Goal: Task Accomplishment & Management: Manage account settings

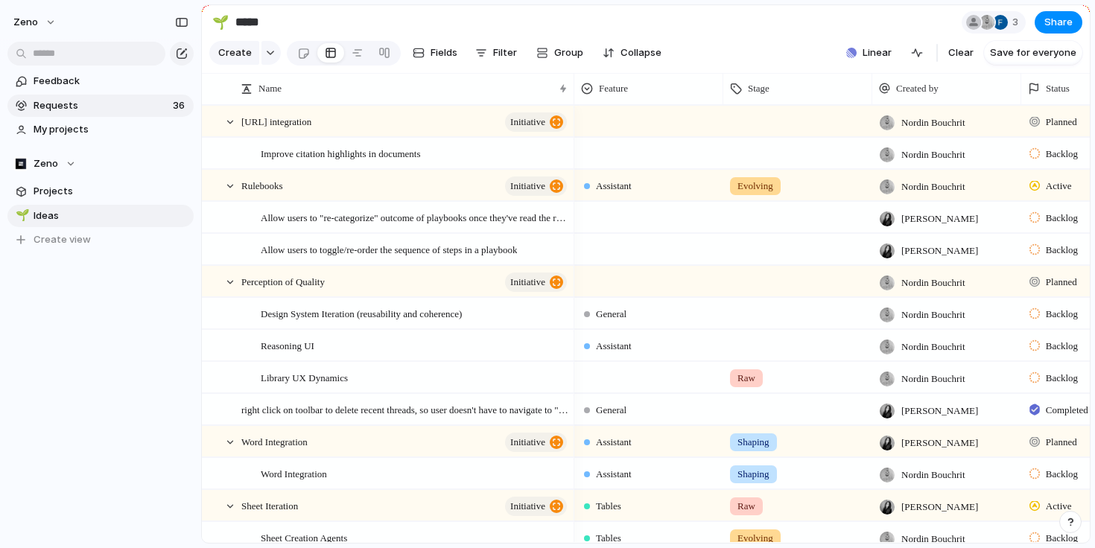
click at [117, 97] on link "Requests 36" at bounding box center [100, 106] width 186 height 22
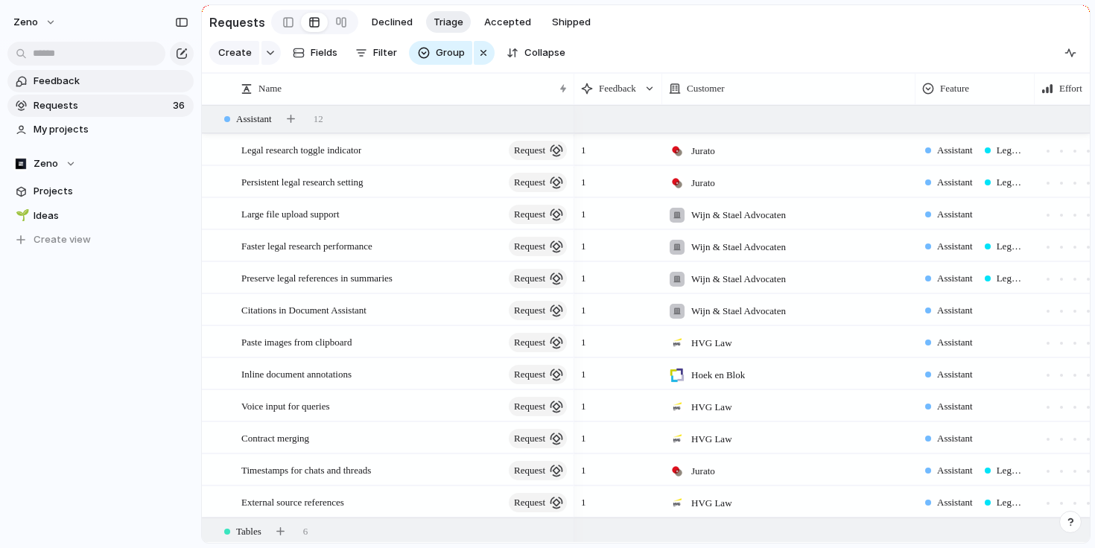
click at [111, 76] on span "Feedback" at bounding box center [111, 81] width 155 height 15
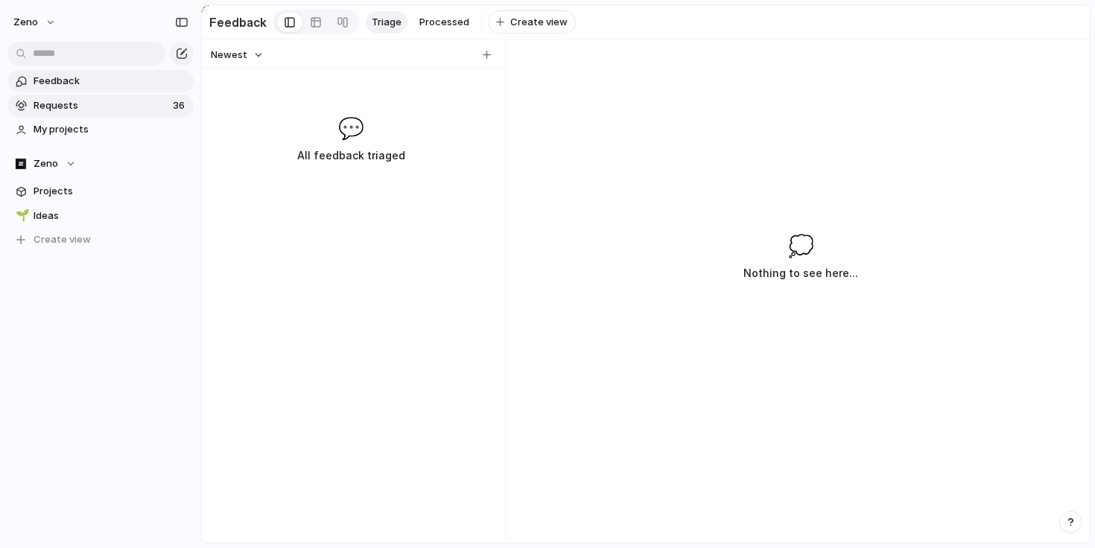
click at [149, 101] on span "Requests" at bounding box center [101, 105] width 135 height 15
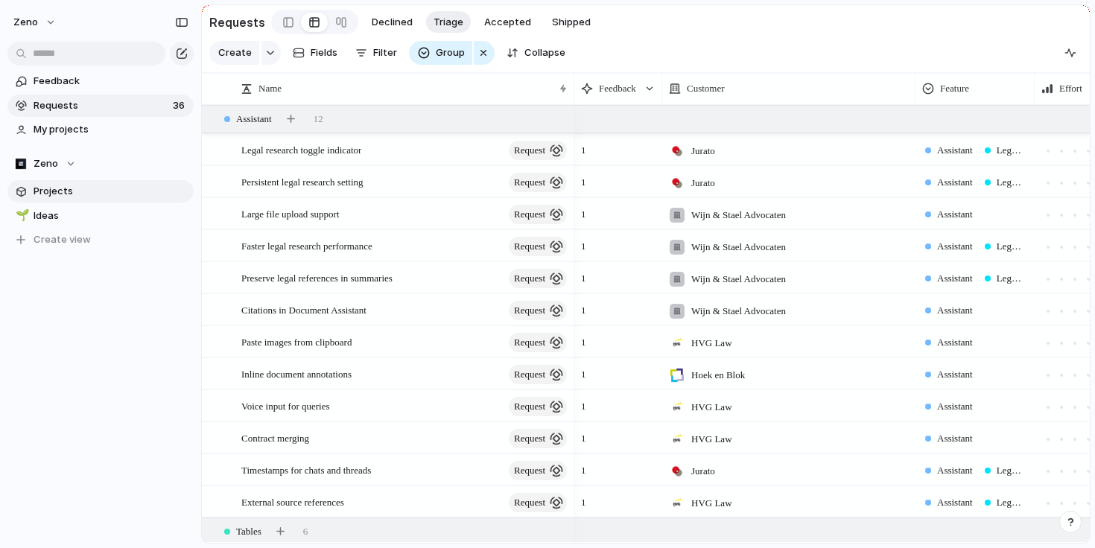
click at [125, 191] on span "Projects" at bounding box center [111, 191] width 155 height 15
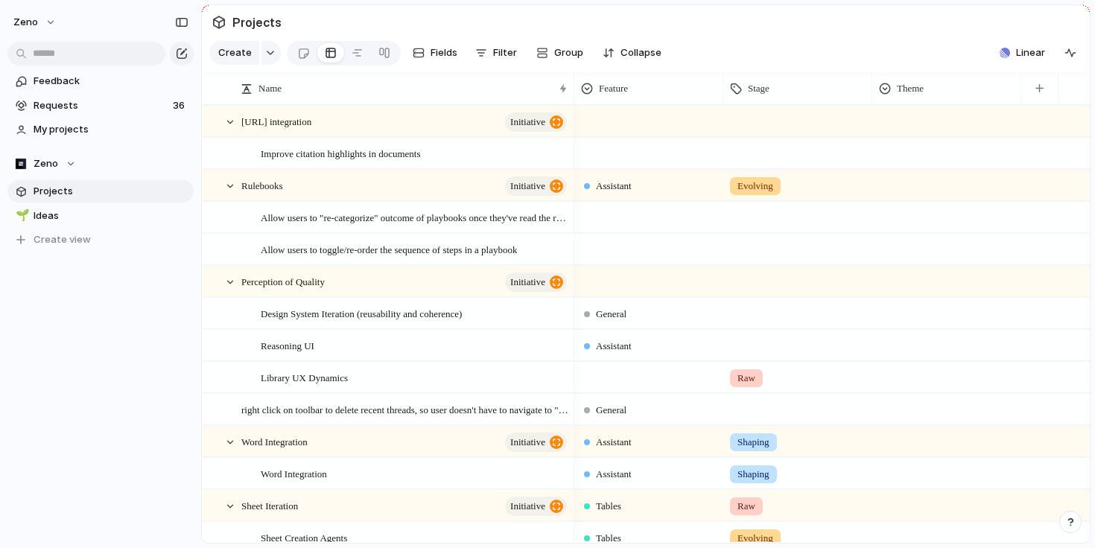
click at [124, 227] on div "🌱 Ideas To pick up a draggable item, press the space bar. While dragging, use t…" at bounding box center [100, 228] width 186 height 47
click at [124, 222] on span "Ideas" at bounding box center [111, 216] width 155 height 15
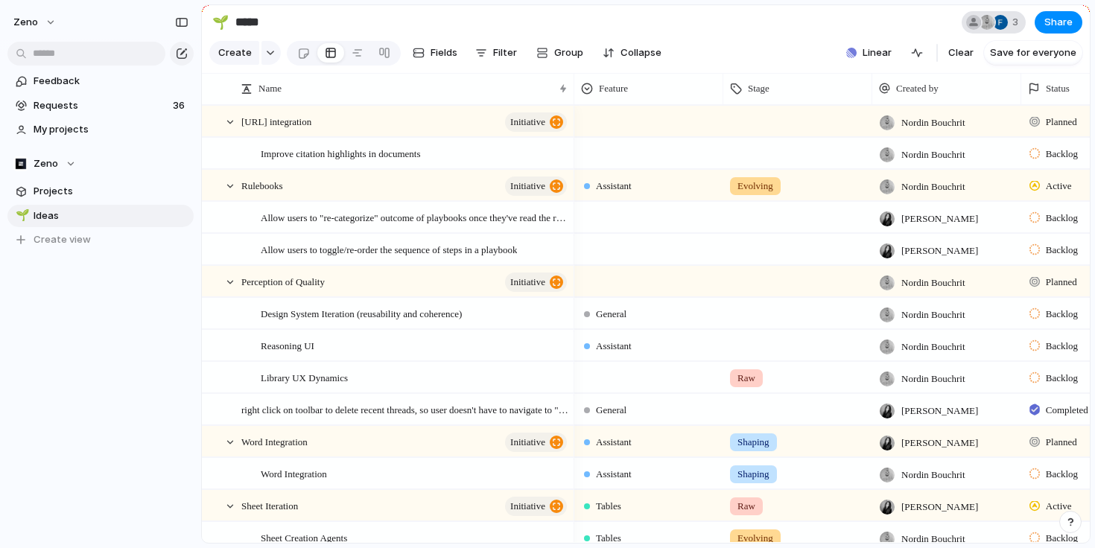
click at [1001, 22] on div at bounding box center [1000, 22] width 15 height 15
click at [904, 30] on div "Seen by Floor De Graaff Nordin Bouchrit Andreas Lepidis" at bounding box center [547, 274] width 1095 height 548
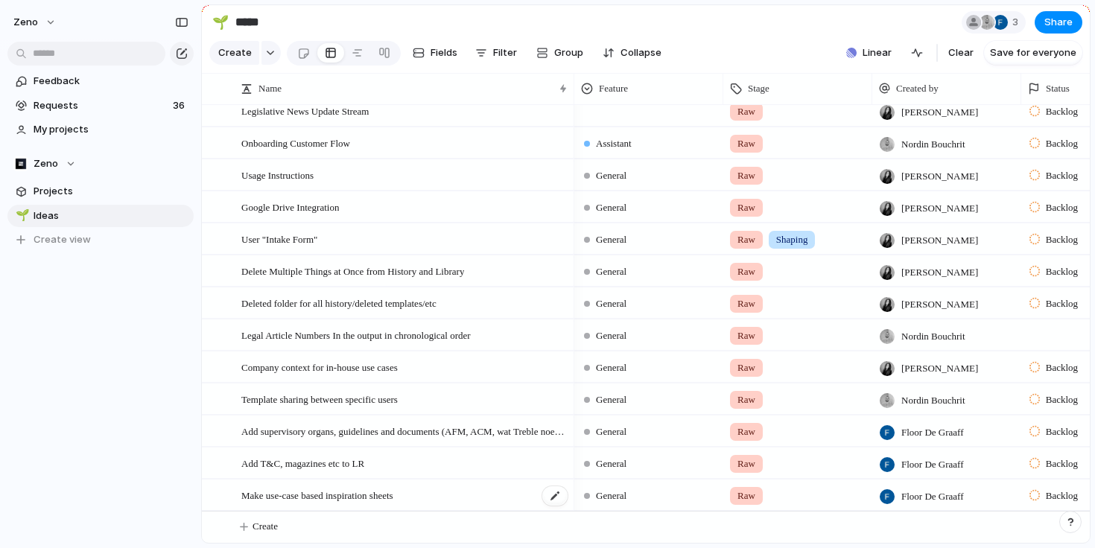
click at [390, 495] on span "Make use-case based inspiration sheets" at bounding box center [317, 494] width 152 height 17
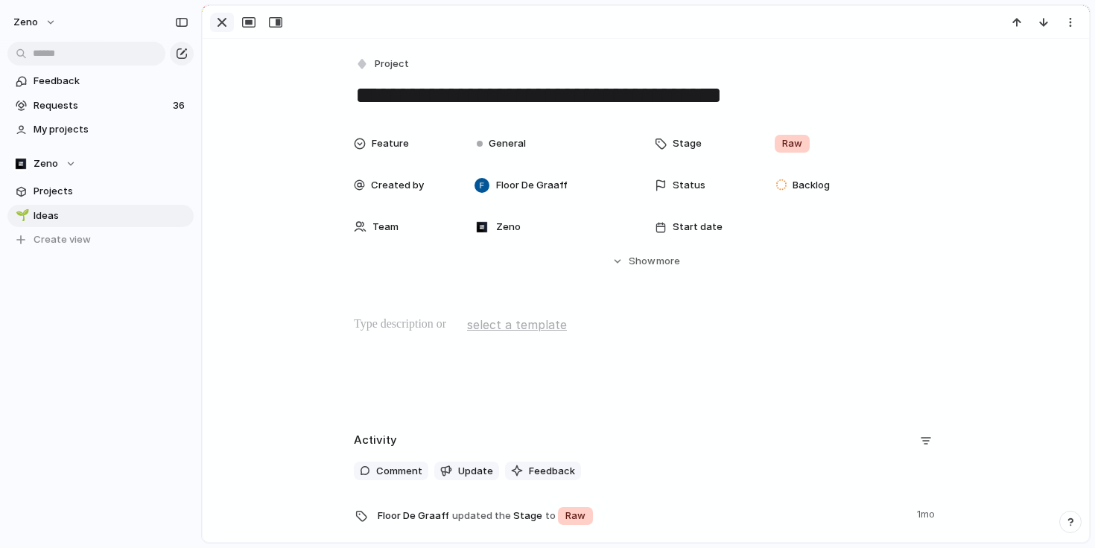
click at [226, 16] on div "button" at bounding box center [222, 22] width 18 height 18
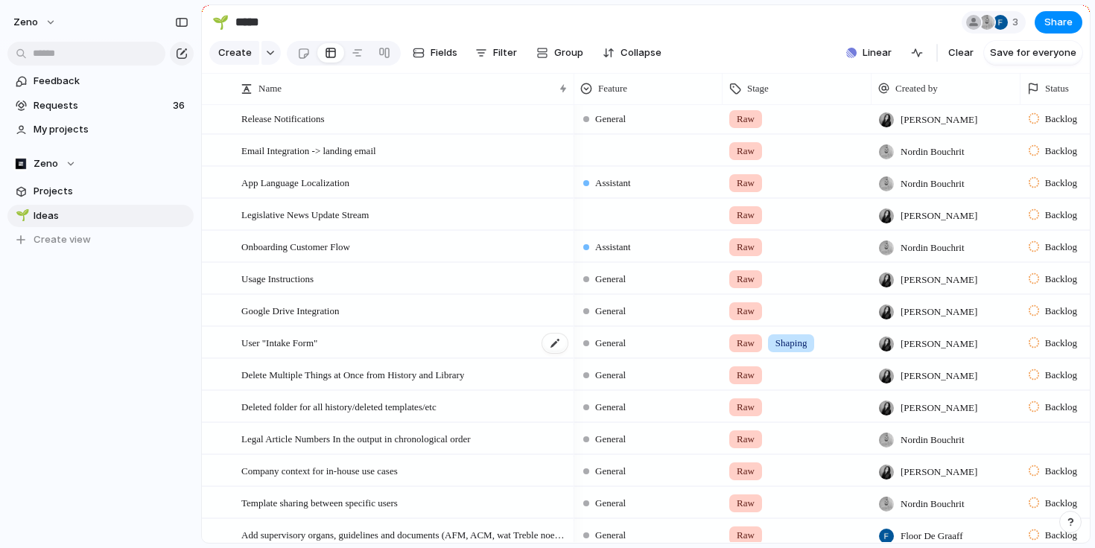
scroll to position [1026, 0]
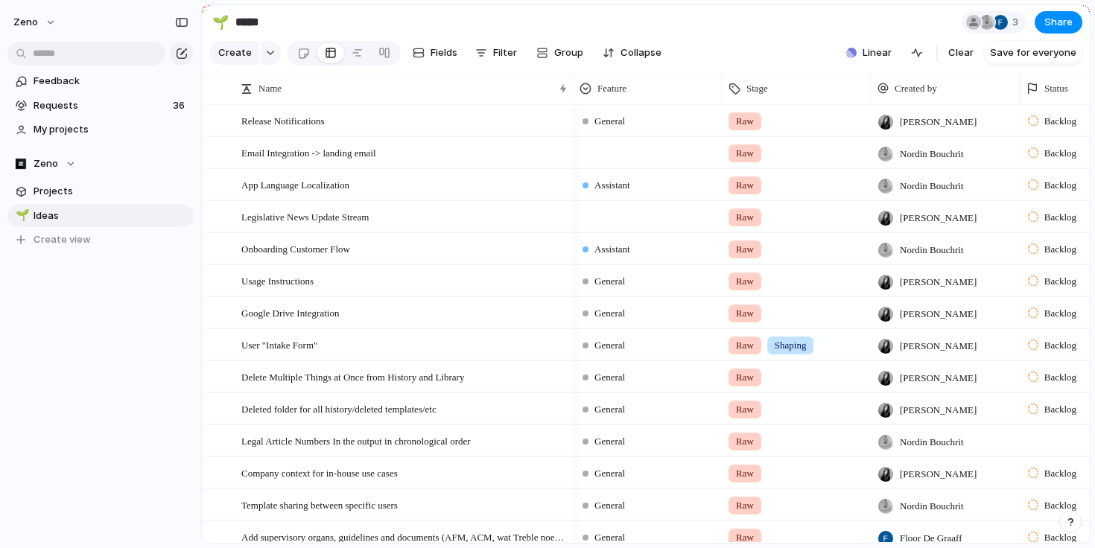
click at [750, 349] on span "Raw" at bounding box center [745, 345] width 18 height 15
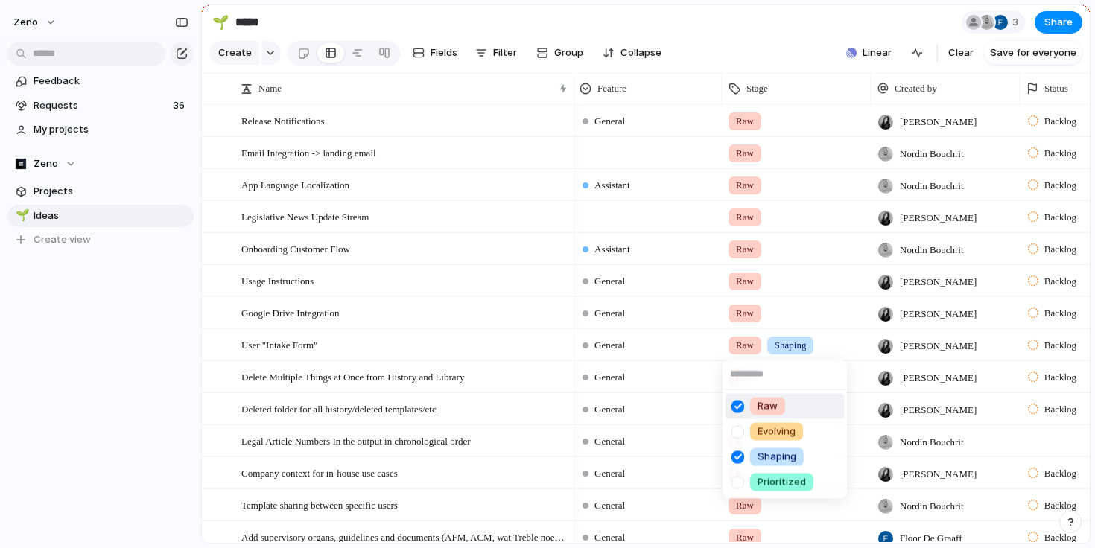
click at [741, 408] on div at bounding box center [738, 406] width 26 height 26
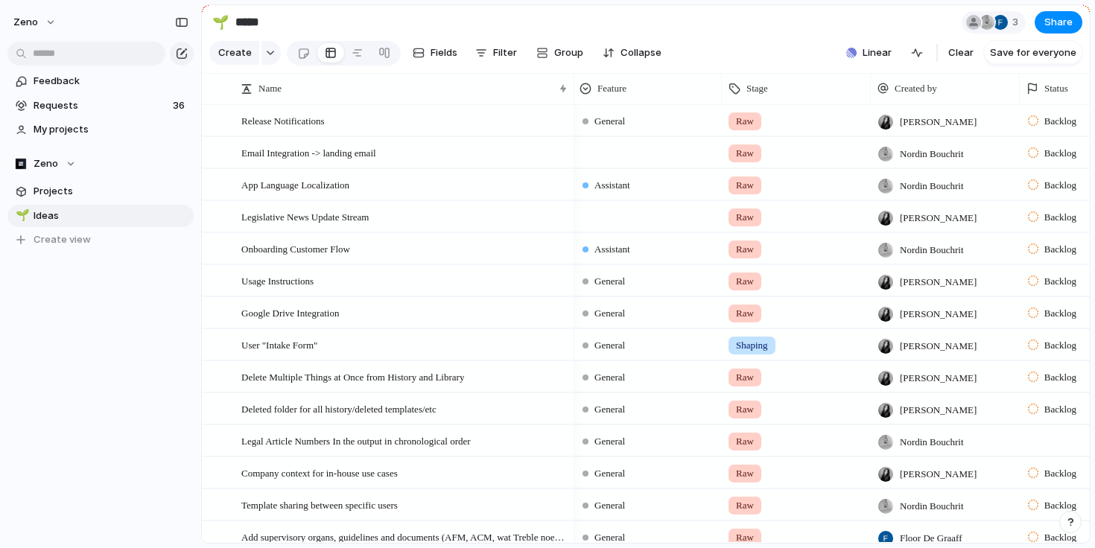
click at [699, 365] on div "Raw Evolving Shaping Prioritized" at bounding box center [547, 274] width 1095 height 548
click at [768, 346] on span "Shaping" at bounding box center [752, 345] width 32 height 15
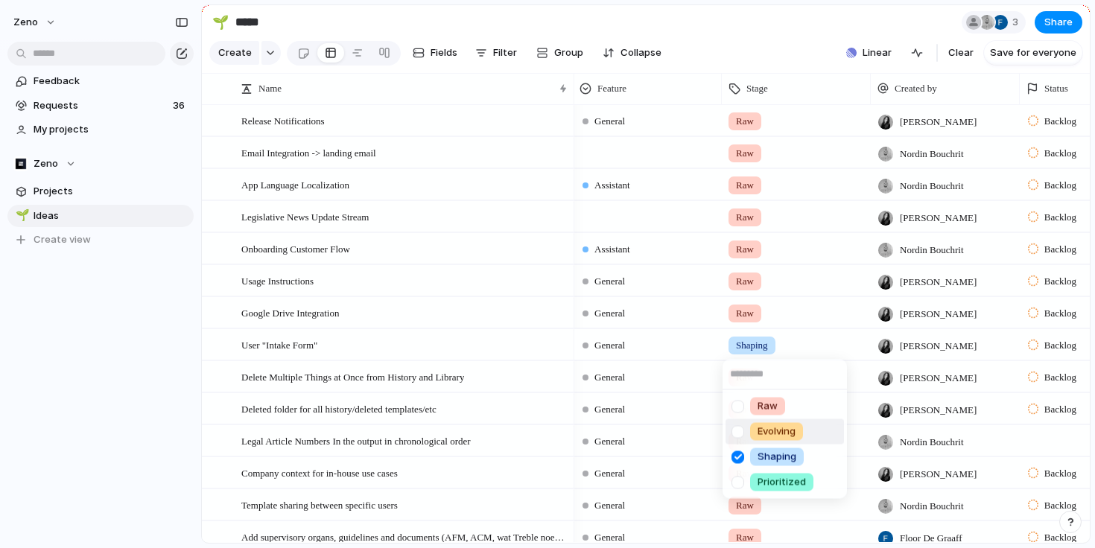
click at [761, 432] on span "Evolving" at bounding box center [776, 432] width 38 height 15
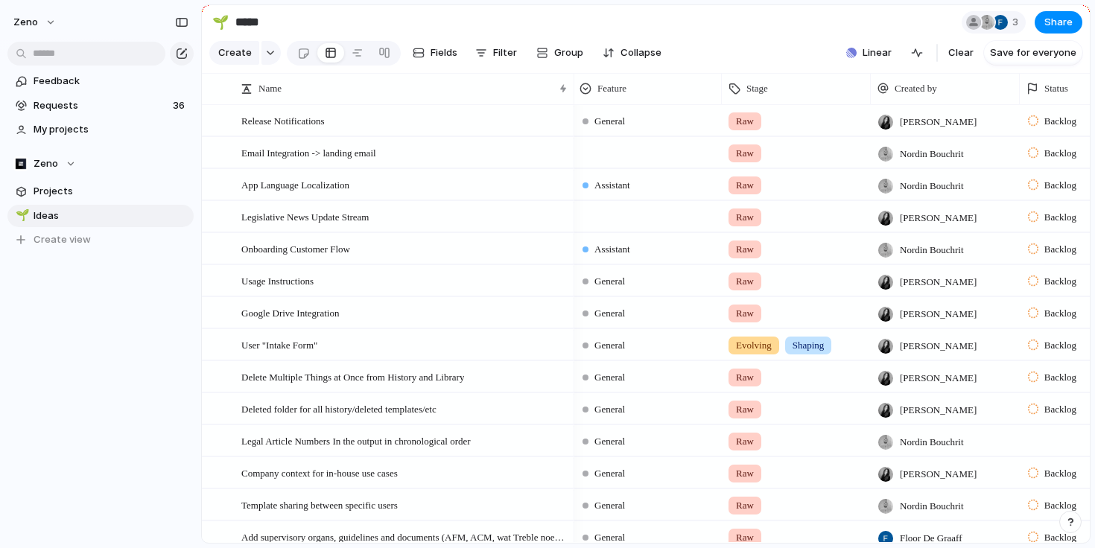
click at [824, 350] on span "Shaping" at bounding box center [808, 345] width 32 height 15
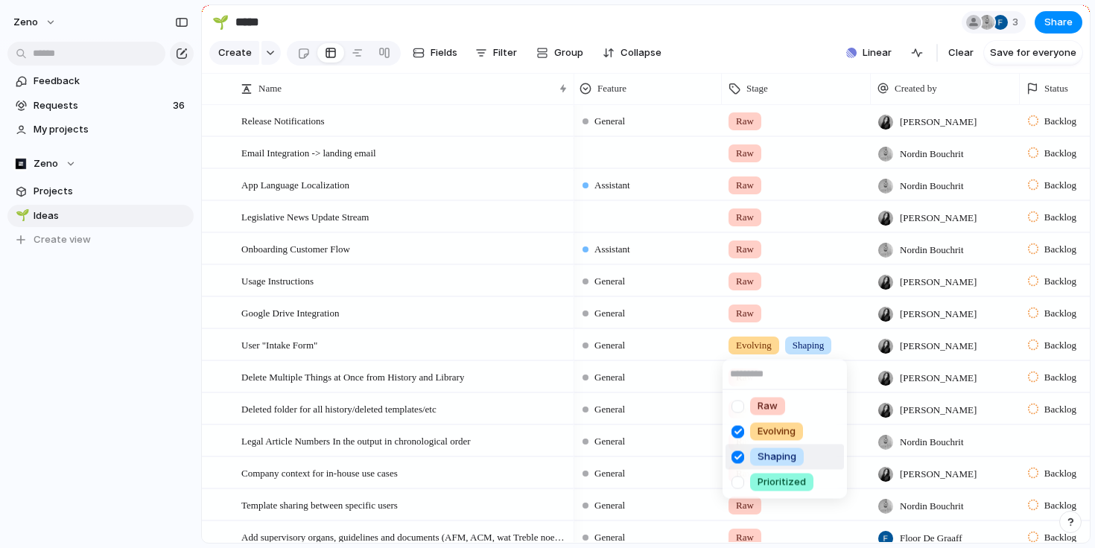
click at [737, 453] on div at bounding box center [738, 457] width 26 height 26
click at [80, 104] on div "Raw Evolving Shaping Prioritized" at bounding box center [547, 274] width 1095 height 548
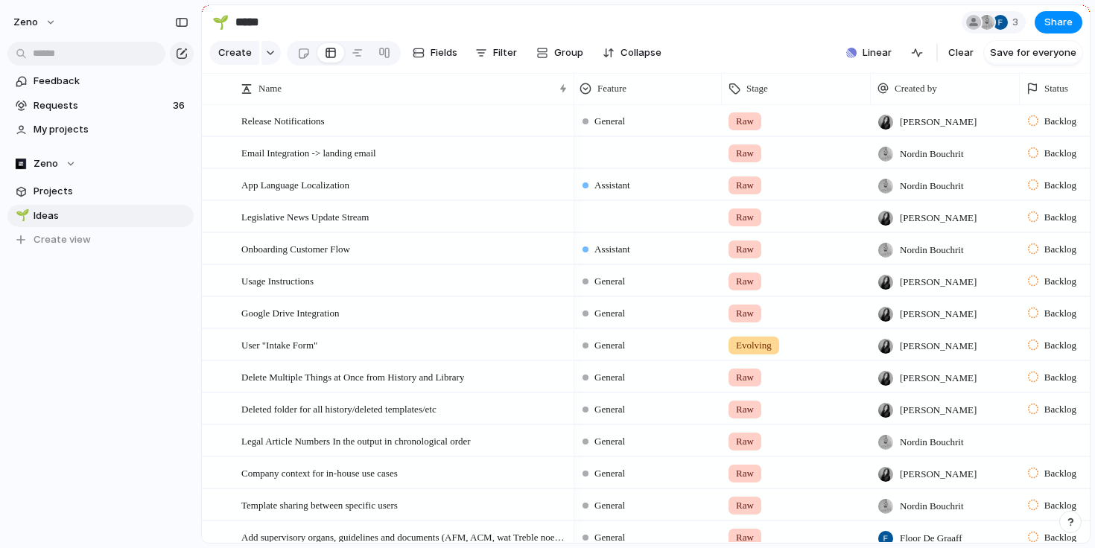
click at [80, 104] on span "Requests" at bounding box center [101, 105] width 135 height 15
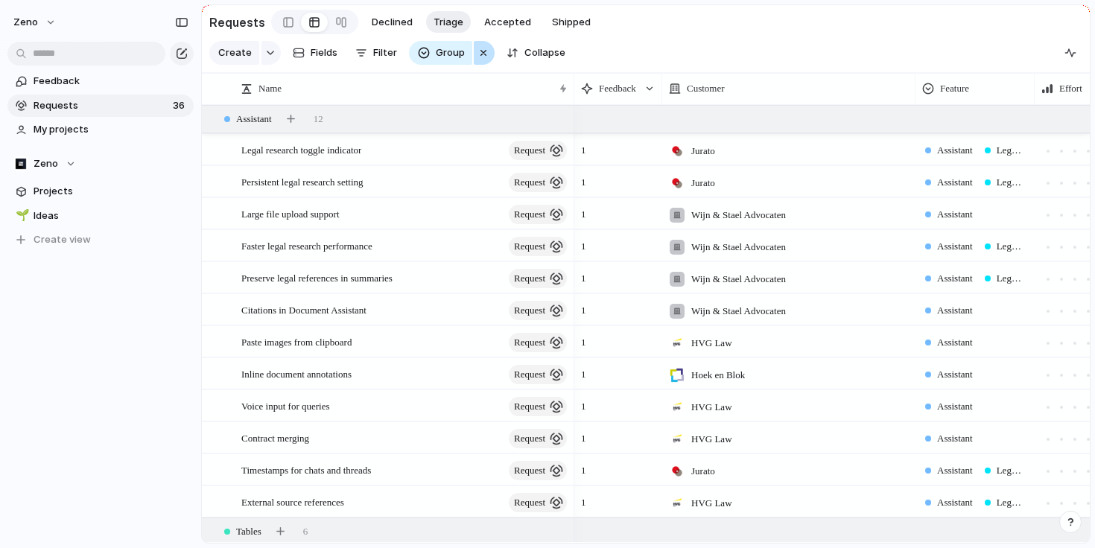
click at [481, 57] on div "button" at bounding box center [483, 53] width 12 height 18
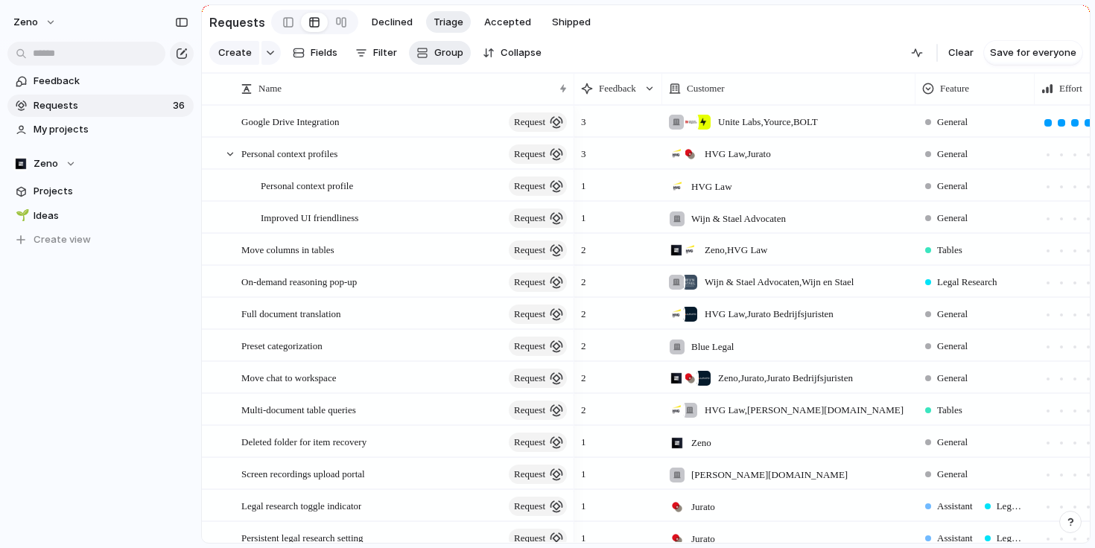
click at [451, 55] on span "Group" at bounding box center [448, 52] width 29 height 15
click at [436, 51] on div "Team Impact Effort Design ready Owner Customer Stage Status Priority Theme Feat…" at bounding box center [547, 274] width 1095 height 548
click at [387, 118] on div "Google Drive Integration request" at bounding box center [405, 122] width 328 height 31
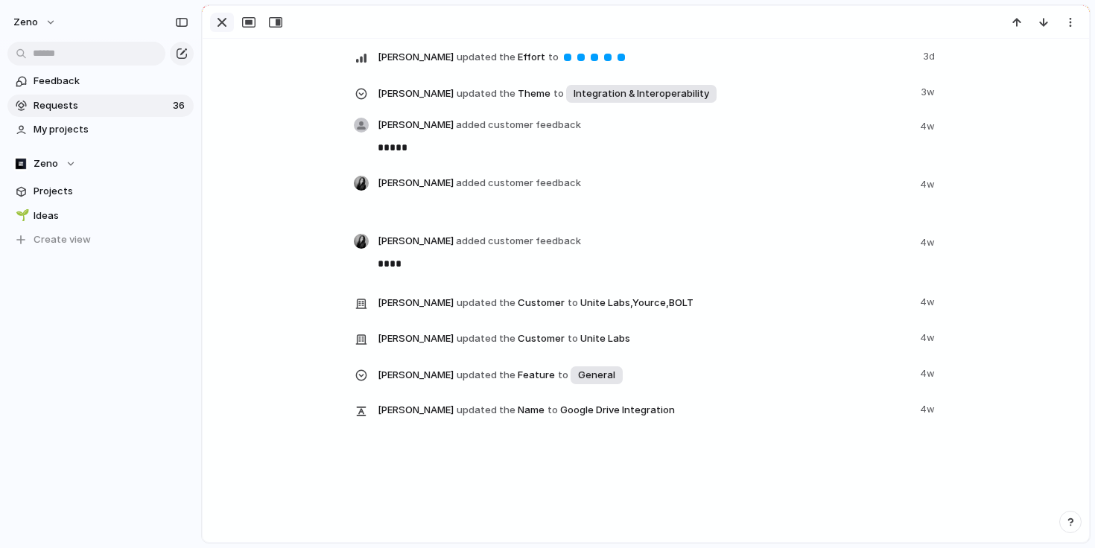
click at [218, 17] on div "button" at bounding box center [222, 22] width 18 height 18
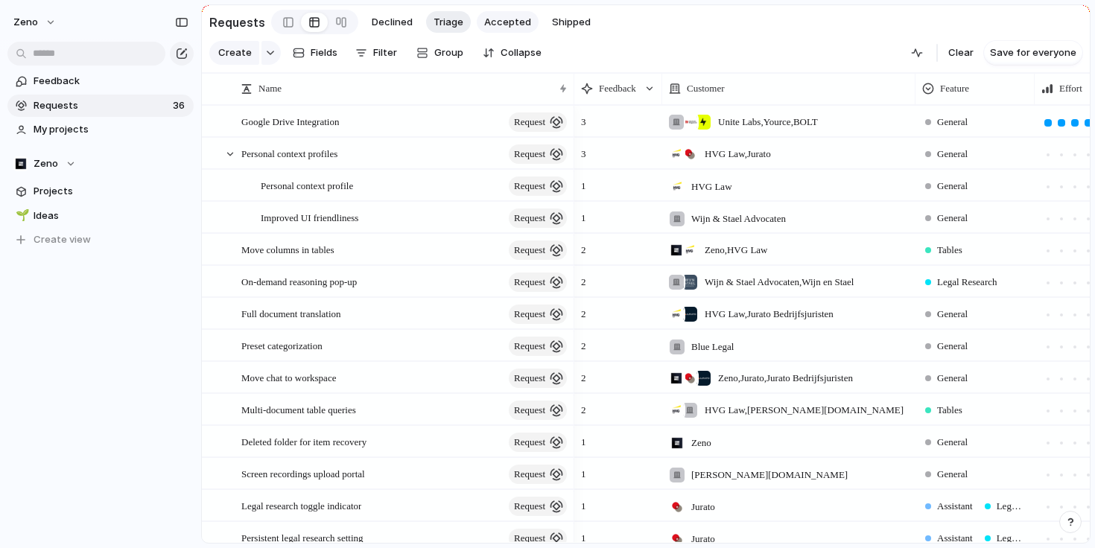
click at [491, 30] on button "Accepted" at bounding box center [508, 22] width 62 height 22
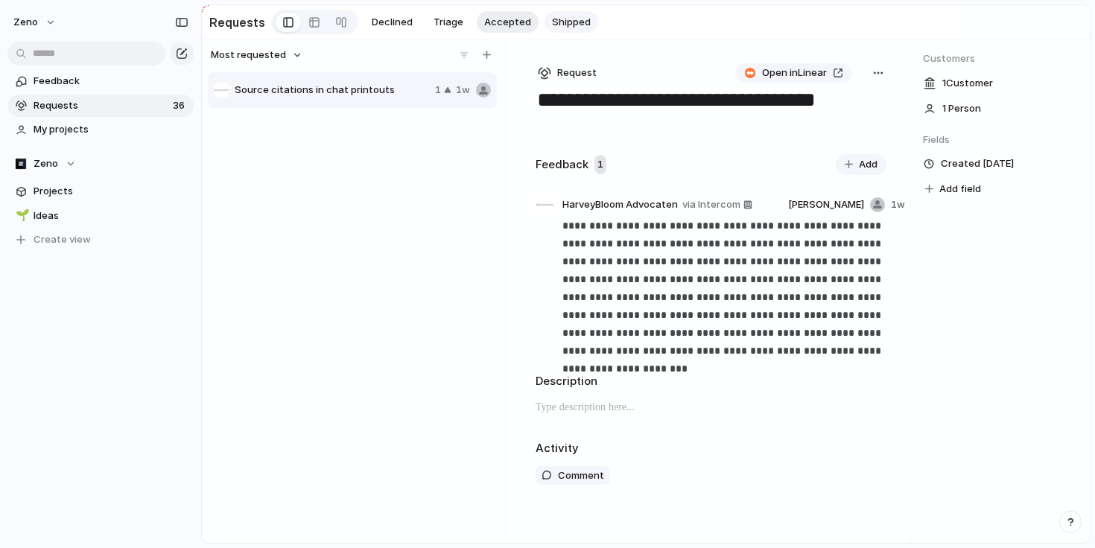
click at [553, 25] on span "Shipped" at bounding box center [571, 22] width 39 height 15
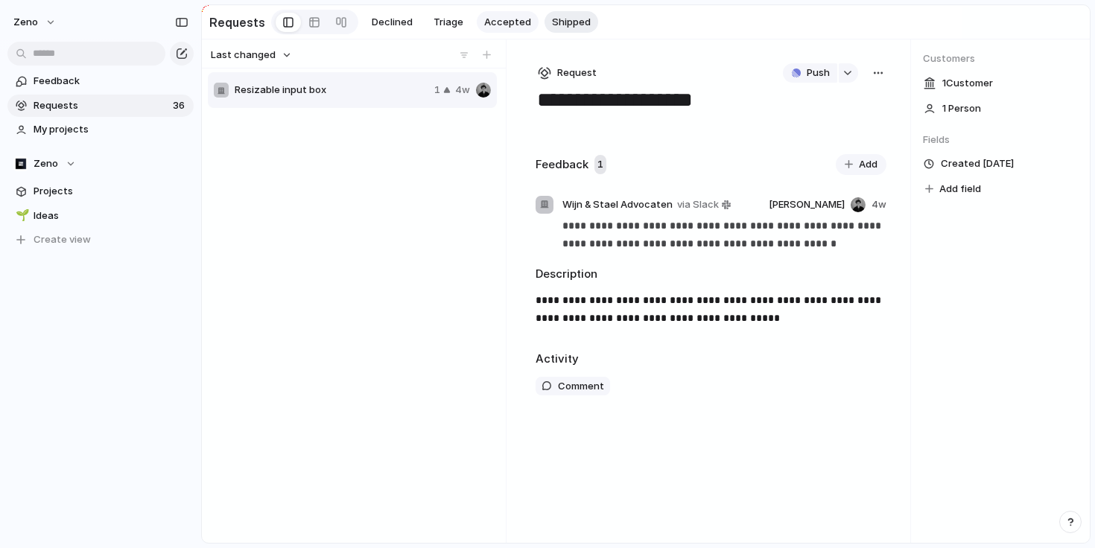
click at [507, 25] on span "Accepted" at bounding box center [507, 22] width 47 height 15
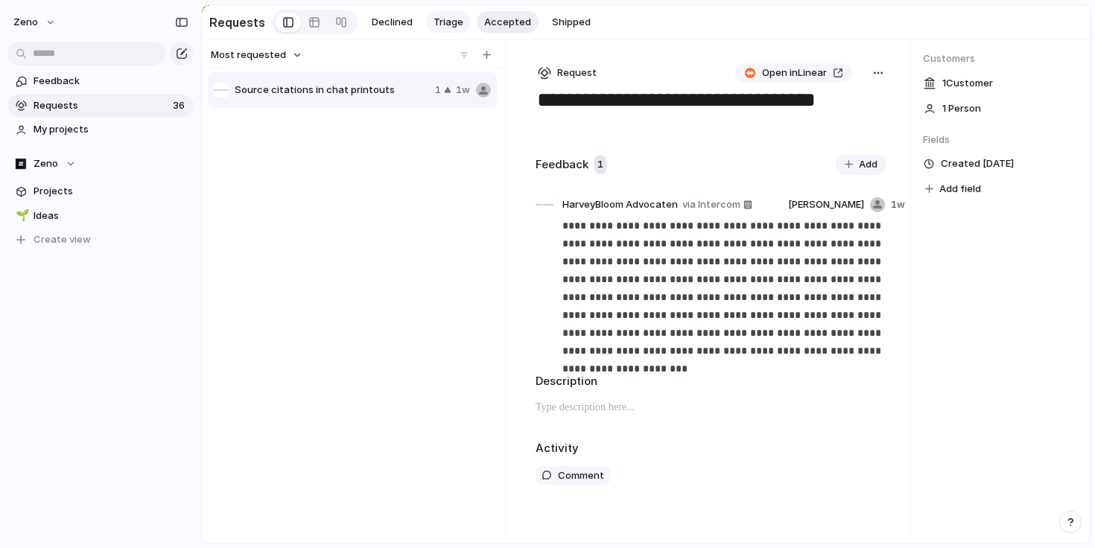
click at [445, 19] on span "Triage" at bounding box center [448, 22] width 30 height 15
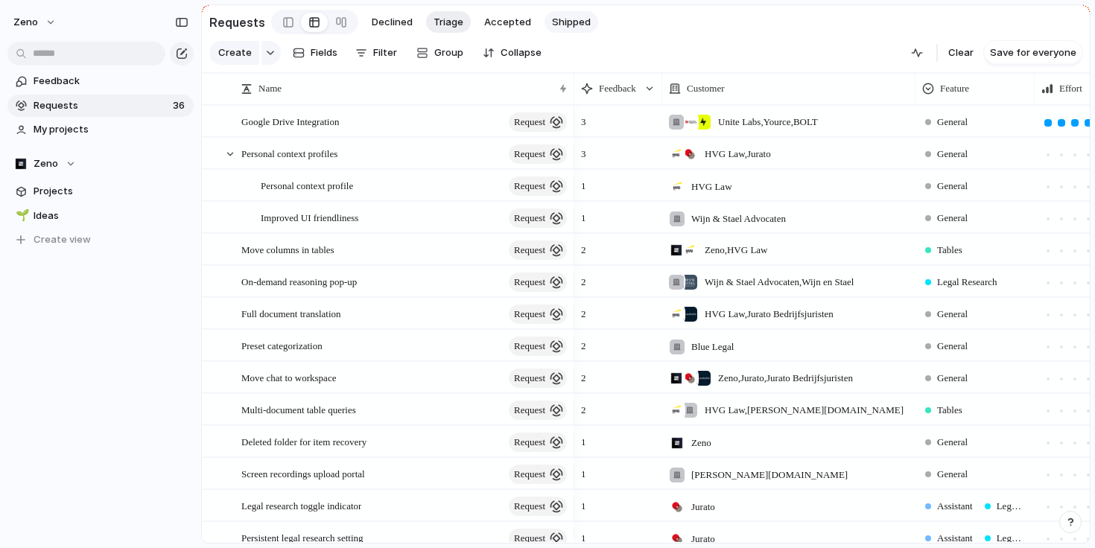
click at [553, 25] on span "Shipped" at bounding box center [571, 22] width 39 height 15
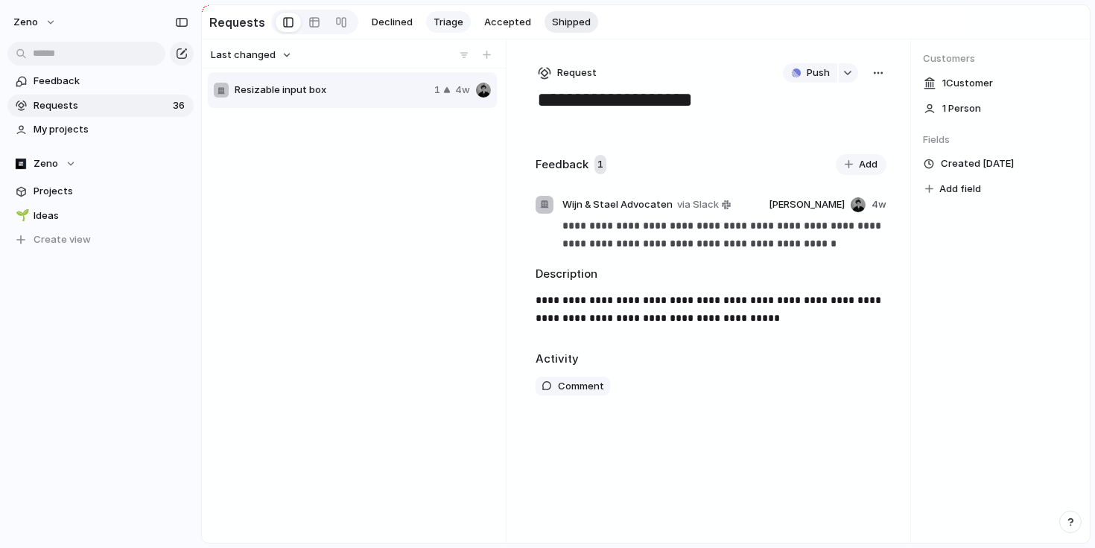
click at [452, 28] on span "Triage" at bounding box center [448, 22] width 30 height 15
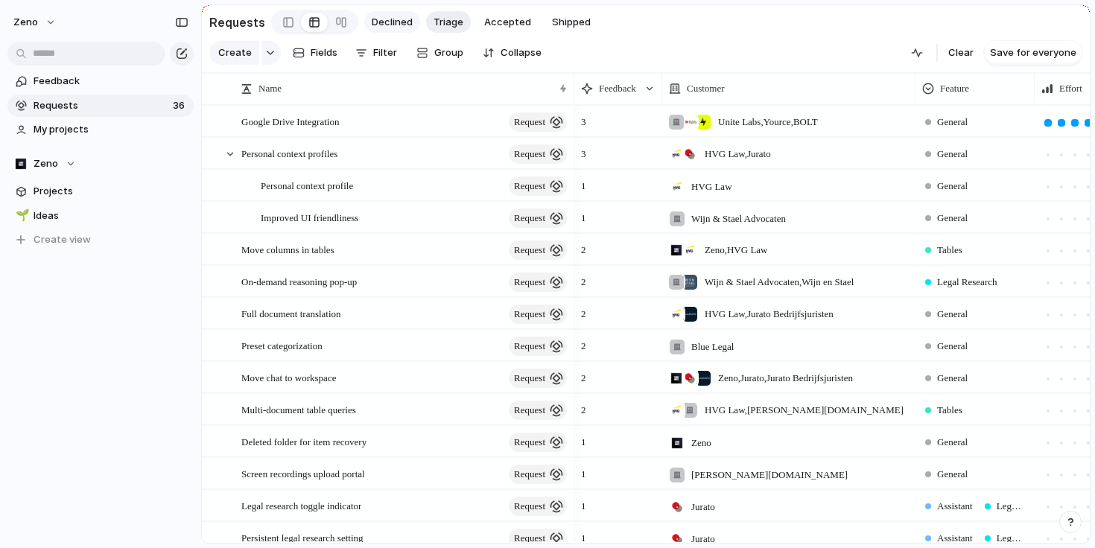
click at [401, 25] on span "Declined" at bounding box center [392, 22] width 41 height 15
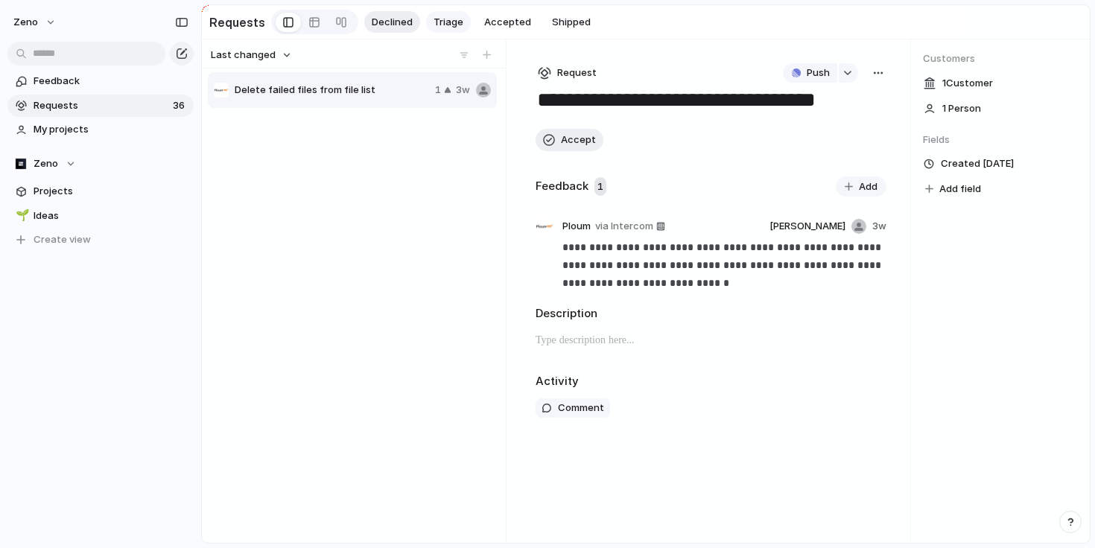
click at [437, 25] on span "Triage" at bounding box center [448, 22] width 30 height 15
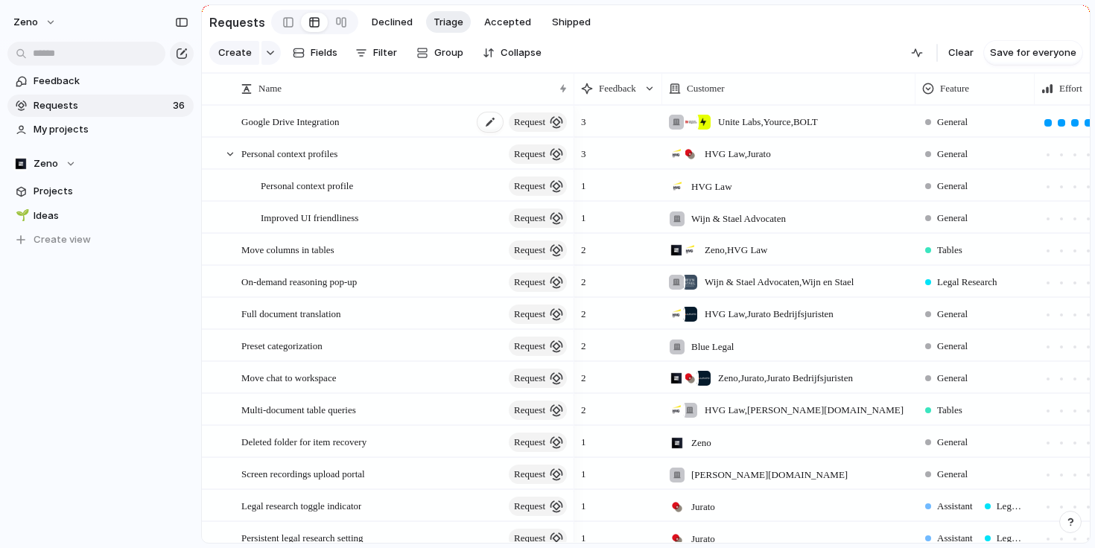
click at [382, 124] on div "Google Drive Integration request" at bounding box center [405, 122] width 328 height 31
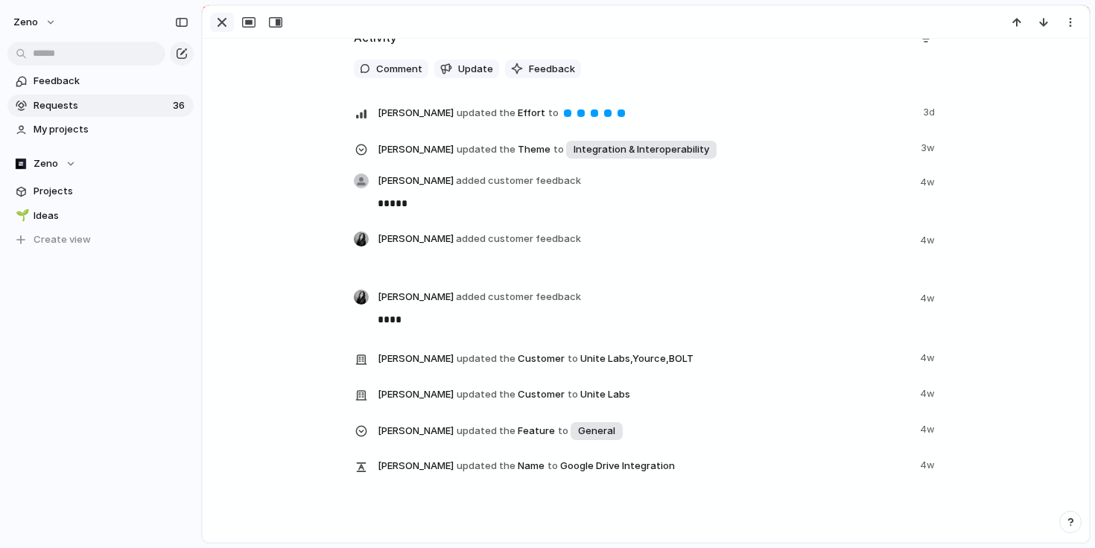
click at [223, 28] on div "button" at bounding box center [222, 22] width 18 height 18
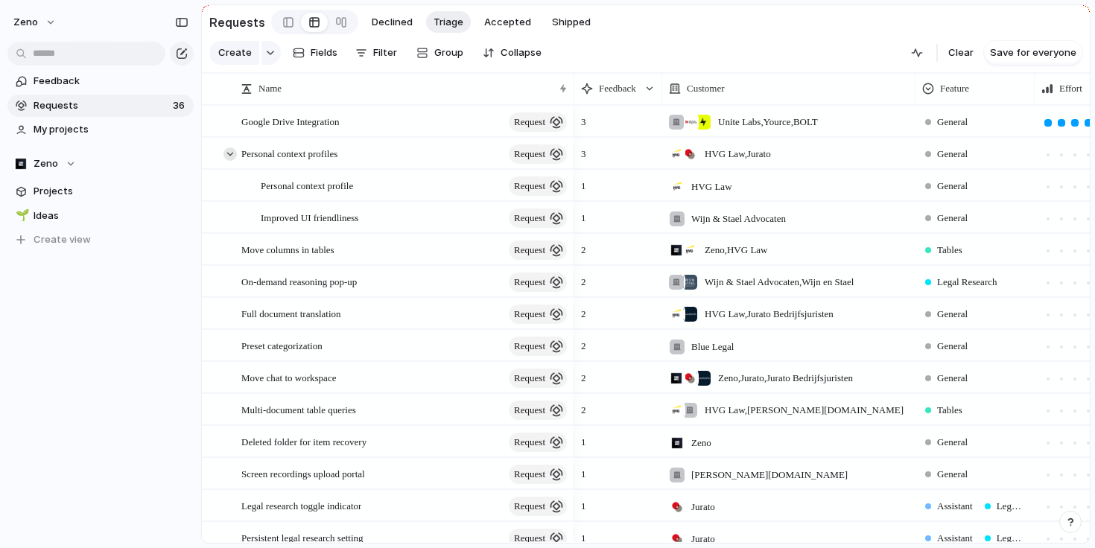
click at [232, 155] on div at bounding box center [229, 153] width 13 height 13
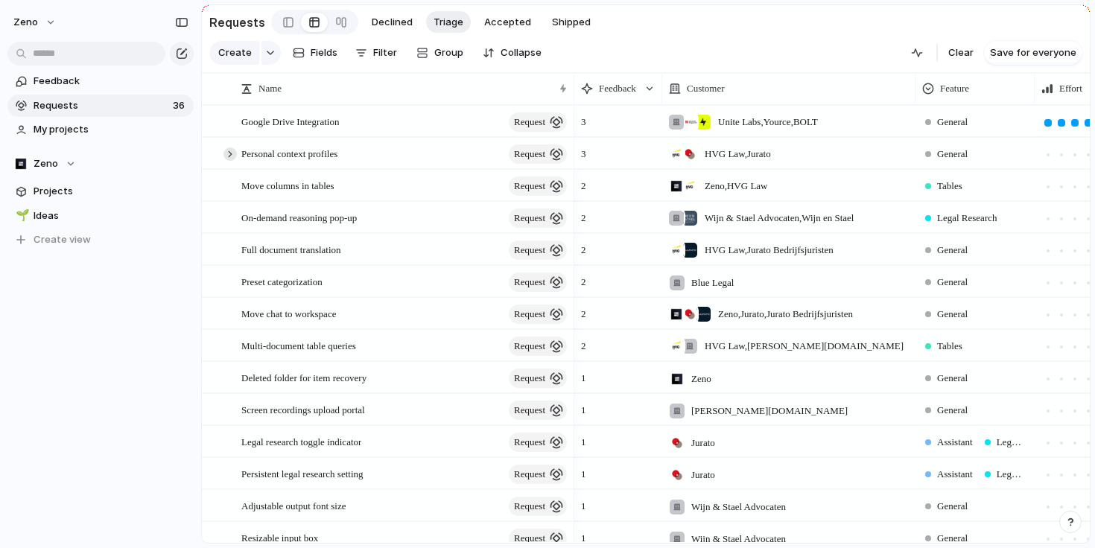
click at [232, 155] on div at bounding box center [229, 153] width 13 height 13
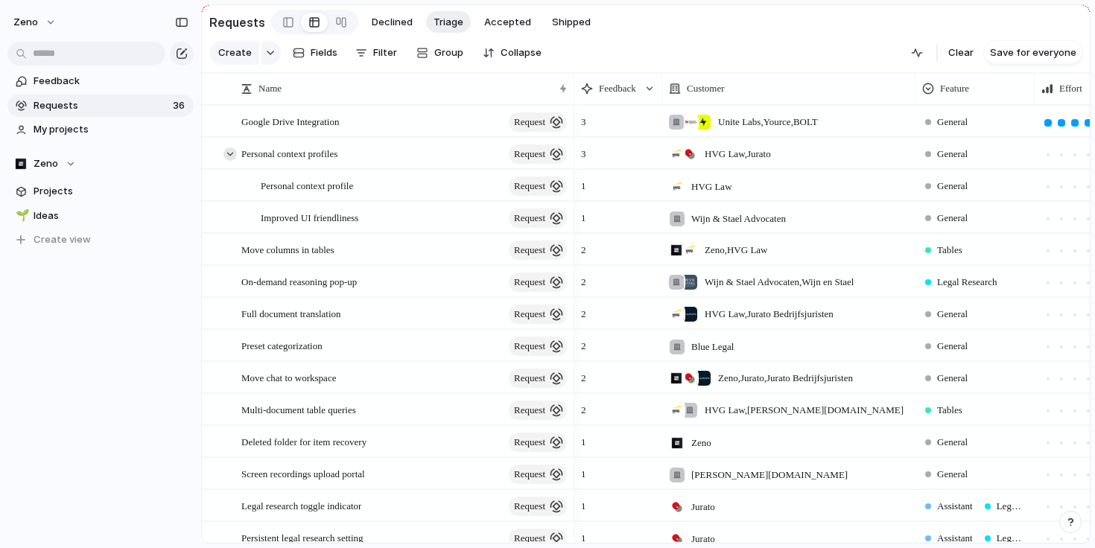
click at [232, 156] on div at bounding box center [229, 153] width 13 height 13
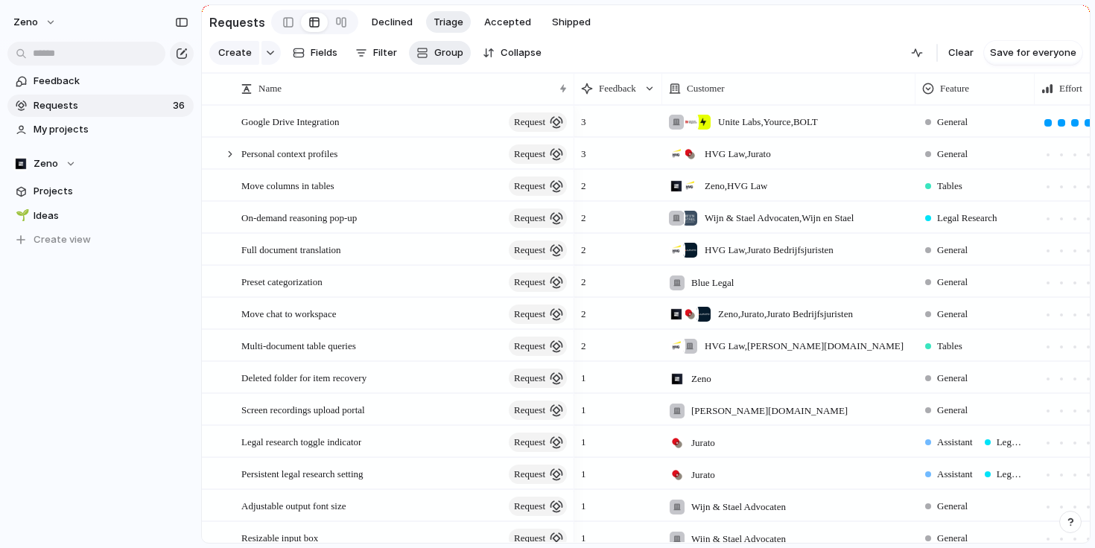
click at [455, 57] on span "Group" at bounding box center [448, 52] width 29 height 15
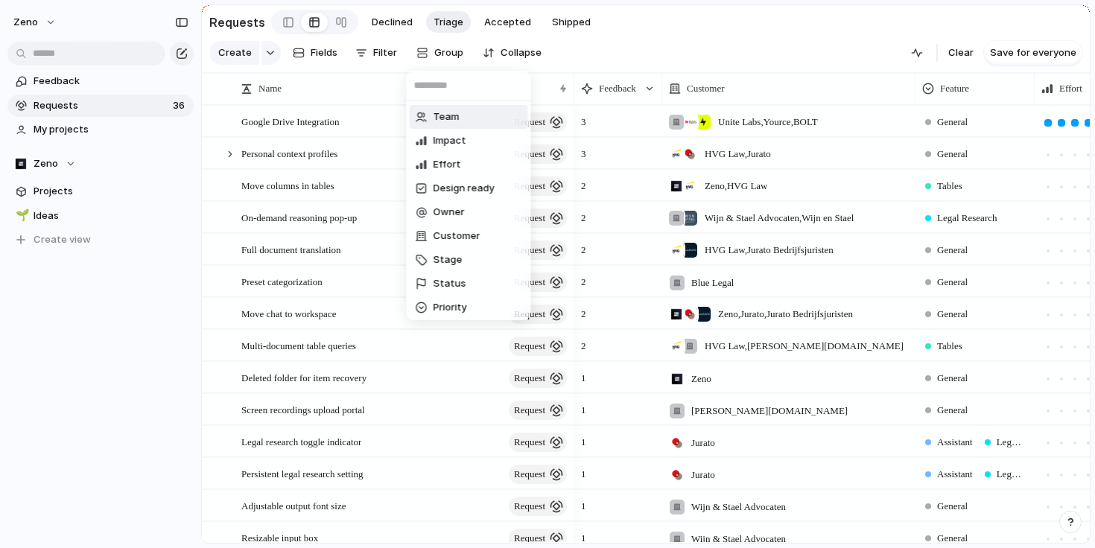
click at [383, 51] on div "Team Impact Effort Design ready Owner Customer Stage Status Priority Theme Feat…" at bounding box center [547, 274] width 1095 height 548
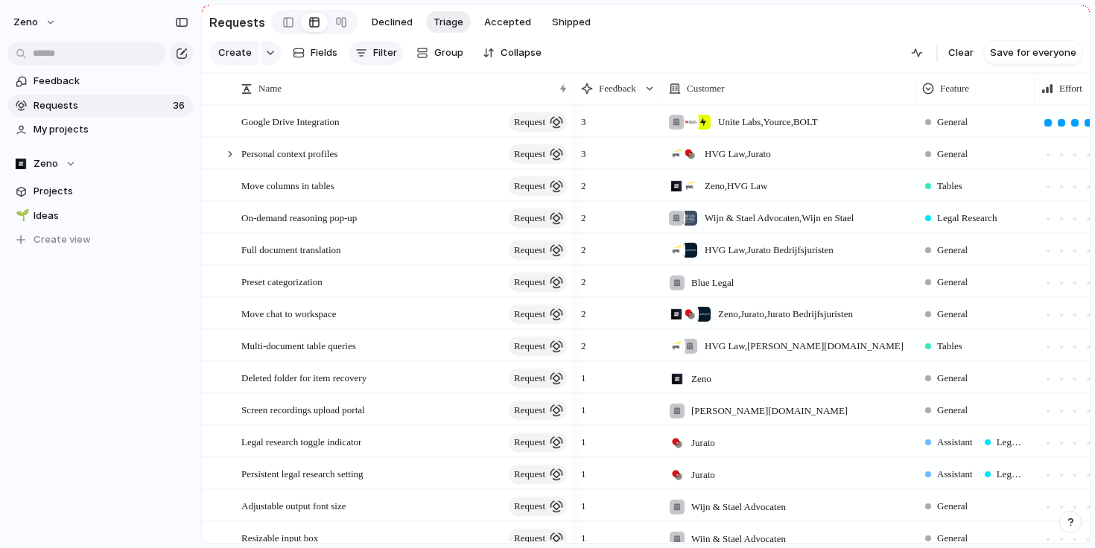
click at [383, 52] on span "Filter" at bounding box center [385, 52] width 24 height 15
click at [383, 52] on div "Description Start date Target date Team Impact Effort Design ready Owner Custom…" at bounding box center [547, 274] width 1095 height 548
click at [417, 54] on div "button" at bounding box center [422, 53] width 12 height 12
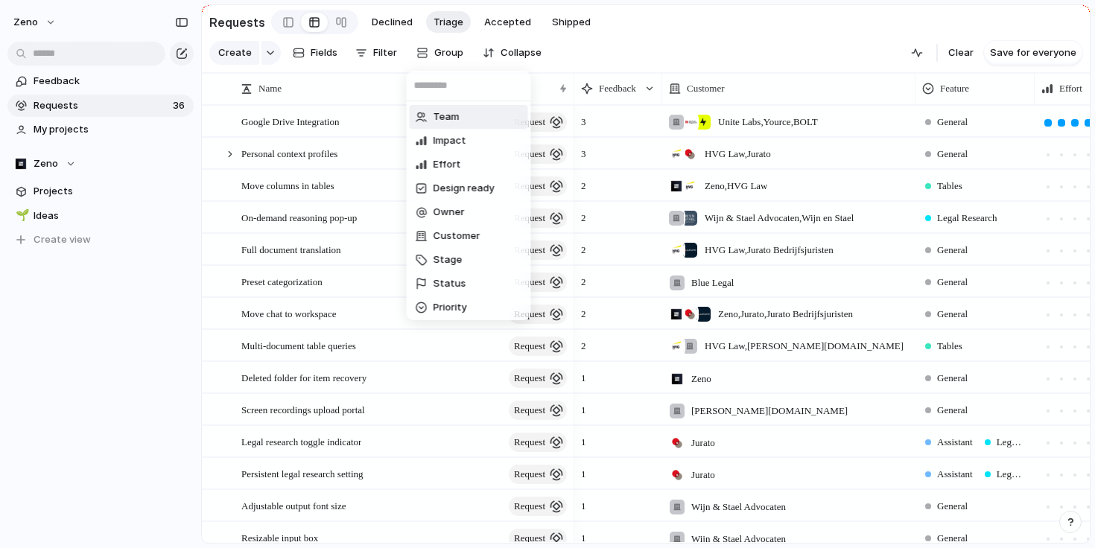
click at [434, 57] on div "Team Impact Effort Design ready Owner Customer Stage Status Priority Theme Feat…" at bounding box center [547, 274] width 1095 height 548
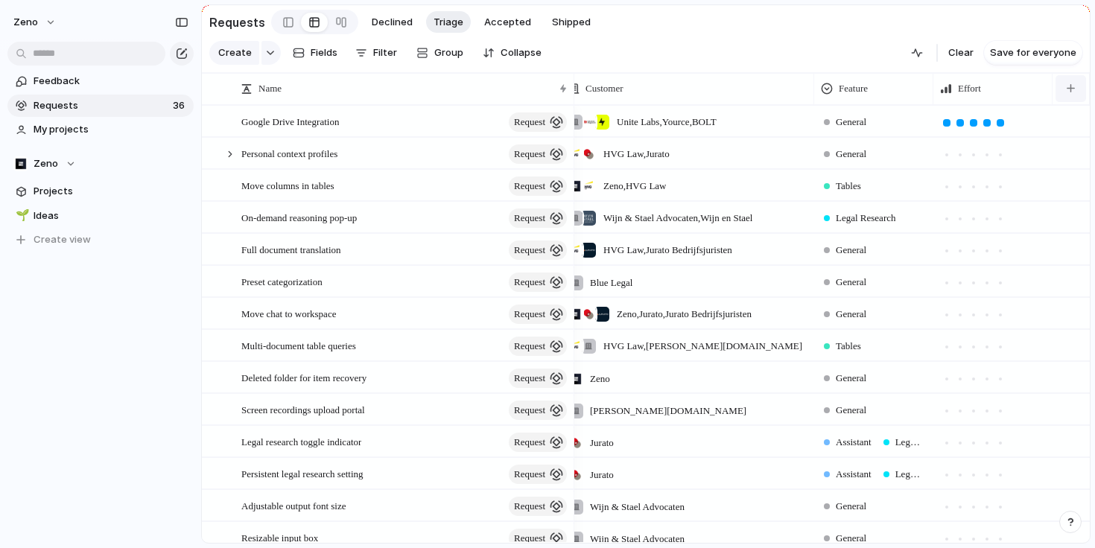
click at [1073, 85] on div "button" at bounding box center [1071, 88] width 8 height 8
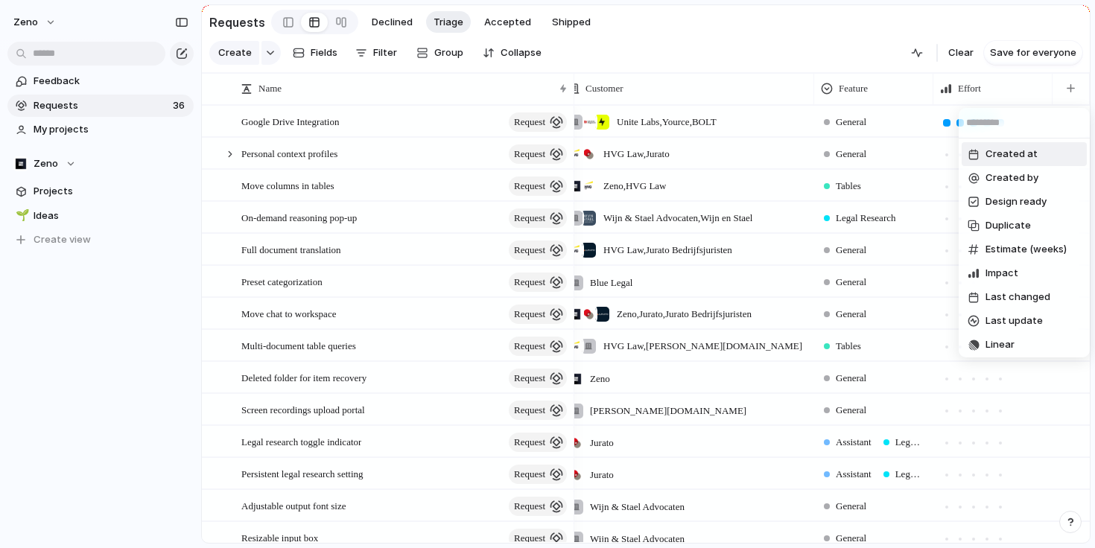
click at [1073, 90] on div "Created at Created by Design ready Duplicate Estimate (weeks) Impact Last chang…" at bounding box center [547, 274] width 1095 height 548
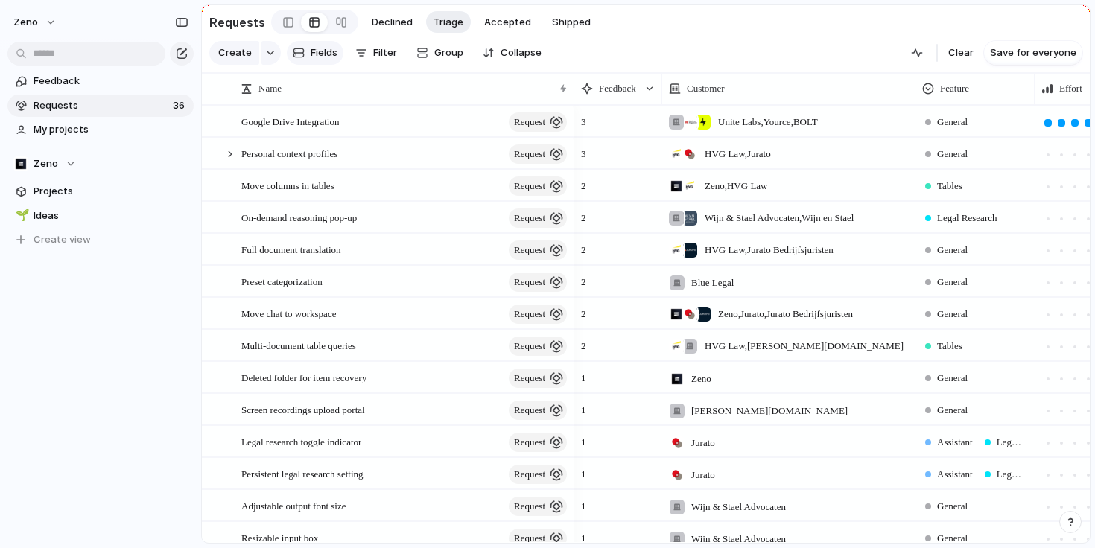
click at [311, 46] on span "Fields" at bounding box center [324, 52] width 27 height 15
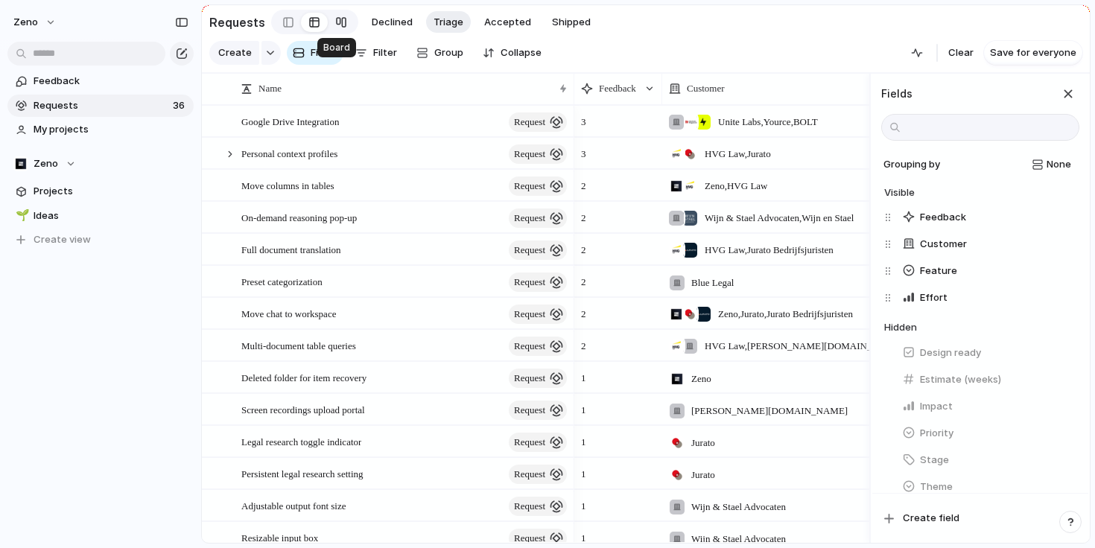
click at [335, 29] on div at bounding box center [341, 22] width 12 height 24
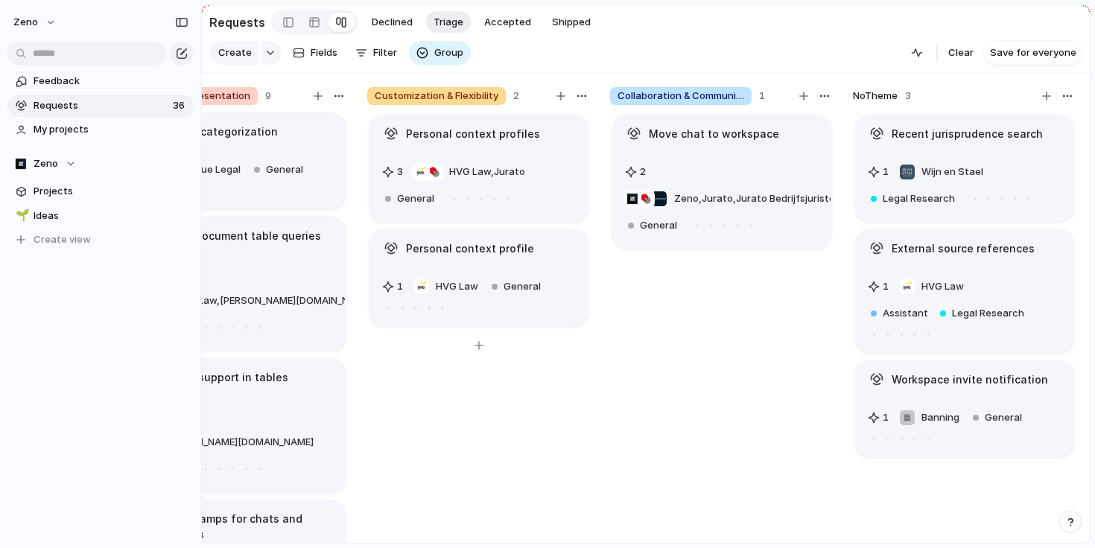
click at [576, 404] on div "Personal context profiles 3 HVG Law , Jurato General Personal context profile 1…" at bounding box center [478, 334] width 223 height 445
click at [124, 89] on link "Feedback" at bounding box center [100, 81] width 186 height 22
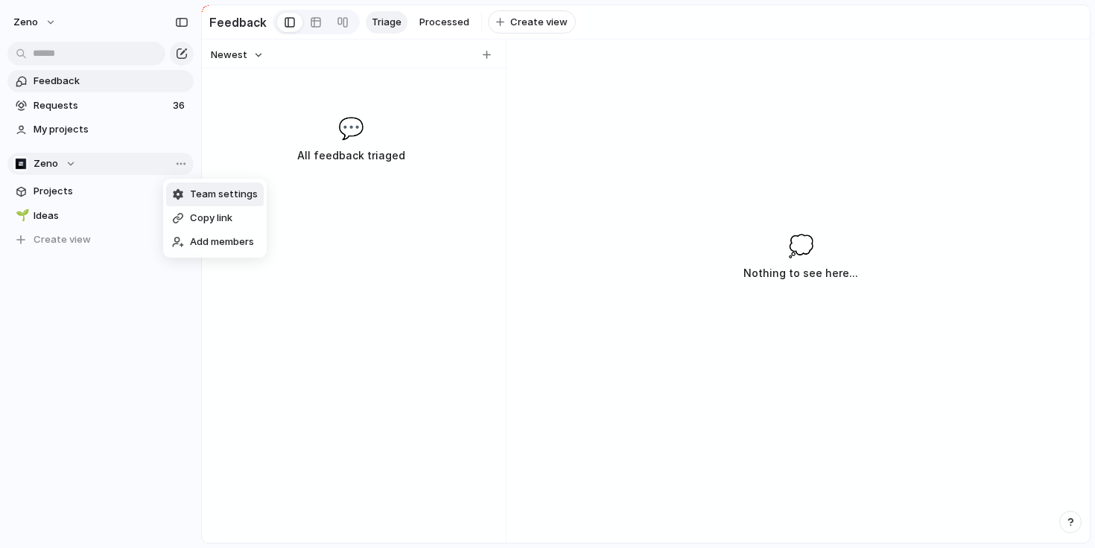
click at [160, 165] on div "Team settings Copy link Add members" at bounding box center [547, 274] width 1095 height 548
click at [101, 245] on button "Create view" at bounding box center [100, 240] width 186 height 22
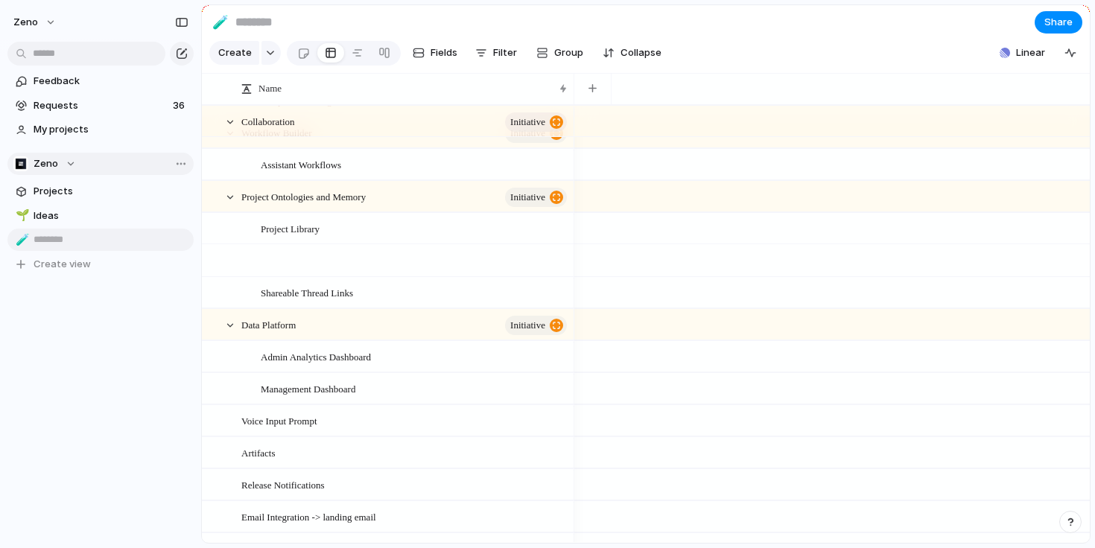
scroll to position [503, 0]
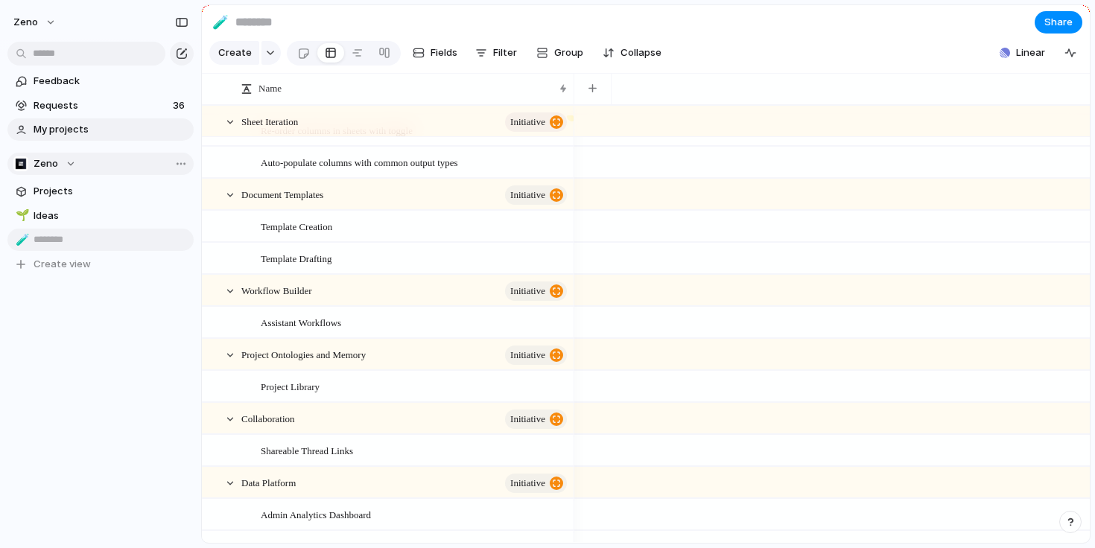
click at [69, 131] on span "My projects" at bounding box center [111, 129] width 155 height 15
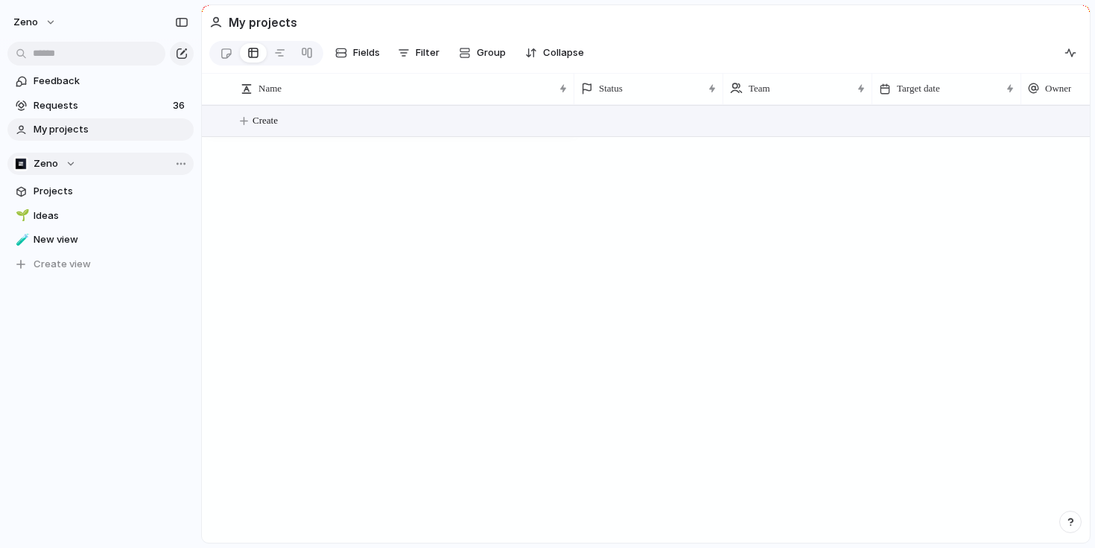
click at [274, 123] on span "Create" at bounding box center [264, 120] width 25 height 15
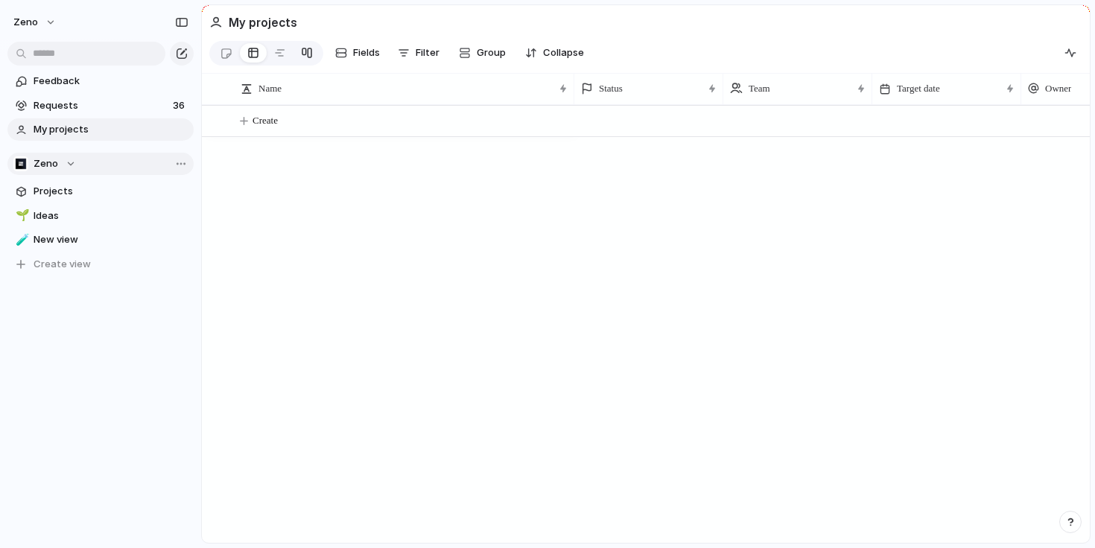
click at [304, 57] on div at bounding box center [307, 53] width 12 height 24
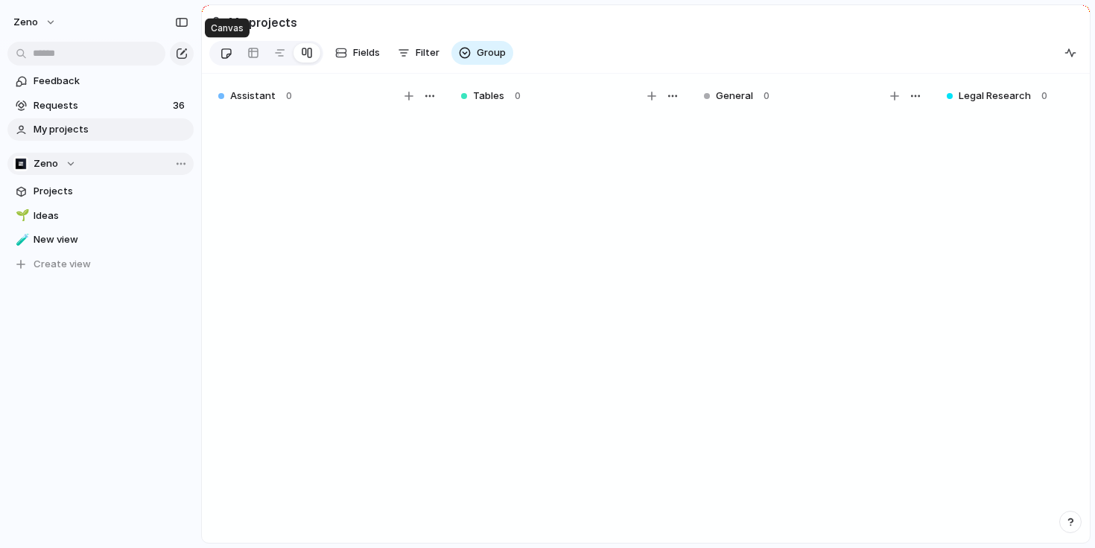
click at [225, 54] on div at bounding box center [226, 53] width 13 height 25
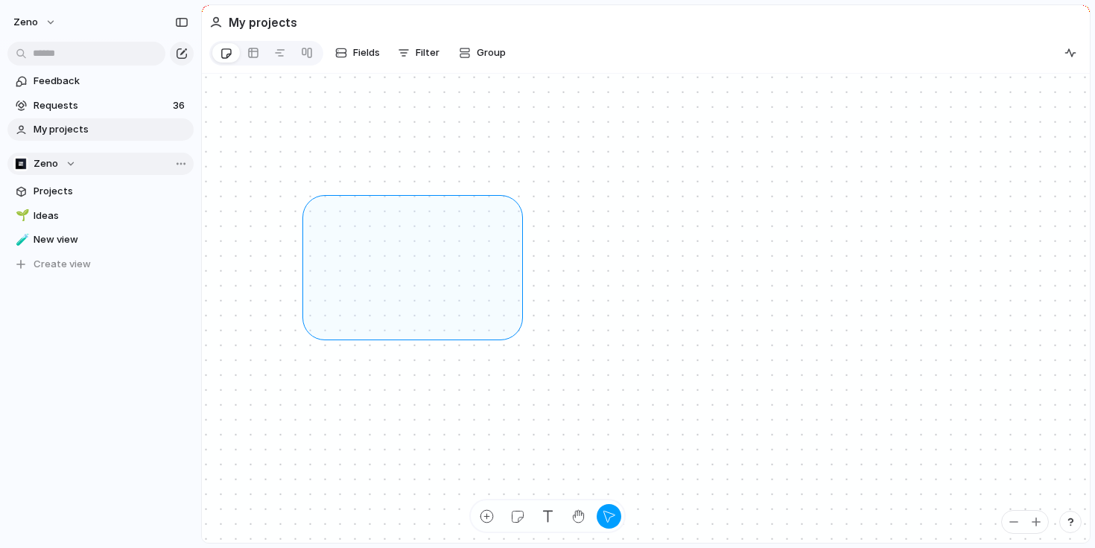
drag, startPoint x: 311, startPoint y: 204, endPoint x: 512, endPoint y: 330, distance: 237.2
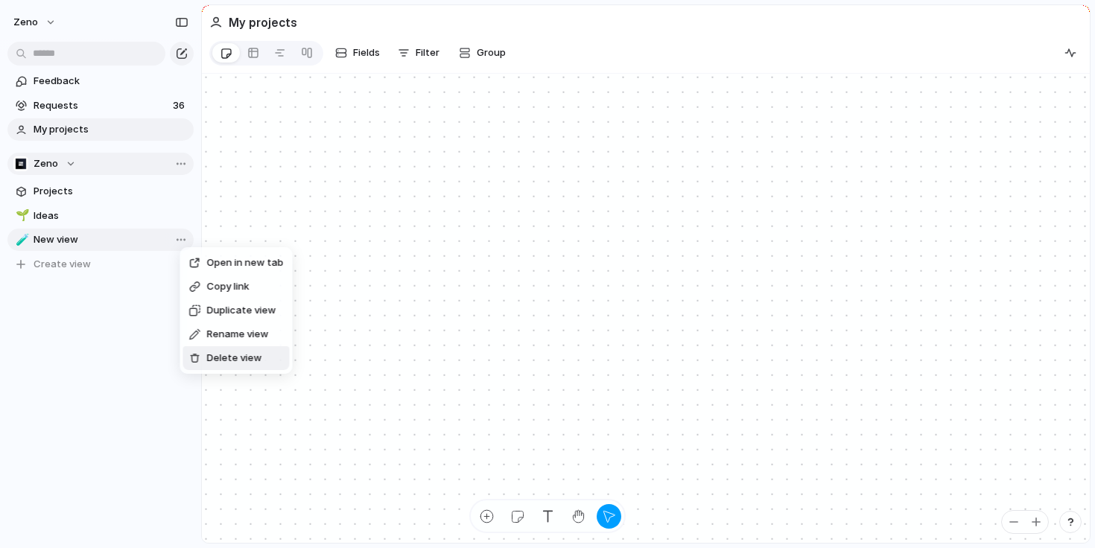
click at [215, 357] on span "Delete view" at bounding box center [234, 358] width 55 height 15
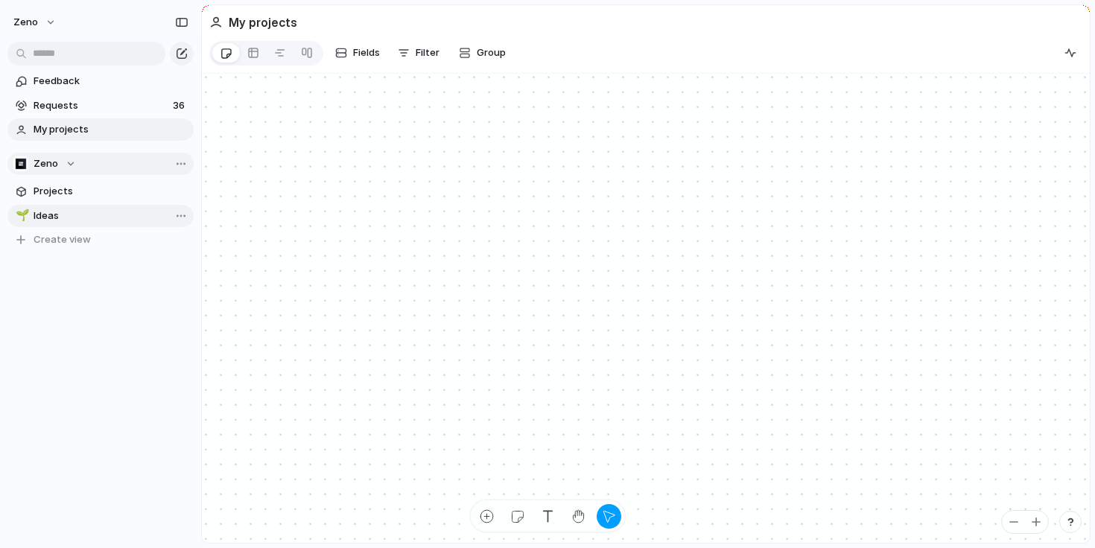
click at [102, 211] on span "Ideas" at bounding box center [111, 216] width 155 height 15
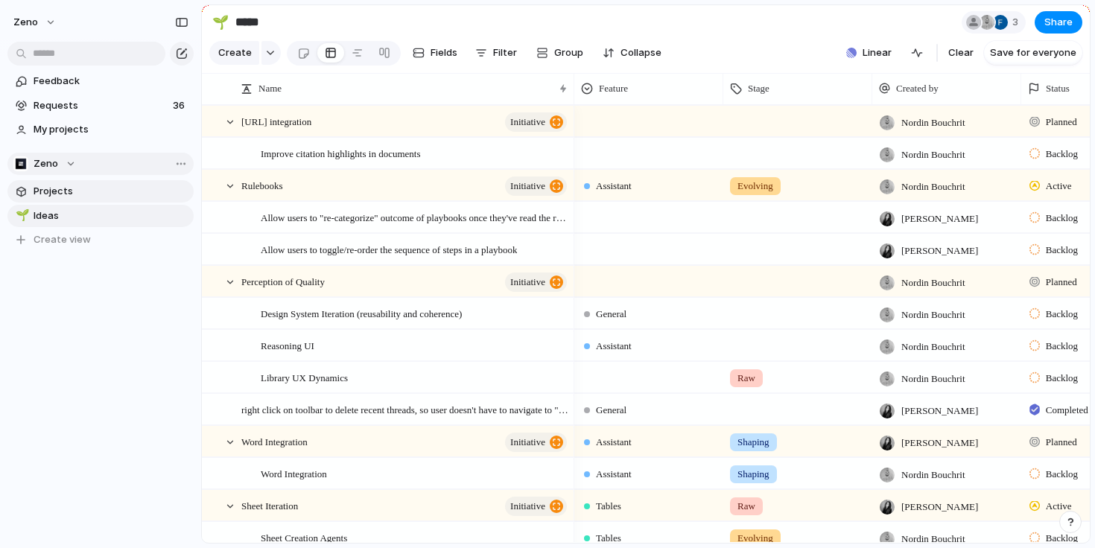
click at [91, 191] on span "Projects" at bounding box center [111, 191] width 155 height 15
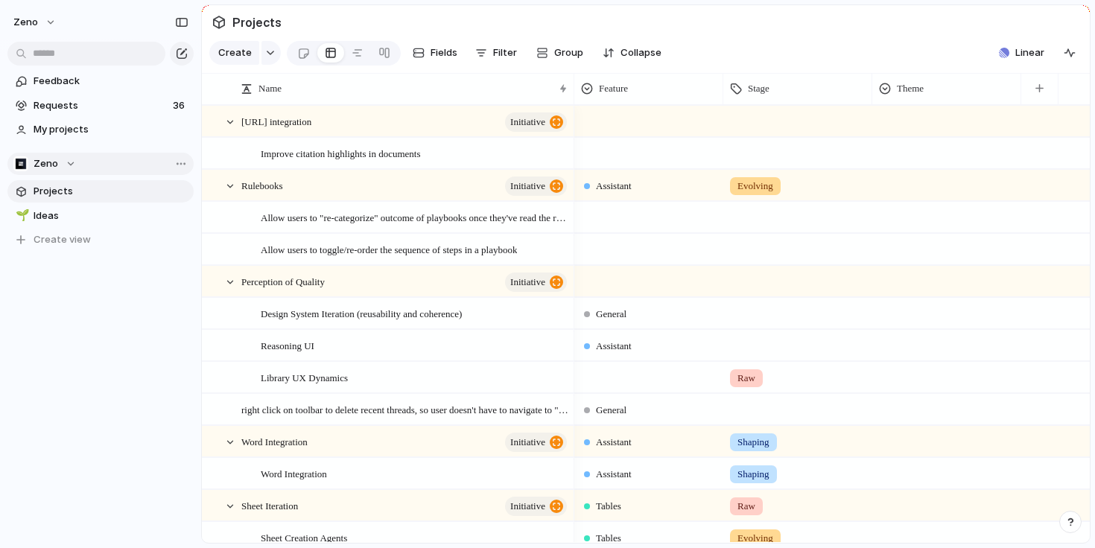
click at [80, 165] on button "Zeno" at bounding box center [100, 164] width 186 height 22
click at [82, 250] on span "Create new team" at bounding box center [77, 248] width 83 height 15
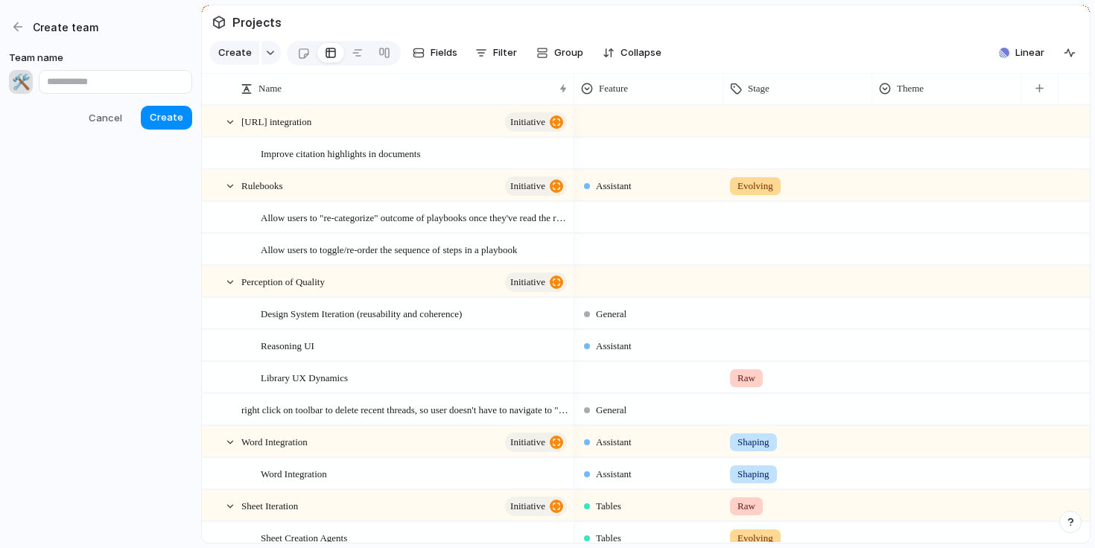
click at [27, 79] on div "🛠️" at bounding box center [21, 82] width 24 height 24
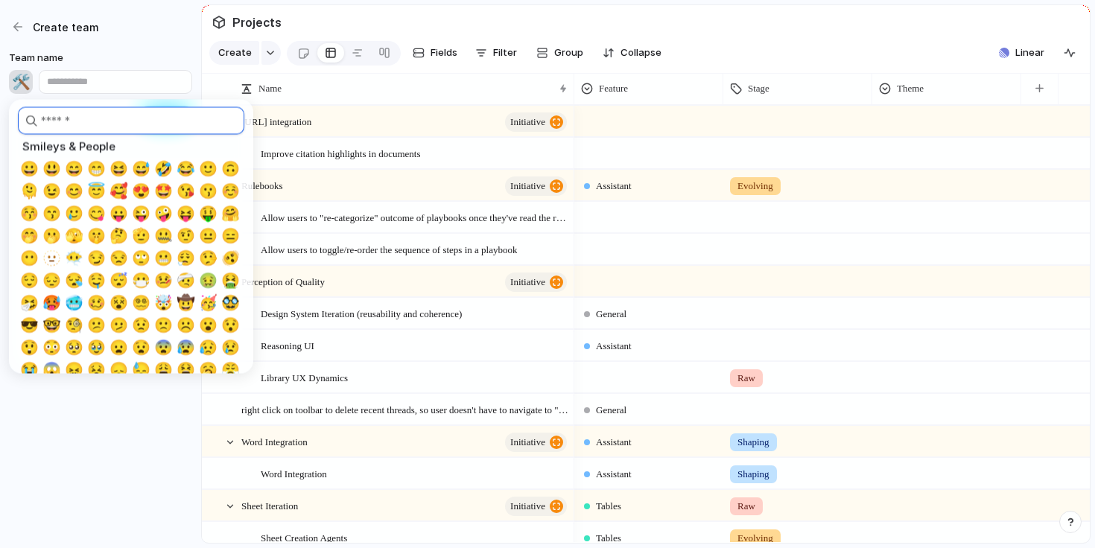
click at [53, 119] on input "search" at bounding box center [131, 121] width 226 height 28
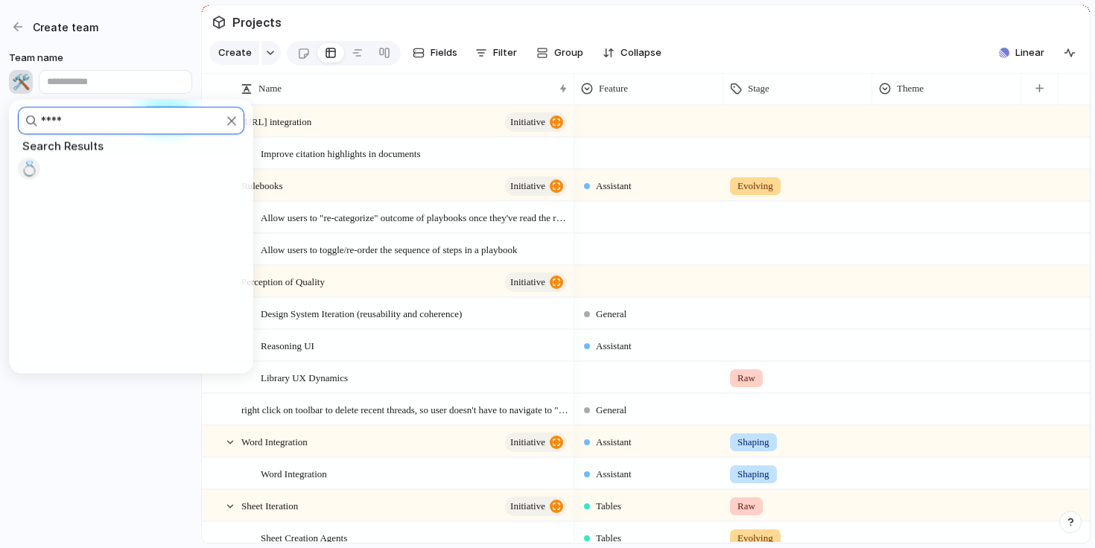
type input "****"
click at [29, 163] on span "💍" at bounding box center [29, 169] width 19 height 18
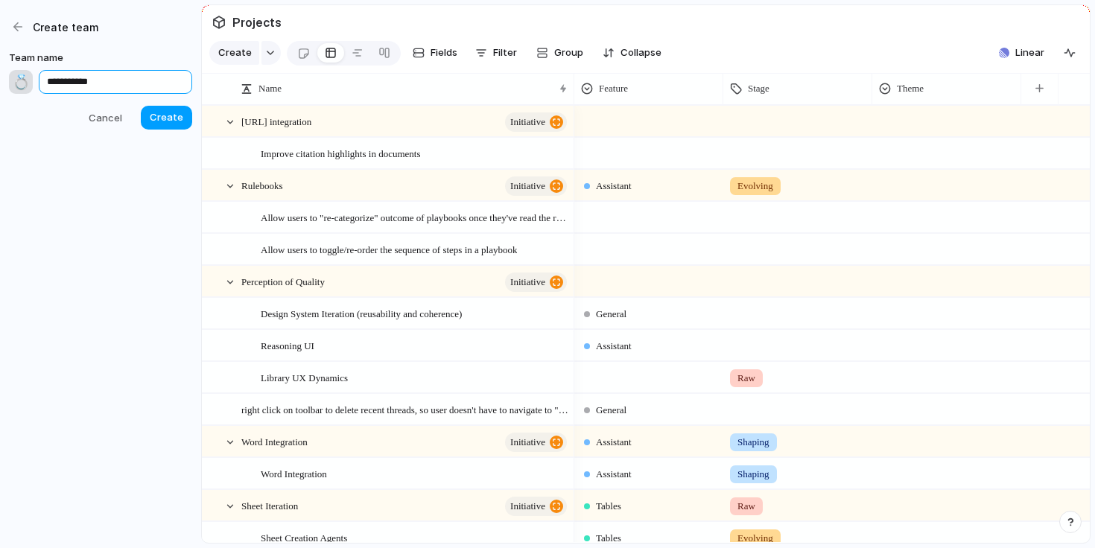
type input "**********"
click at [163, 118] on span "Create" at bounding box center [167, 117] width 34 height 15
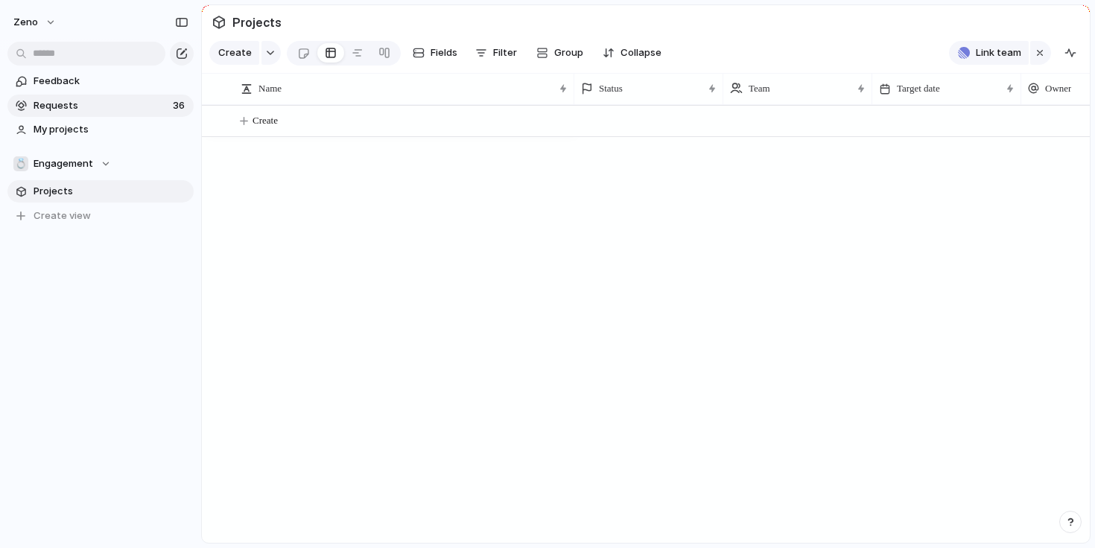
click at [138, 107] on span "Requests" at bounding box center [101, 105] width 135 height 15
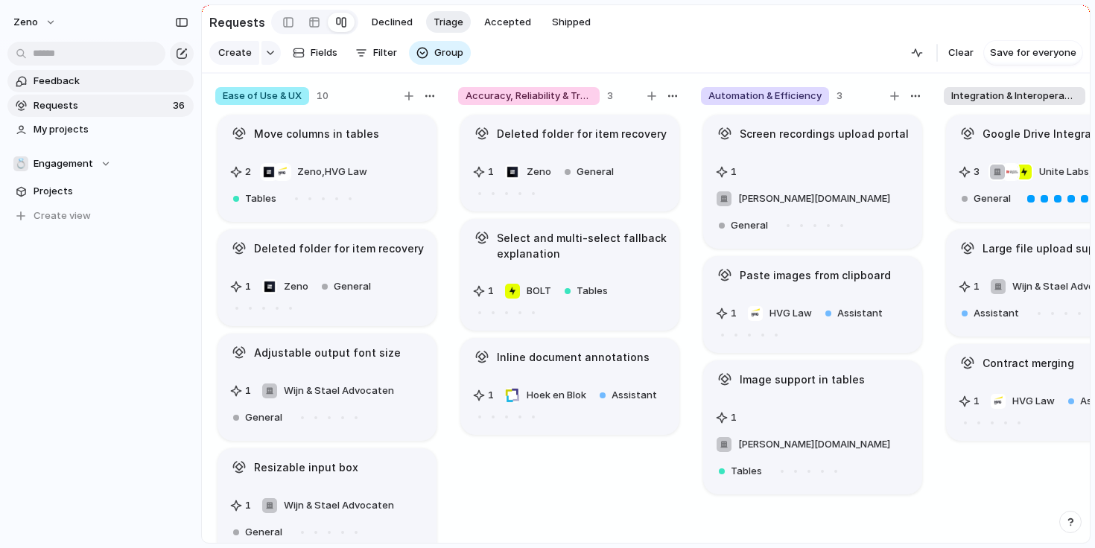
click at [127, 86] on span "Feedback" at bounding box center [111, 81] width 155 height 15
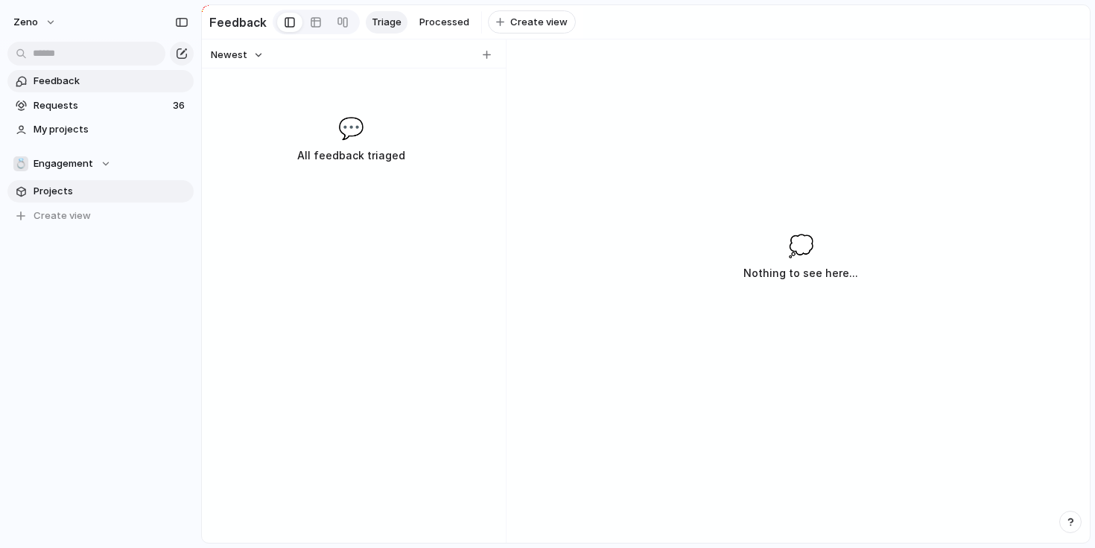
click at [101, 187] on span "Projects" at bounding box center [111, 191] width 155 height 15
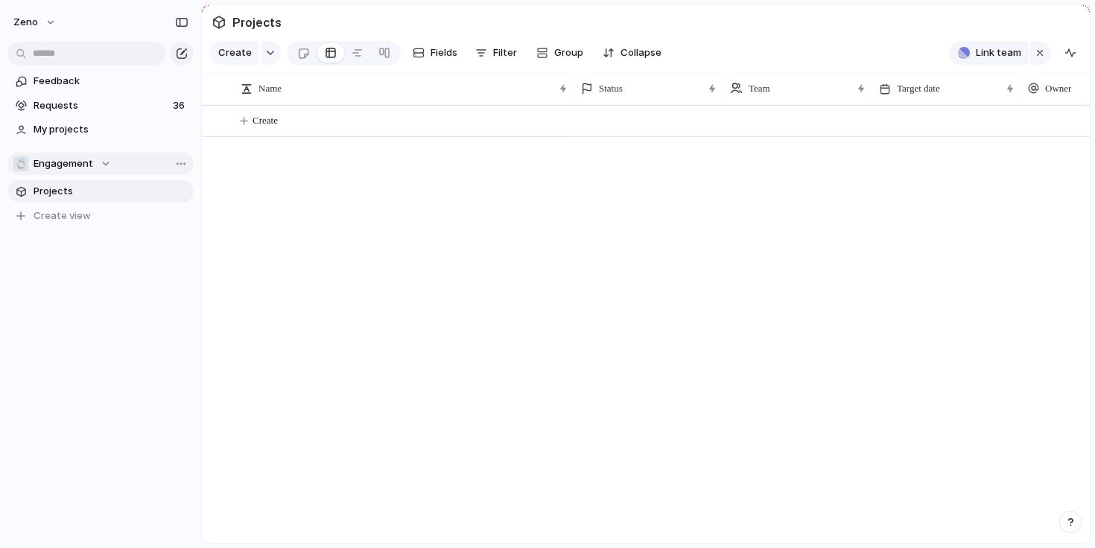
click at [86, 165] on span "Engagement" at bounding box center [64, 163] width 60 height 15
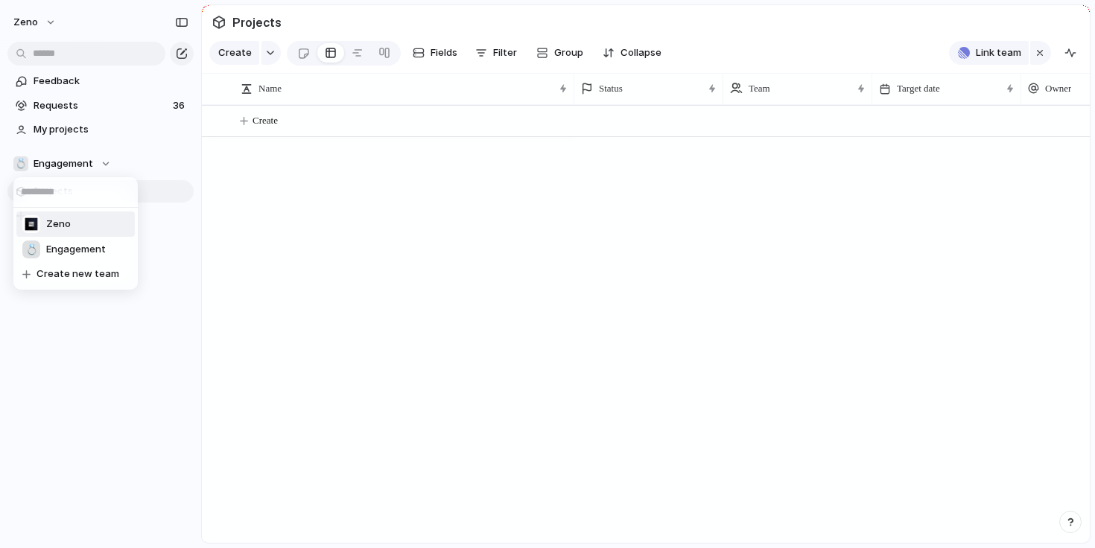
click at [82, 221] on li "Zeno" at bounding box center [75, 224] width 118 height 25
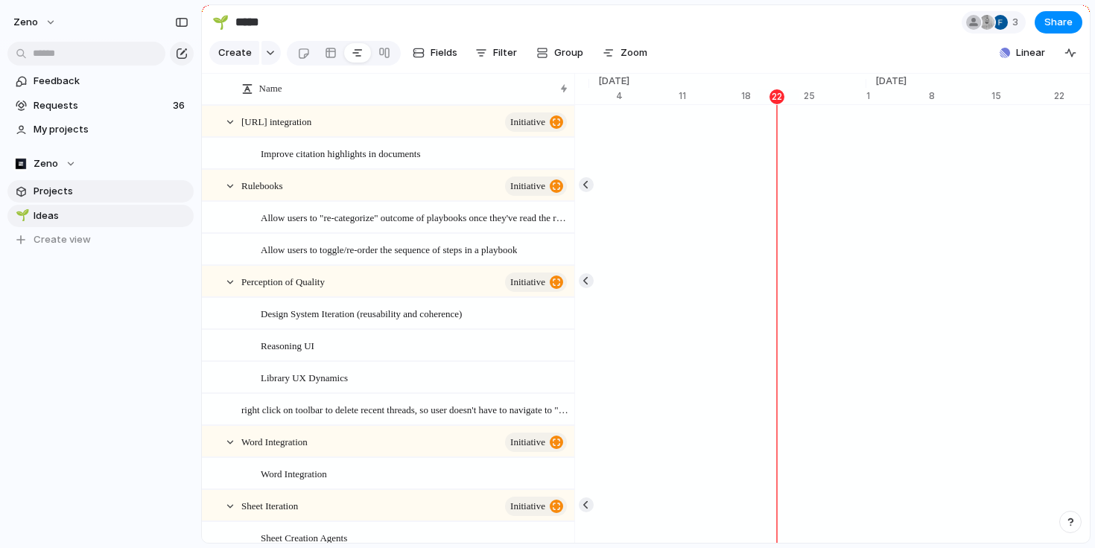
scroll to position [0, 9781]
click at [64, 164] on div "Zeno" at bounding box center [44, 163] width 63 height 15
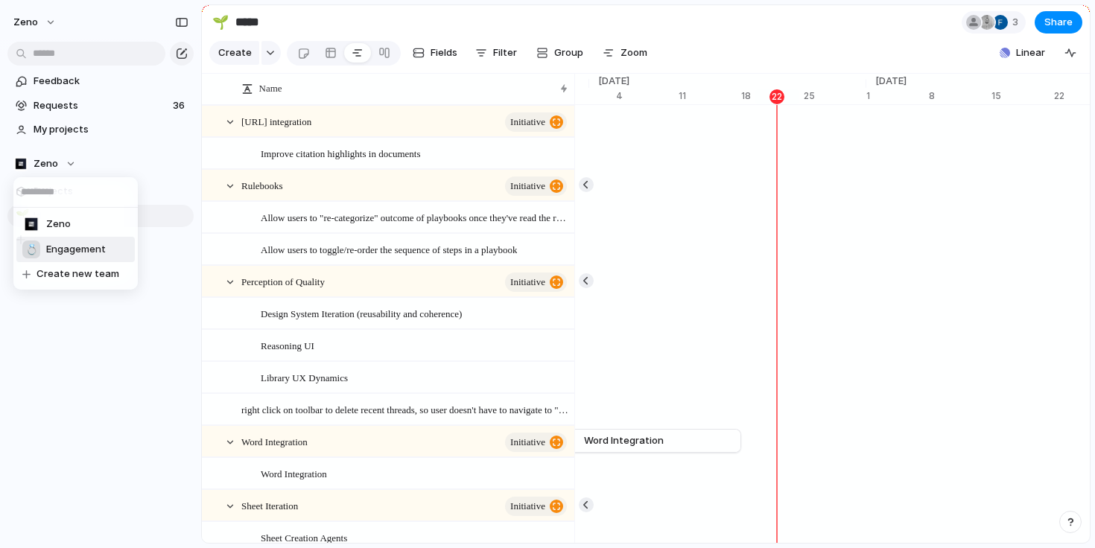
click at [69, 251] on span "Engagement" at bounding box center [76, 249] width 60 height 15
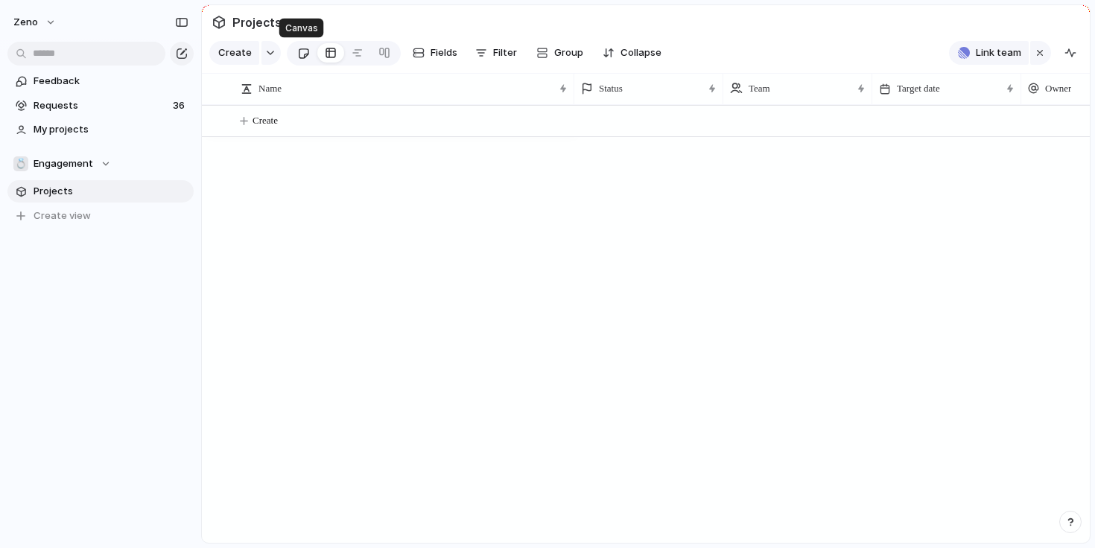
click at [308, 52] on link at bounding box center [304, 53] width 28 height 24
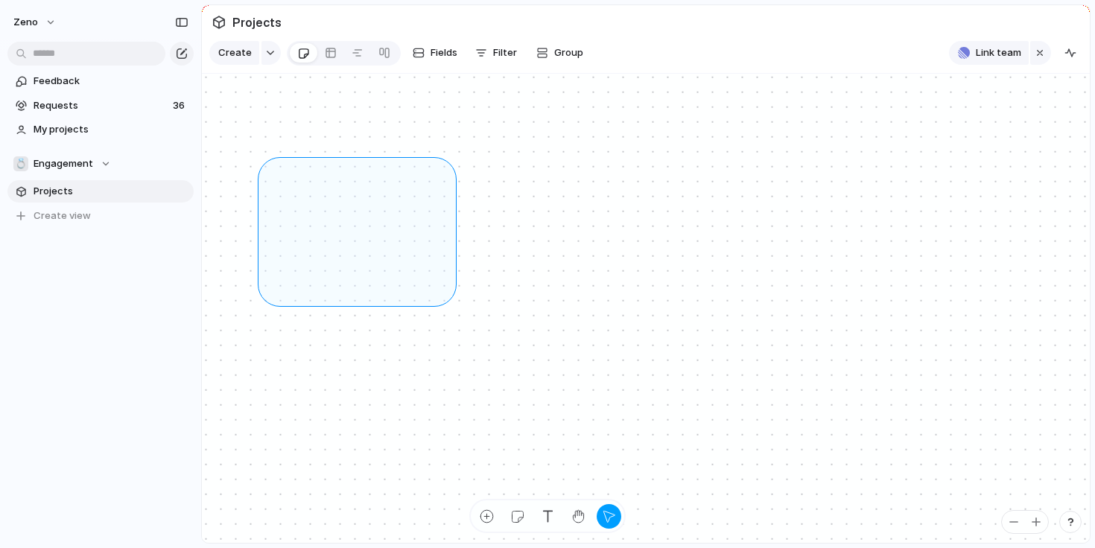
drag, startPoint x: 267, startPoint y: 166, endPoint x: 446, endPoint y: 296, distance: 221.8
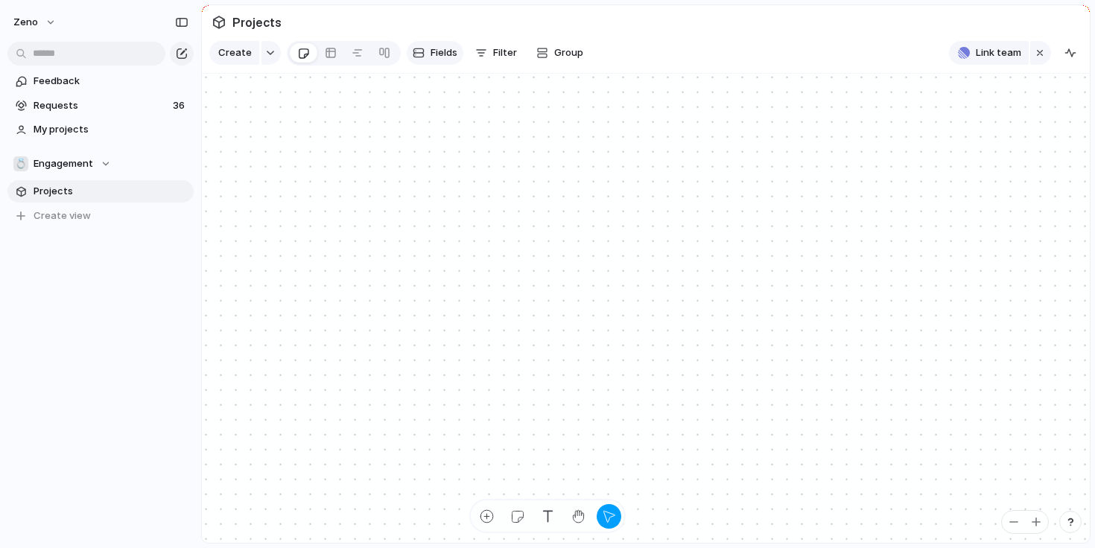
click at [439, 45] on span "Fields" at bounding box center [443, 52] width 27 height 15
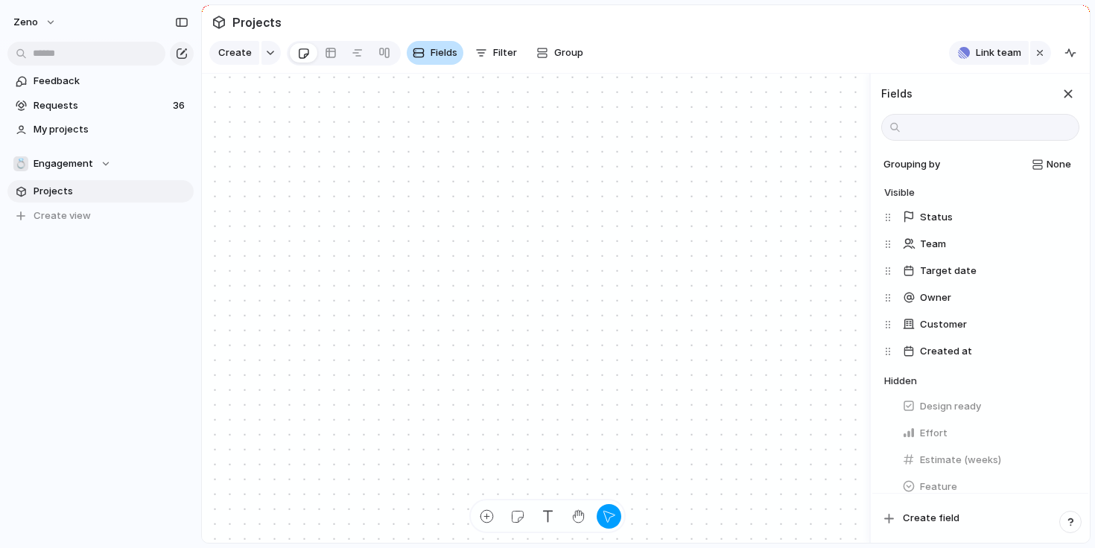
click at [433, 54] on span "Fields" at bounding box center [443, 52] width 27 height 15
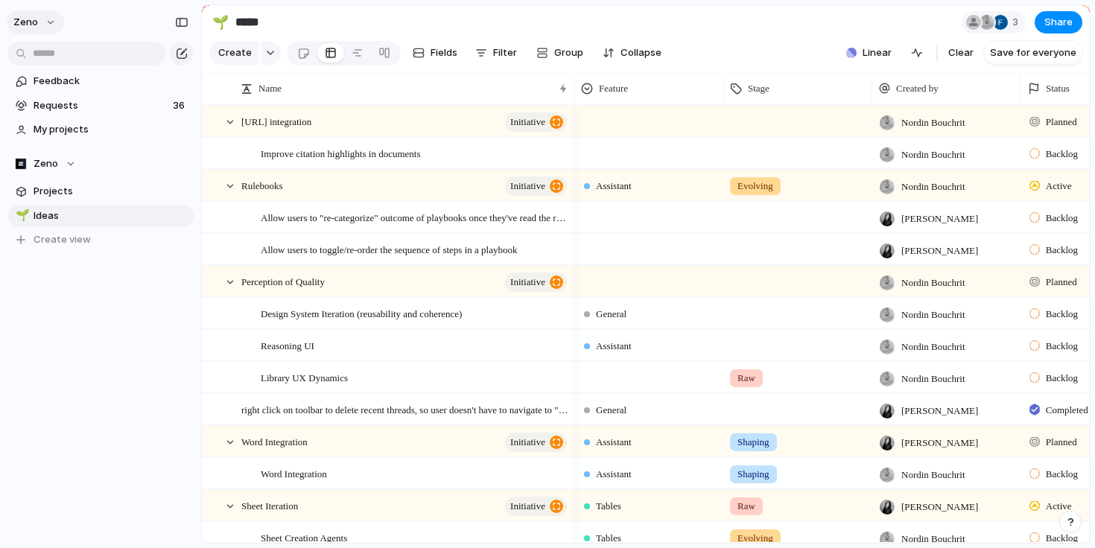
click at [42, 17] on button "Zeno" at bounding box center [35, 22] width 57 height 24
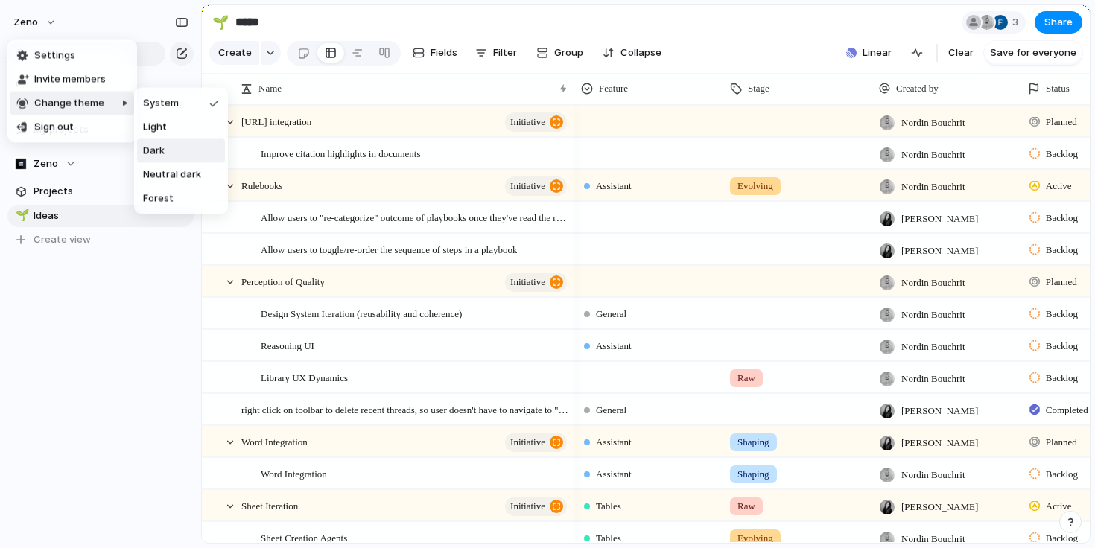
click at [163, 149] on span "Dark" at bounding box center [154, 151] width 22 height 15
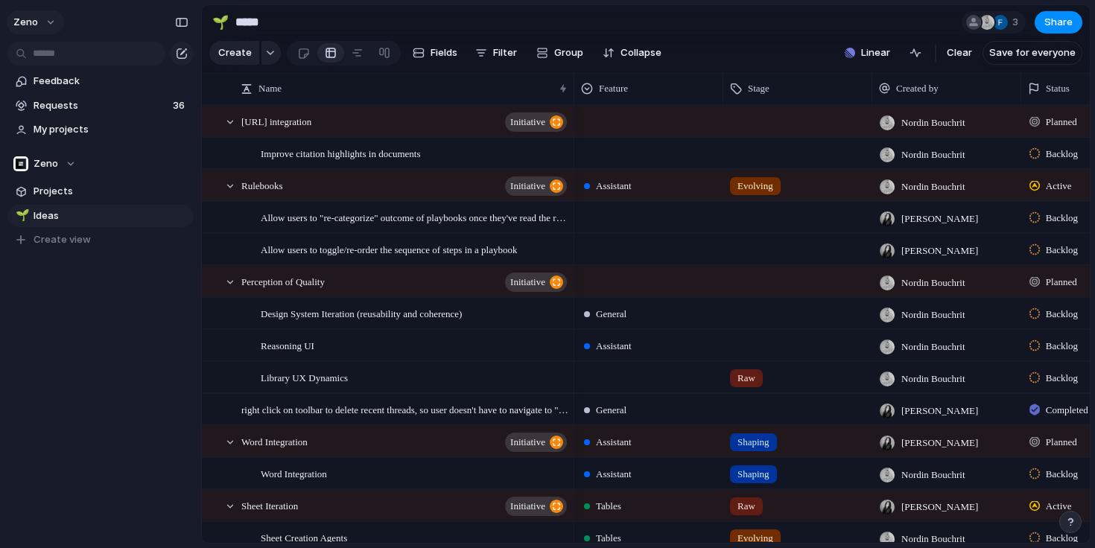
click at [44, 27] on button "Zeno" at bounding box center [35, 22] width 57 height 24
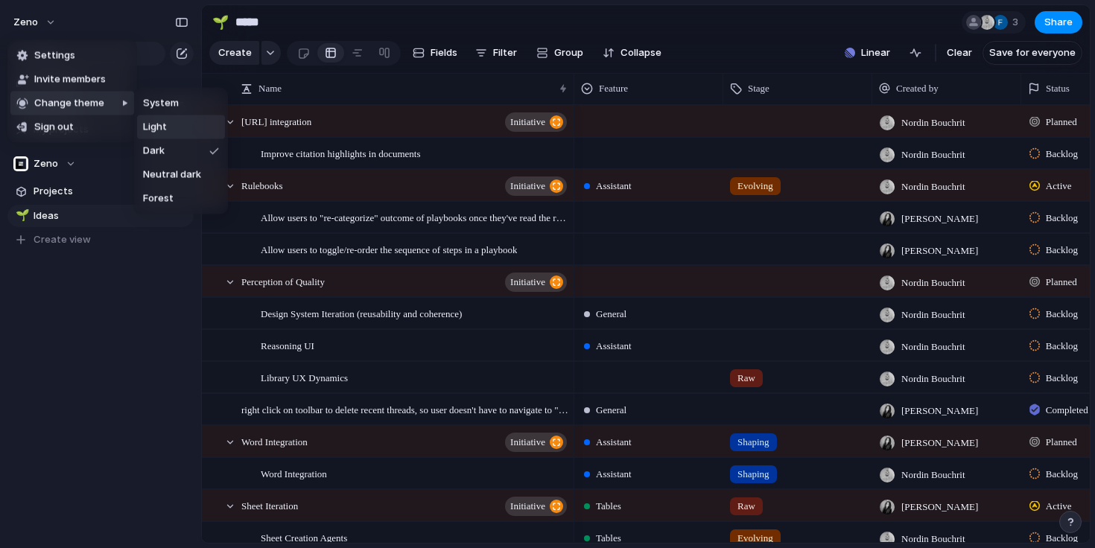
click at [157, 128] on span "Light" at bounding box center [155, 127] width 24 height 15
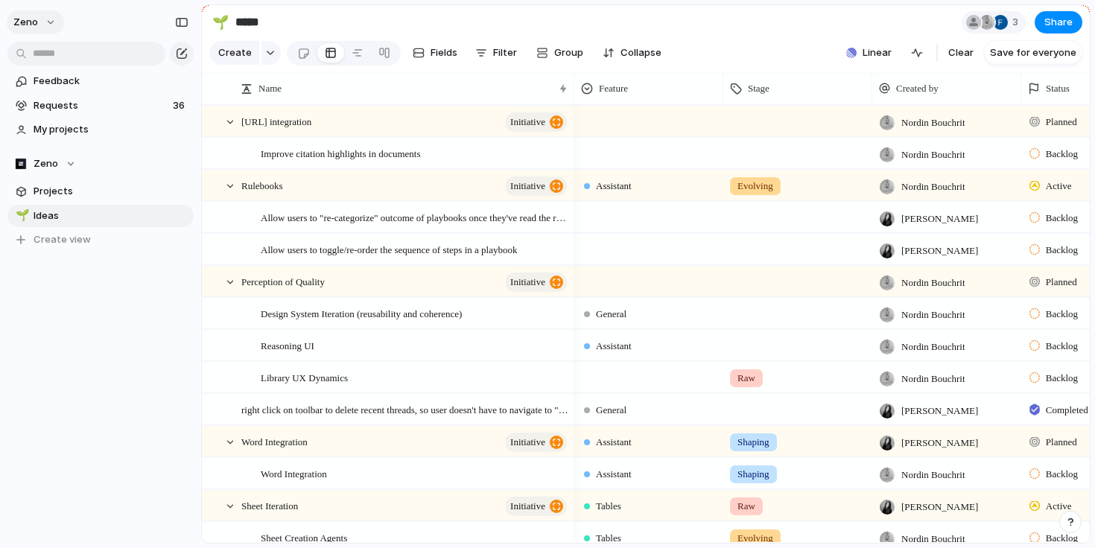
click at [51, 24] on button "Zeno" at bounding box center [35, 22] width 57 height 24
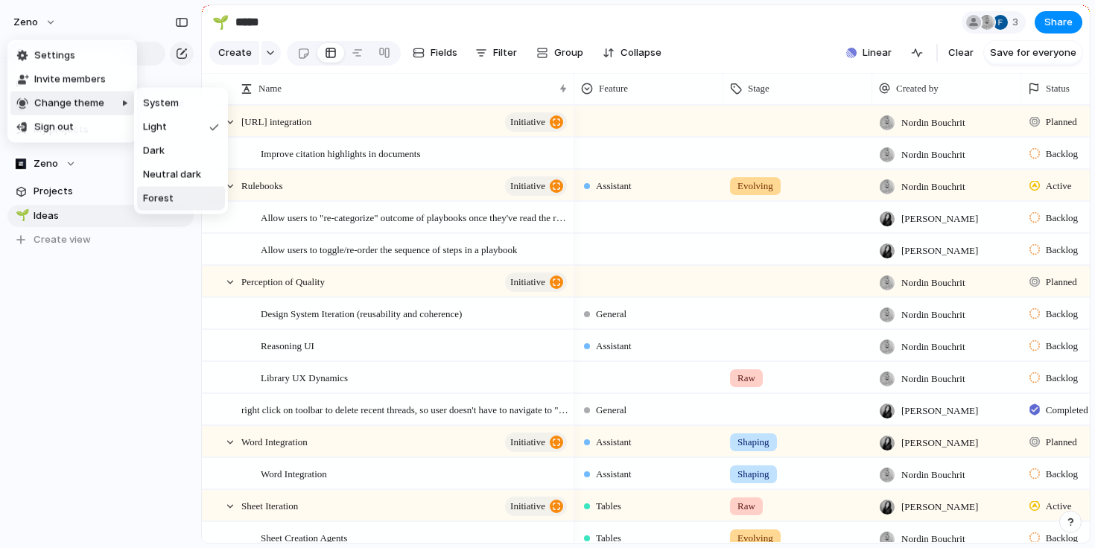
click at [156, 191] on span "Forest" at bounding box center [158, 198] width 31 height 15
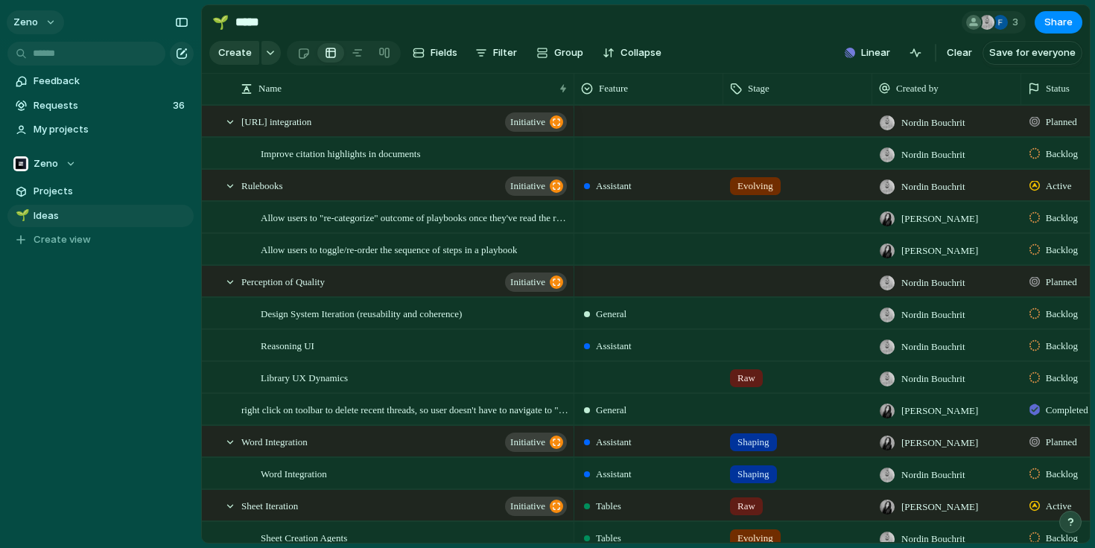
click at [42, 19] on button "Zeno" at bounding box center [35, 22] width 57 height 24
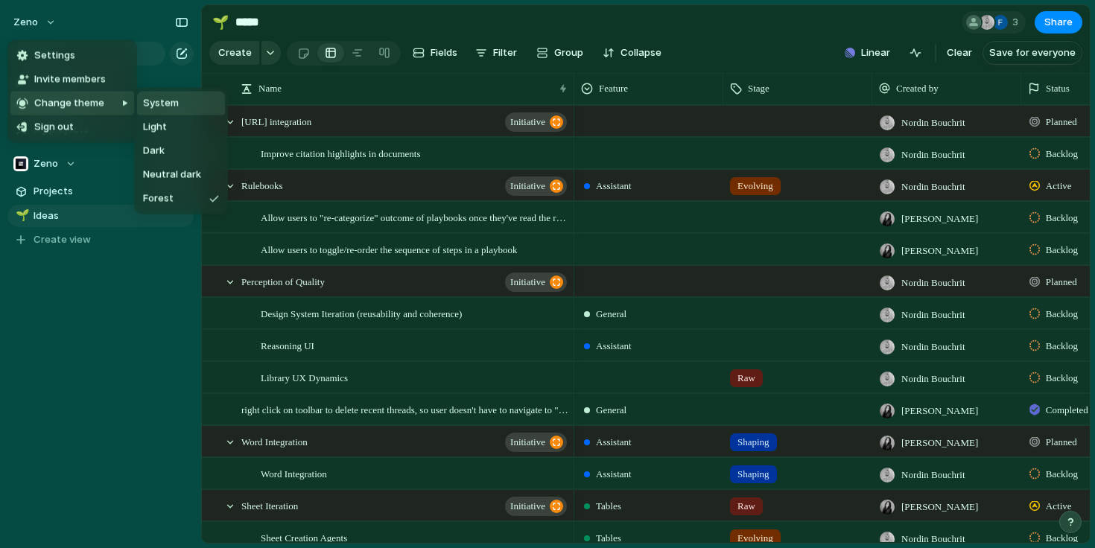
click at [155, 106] on span "System" at bounding box center [161, 103] width 36 height 15
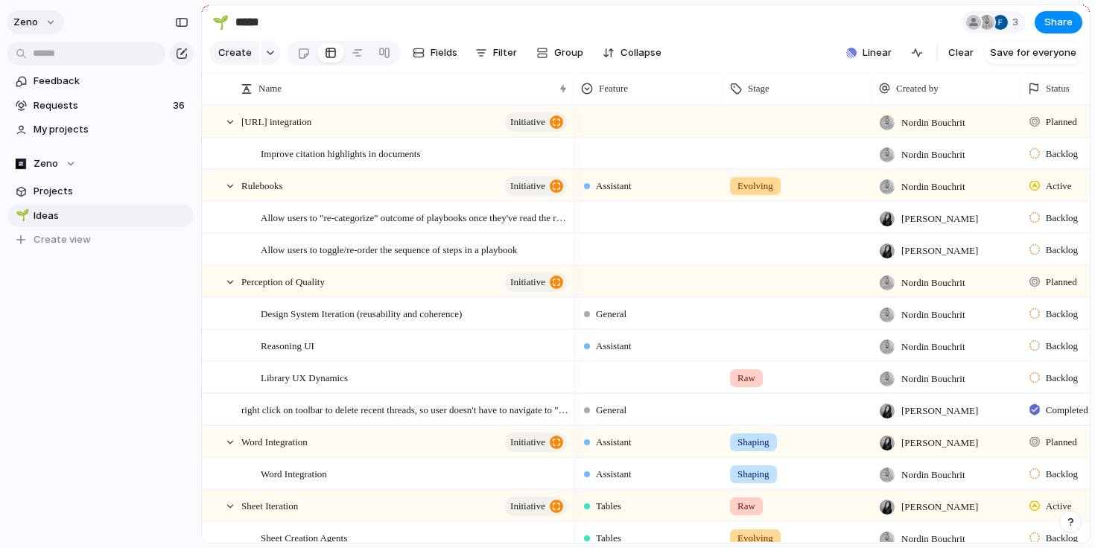
click at [48, 30] on button "Zeno" at bounding box center [35, 22] width 57 height 24
click at [43, 25] on div "Settings Invite members Change theme Sign out" at bounding box center [547, 274] width 1095 height 548
click at [65, 162] on div "Zeno" at bounding box center [44, 163] width 63 height 15
click at [70, 245] on span "Engagement" at bounding box center [76, 249] width 60 height 15
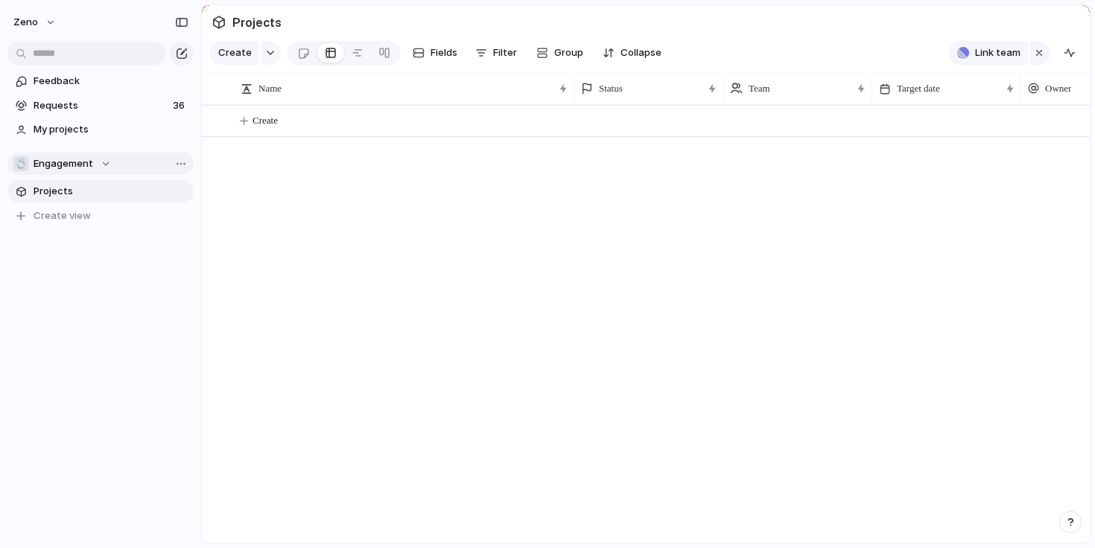
click at [96, 162] on div "💍 Engagement" at bounding box center [62, 163] width 98 height 15
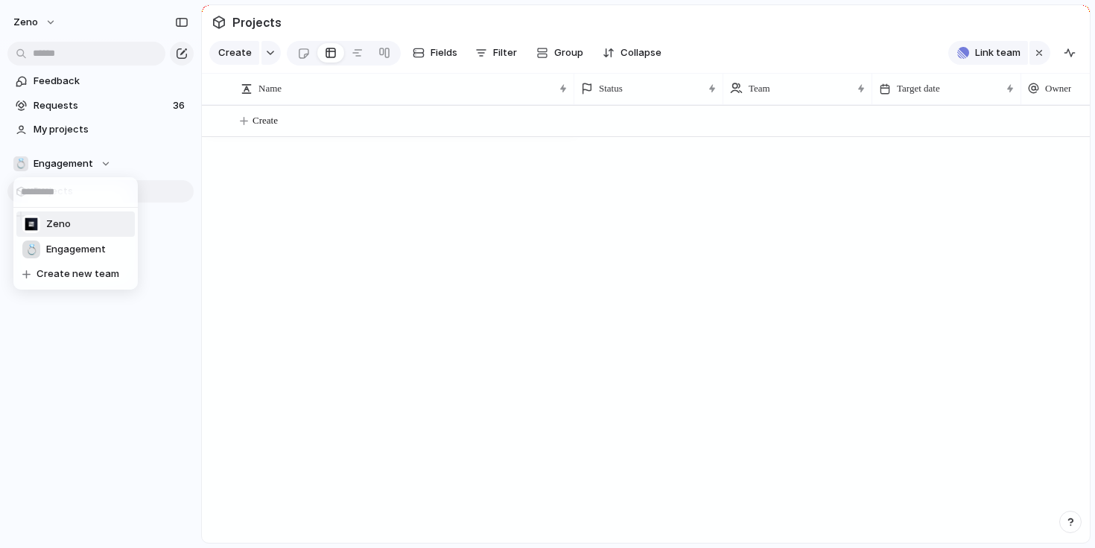
click at [82, 222] on li "Zeno" at bounding box center [75, 224] width 118 height 25
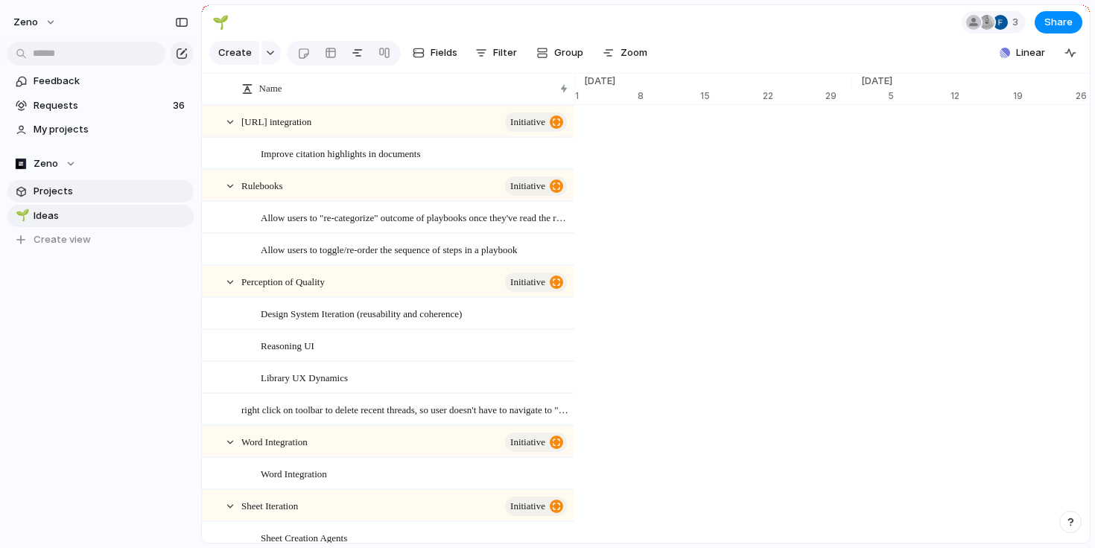
scroll to position [0, 9781]
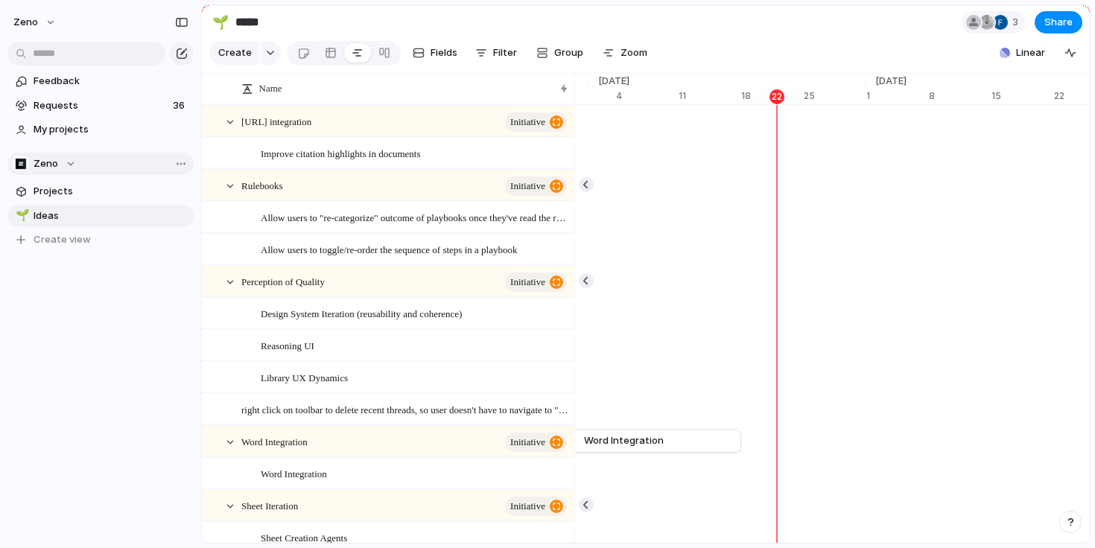
click at [58, 165] on div "Zeno" at bounding box center [44, 163] width 63 height 15
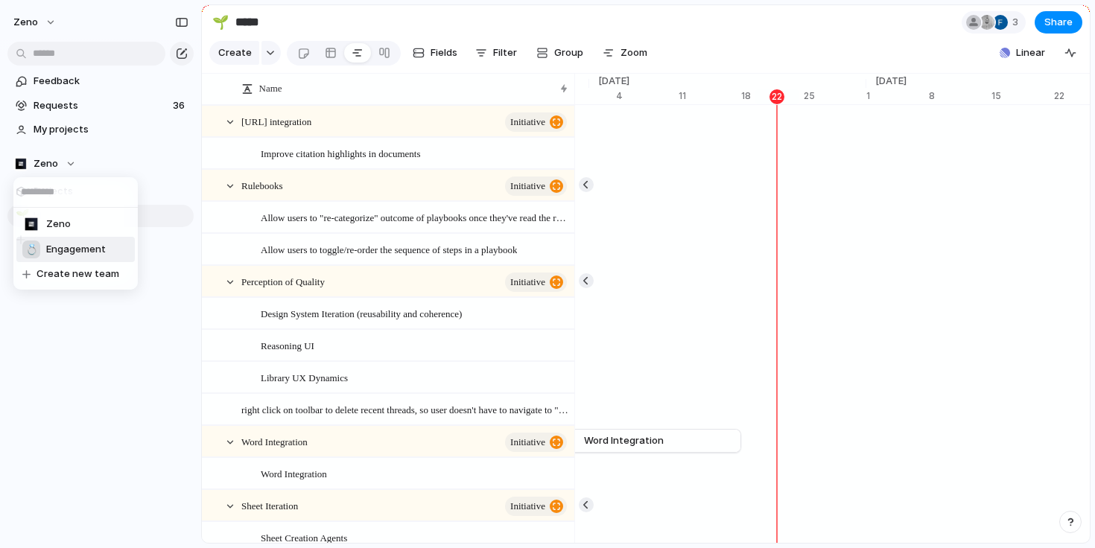
click at [79, 244] on span "Engagement" at bounding box center [76, 249] width 60 height 15
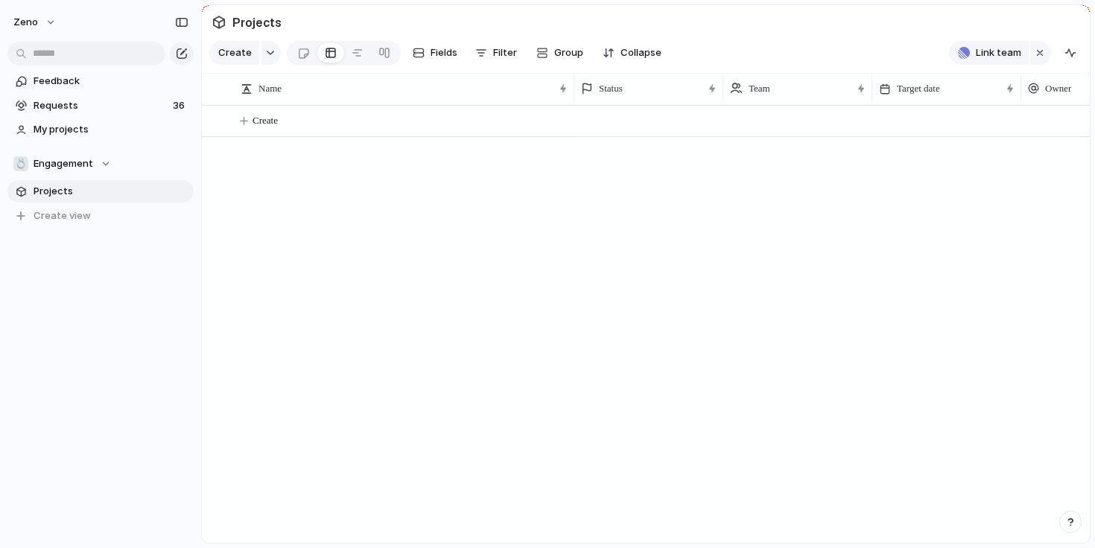
drag, startPoint x: 220, startPoint y: 24, endPoint x: 274, endPoint y: 25, distance: 53.6
click at [274, 25] on div "Projects" at bounding box center [247, 22] width 76 height 27
click at [274, 25] on span "Projects" at bounding box center [256, 22] width 55 height 27
click at [104, 108] on span "Requests" at bounding box center [101, 105] width 135 height 15
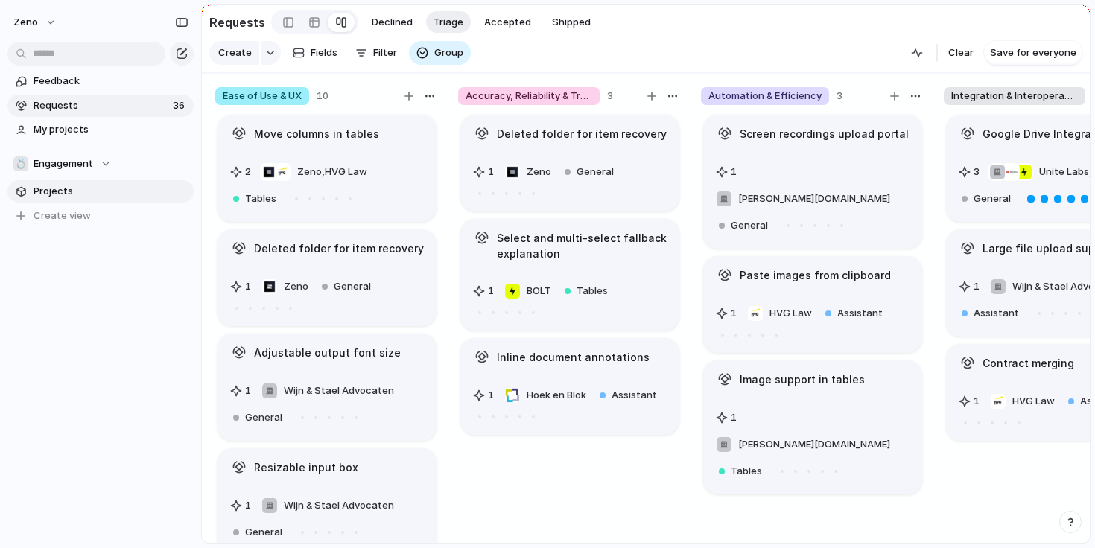
click at [106, 195] on span "Projects" at bounding box center [111, 191] width 155 height 15
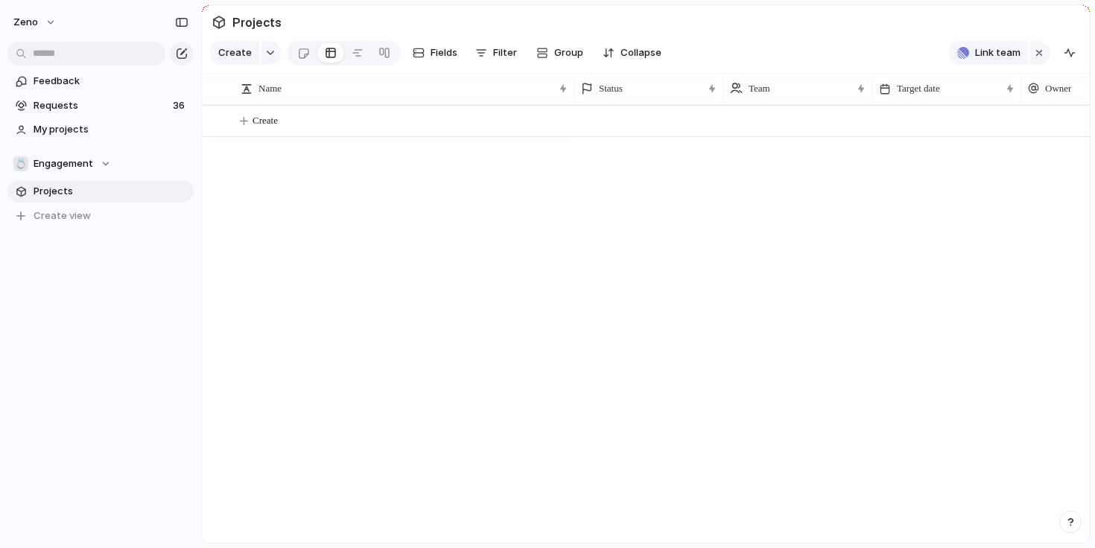
drag, startPoint x: 360, startPoint y: 151, endPoint x: 520, endPoint y: 211, distance: 170.2
click at [520, 211] on div "Create" at bounding box center [646, 324] width 888 height 438
click at [302, 48] on div at bounding box center [303, 53] width 13 height 25
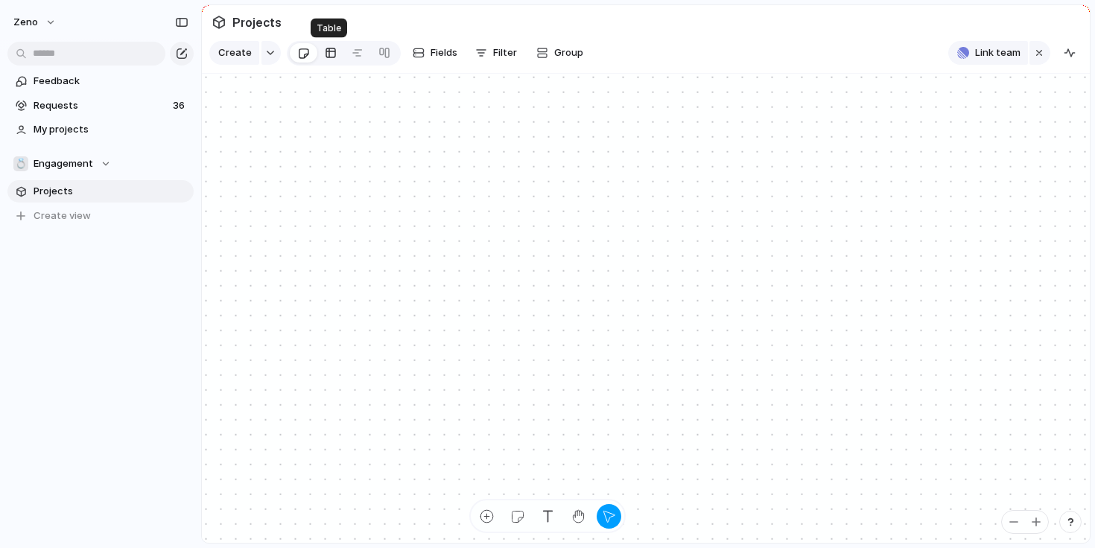
click at [328, 60] on div at bounding box center [331, 53] width 12 height 24
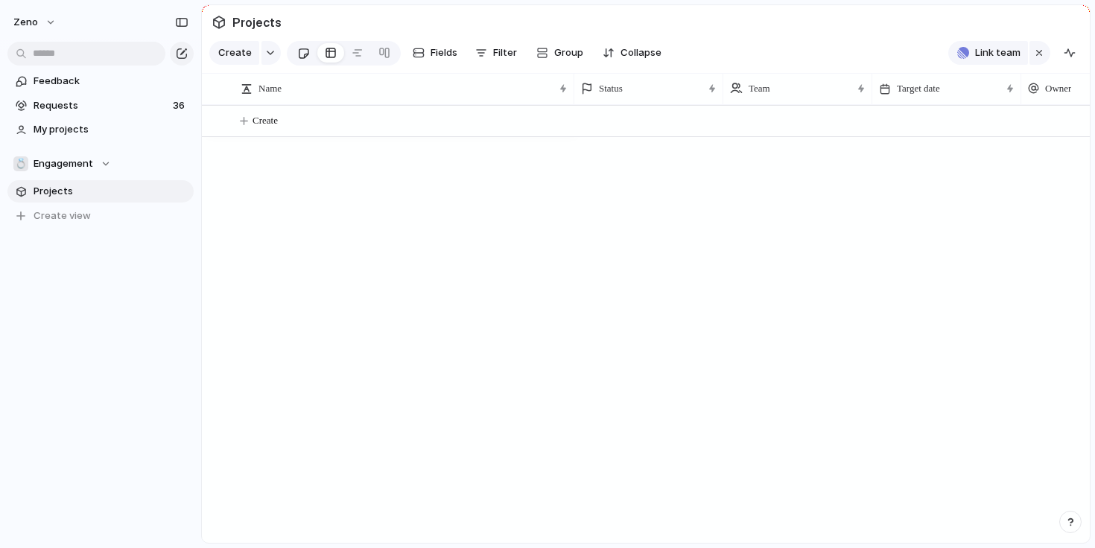
click at [298, 55] on div at bounding box center [303, 53] width 13 height 25
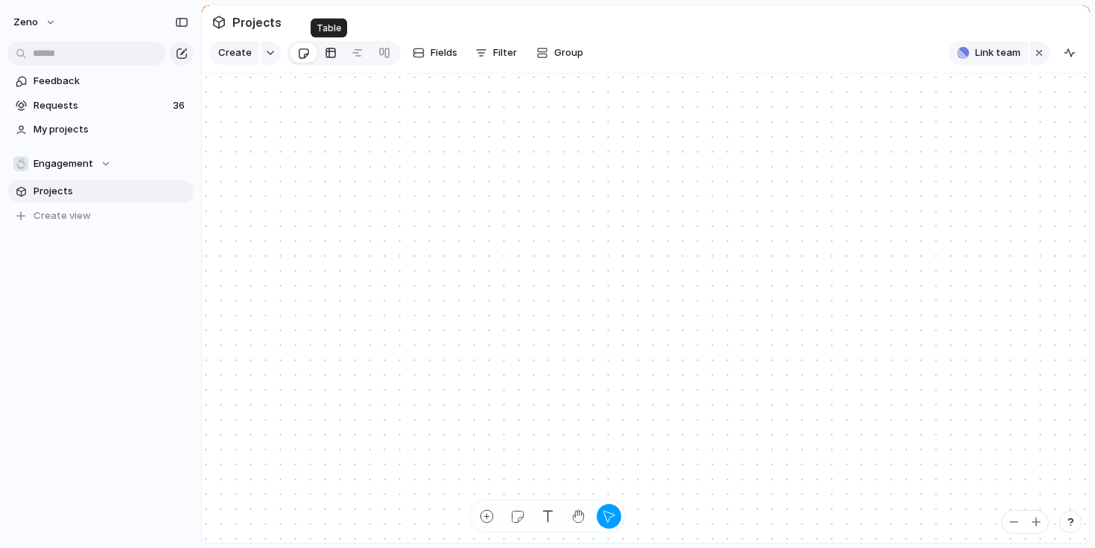
click at [325, 55] on div at bounding box center [331, 53] width 12 height 24
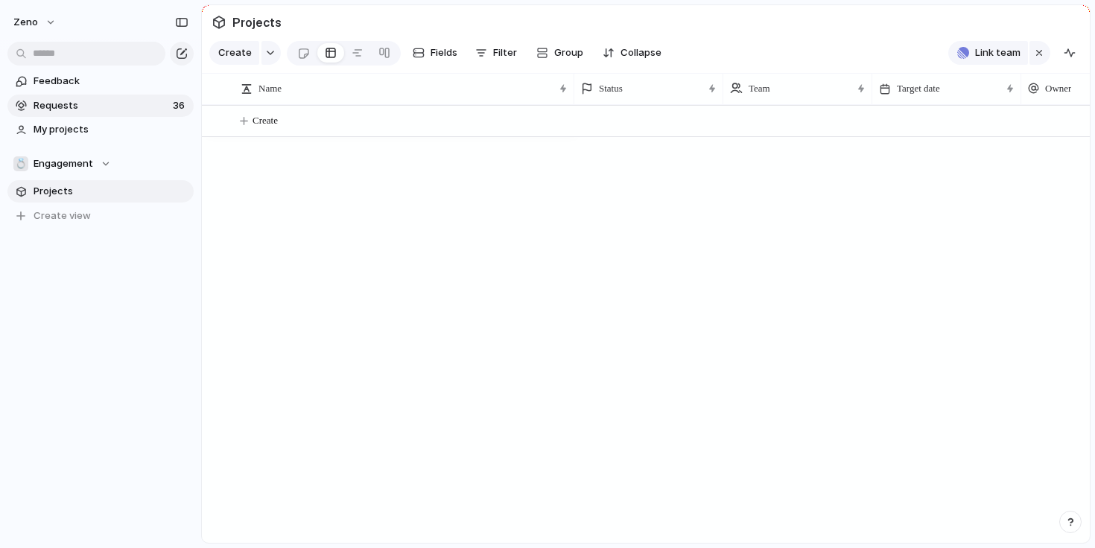
click at [130, 102] on span "Requests" at bounding box center [101, 105] width 135 height 15
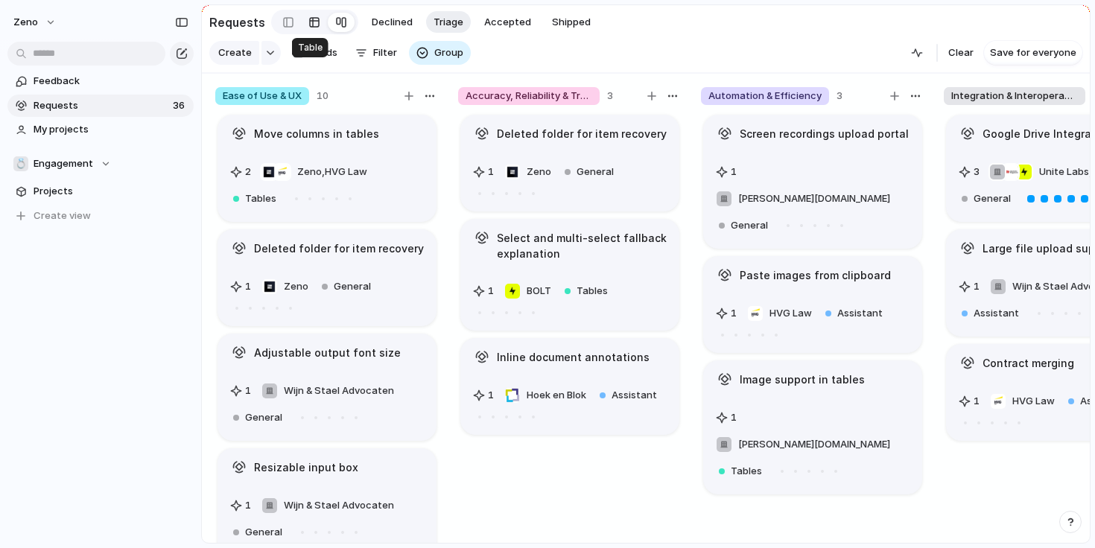
click at [309, 27] on div at bounding box center [314, 22] width 12 height 24
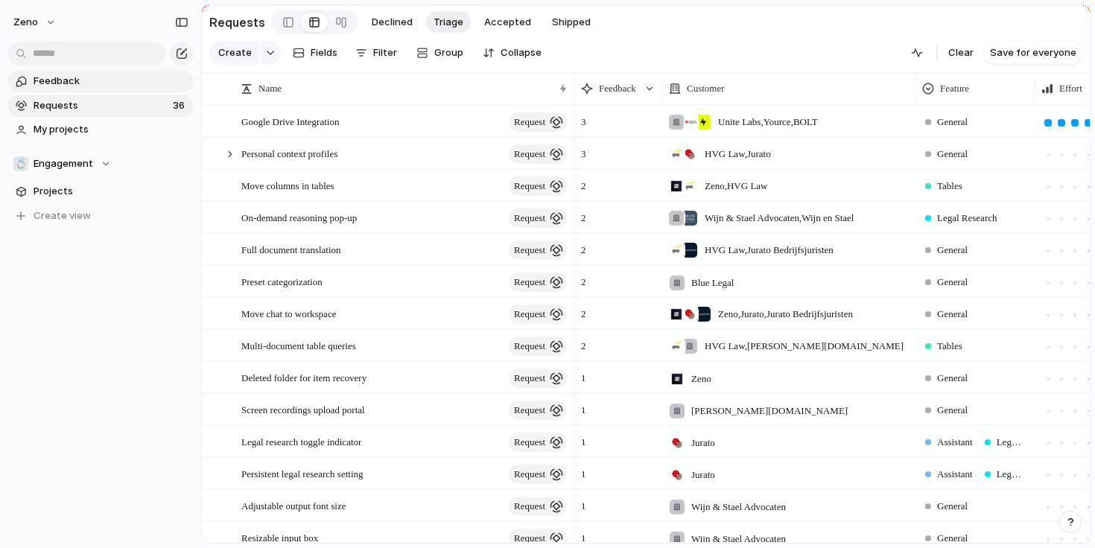
click at [144, 81] on span "Feedback" at bounding box center [111, 81] width 155 height 15
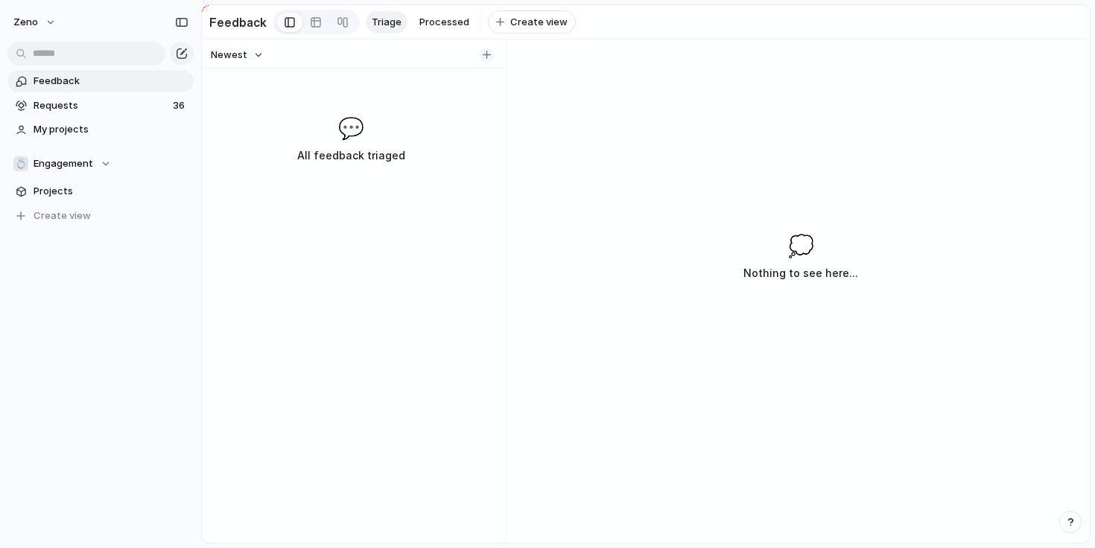
click at [481, 52] on button "button" at bounding box center [486, 55] width 15 height 15
click at [292, 85] on div "Newest 💬 All feedback triaged" at bounding box center [351, 290] width 298 height 503
click at [106, 103] on span "Requests" at bounding box center [101, 105] width 135 height 15
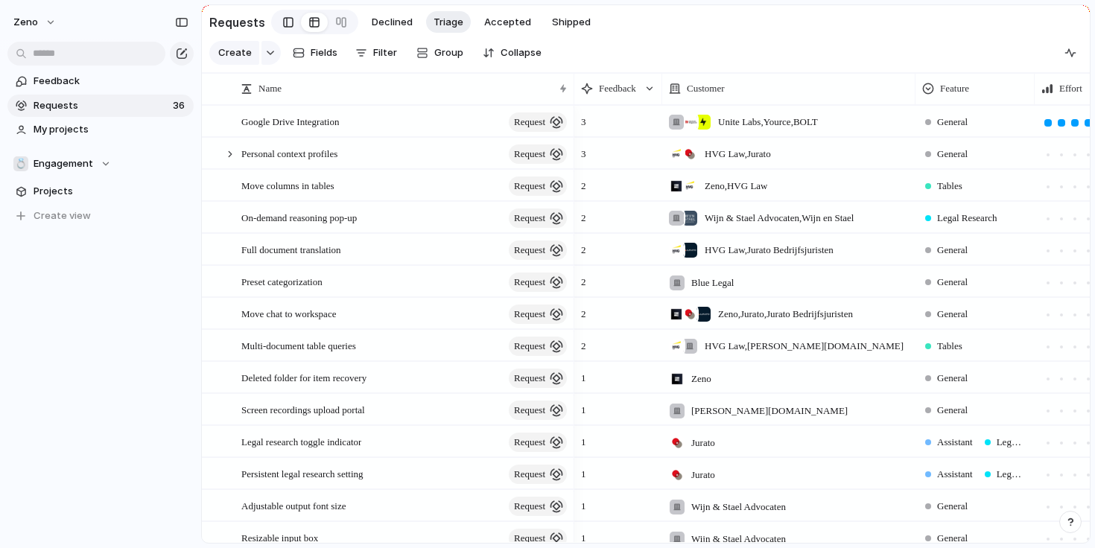
click at [276, 22] on link at bounding box center [288, 22] width 25 height 24
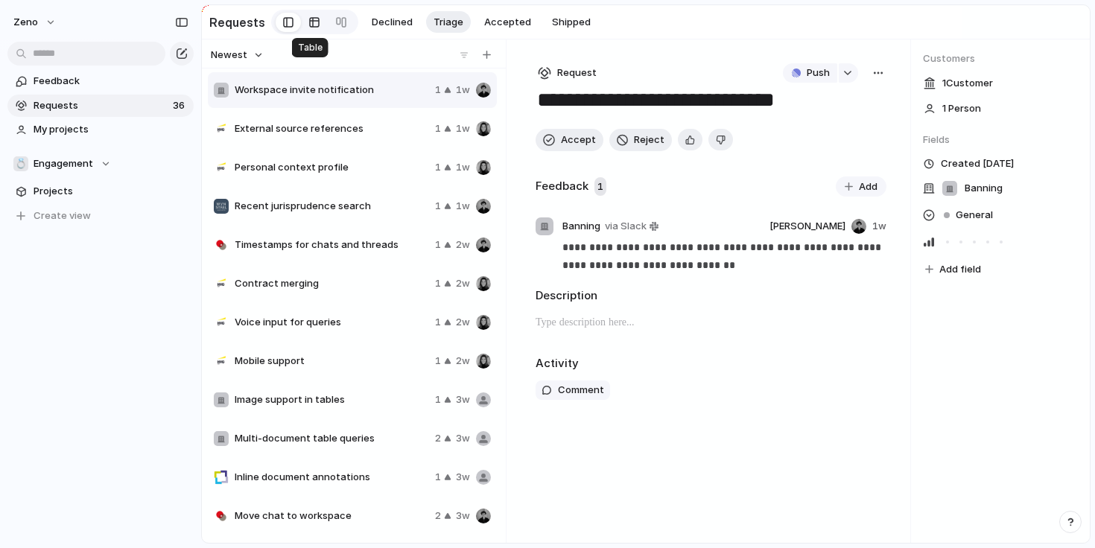
click at [308, 26] on div at bounding box center [314, 22] width 12 height 24
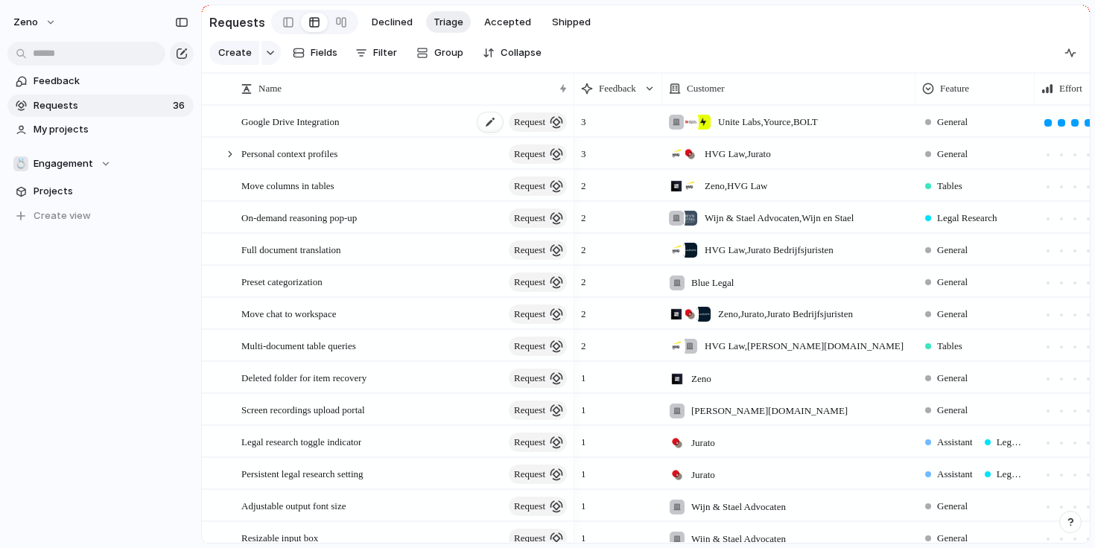
click at [339, 125] on span "Google Drive Integration" at bounding box center [290, 120] width 98 height 17
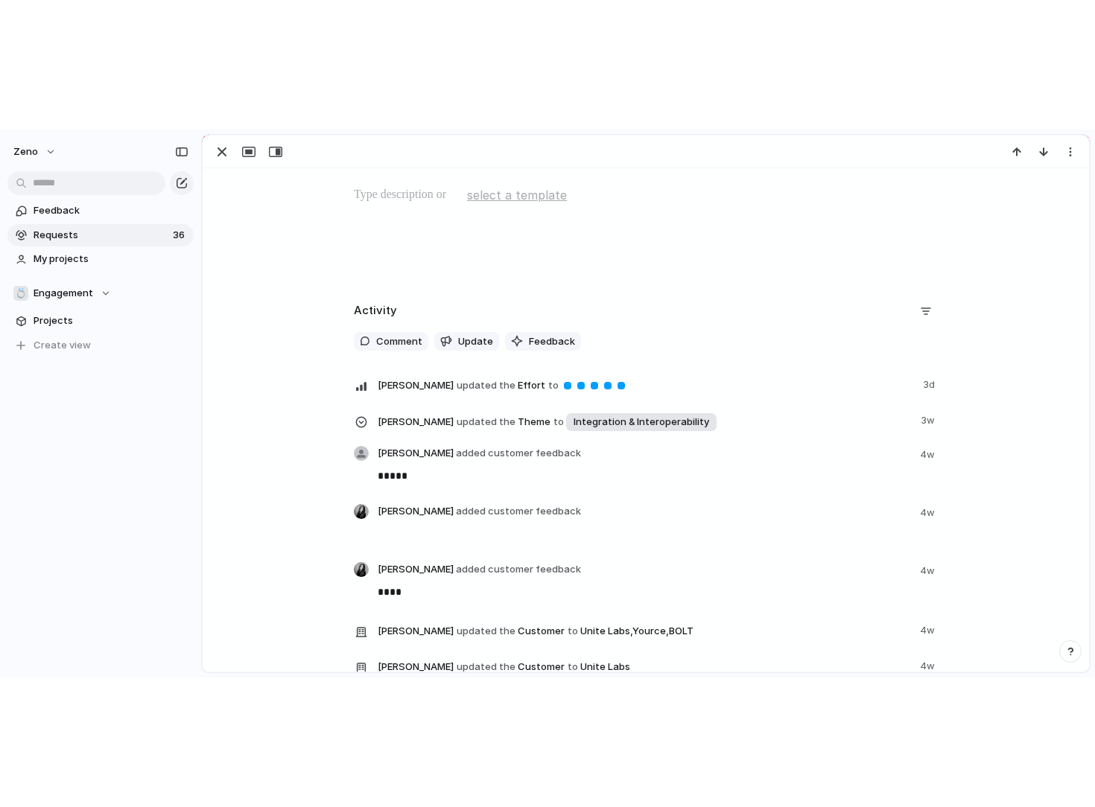
scroll to position [300, 0]
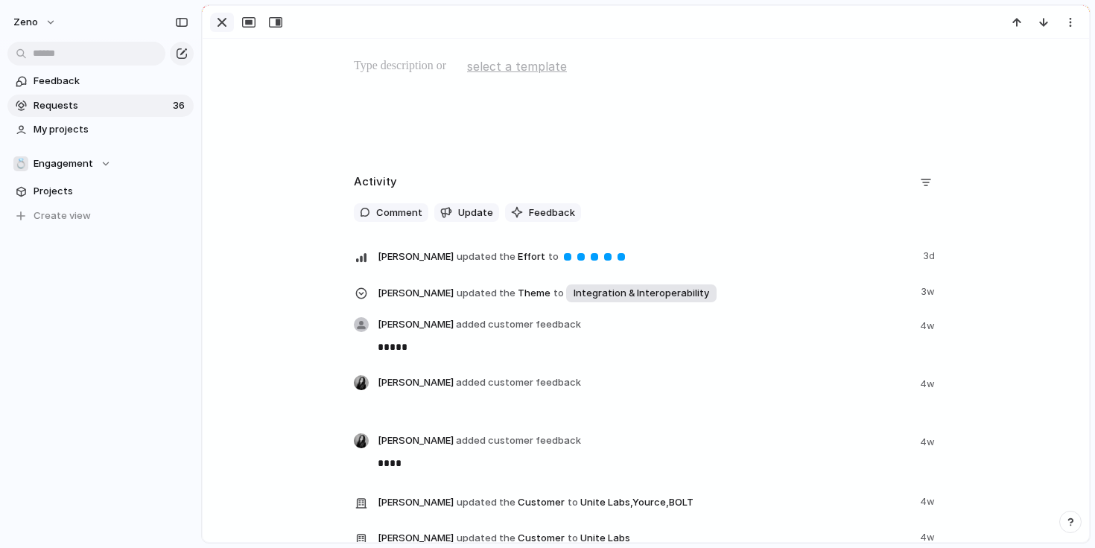
click at [218, 27] on div "button" at bounding box center [222, 22] width 18 height 18
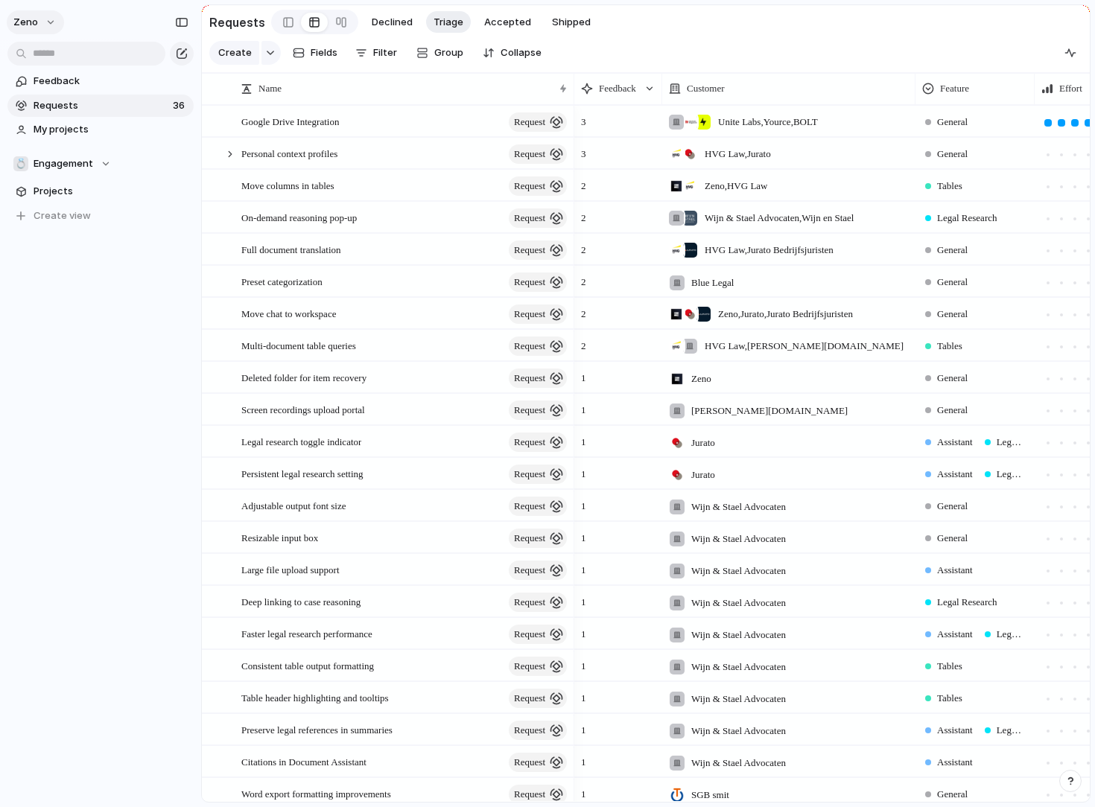
click at [41, 25] on button "Zeno" at bounding box center [35, 22] width 57 height 24
click at [52, 54] on span "Settings" at bounding box center [54, 55] width 41 height 15
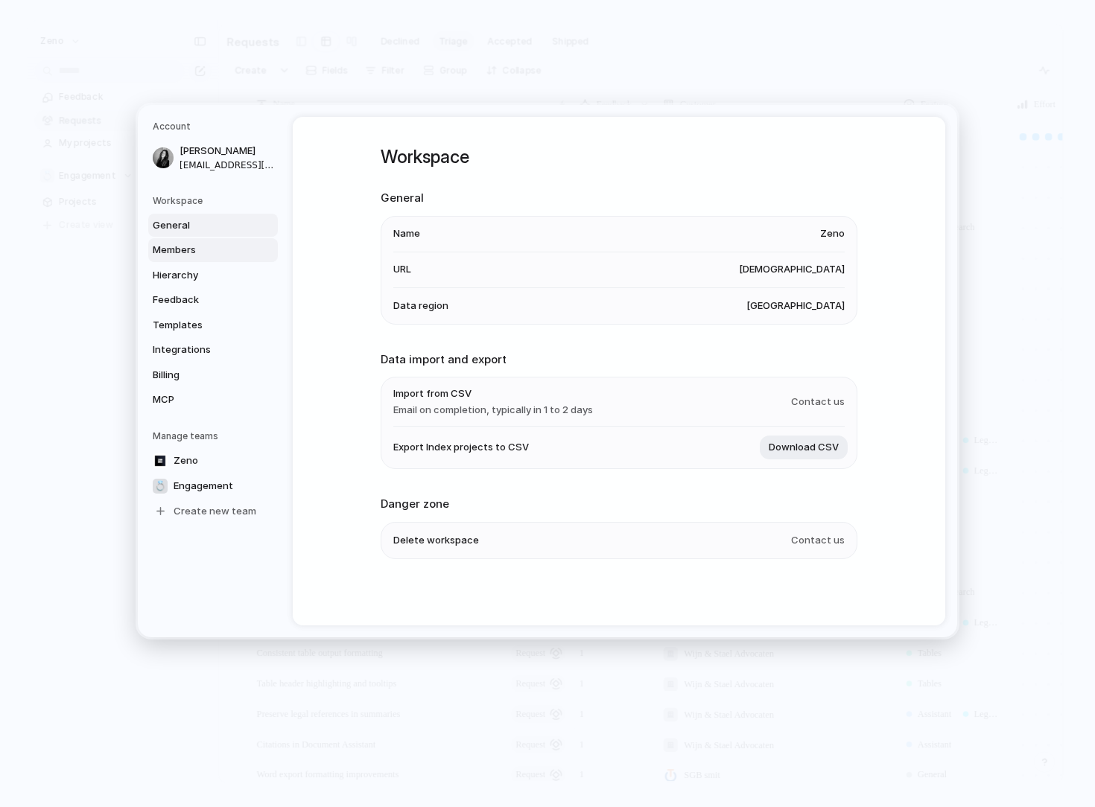
click at [231, 251] on span "Members" at bounding box center [200, 250] width 95 height 15
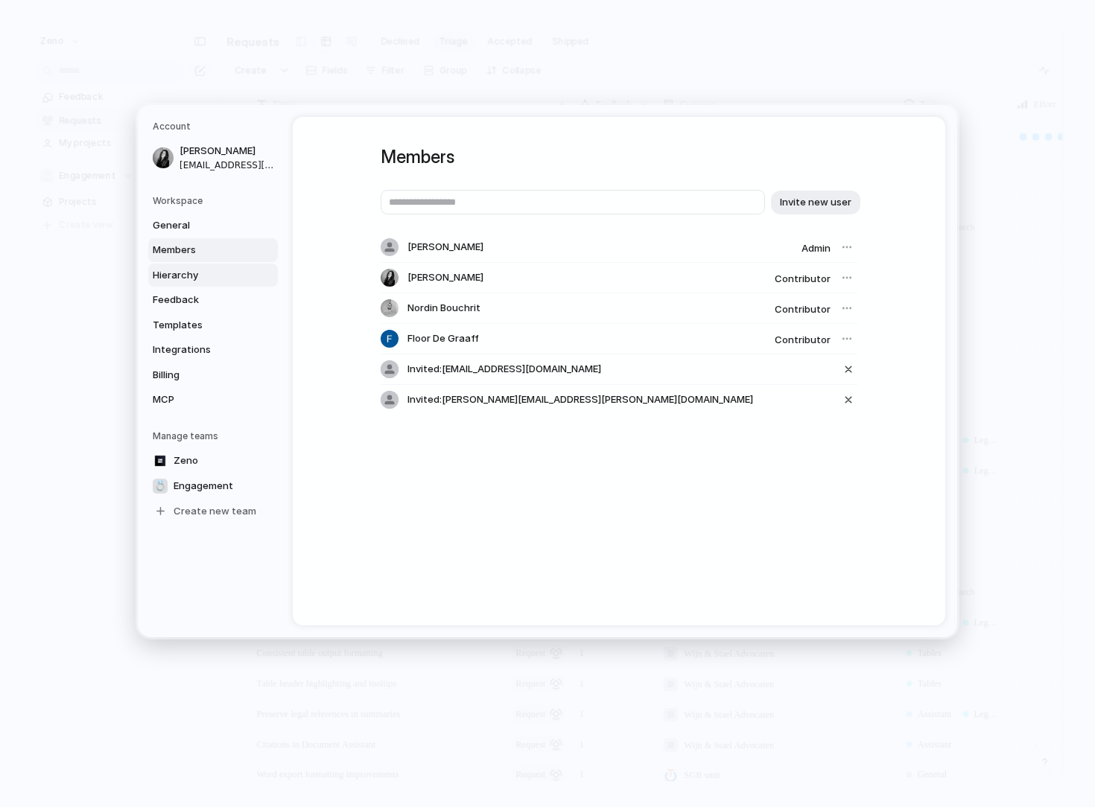
drag, startPoint x: 223, startPoint y: 295, endPoint x: 217, endPoint y: 282, distance: 14.7
click at [217, 282] on div "General Members Hierarchy Feedback Templates Integrations Billing MCP" at bounding box center [215, 313] width 125 height 198
click at [217, 281] on span "Hierarchy" at bounding box center [200, 275] width 95 height 15
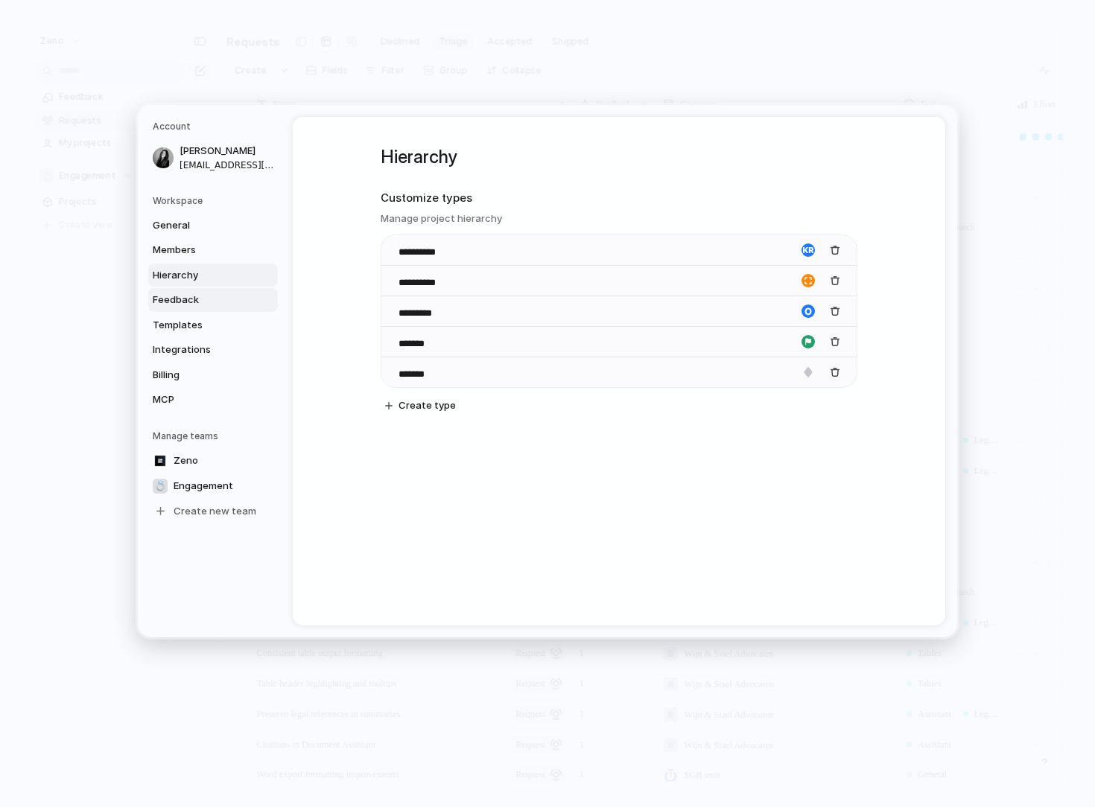
click at [222, 306] on span "Feedback" at bounding box center [200, 300] width 95 height 15
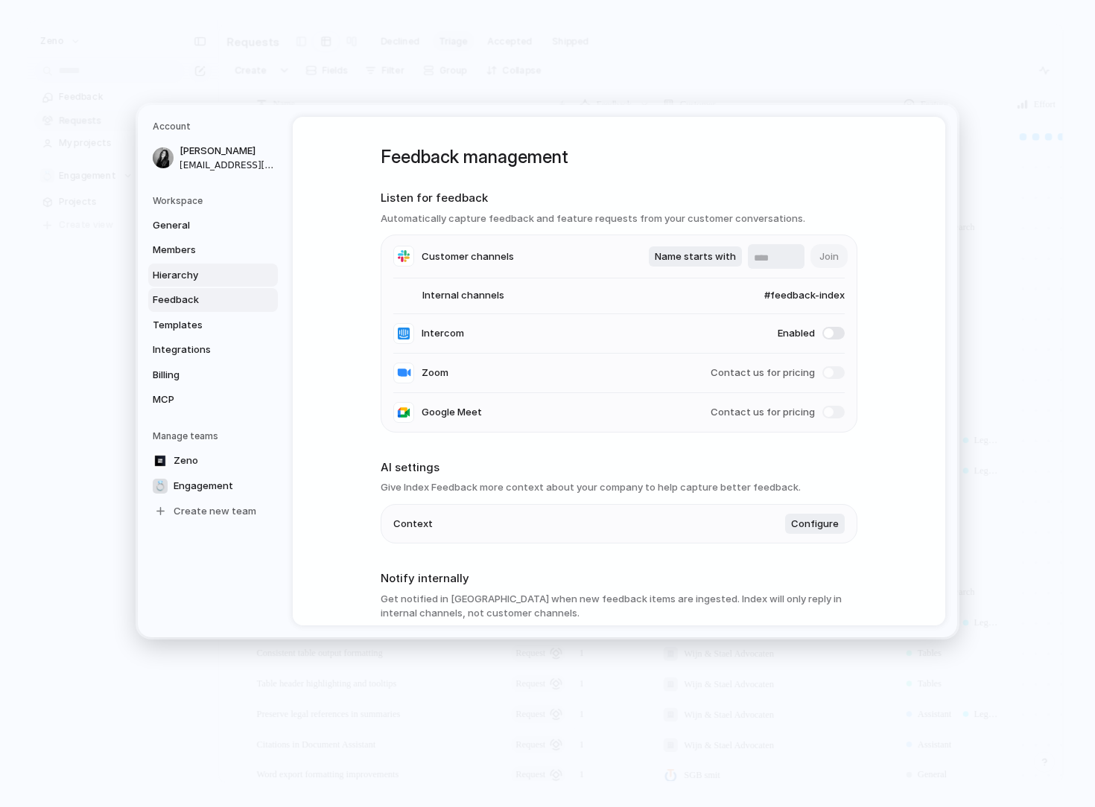
click at [214, 285] on link "Hierarchy" at bounding box center [213, 276] width 130 height 24
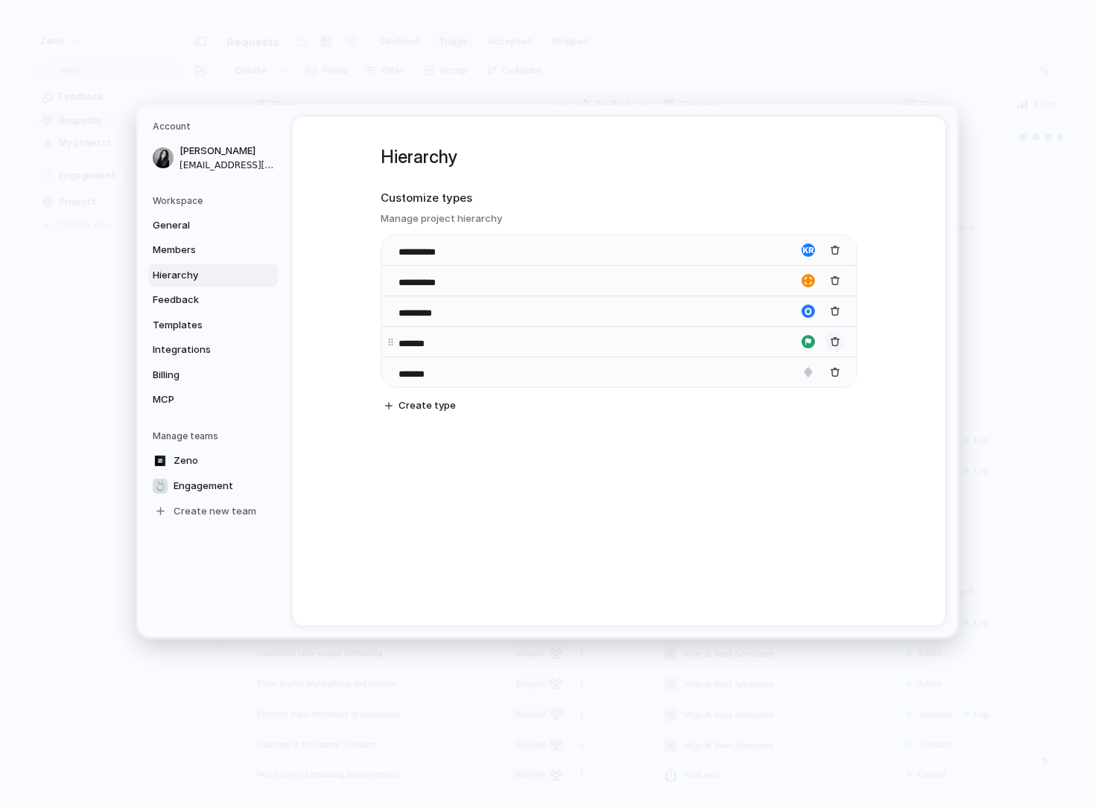
click at [833, 343] on div "button" at bounding box center [835, 342] width 10 height 10
click at [219, 302] on span "Feedback" at bounding box center [200, 300] width 95 height 15
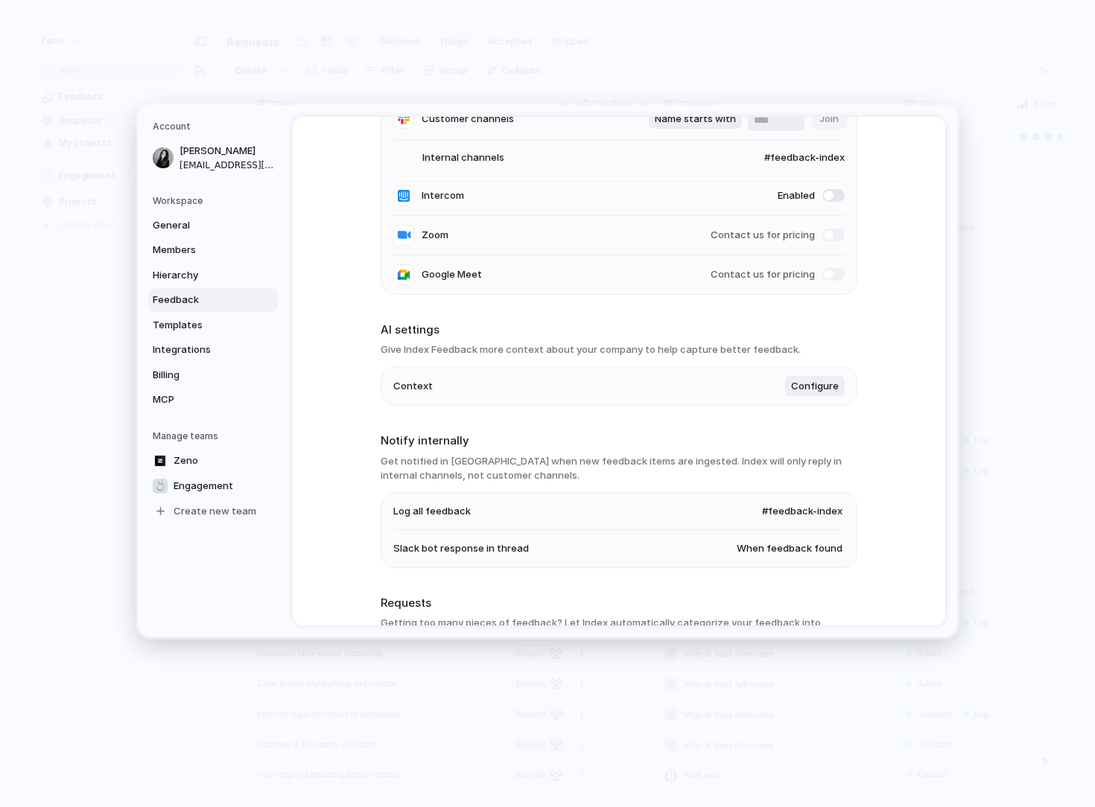
scroll to position [244, 0]
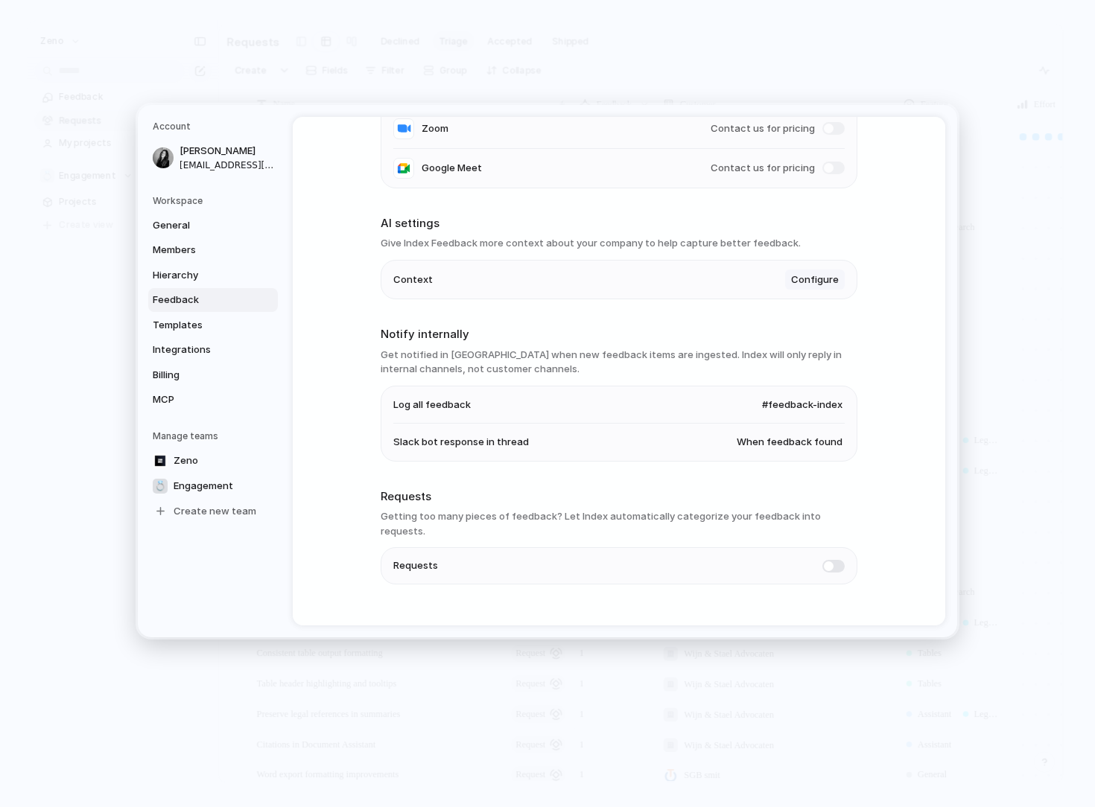
click at [805, 282] on span "Configure" at bounding box center [815, 280] width 48 height 15
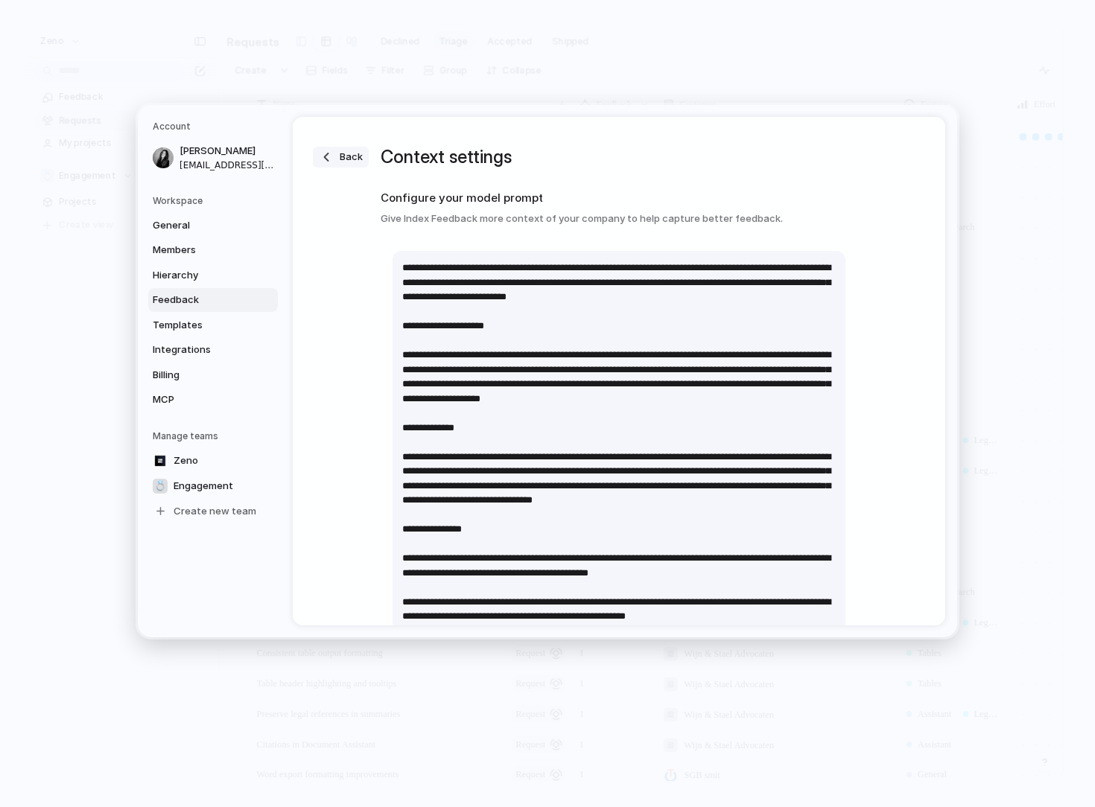
click at [331, 153] on div "button" at bounding box center [326, 157] width 15 height 15
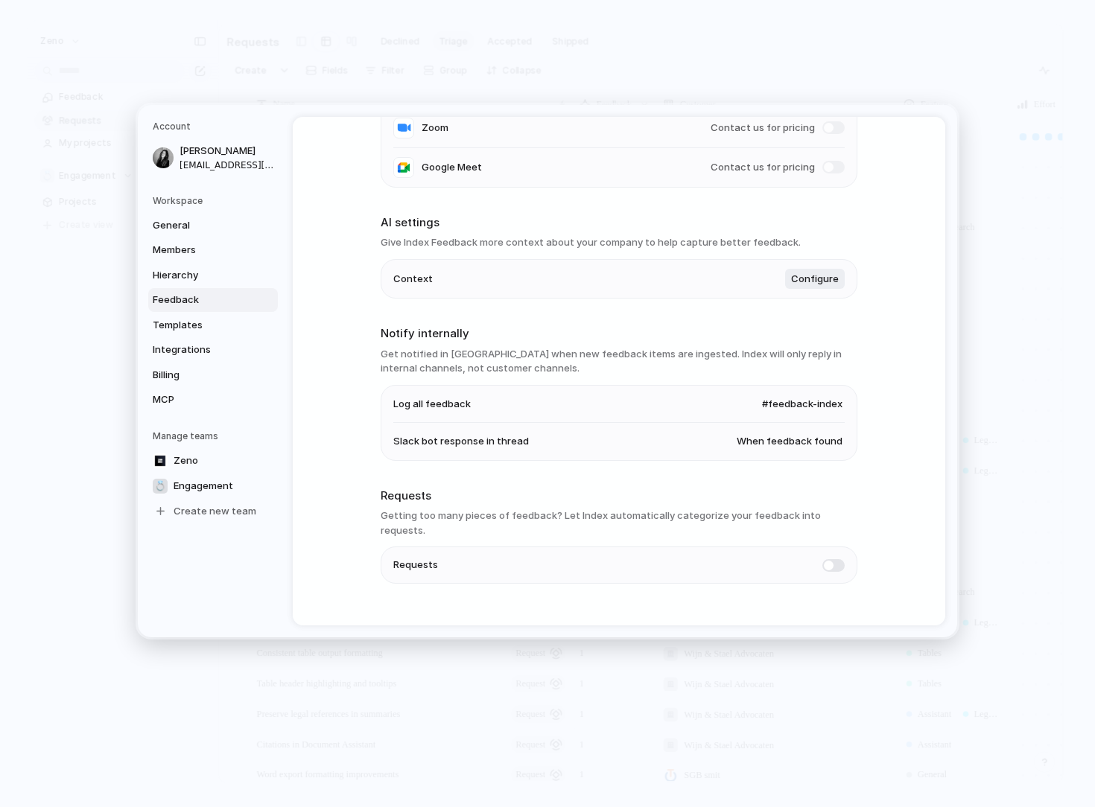
scroll to position [255, 0]
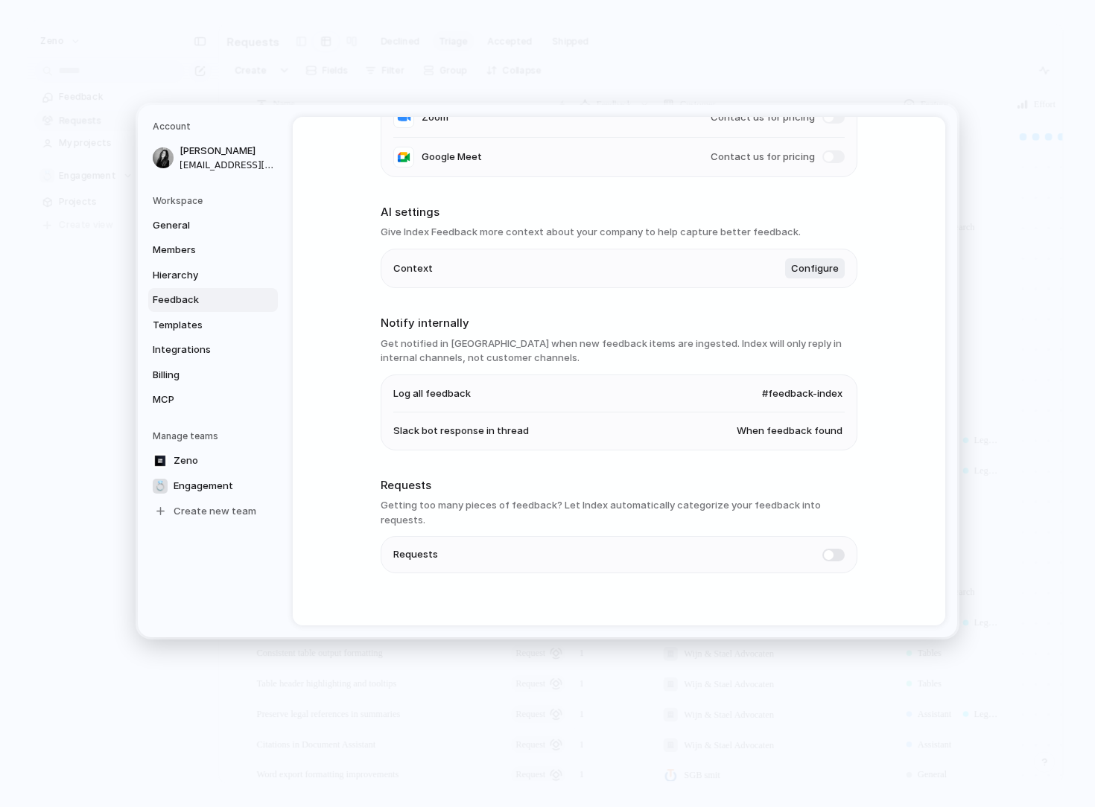
drag, startPoint x: 560, startPoint y: 463, endPoint x: 531, endPoint y: 432, distance: 42.7
click at [531, 432] on div "Feedback management Listen for feedback Automatically capture feedback and feat…" at bounding box center [619, 250] width 477 height 779
drag, startPoint x: 471, startPoint y: 505, endPoint x: 593, endPoint y: 510, distance: 122.3
click at [593, 510] on h3 "Getting too many pieces of feedback? Let Index automatically categorize your fe…" at bounding box center [619, 512] width 477 height 29
click at [591, 510] on h3 "Getting too many pieces of feedback? Let Index automatically categorize your fe…" at bounding box center [619, 512] width 477 height 29
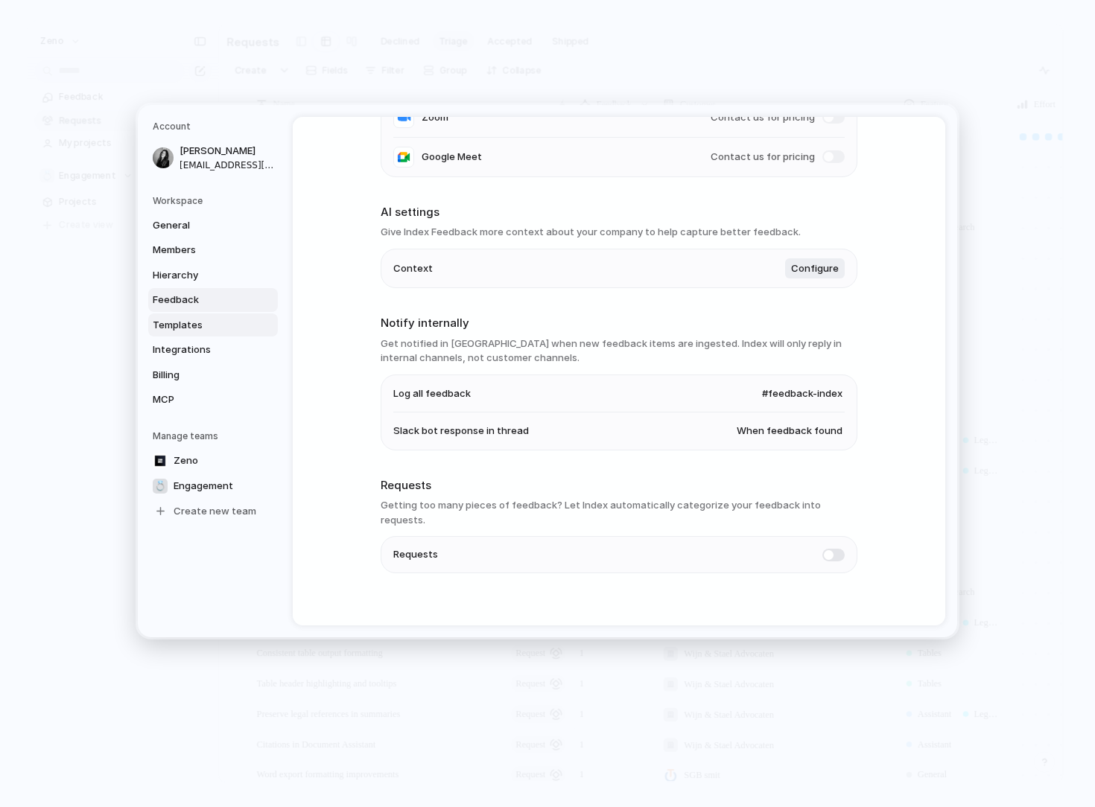
click at [207, 323] on span "Templates" at bounding box center [200, 325] width 95 height 15
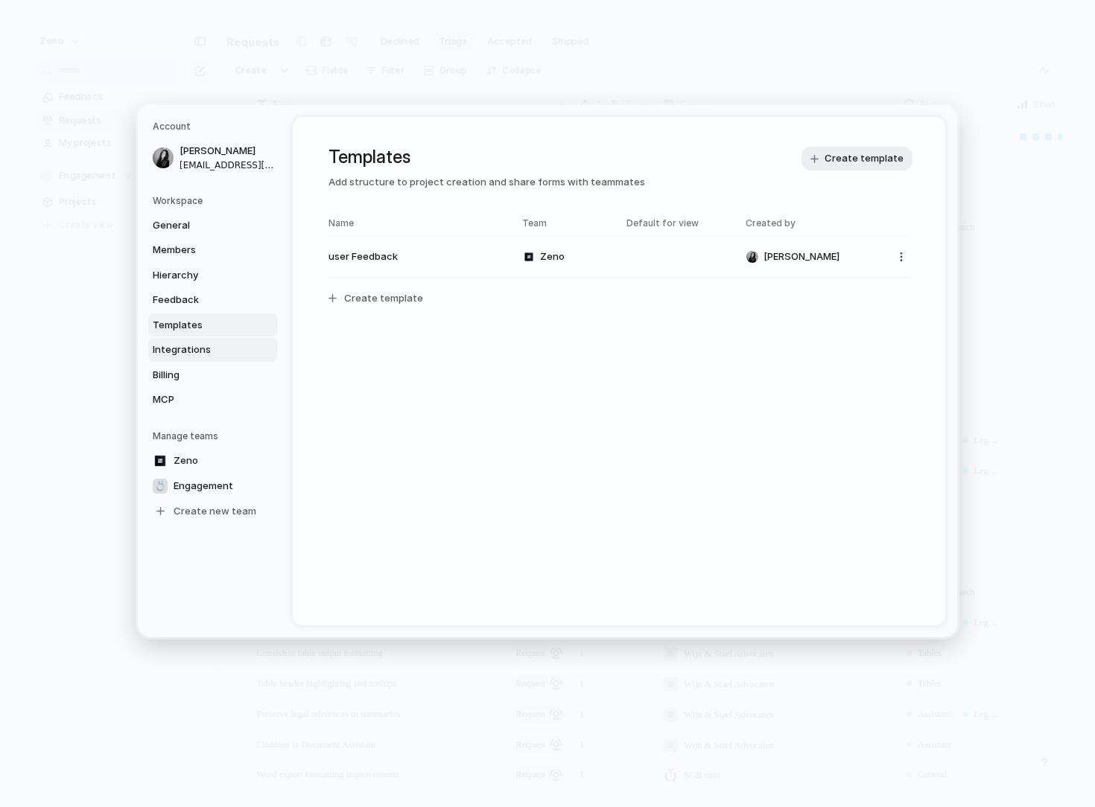
click at [215, 349] on span "Integrations" at bounding box center [200, 350] width 95 height 15
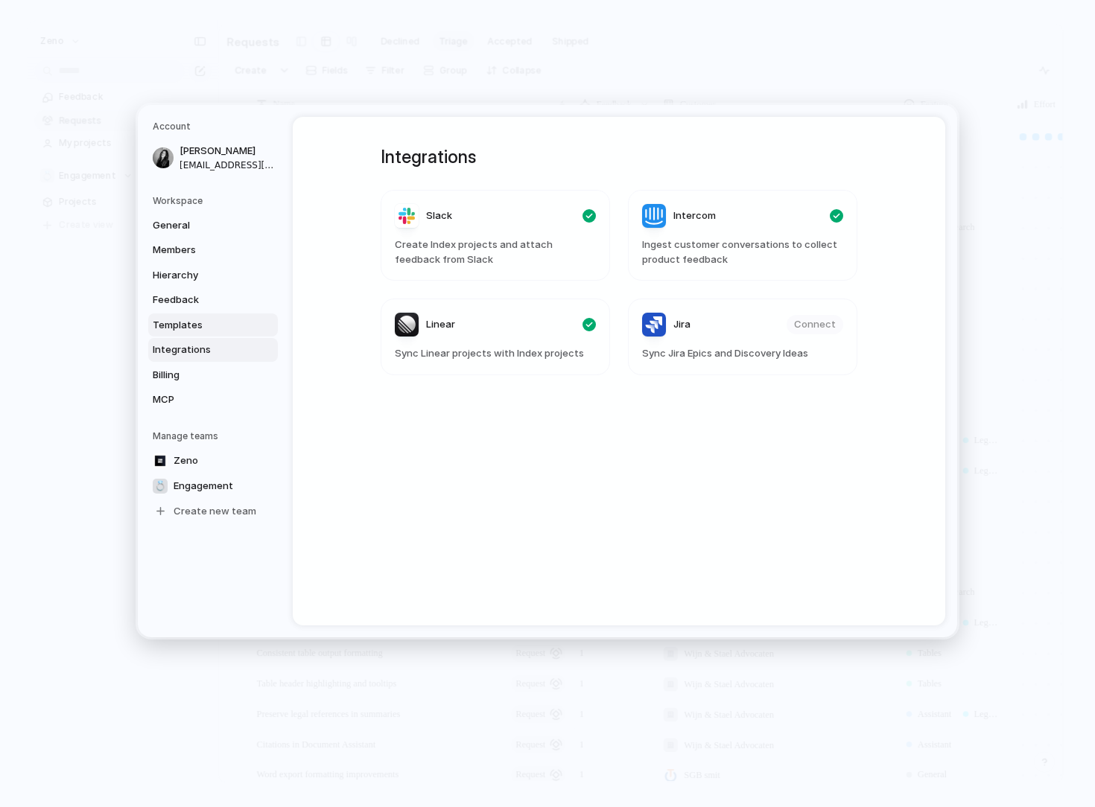
click at [202, 332] on link "Templates" at bounding box center [213, 326] width 130 height 24
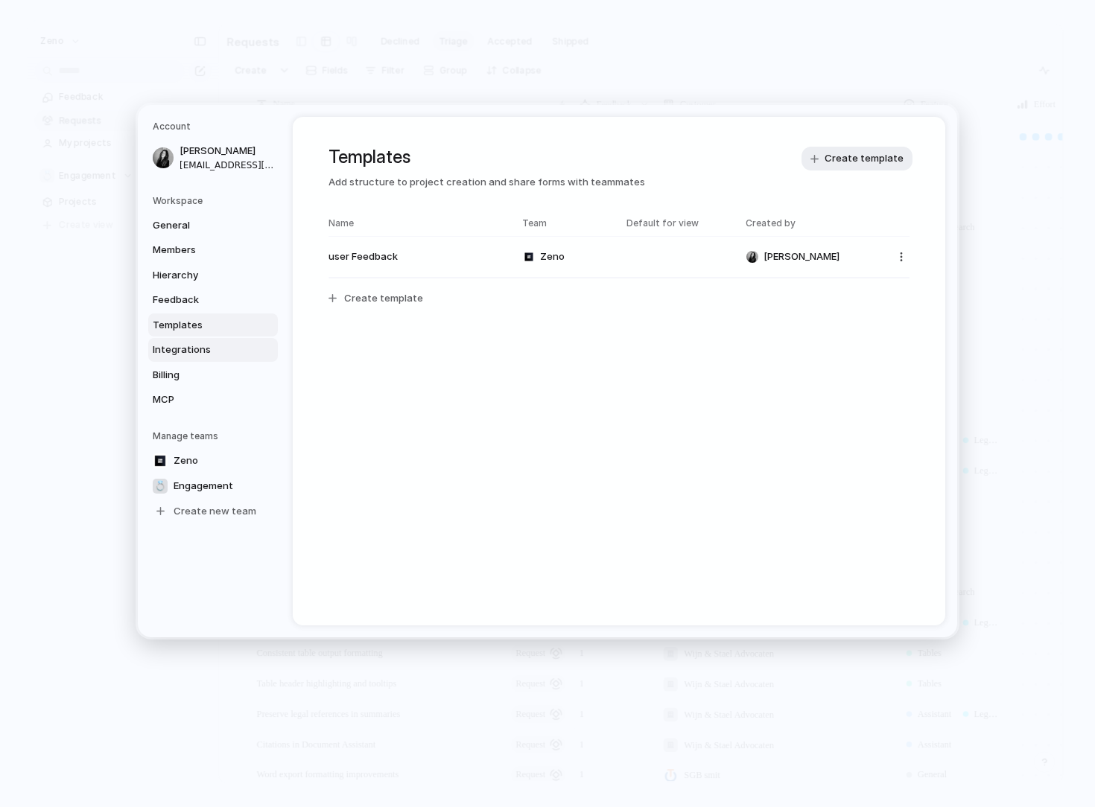
click at [232, 354] on span "Integrations" at bounding box center [200, 350] width 95 height 15
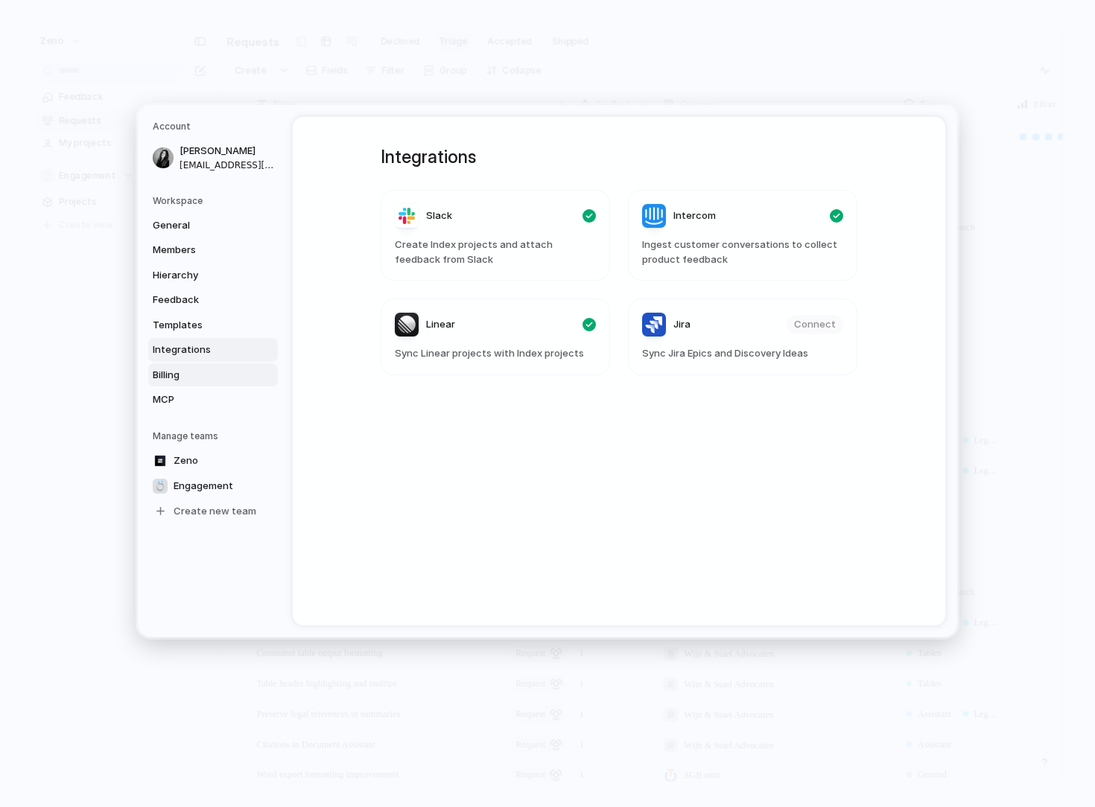
click at [183, 384] on link "Billing" at bounding box center [213, 375] width 130 height 24
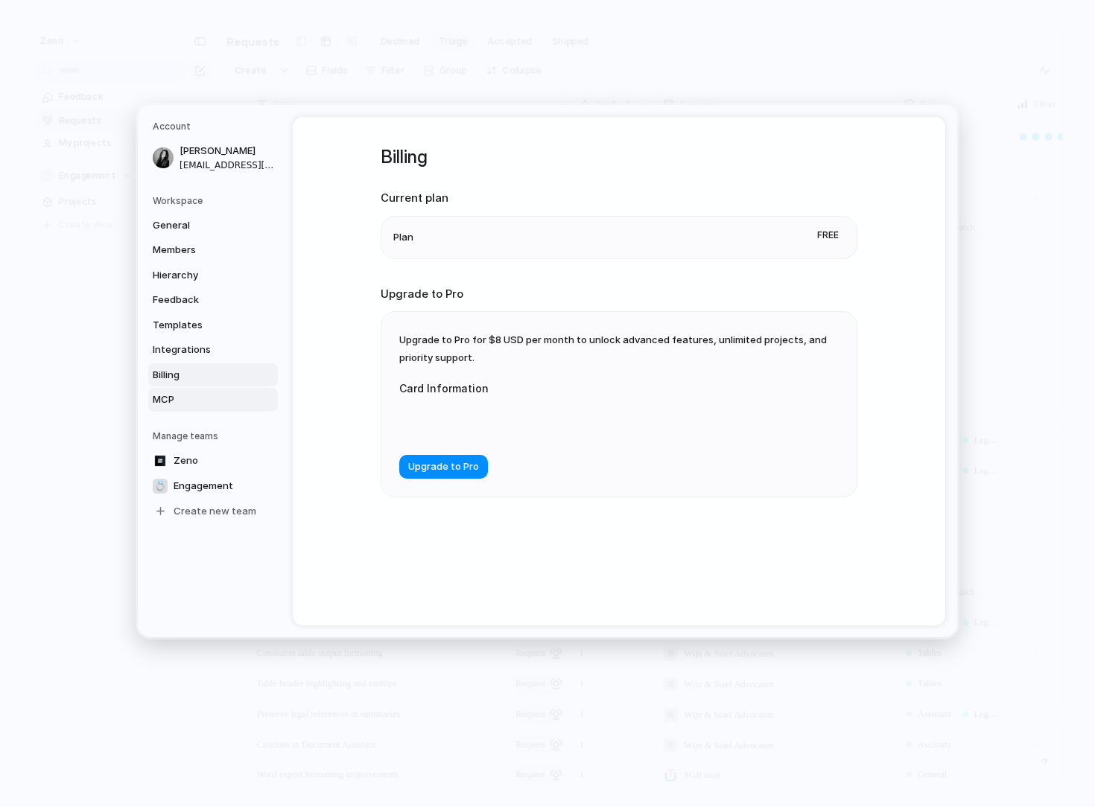
click at [191, 408] on link "MCP" at bounding box center [213, 400] width 130 height 24
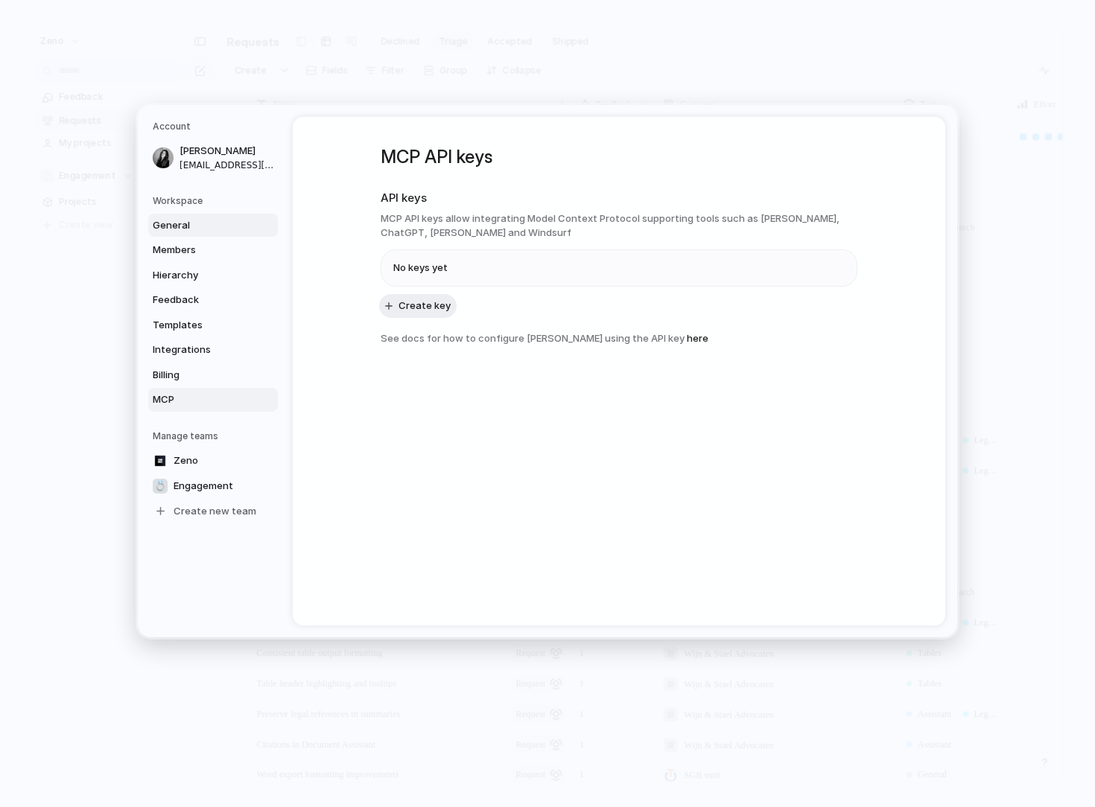
click at [212, 221] on span "General" at bounding box center [200, 225] width 95 height 15
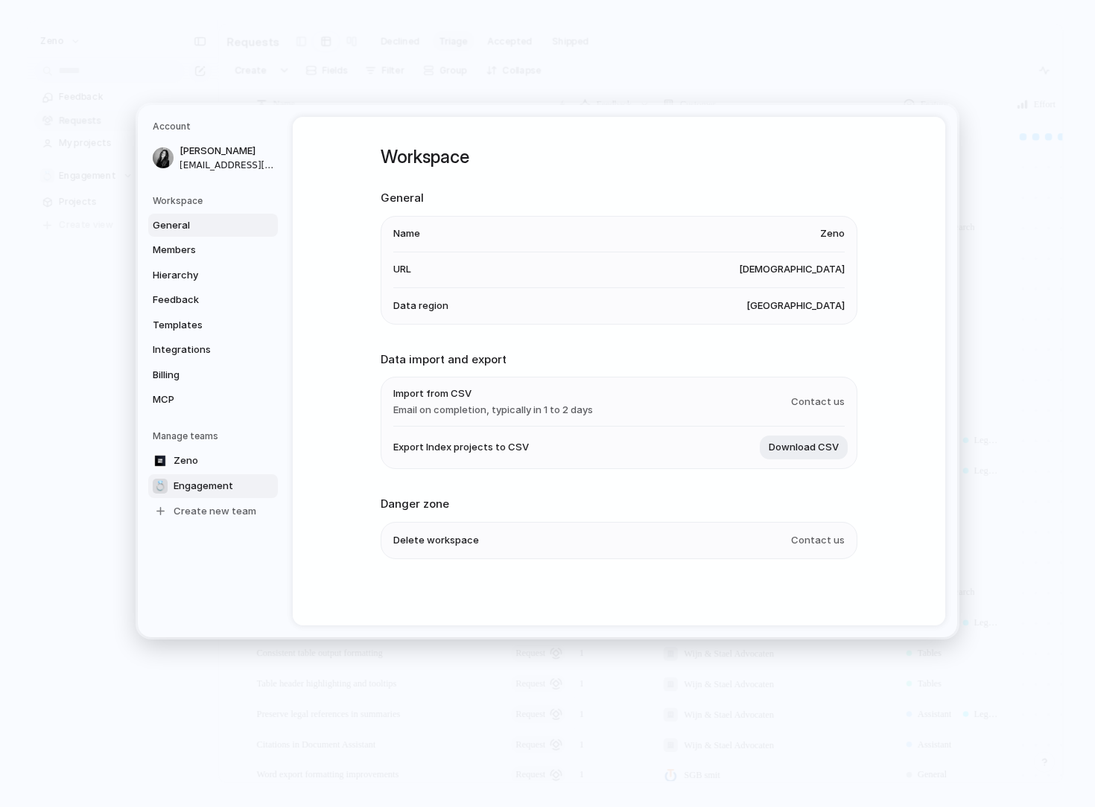
click at [197, 487] on span "Engagement" at bounding box center [204, 486] width 60 height 15
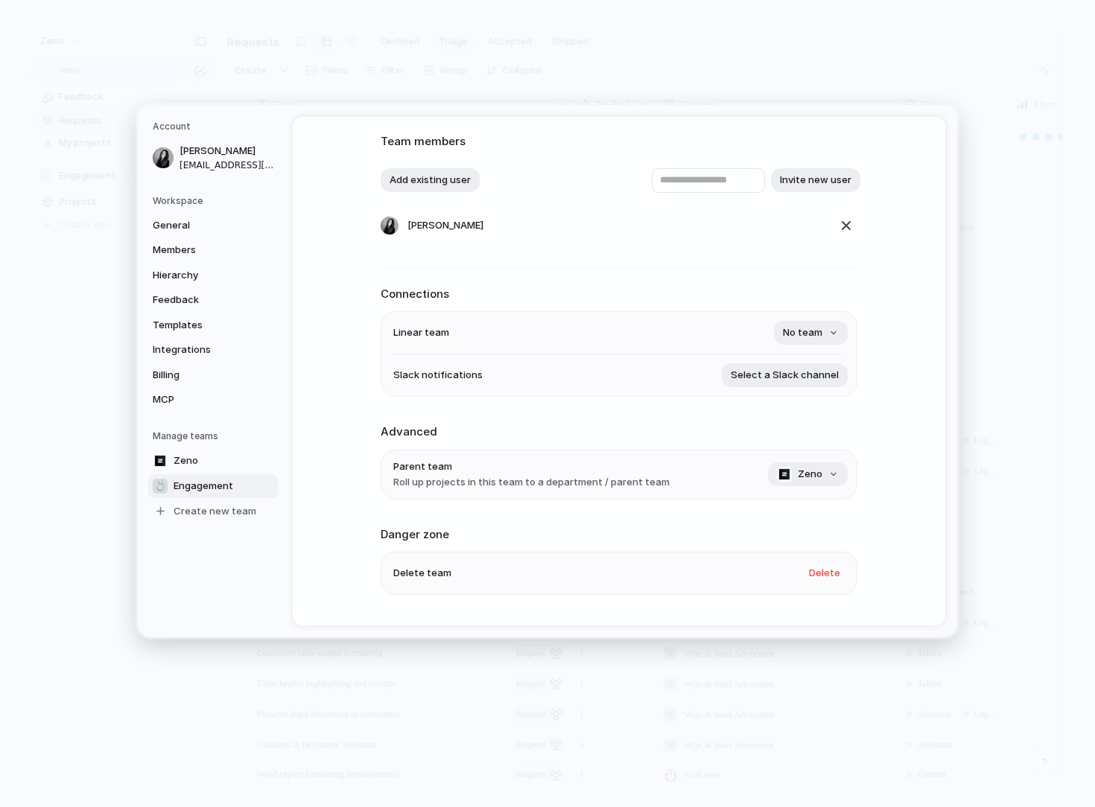
scroll to position [58, 0]
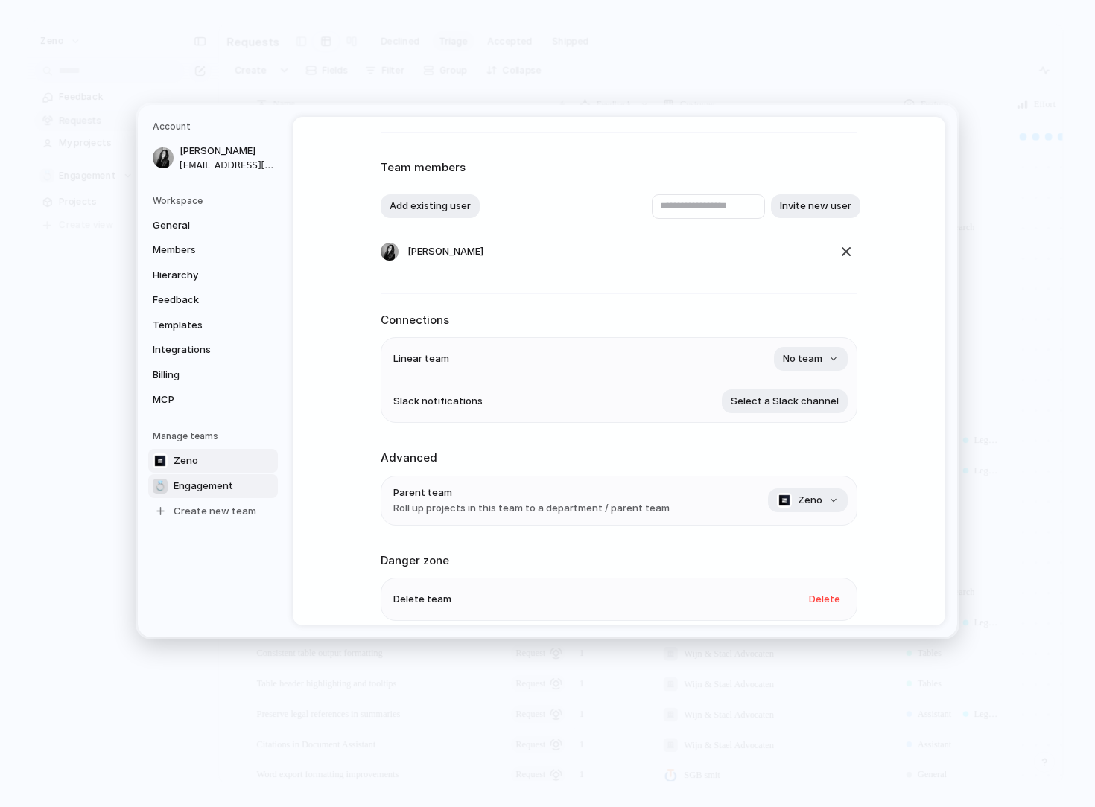
click at [248, 465] on link "Zeno" at bounding box center [213, 461] width 130 height 24
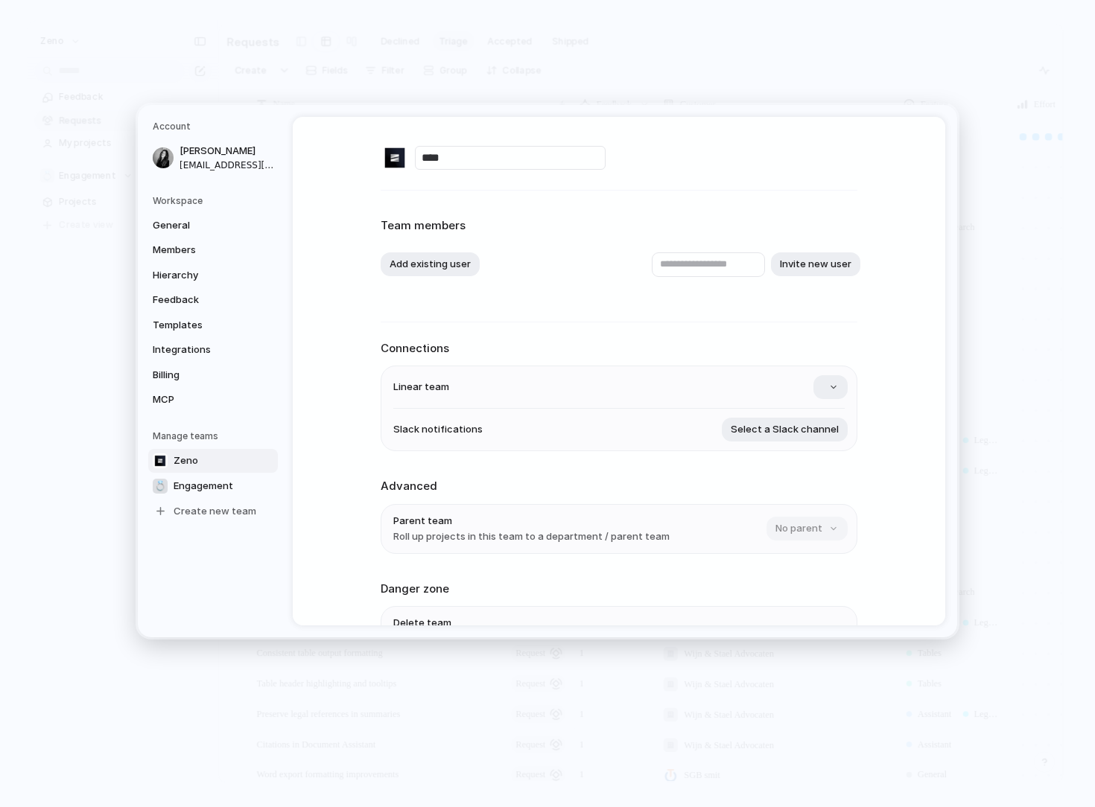
scroll to position [98, 0]
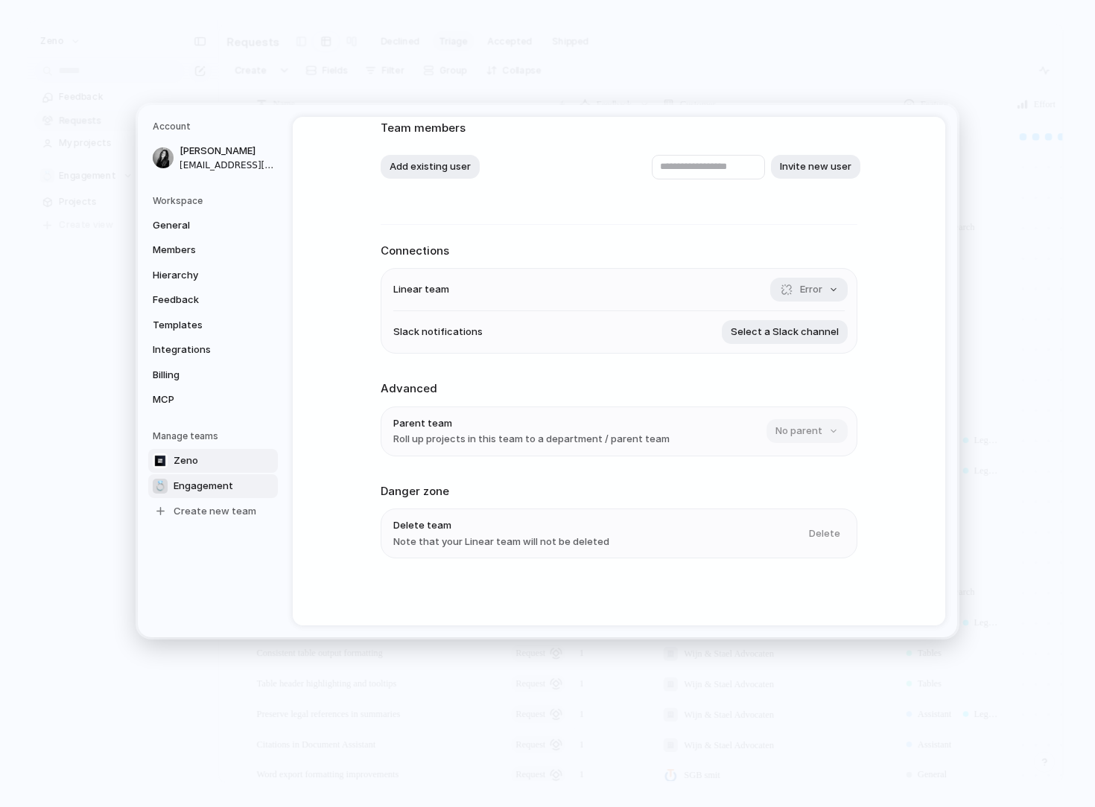
click at [200, 476] on link "💍 Engagement" at bounding box center [213, 486] width 130 height 24
type input "**********"
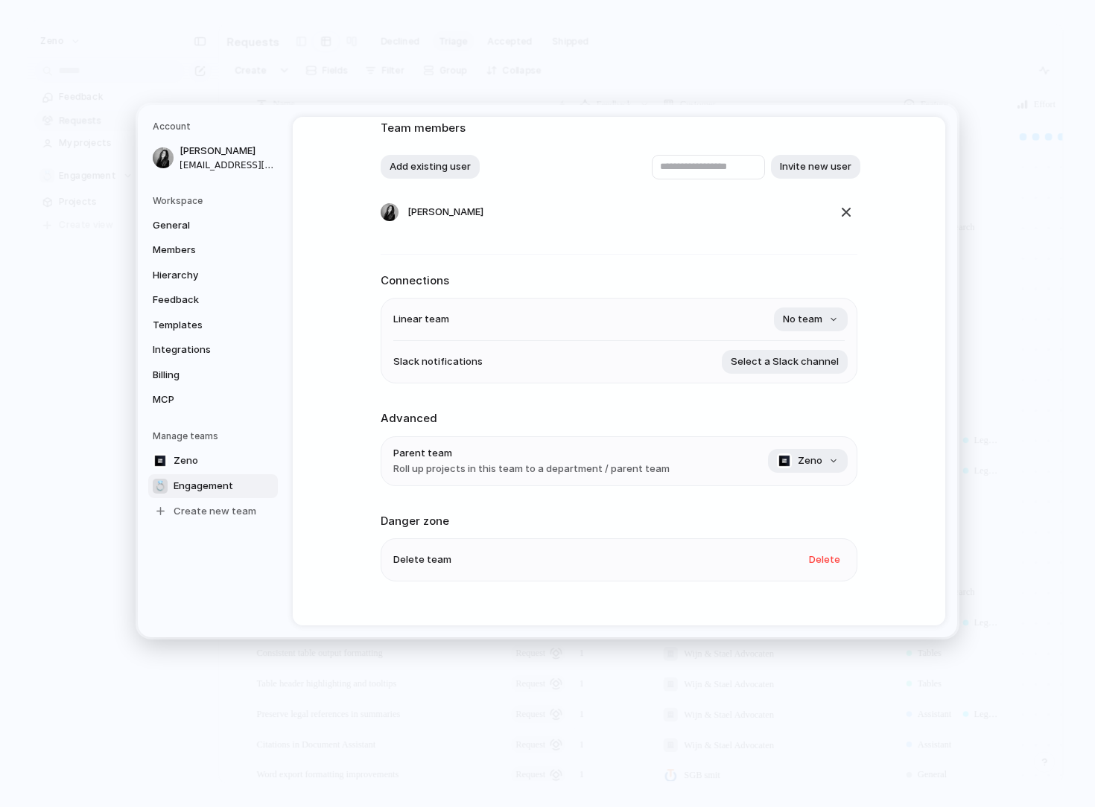
scroll to position [121, 0]
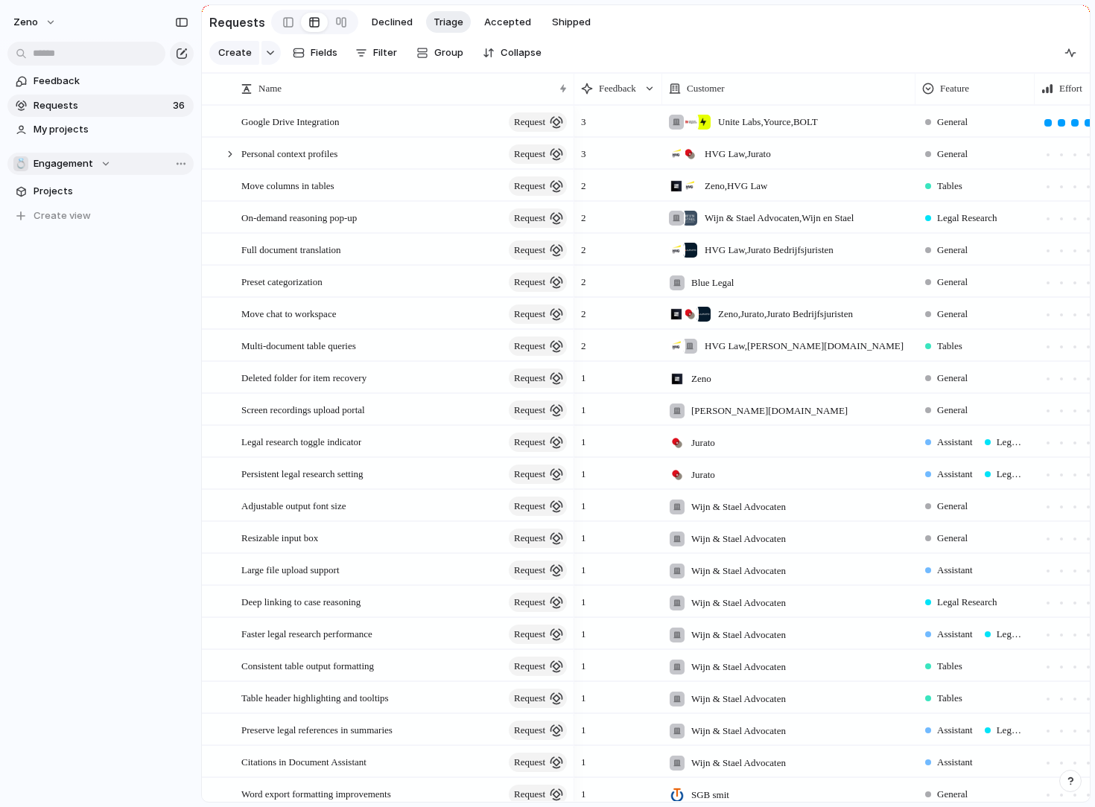
click at [109, 160] on div "💍 Engagement" at bounding box center [62, 163] width 98 height 15
click at [67, 166] on div "Zeno 💍 Engagement Create new team" at bounding box center [547, 403] width 1095 height 807
click at [66, 166] on span "Engagement" at bounding box center [64, 163] width 60 height 15
click at [144, 176] on div "Zeno 💍 Engagement Create new team" at bounding box center [547, 403] width 1095 height 807
click at [144, 171] on button "💍 Engagement" at bounding box center [100, 164] width 186 height 22
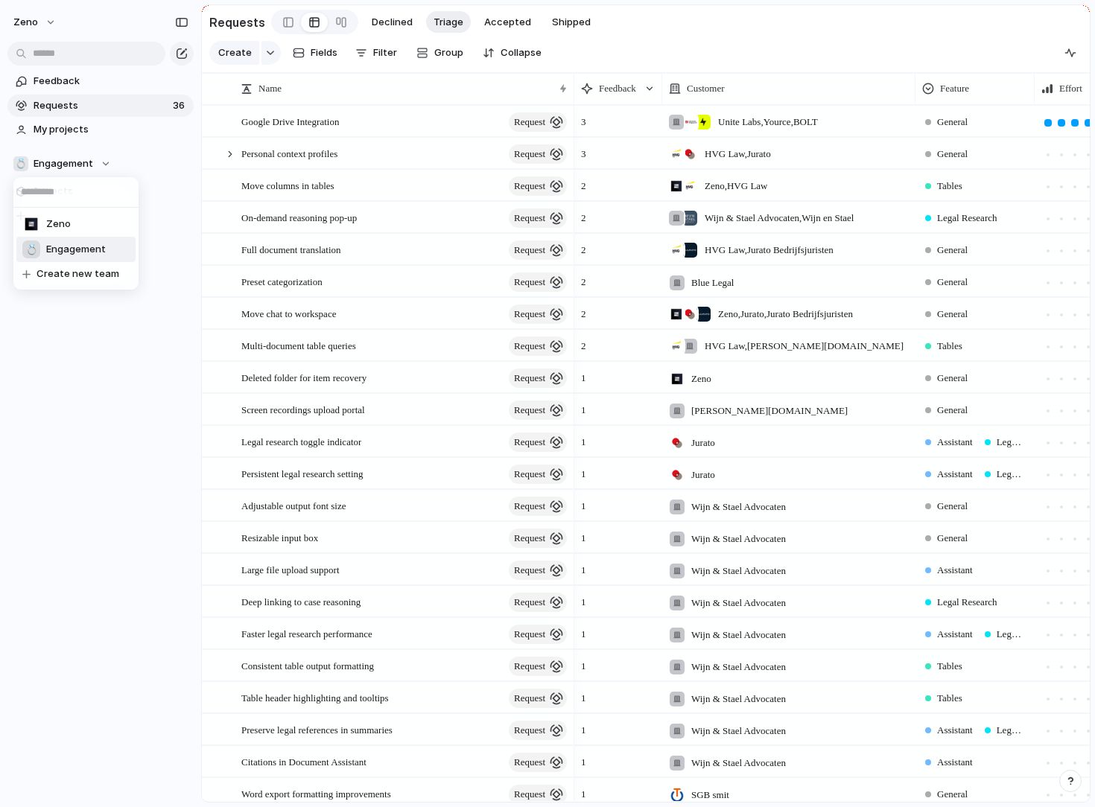
click at [185, 165] on div "Zeno 💍 Engagement Create new team" at bounding box center [547, 403] width 1095 height 807
click at [76, 86] on span "Feedback" at bounding box center [111, 81] width 155 height 15
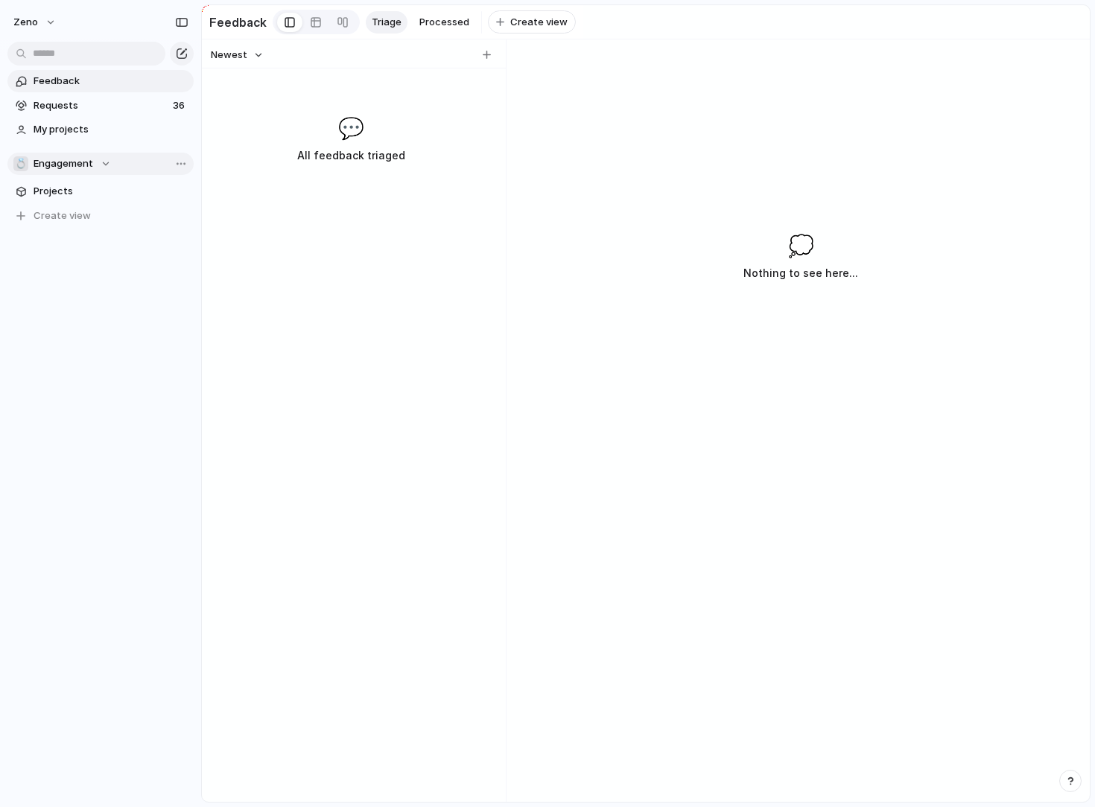
click at [67, 166] on span "Engagement" at bounding box center [64, 163] width 60 height 15
click at [108, 246] on li "💍 Engagement" at bounding box center [75, 249] width 119 height 25
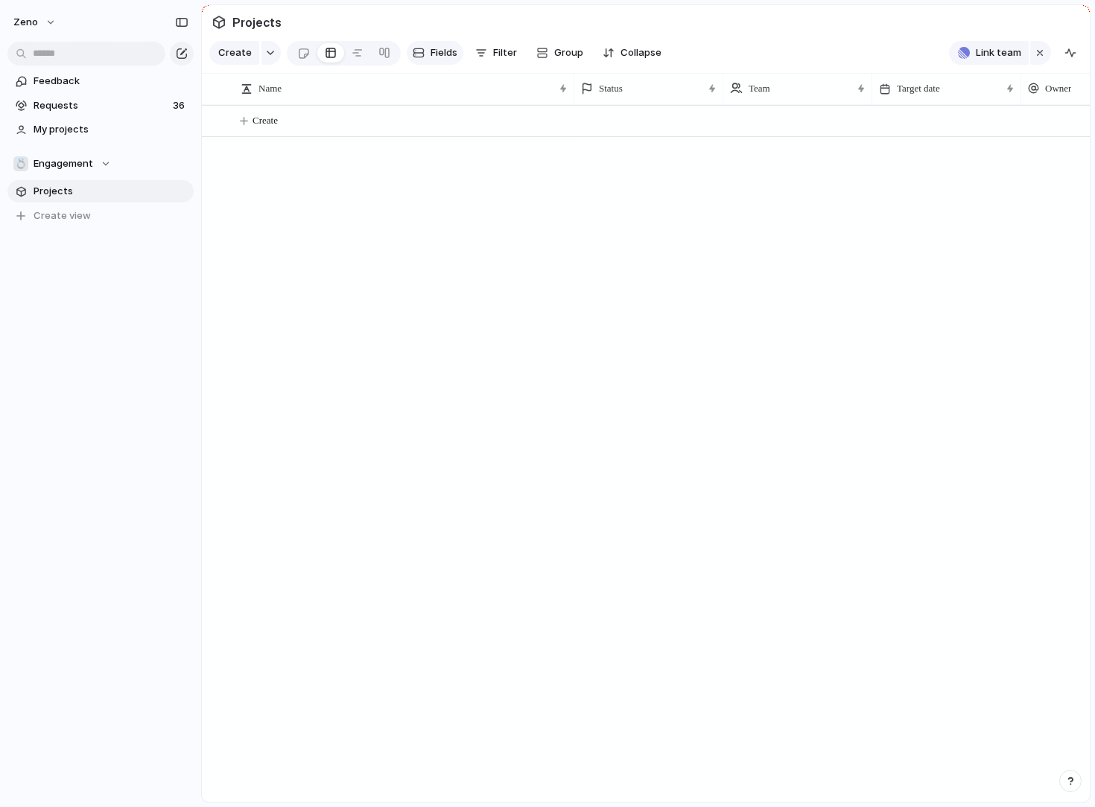
click at [439, 52] on span "Fields" at bounding box center [443, 52] width 27 height 15
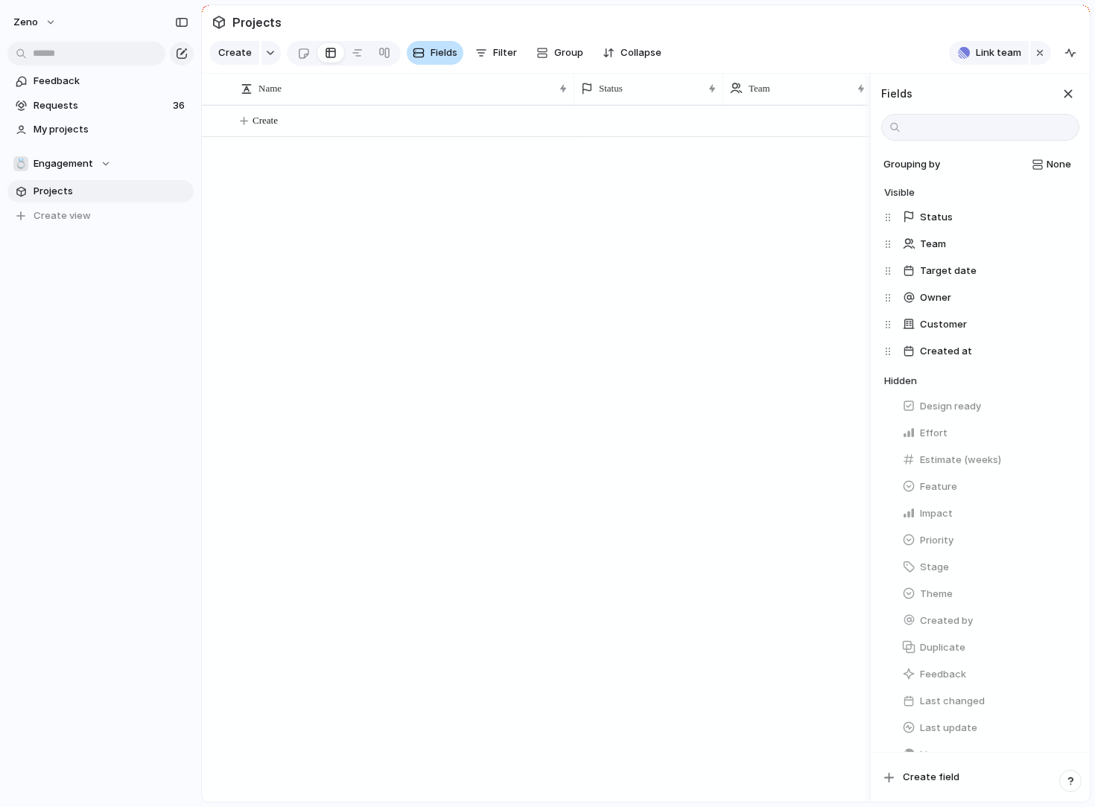
click at [440, 56] on span "Fields" at bounding box center [443, 52] width 27 height 15
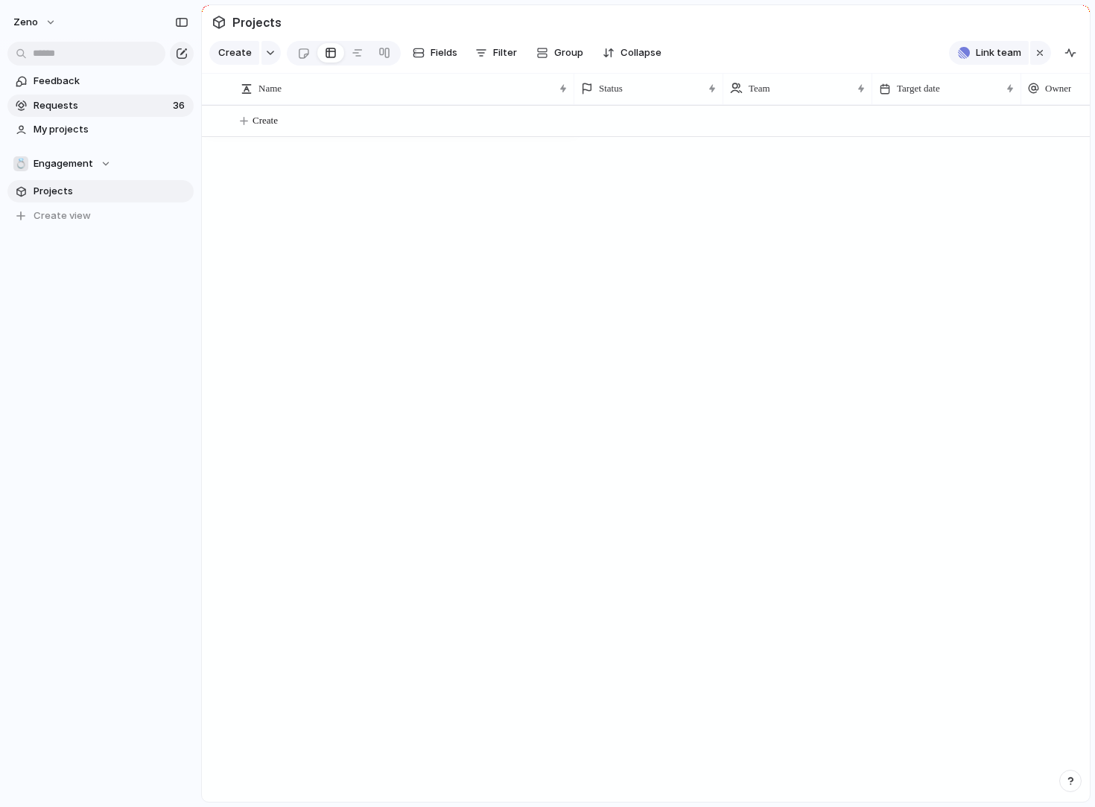
click at [65, 111] on span "Requests" at bounding box center [101, 105] width 135 height 15
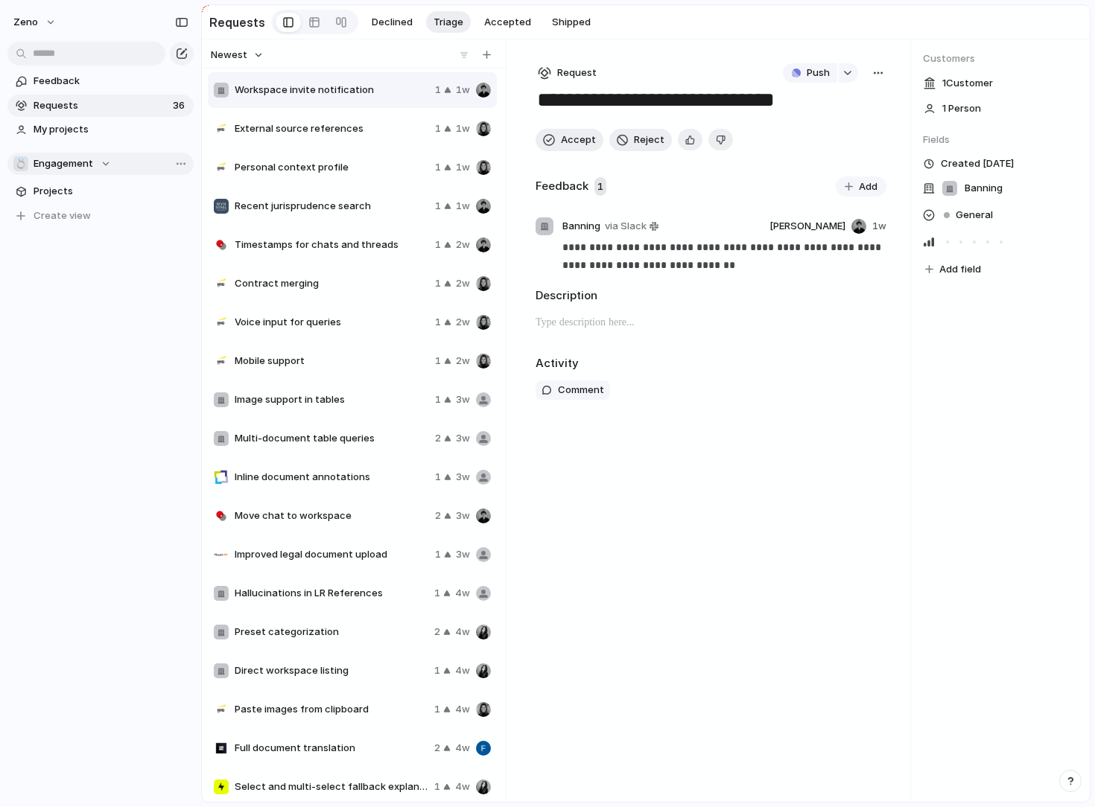
click at [68, 164] on span "Engagement" at bounding box center [64, 163] width 60 height 15
click at [72, 226] on li "Zeno" at bounding box center [75, 224] width 119 height 25
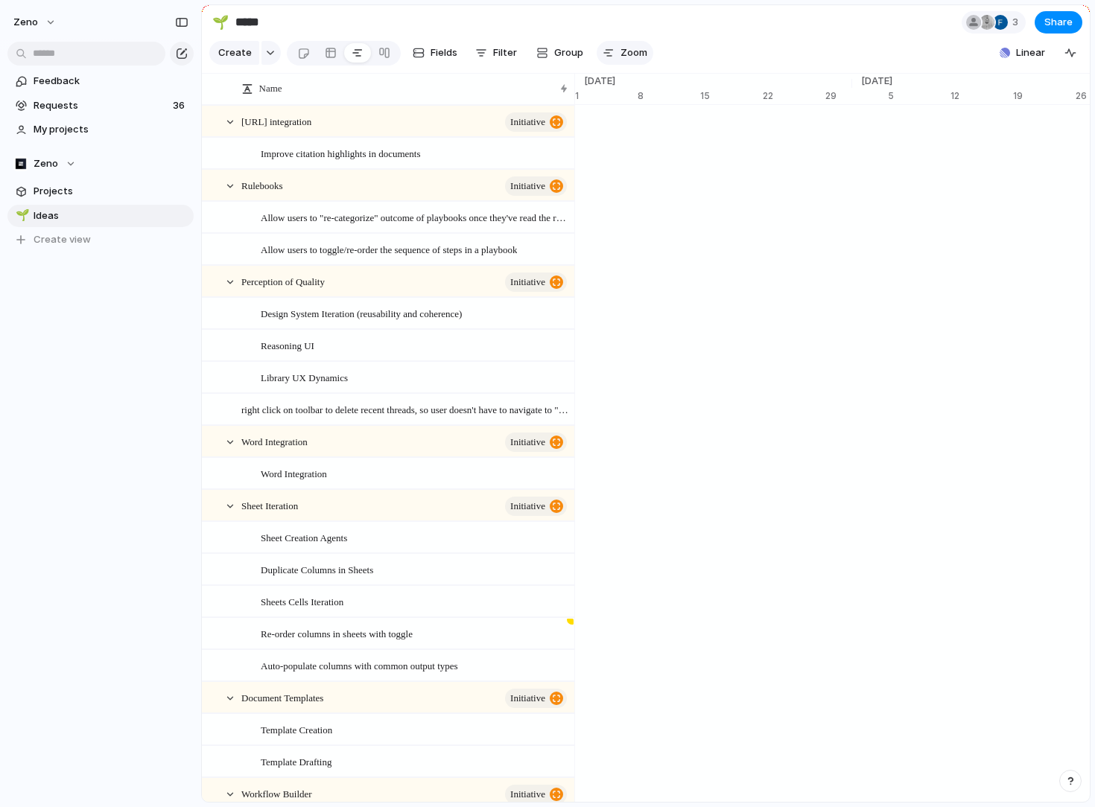
click at [629, 48] on span "Zoom" at bounding box center [633, 52] width 27 height 15
type input "**"
drag, startPoint x: 644, startPoint y: 83, endPoint x: 635, endPoint y: 88, distance: 10.0
click at [564, 53] on span "Group" at bounding box center [568, 52] width 29 height 15
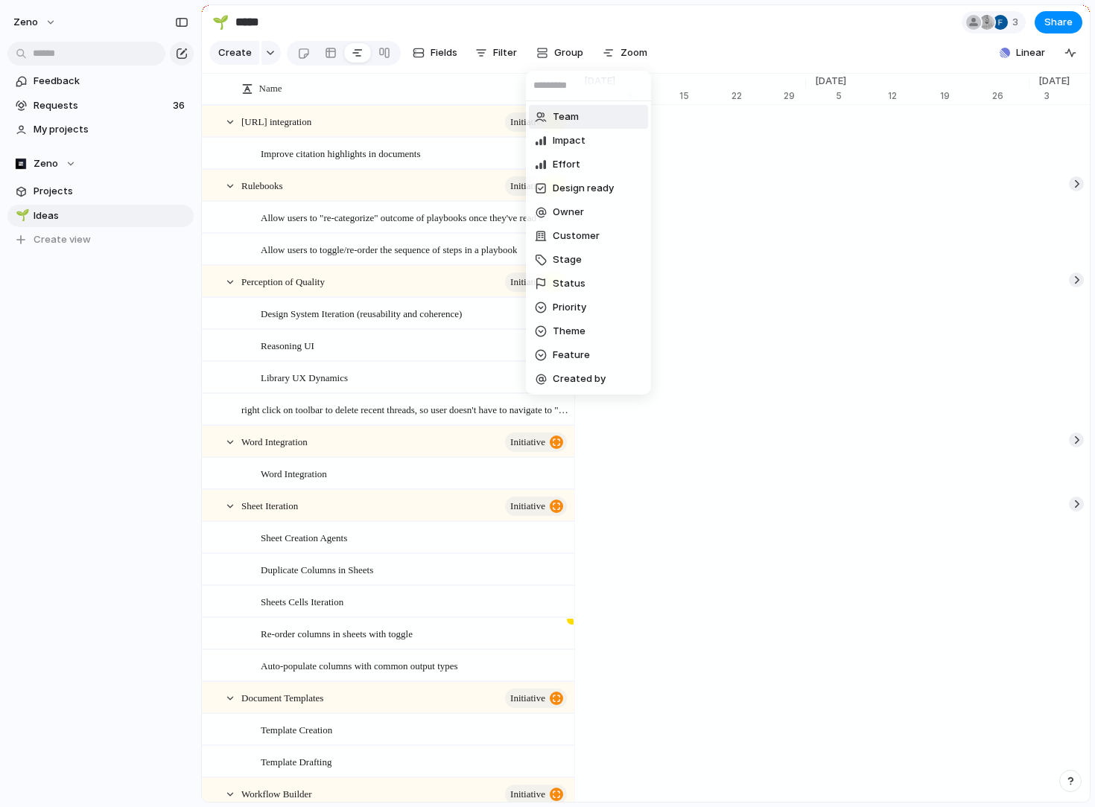
click at [564, 53] on div "Team Impact Effort Design ready Owner Customer Stage Status Priority Theme Feat…" at bounding box center [547, 403] width 1095 height 807
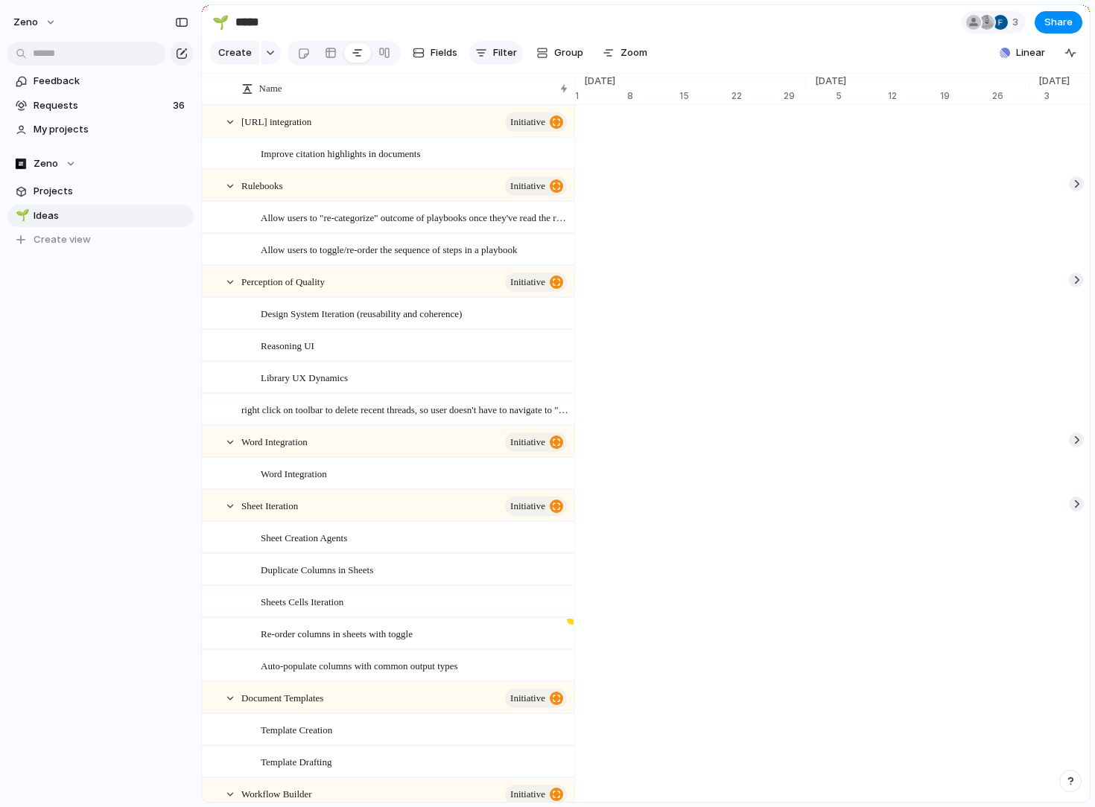
click at [501, 51] on span "Filter" at bounding box center [505, 52] width 24 height 15
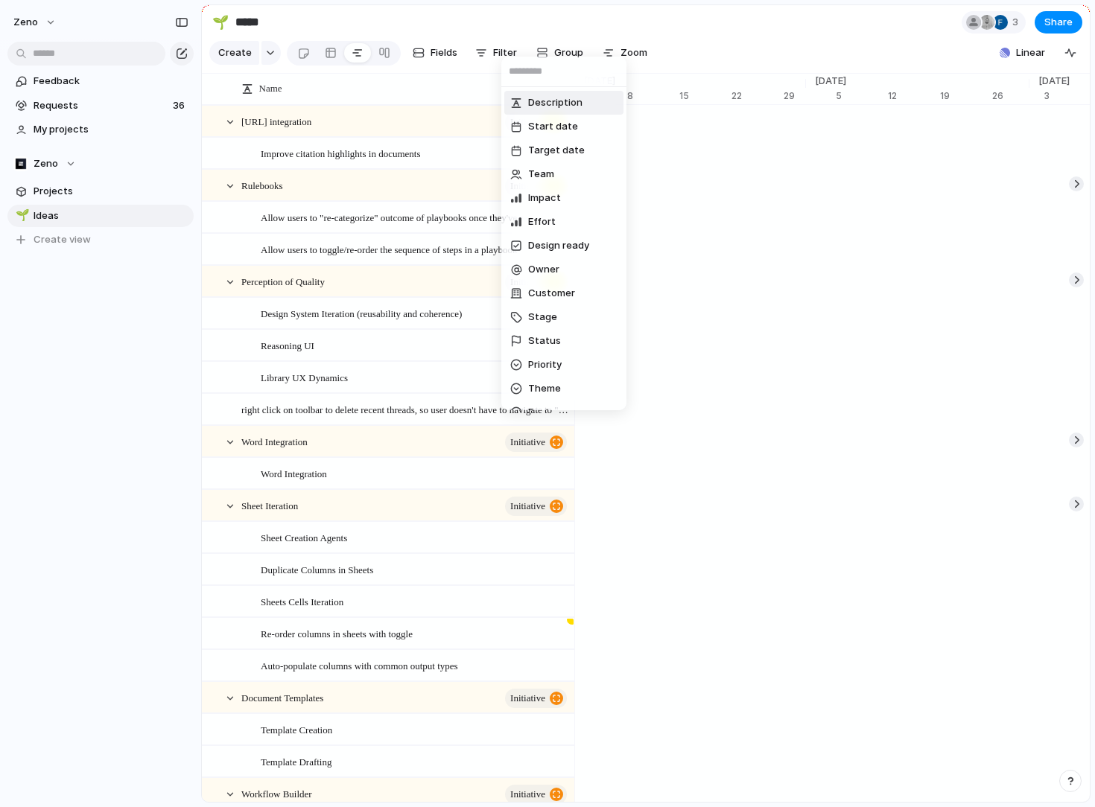
click at [433, 51] on div "Description Start date Target date Team Impact Effort Design ready Owner Custom…" at bounding box center [547, 403] width 1095 height 807
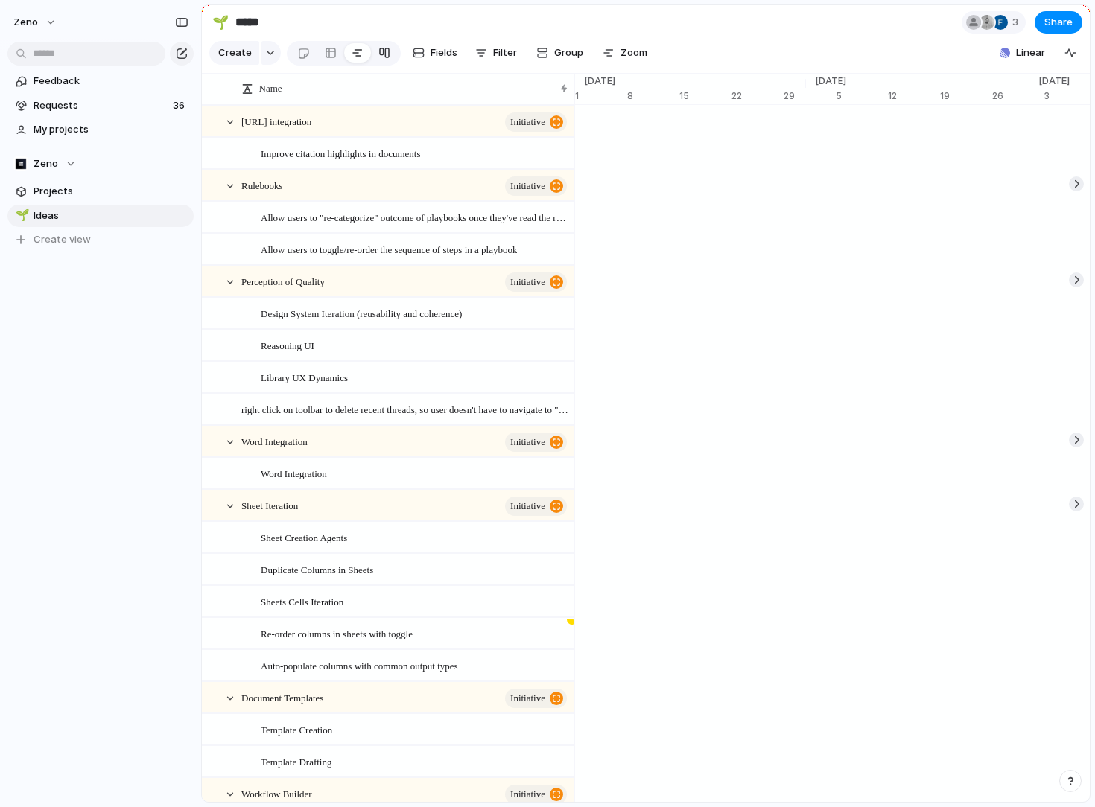
click at [381, 50] on div at bounding box center [384, 53] width 12 height 24
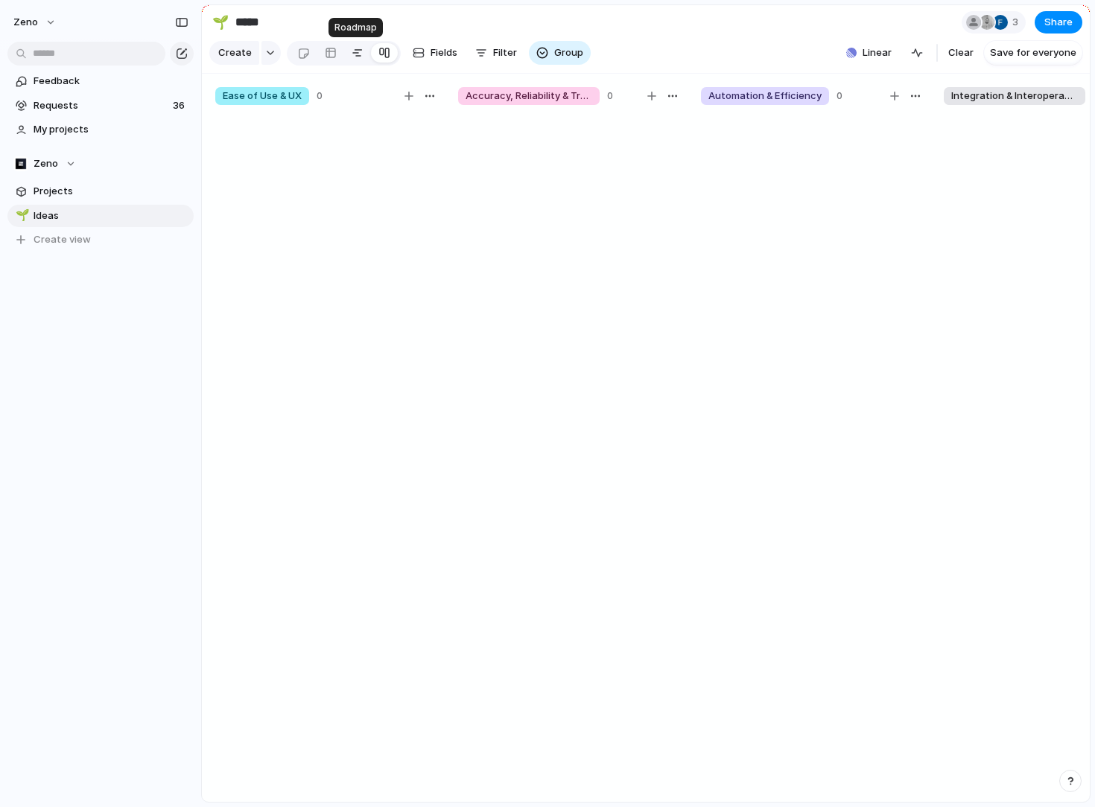
click at [344, 51] on link at bounding box center [357, 53] width 27 height 24
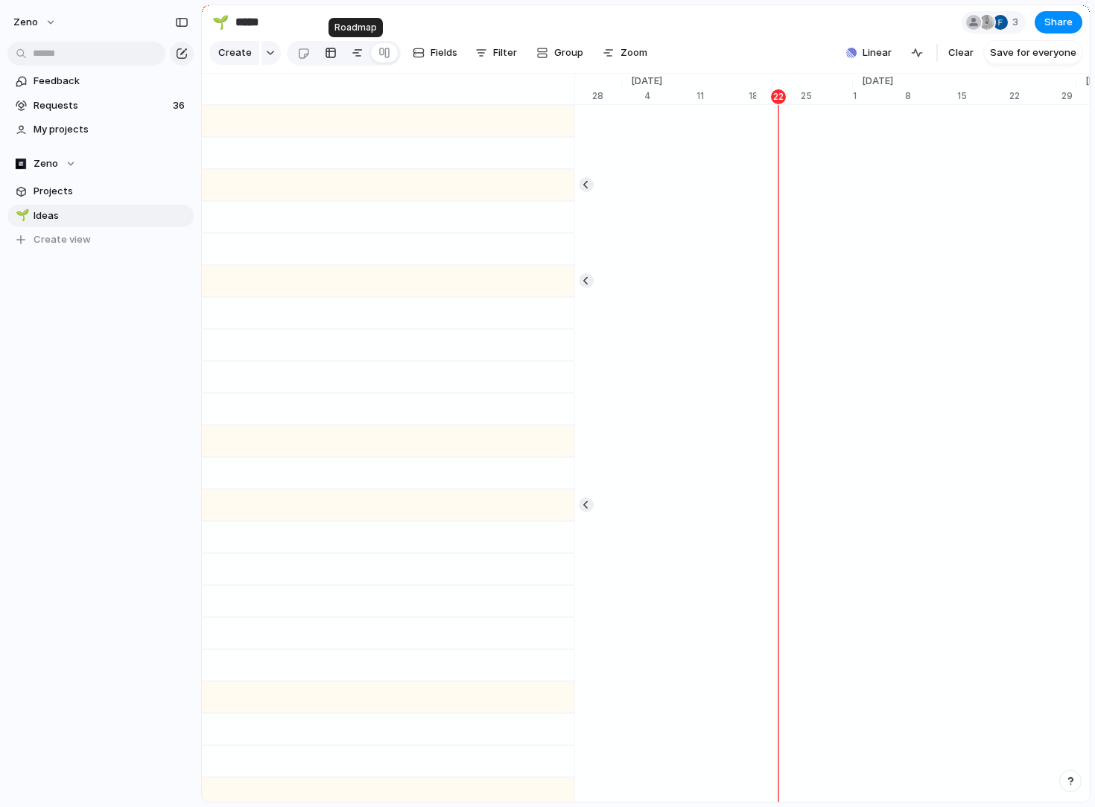
scroll to position [0, 8116]
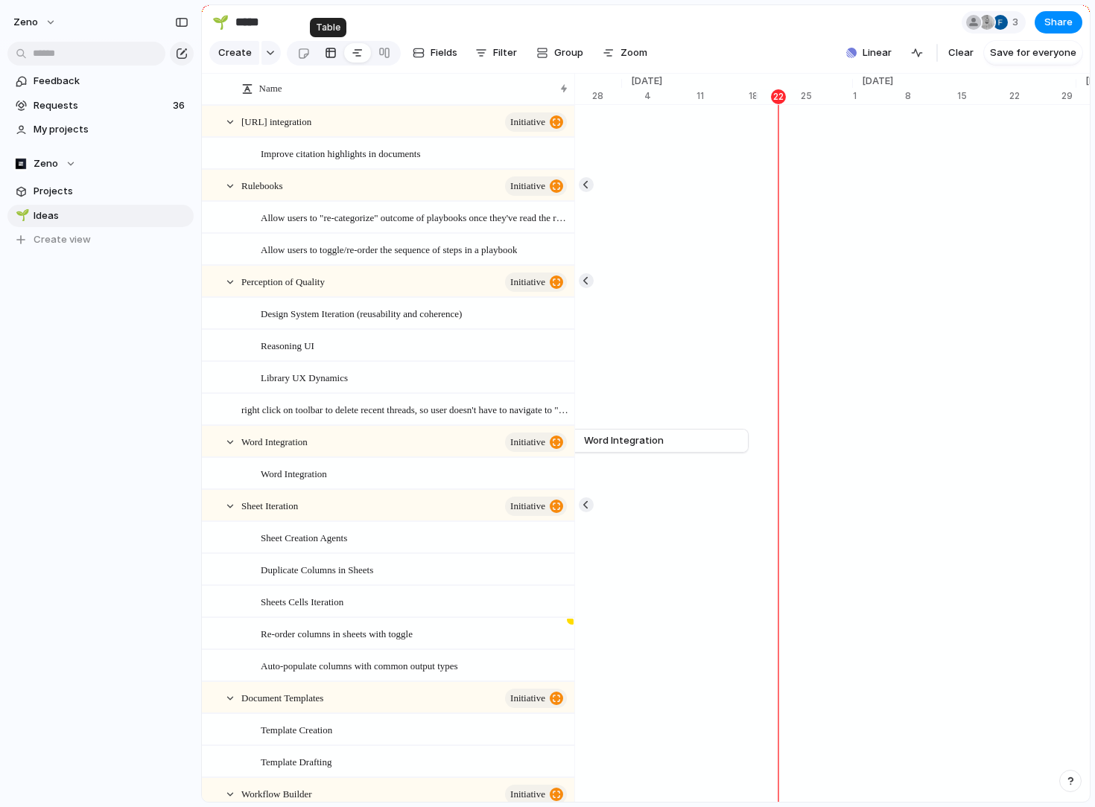
click at [328, 51] on div at bounding box center [331, 53] width 12 height 24
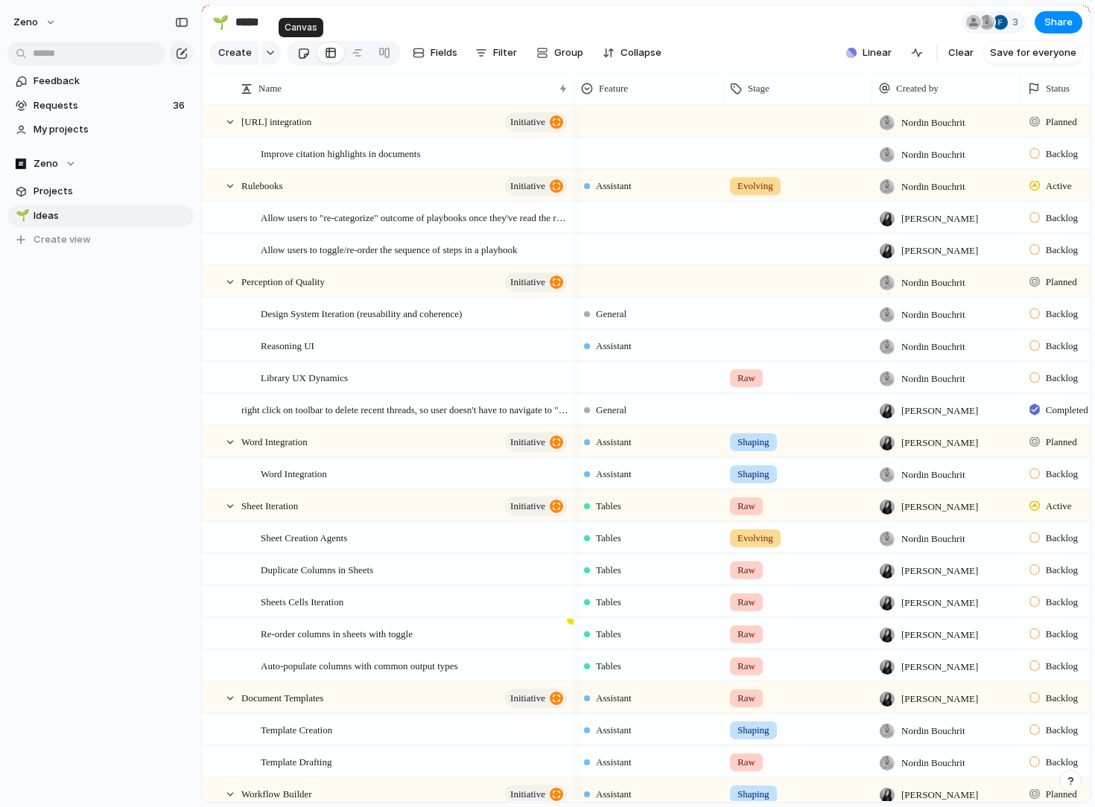
click at [300, 54] on div at bounding box center [303, 53] width 13 height 25
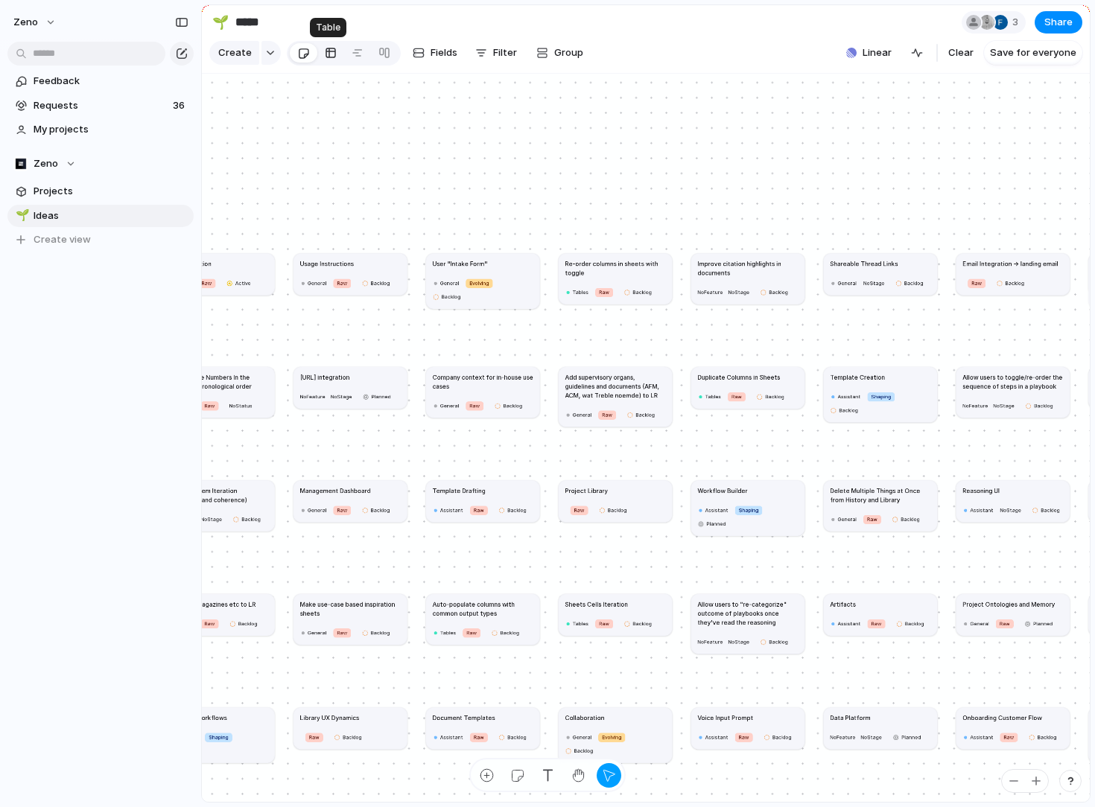
click at [325, 57] on div at bounding box center [331, 53] width 12 height 24
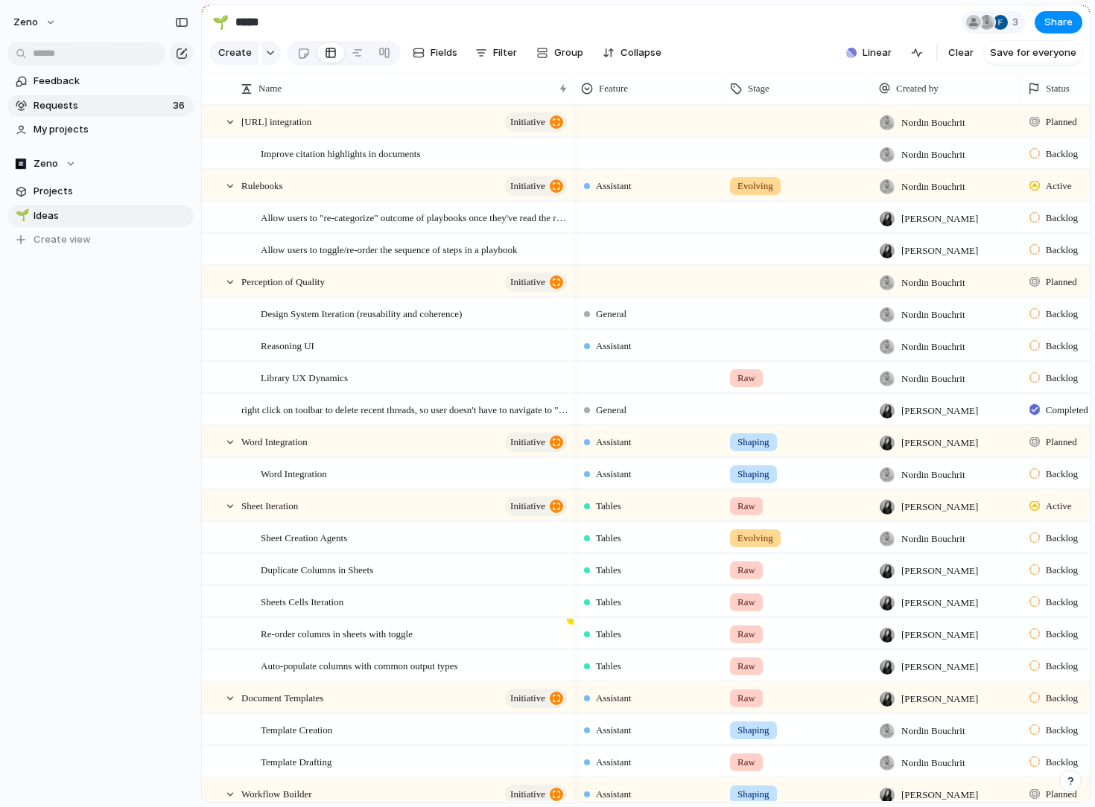
click at [57, 108] on span "Requests" at bounding box center [101, 105] width 135 height 15
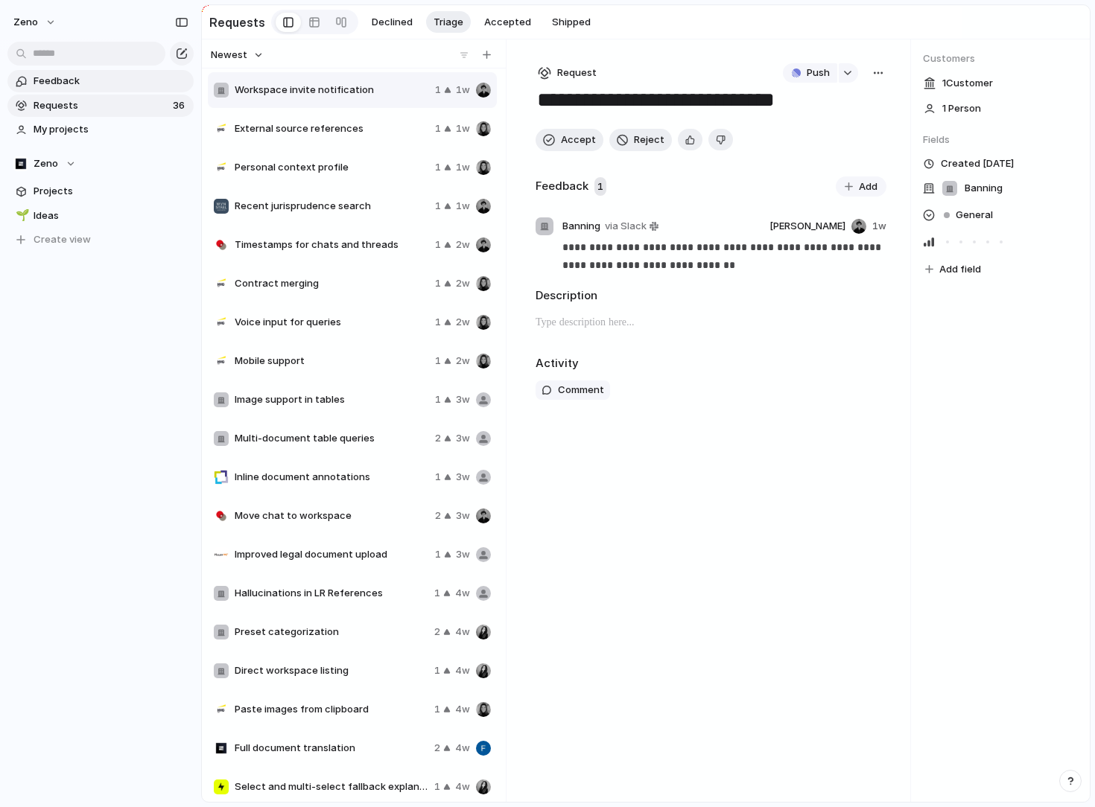
click at [54, 81] on span "Feedback" at bounding box center [111, 81] width 155 height 15
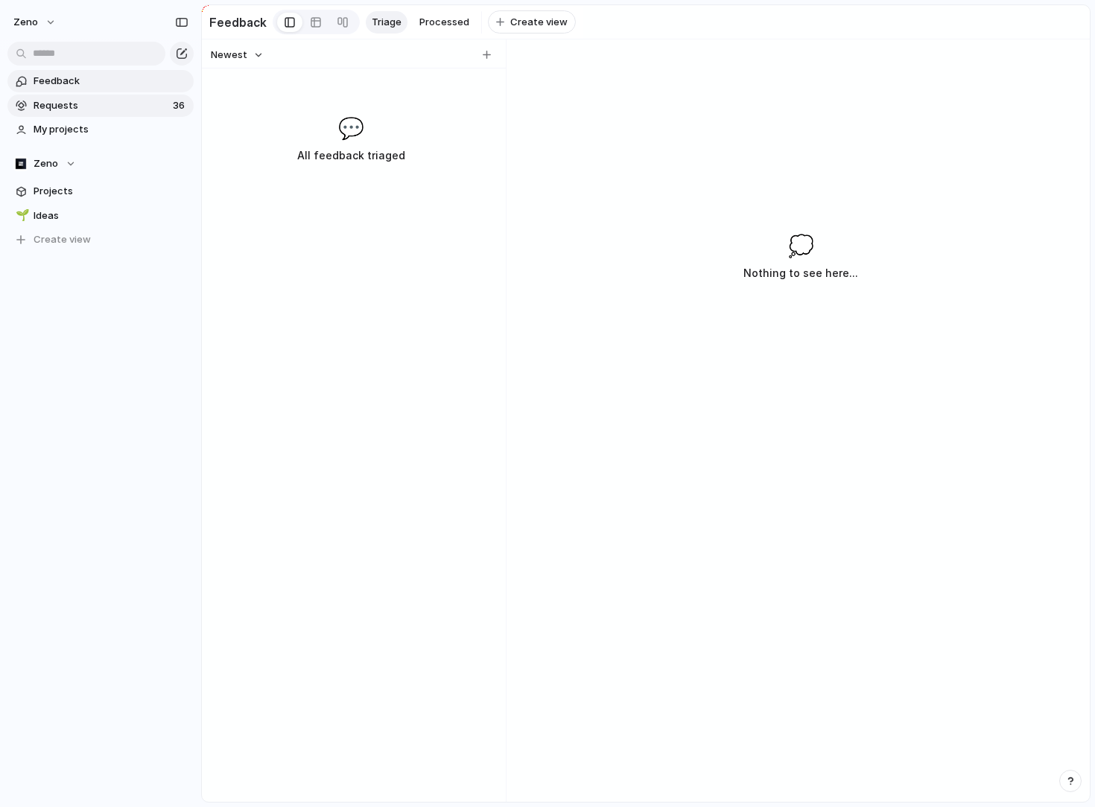
click at [81, 111] on span "Requests" at bounding box center [101, 105] width 135 height 15
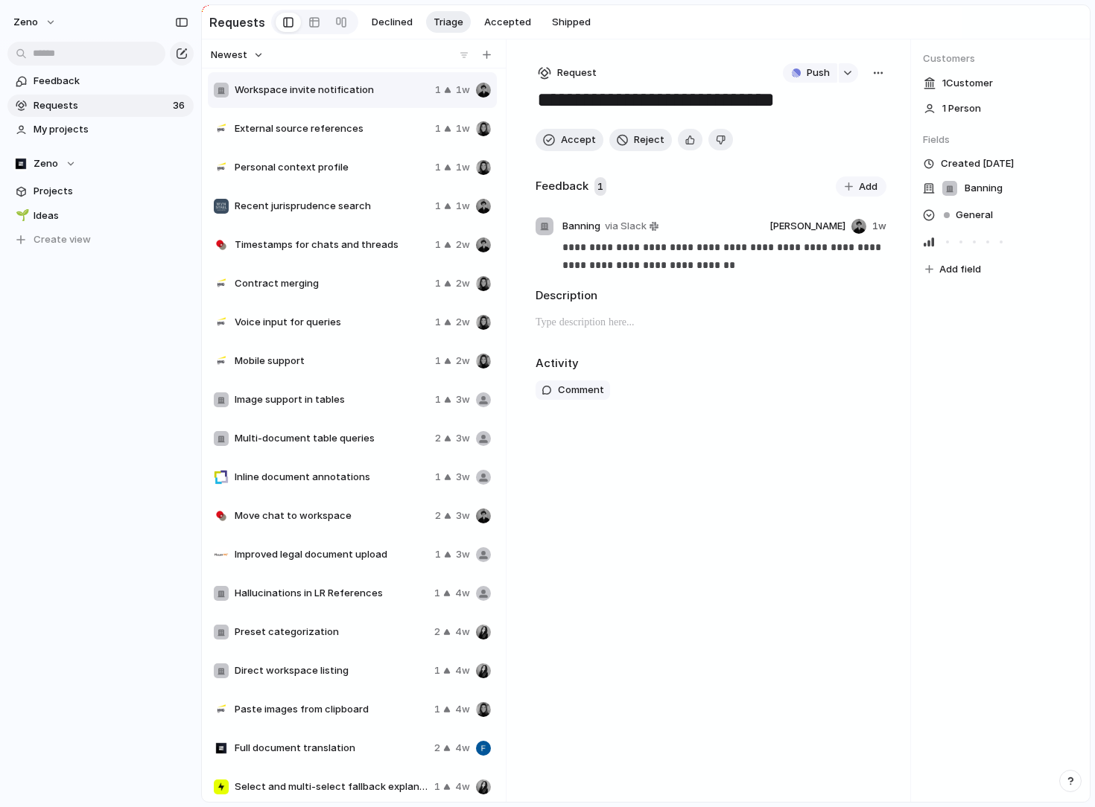
click at [73, 92] on section "Feedback Requests 36 My projects" at bounding box center [100, 104] width 201 height 74
click at [77, 85] on span "Feedback" at bounding box center [111, 81] width 155 height 15
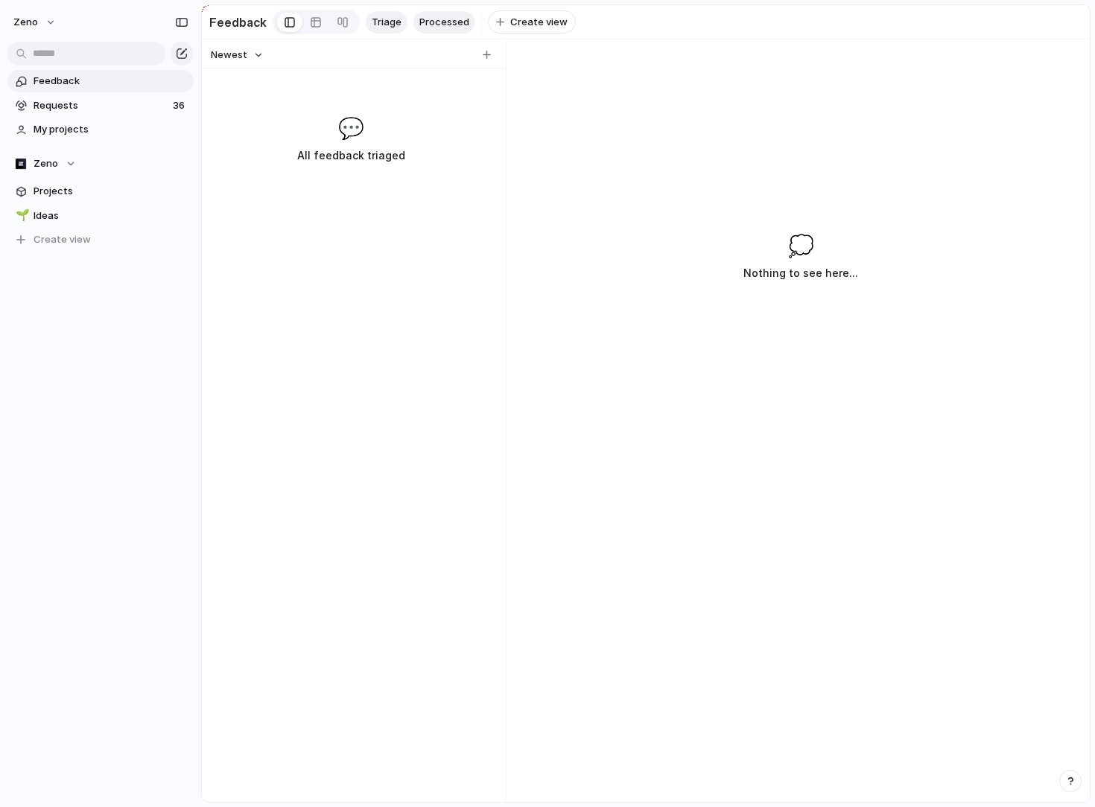
click at [419, 25] on span "Processed" at bounding box center [444, 22] width 50 height 15
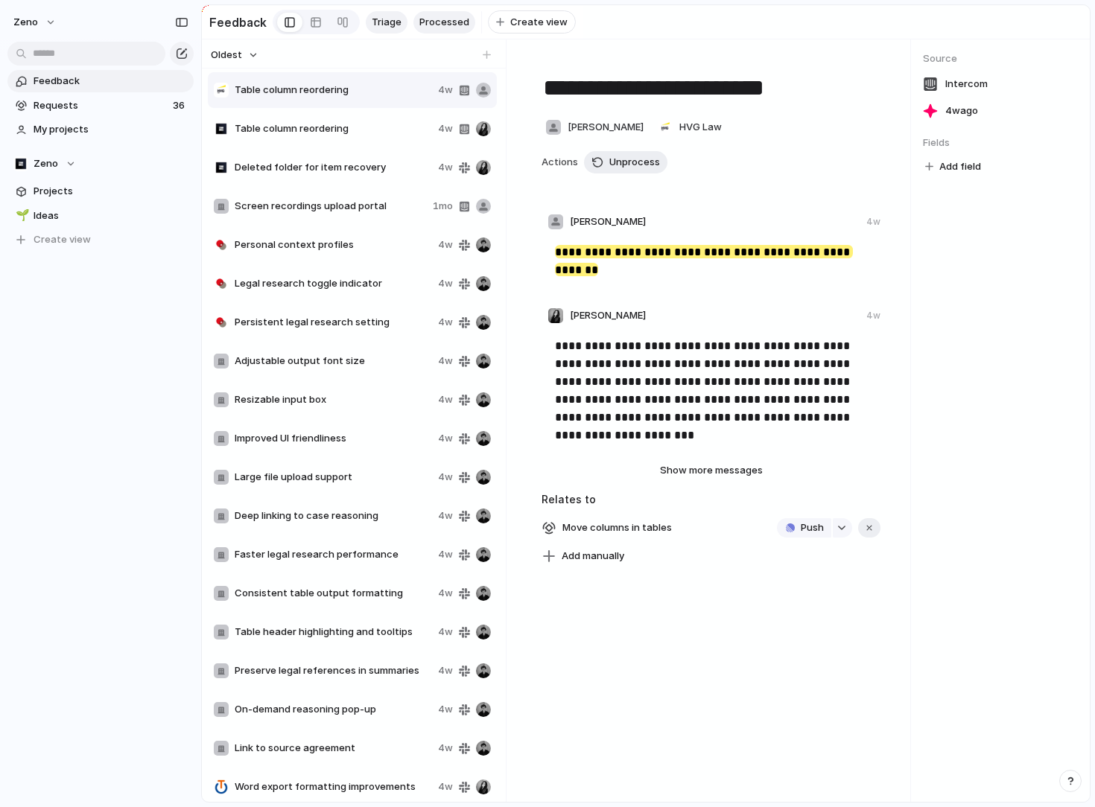
click at [392, 20] on span "Triage" at bounding box center [387, 22] width 30 height 15
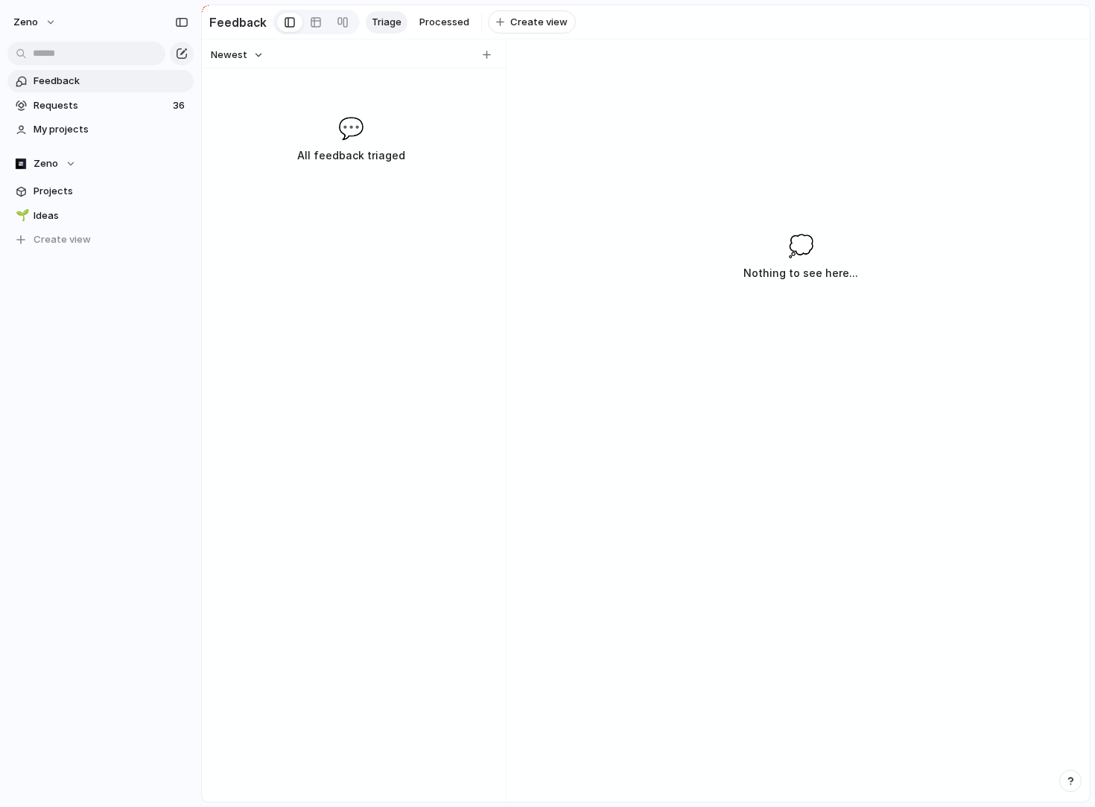
click at [337, 82] on div "Newest 💬 All feedback triaged" at bounding box center [351, 420] width 298 height 763
click at [130, 108] on span "Requests" at bounding box center [101, 105] width 135 height 15
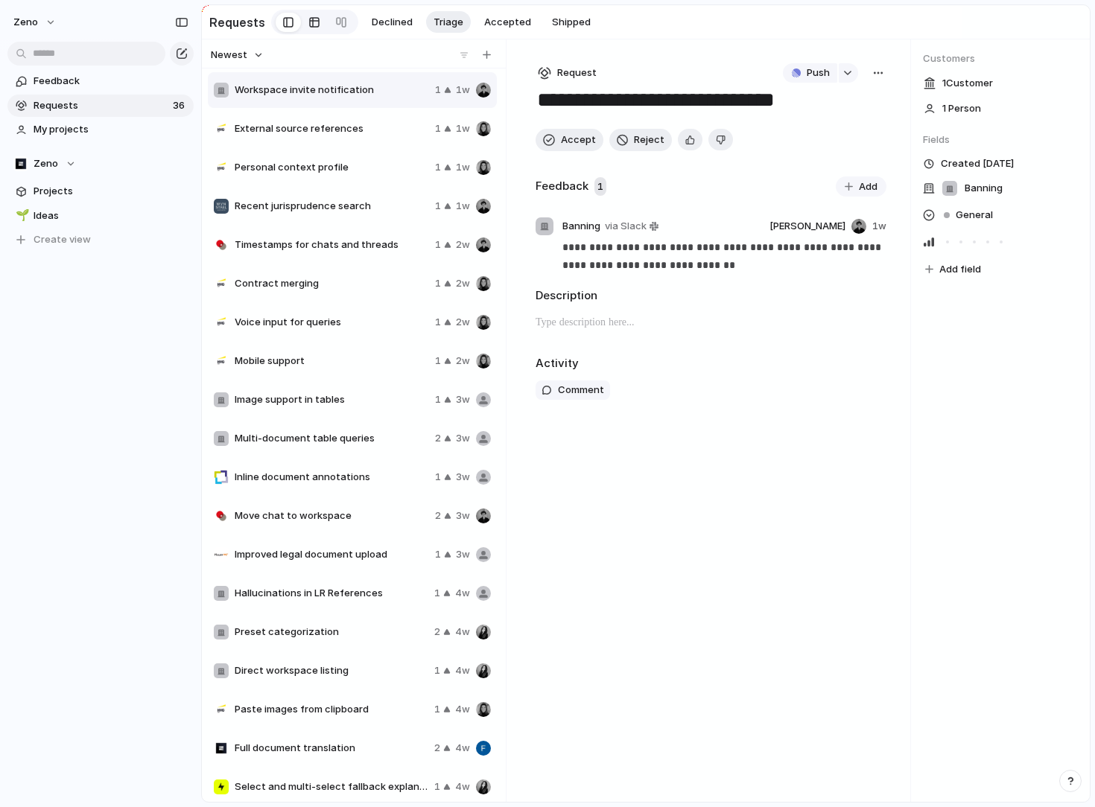
click at [308, 22] on div at bounding box center [314, 22] width 12 height 24
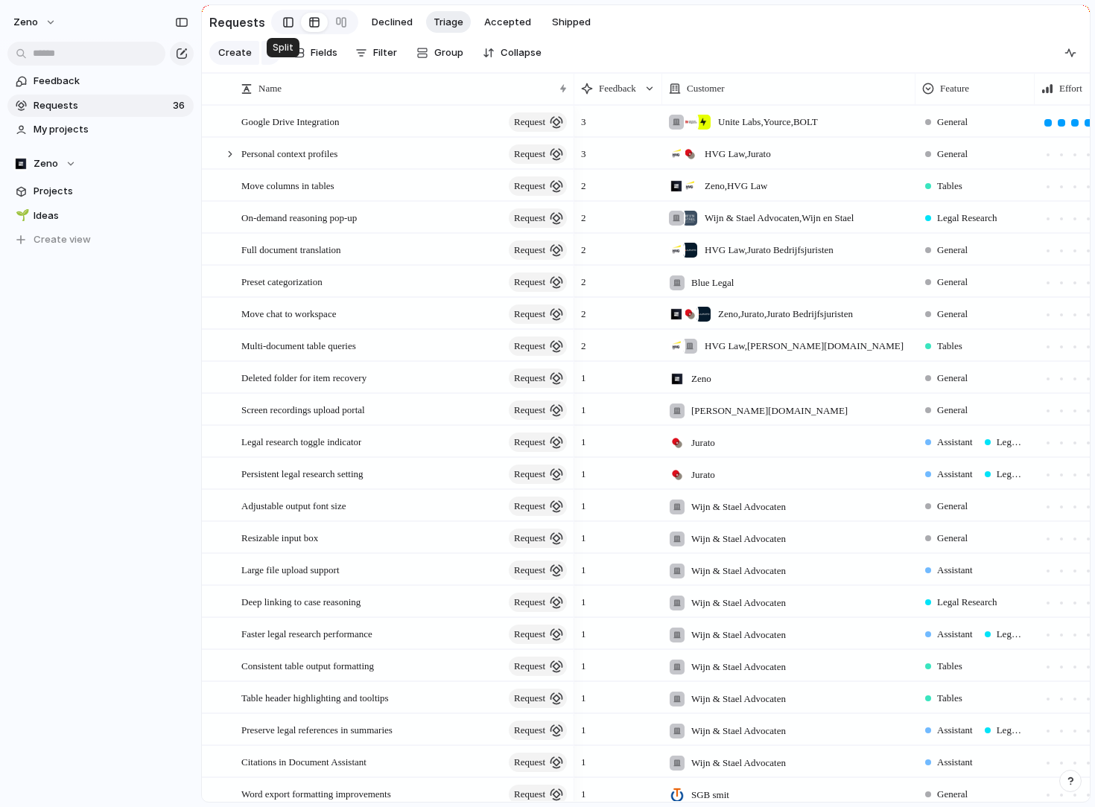
click at [286, 20] on div at bounding box center [288, 22] width 10 height 22
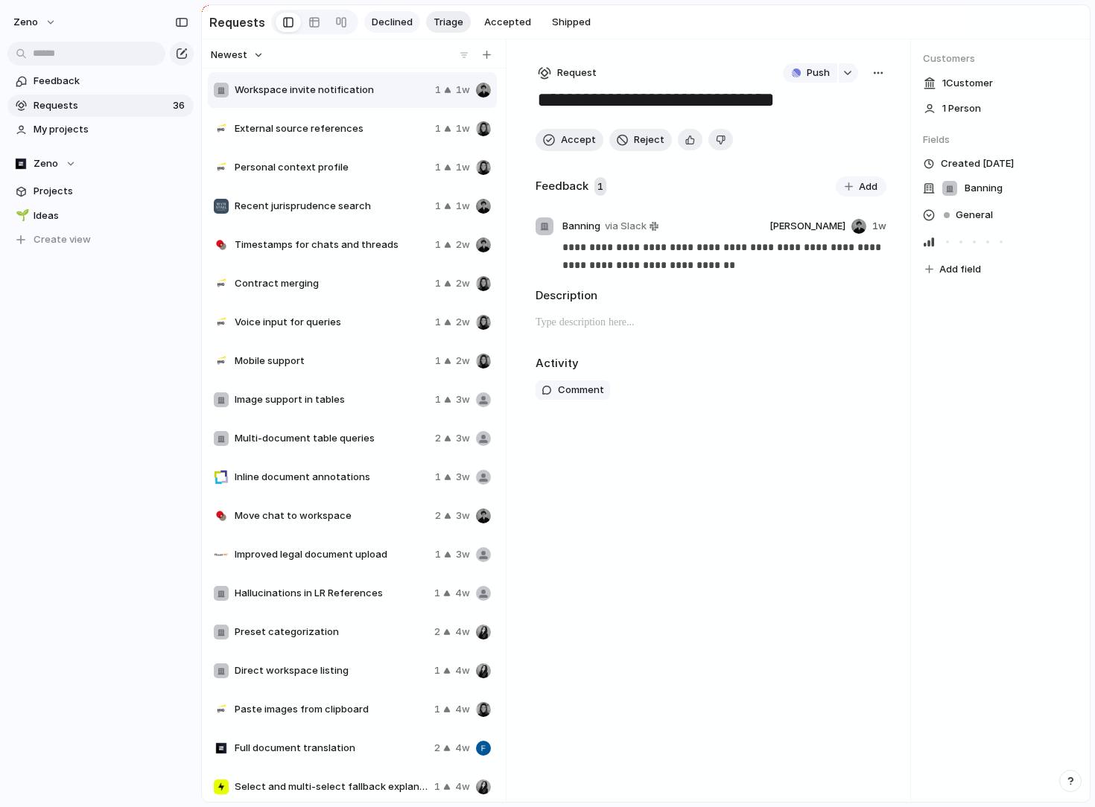
click at [404, 22] on span "Declined" at bounding box center [392, 22] width 41 height 15
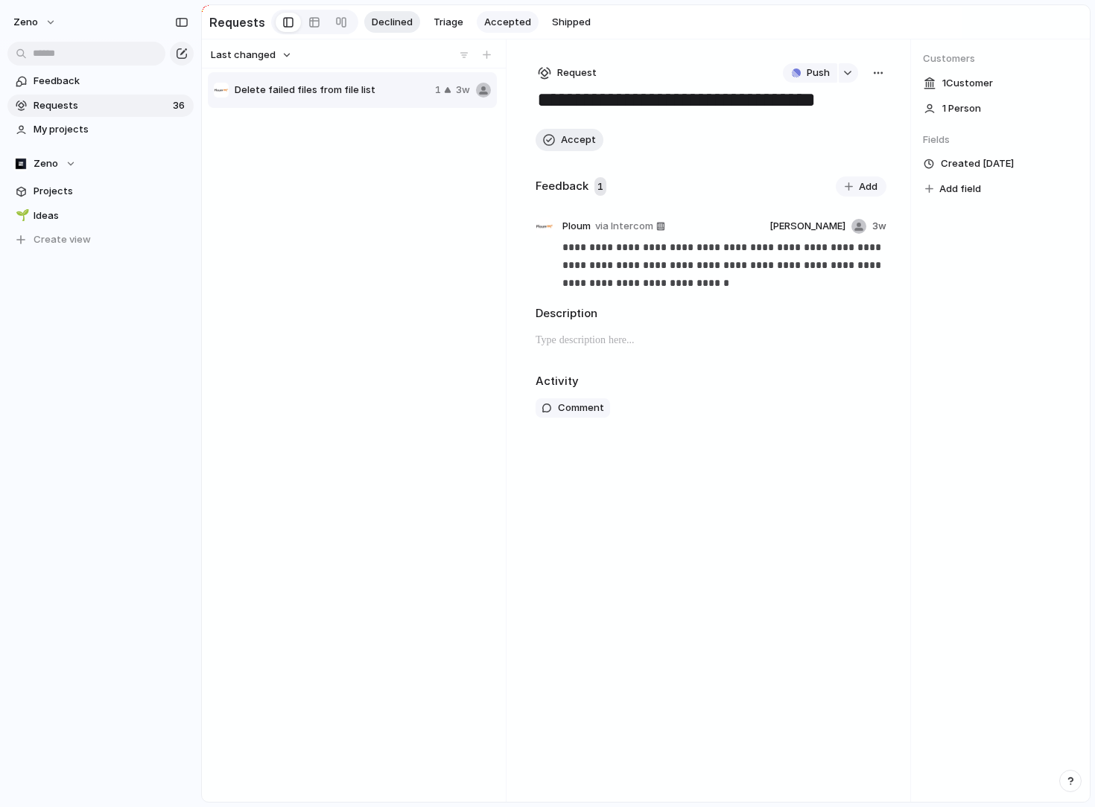
click at [489, 25] on span "Accepted" at bounding box center [507, 22] width 47 height 15
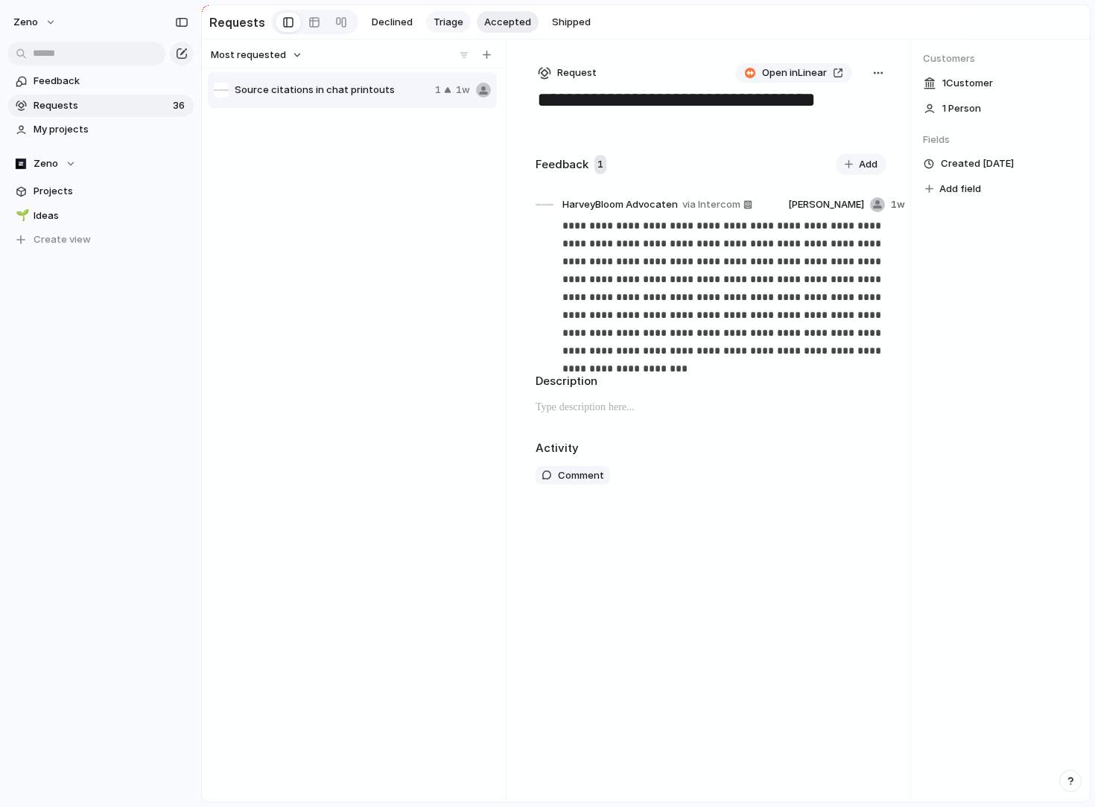
click at [449, 27] on span "Triage" at bounding box center [448, 22] width 30 height 15
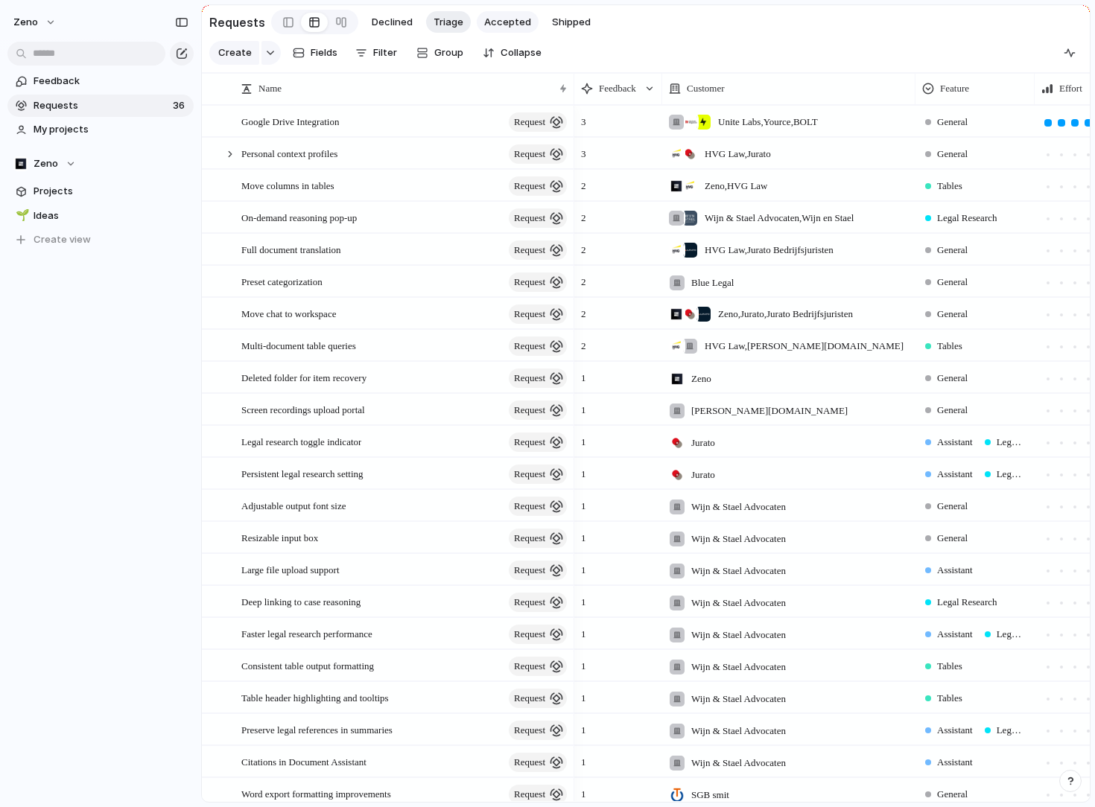
click at [501, 28] on span "Accepted" at bounding box center [507, 22] width 47 height 15
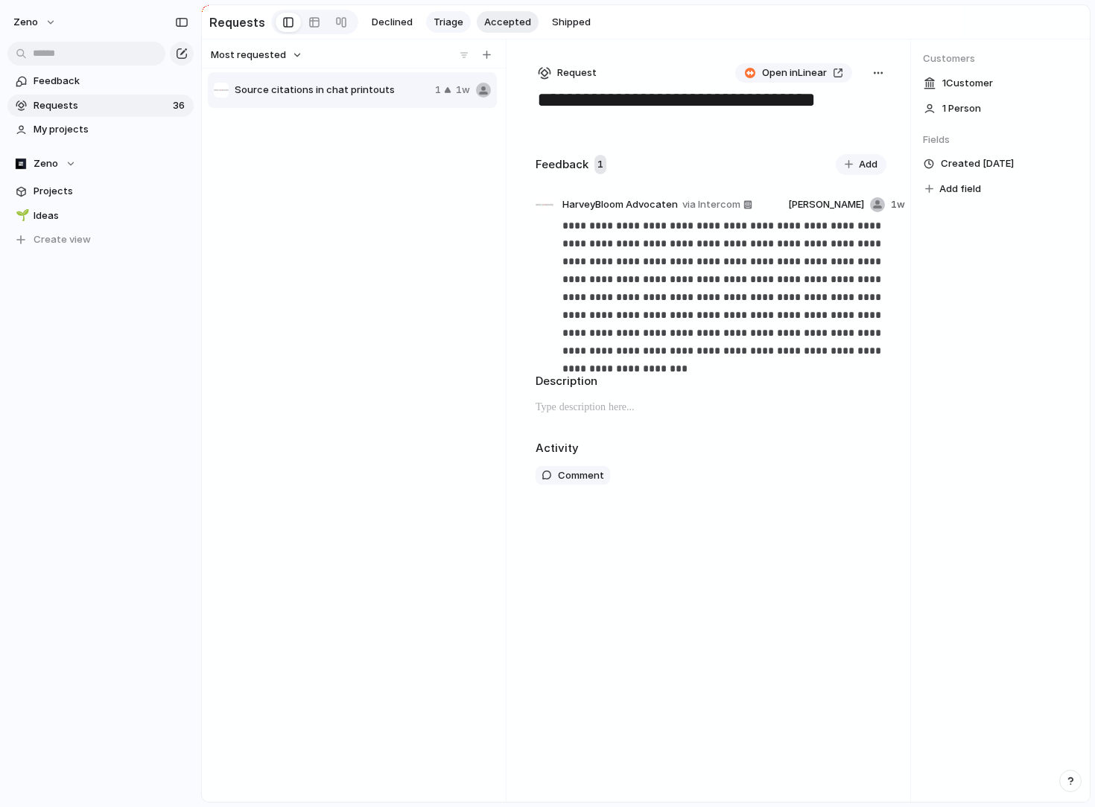
click at [435, 20] on span "Triage" at bounding box center [448, 22] width 30 height 15
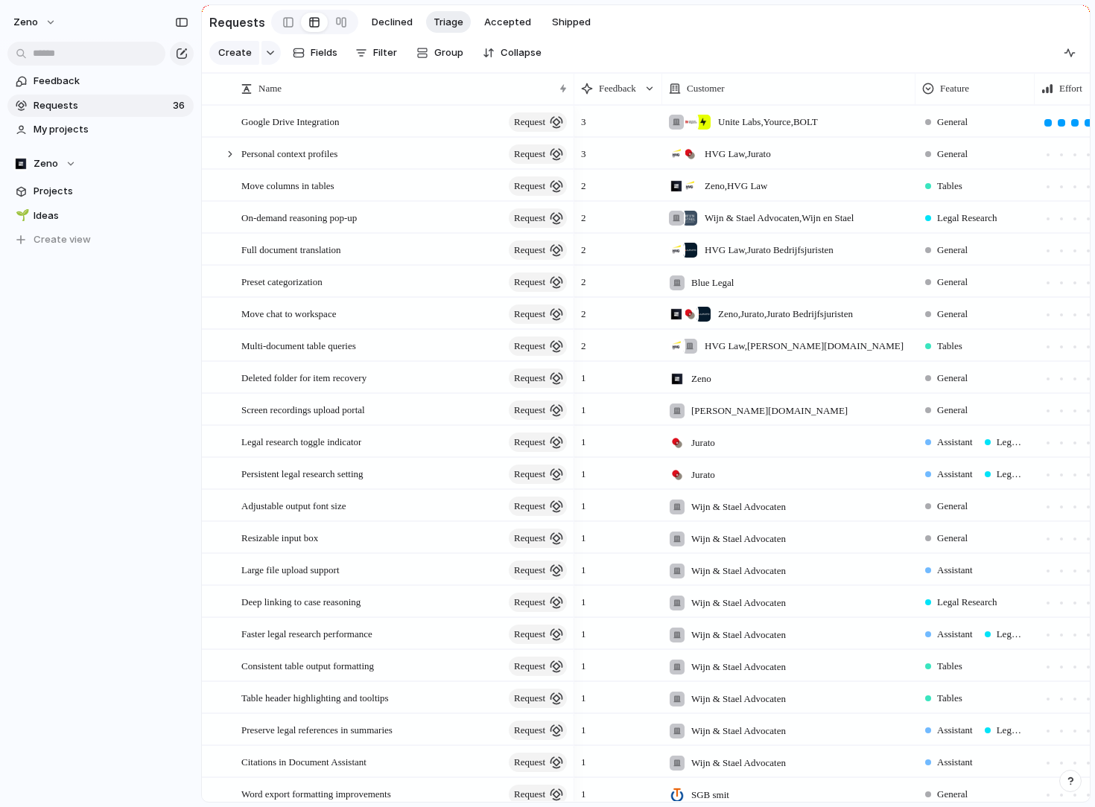
scroll to position [33, 0]
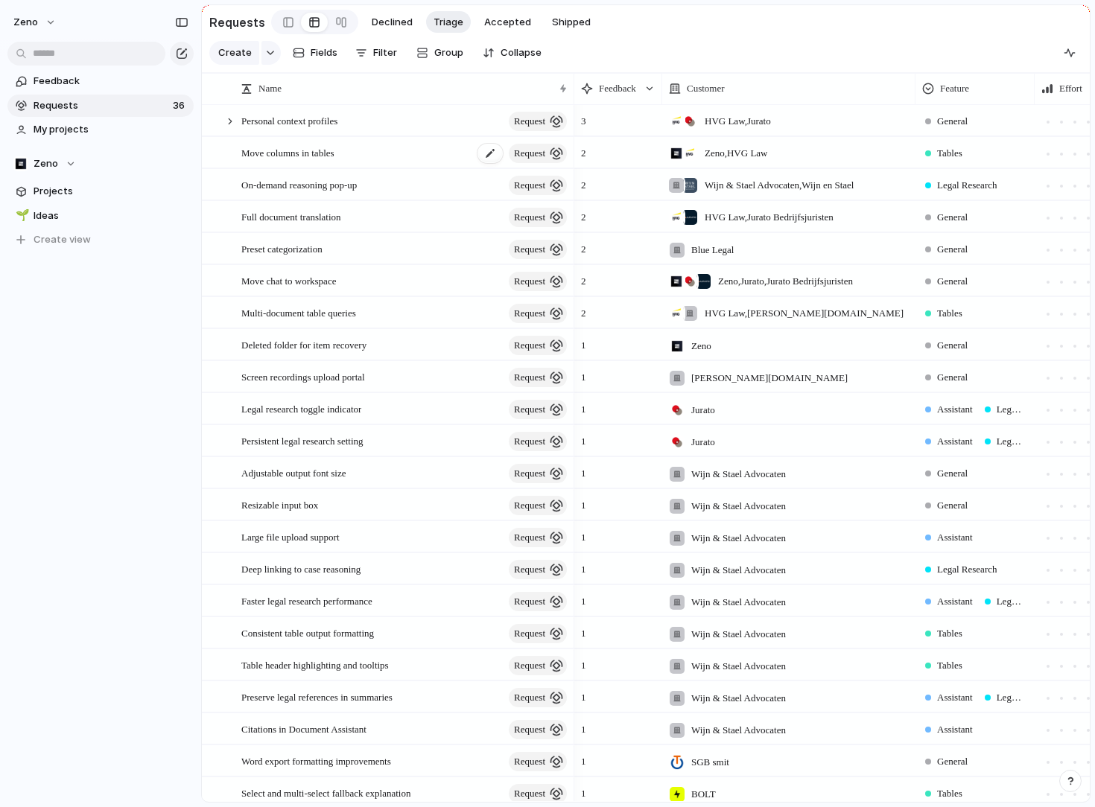
click at [408, 166] on div "Move columns in tables request" at bounding box center [405, 153] width 328 height 31
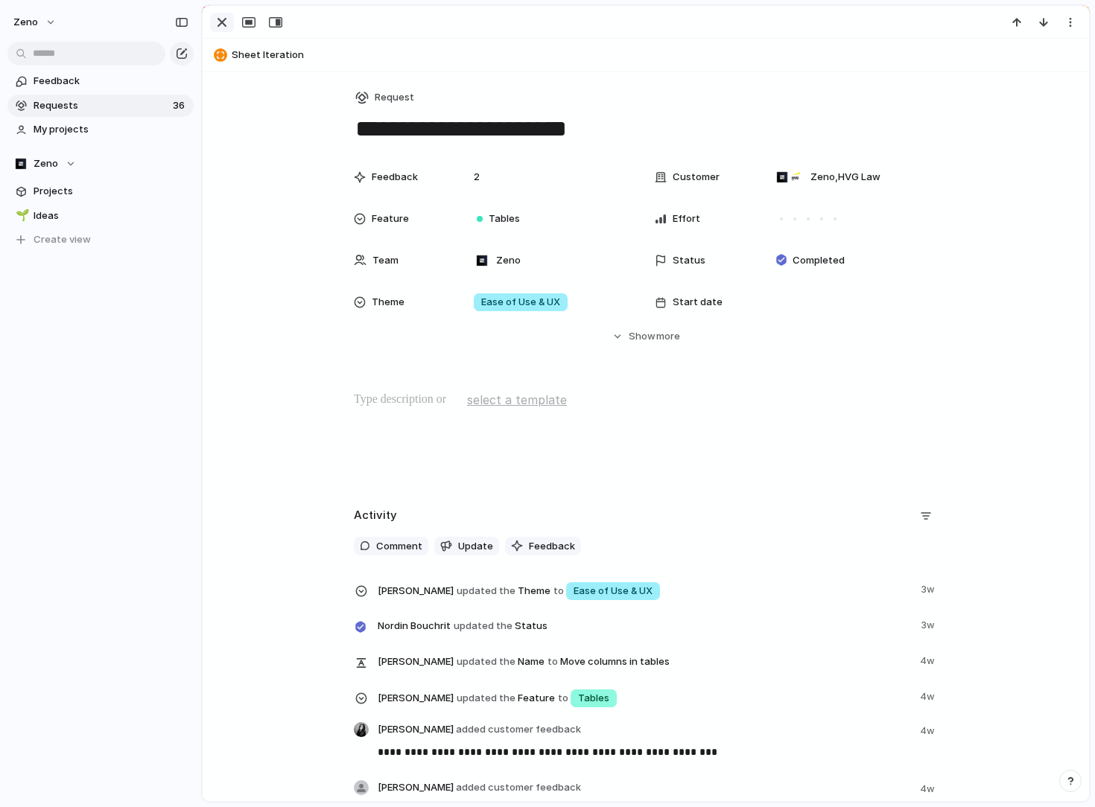
click at [222, 22] on div "button" at bounding box center [222, 22] width 18 height 18
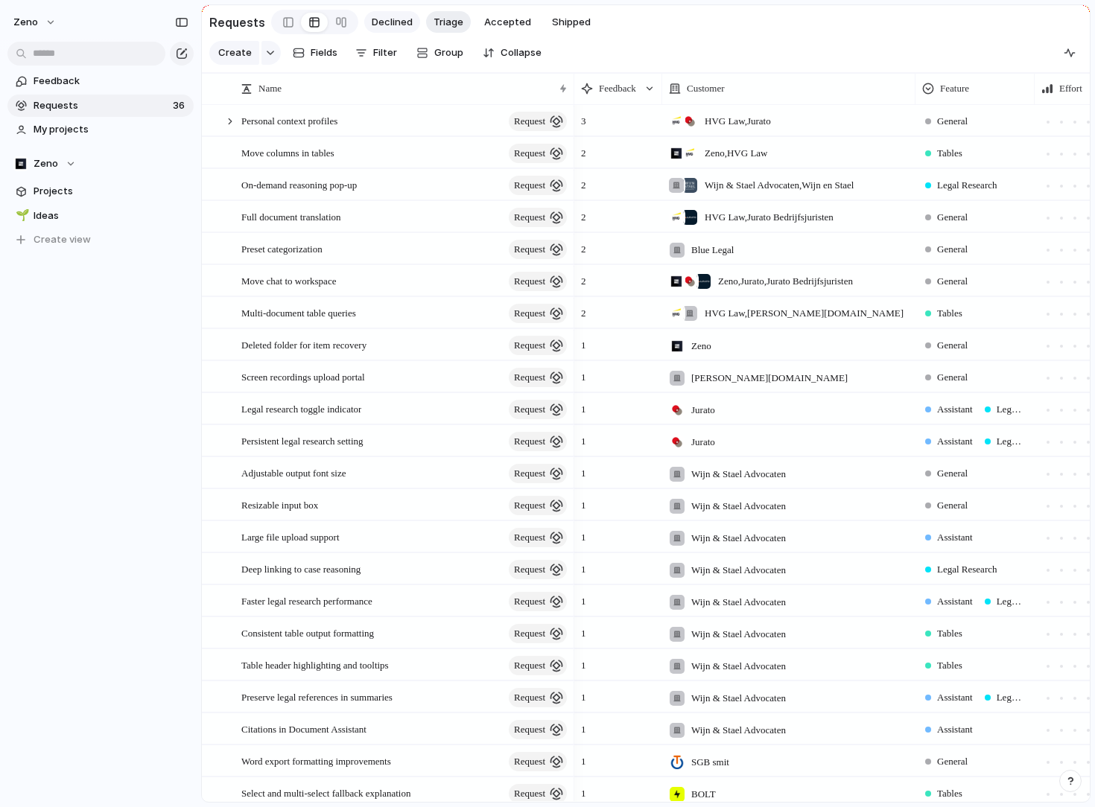
click at [396, 25] on span "Declined" at bounding box center [392, 22] width 41 height 15
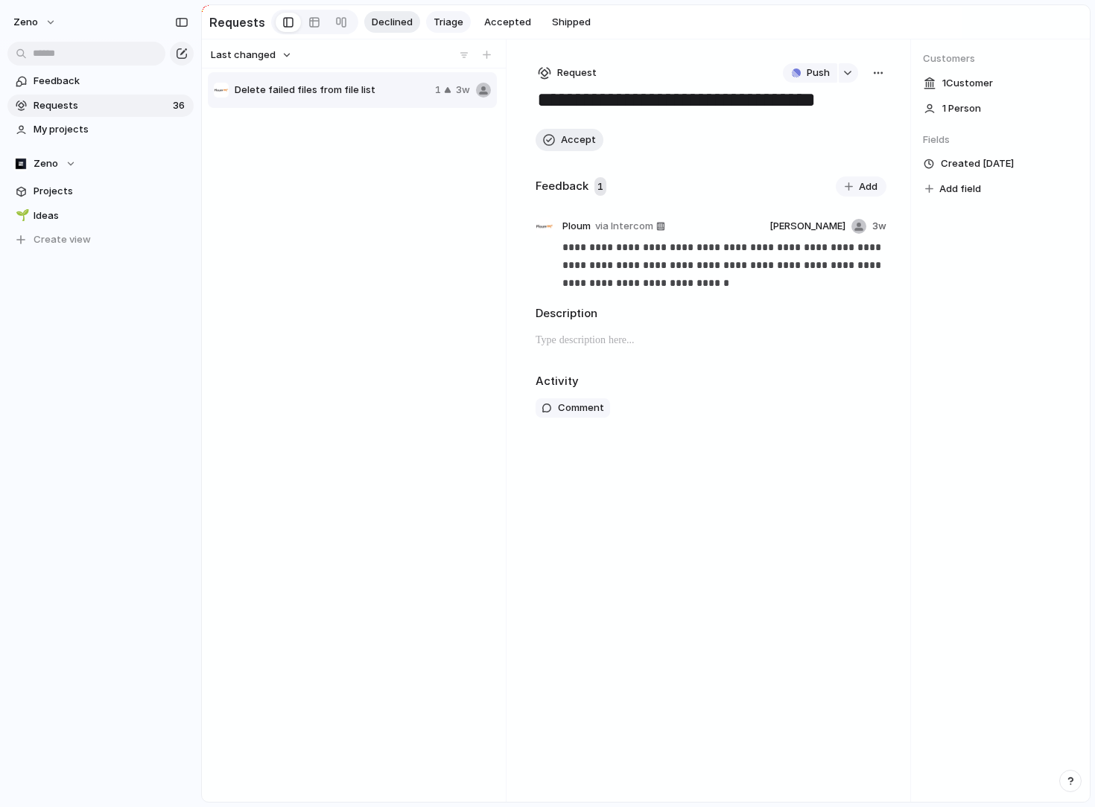
click at [441, 21] on span "Triage" at bounding box center [448, 22] width 30 height 15
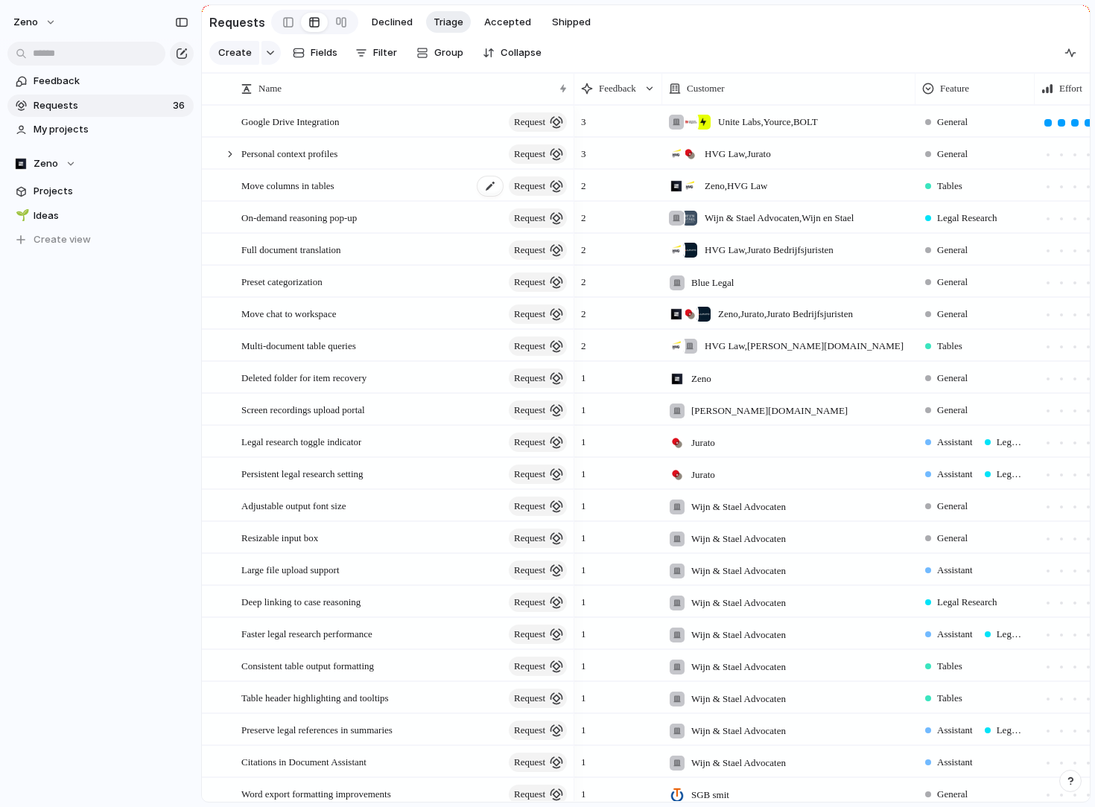
click at [334, 191] on span "Move columns in tables" at bounding box center [287, 185] width 93 height 17
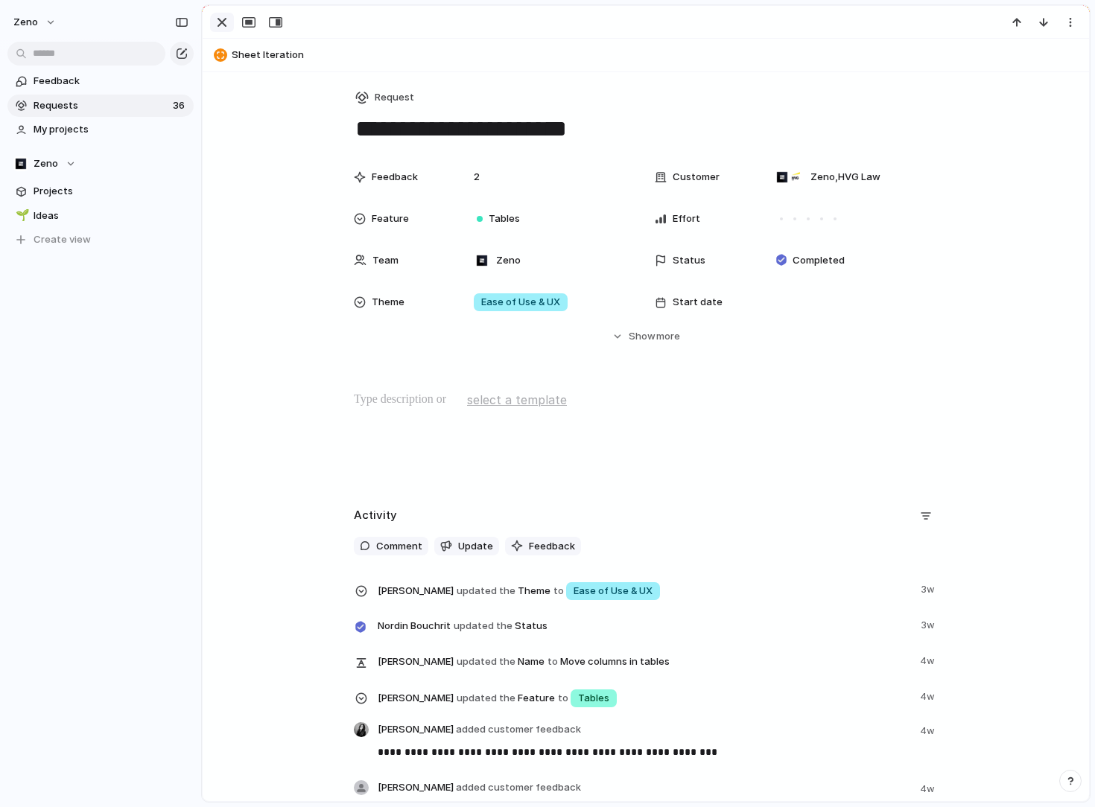
click at [216, 15] on div "button" at bounding box center [222, 22] width 18 height 18
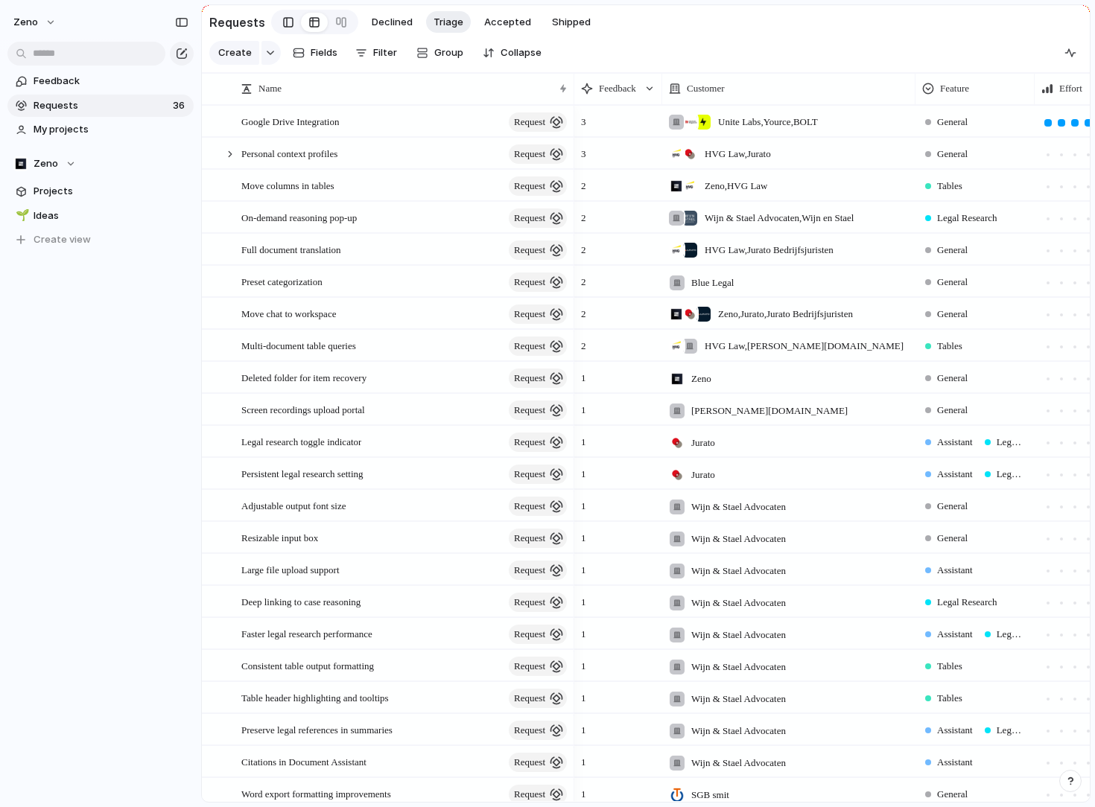
click at [283, 24] on div at bounding box center [288, 22] width 10 height 22
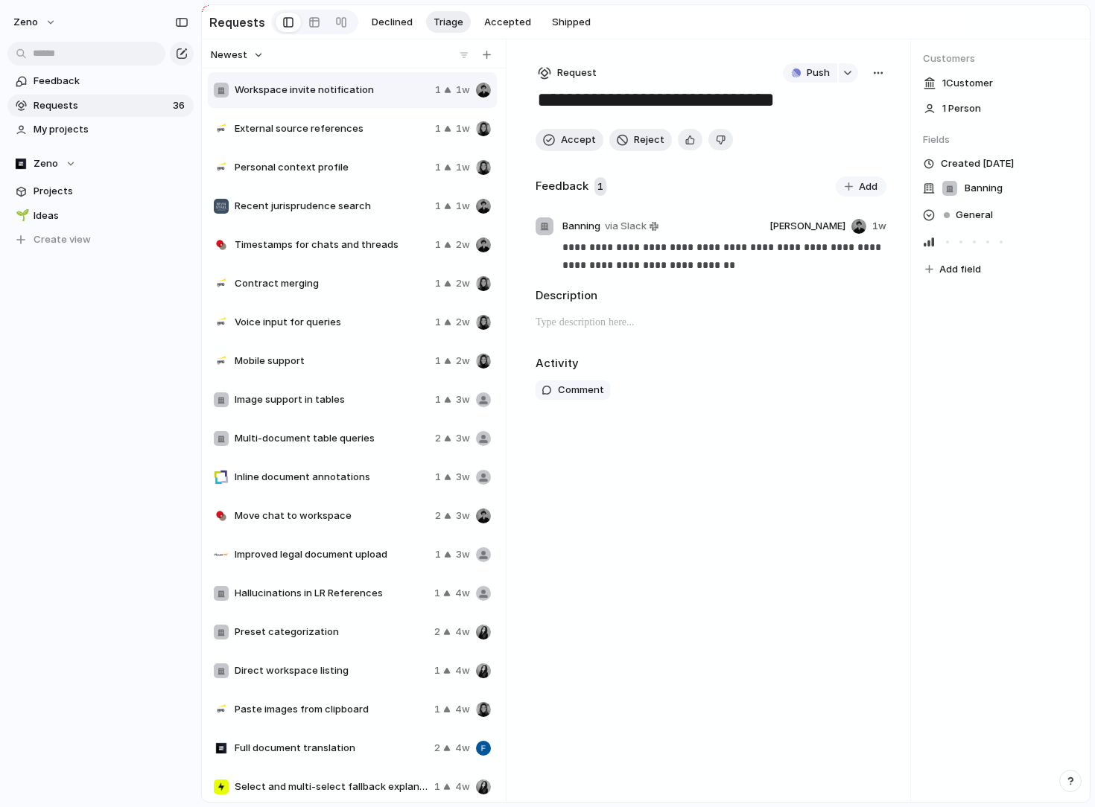
click at [308, 135] on span "External source references" at bounding box center [332, 128] width 194 height 15
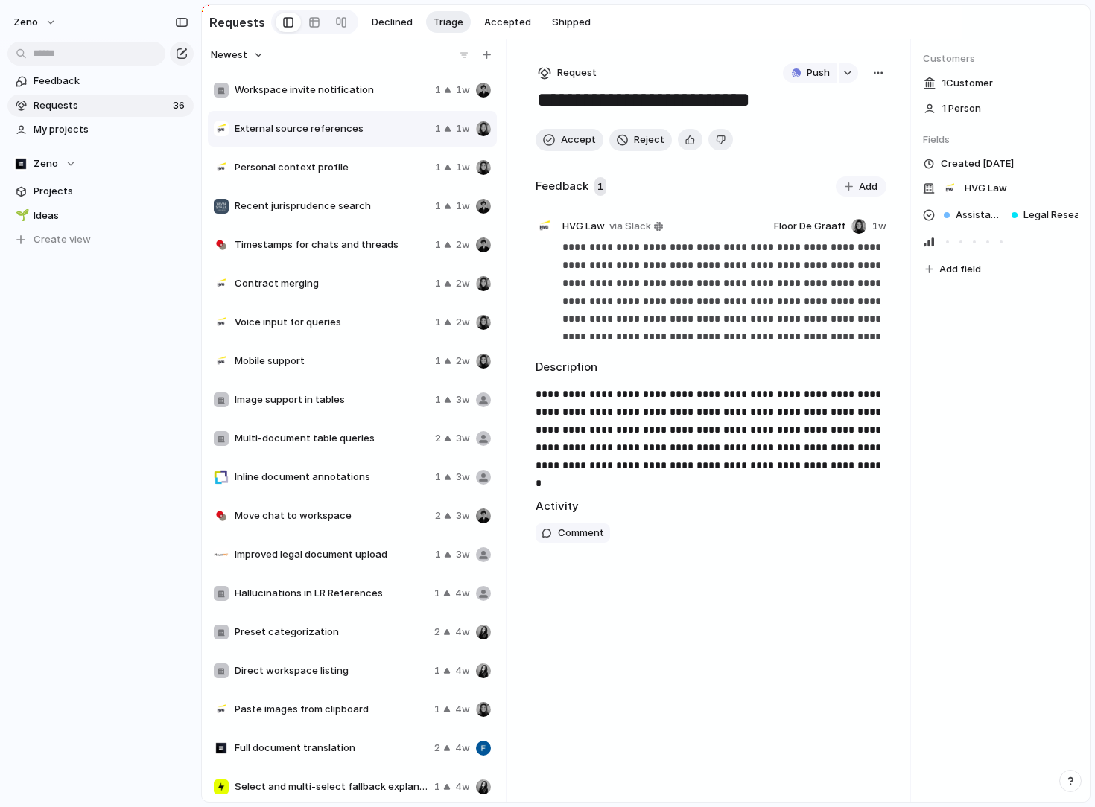
click at [311, 174] on span "Personal context profile" at bounding box center [332, 167] width 194 height 15
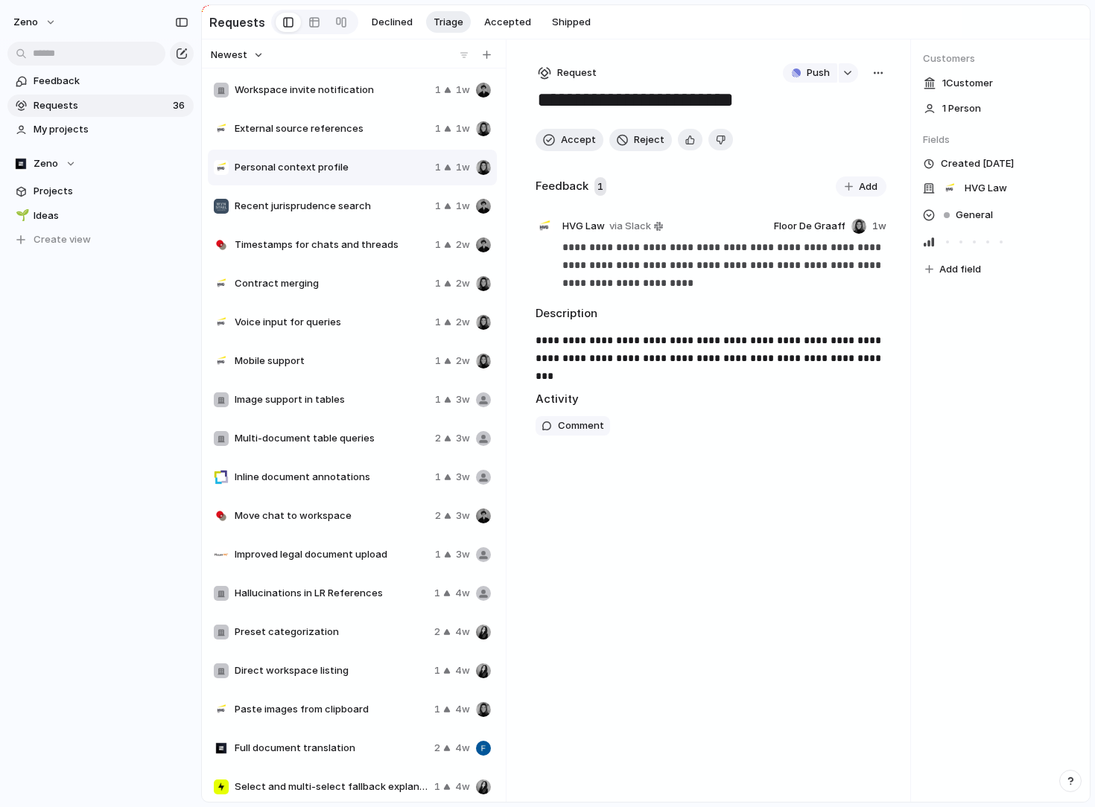
click at [245, 49] on button "Newest" at bounding box center [237, 54] width 57 height 19
click at [246, 55] on div "Last changed Newest Oldest Most requested Least requested" at bounding box center [547, 403] width 1095 height 807
click at [246, 55] on button "Newest" at bounding box center [237, 54] width 57 height 19
click at [251, 156] on span "Most requested" at bounding box center [254, 157] width 75 height 15
type textarea "**********"
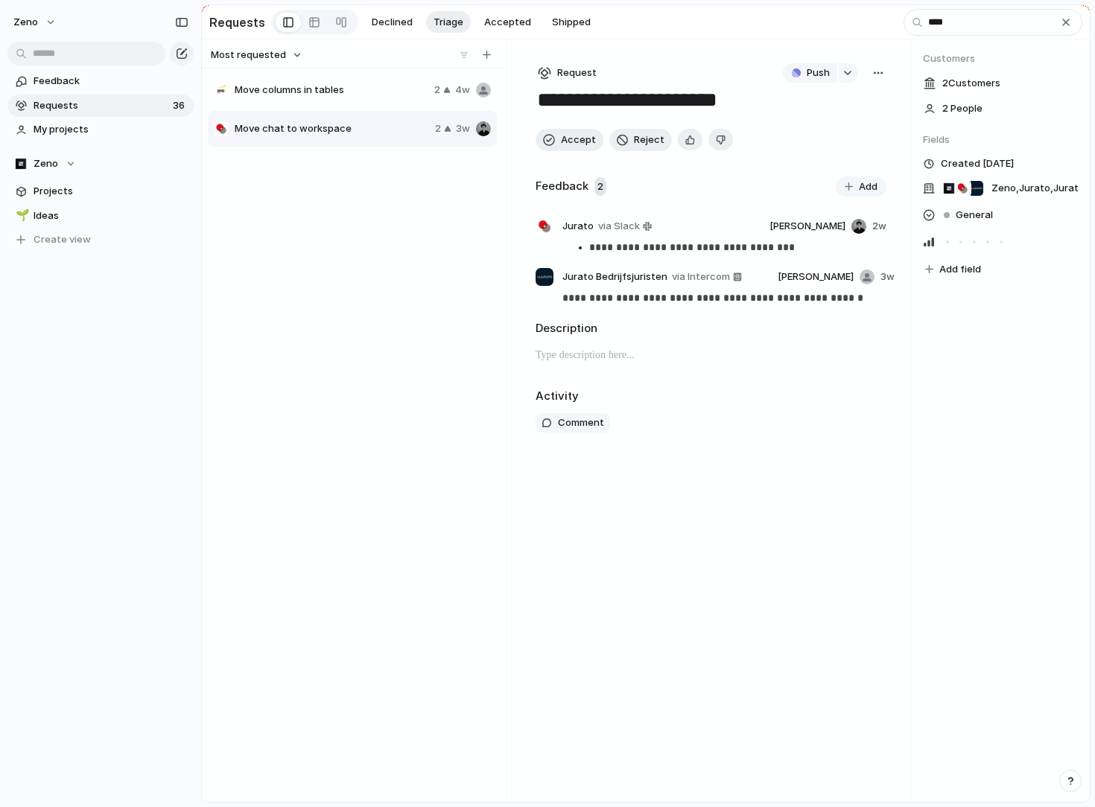
type input "****"
click at [328, 89] on span "Move columns in tables" at bounding box center [332, 90] width 194 height 15
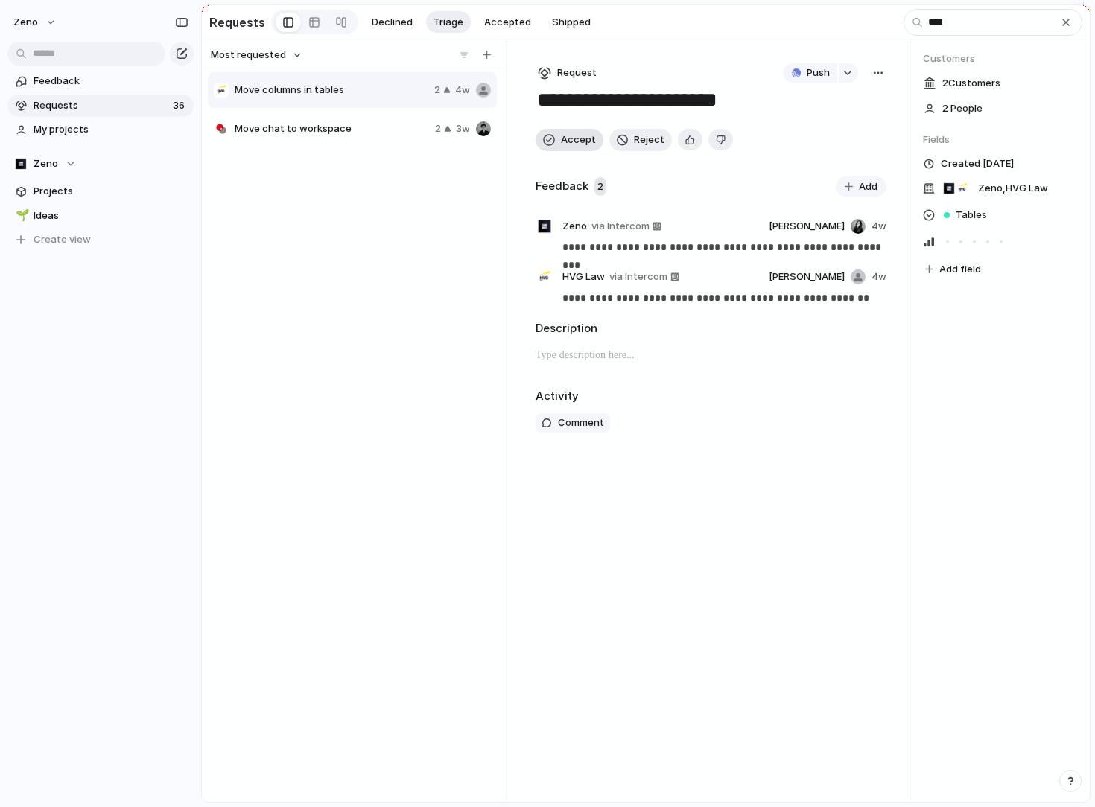
click at [580, 139] on span "Accept" at bounding box center [578, 140] width 35 height 15
type textarea "**********"
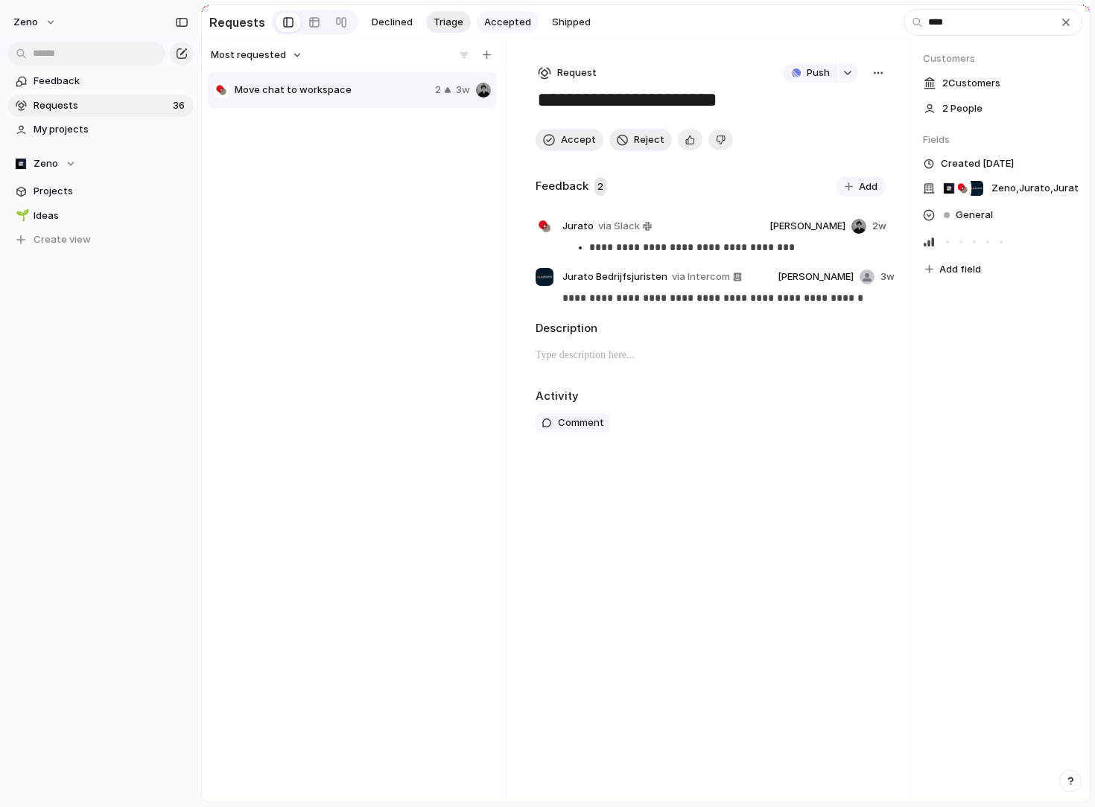
click at [498, 31] on button "Accepted" at bounding box center [508, 22] width 62 height 22
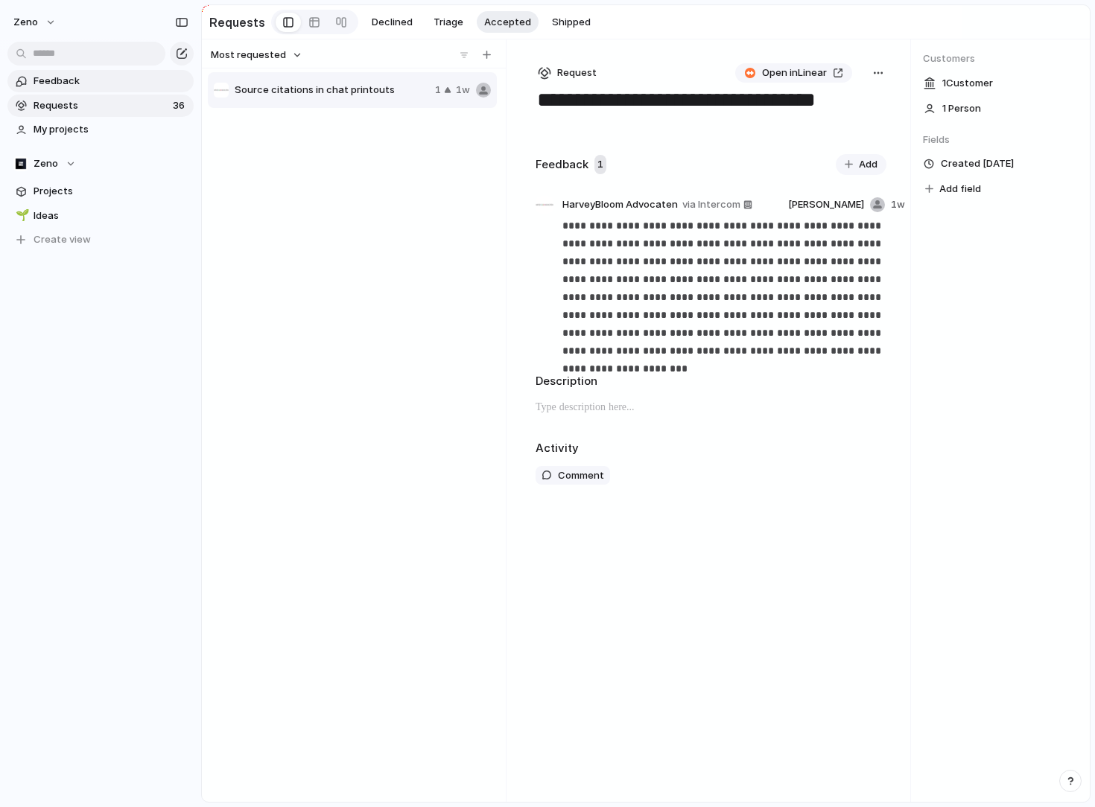
click at [104, 85] on span "Feedback" at bounding box center [111, 81] width 155 height 15
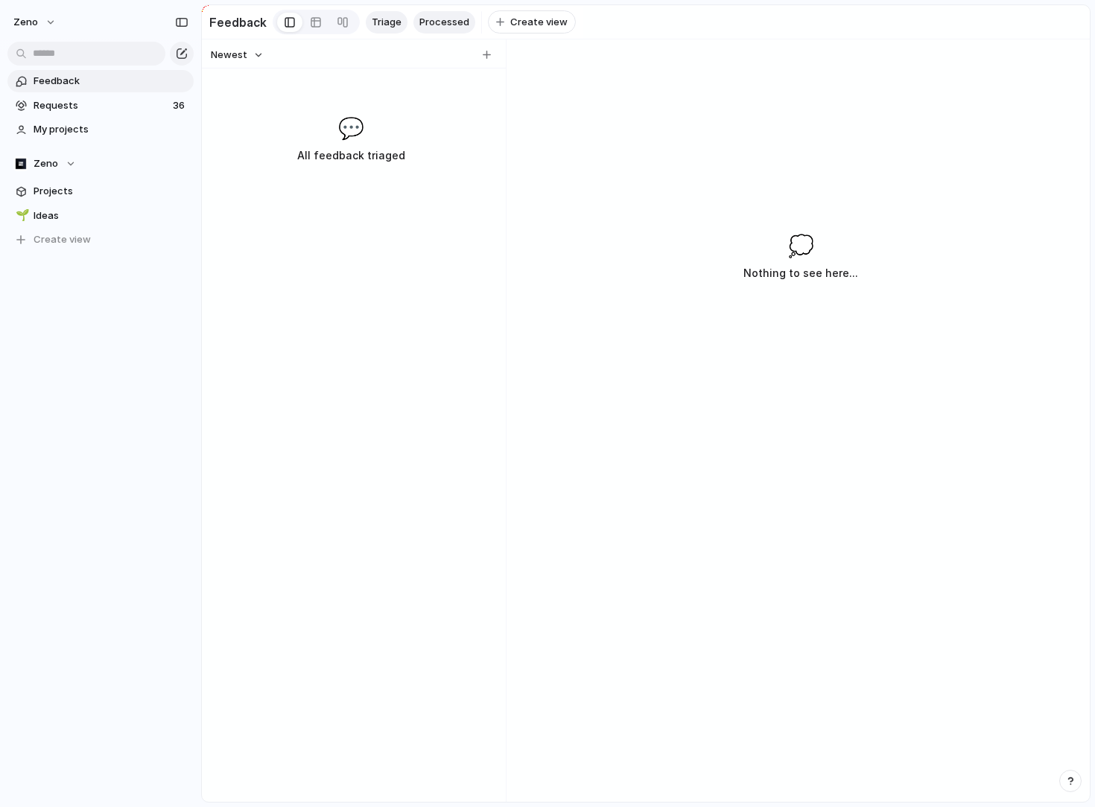
click at [426, 24] on span "Processed" at bounding box center [444, 22] width 50 height 15
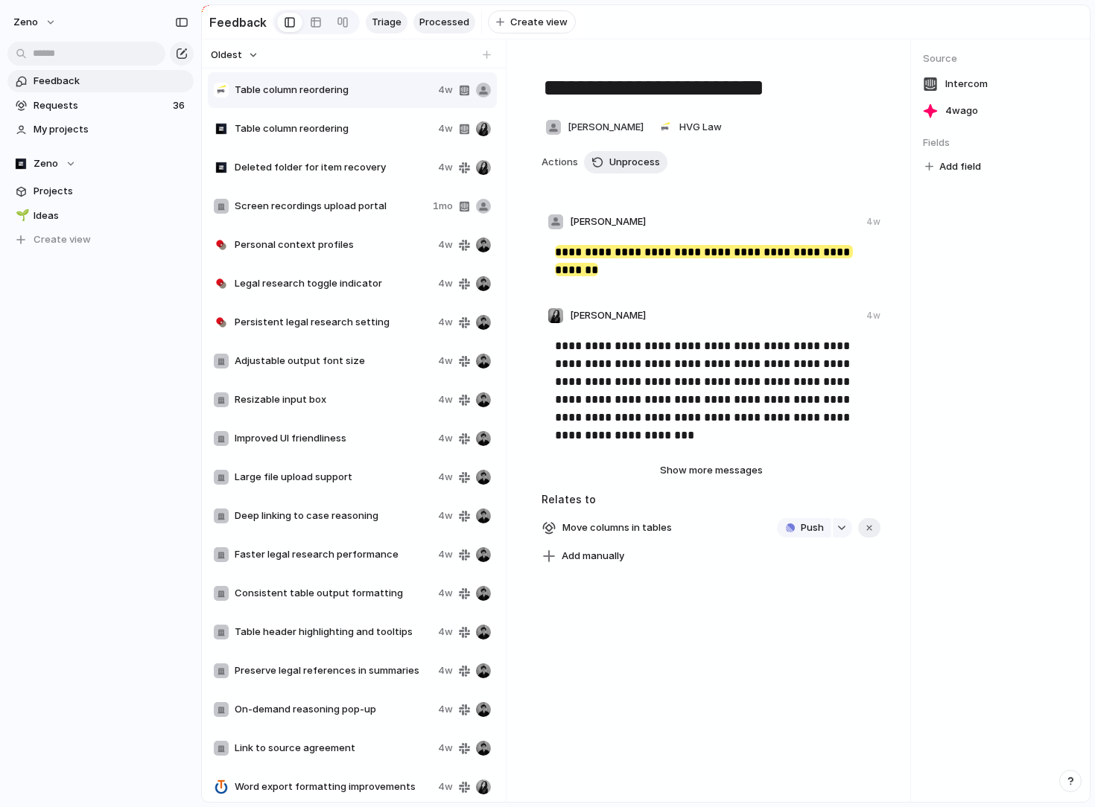
click at [380, 24] on span "Triage" at bounding box center [387, 22] width 30 height 15
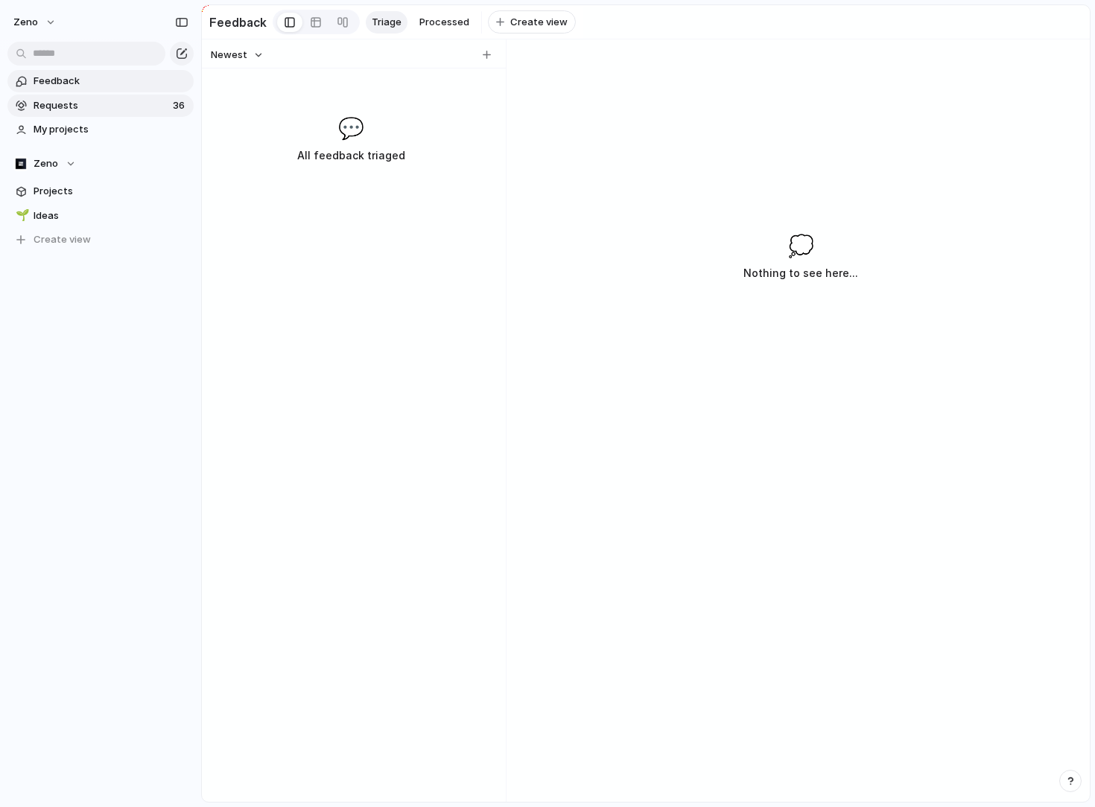
click at [140, 98] on link "Requests 36" at bounding box center [100, 106] width 186 height 22
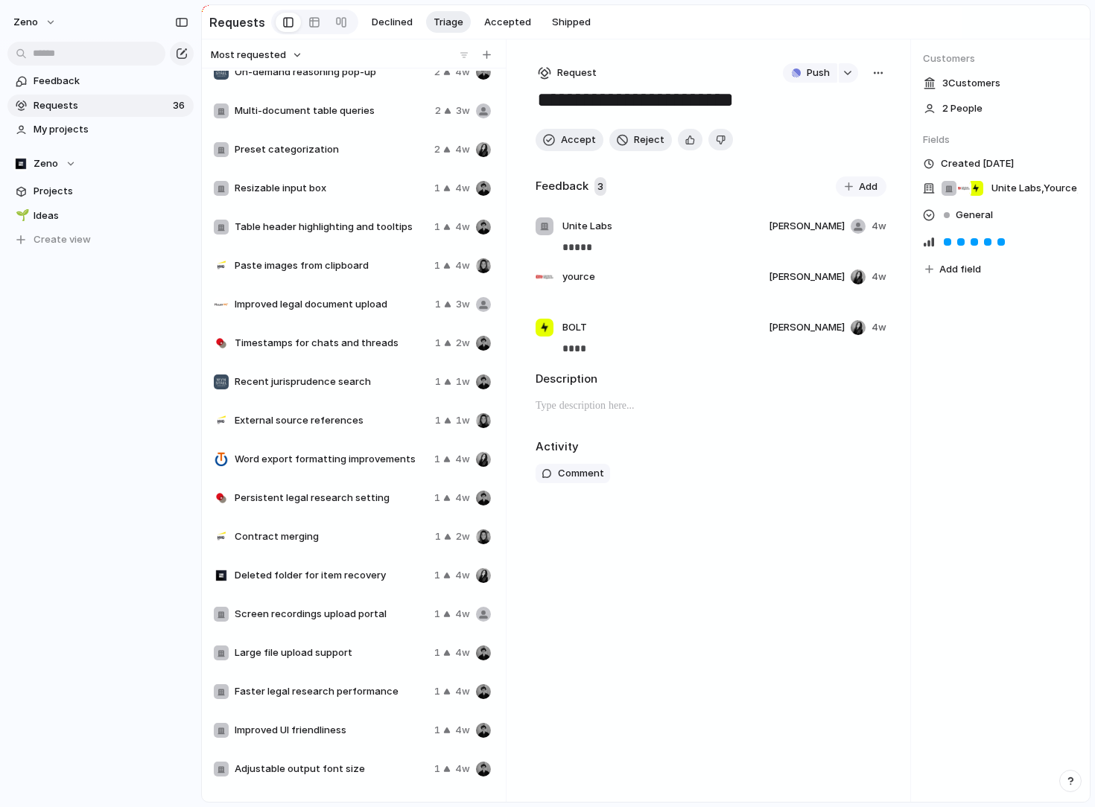
scroll to position [705, 0]
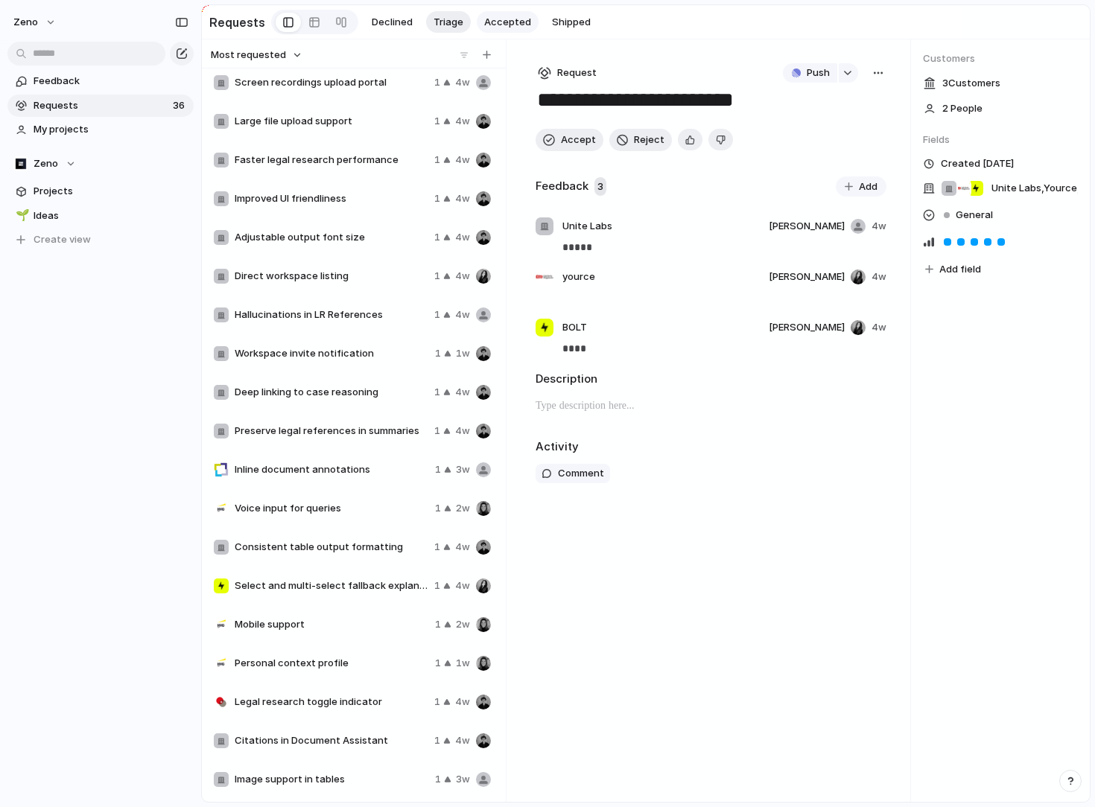
click at [506, 13] on button "Accepted" at bounding box center [508, 22] width 62 height 22
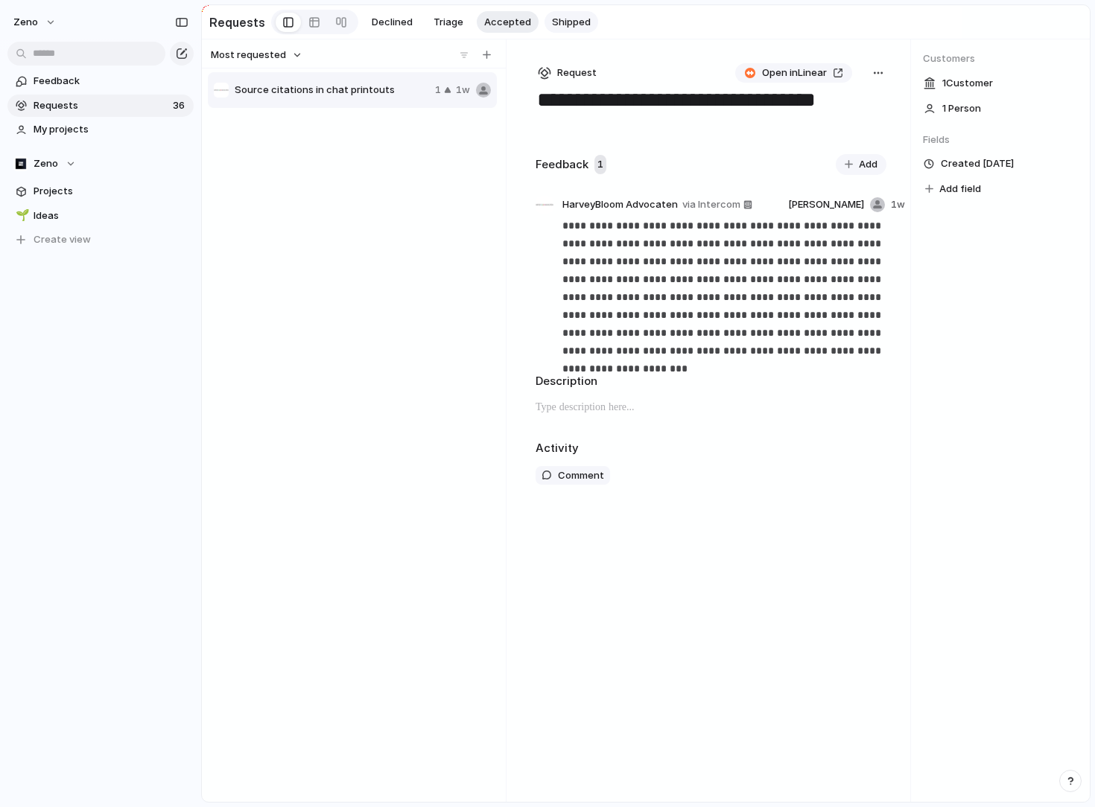
click at [564, 24] on span "Shipped" at bounding box center [571, 22] width 39 height 15
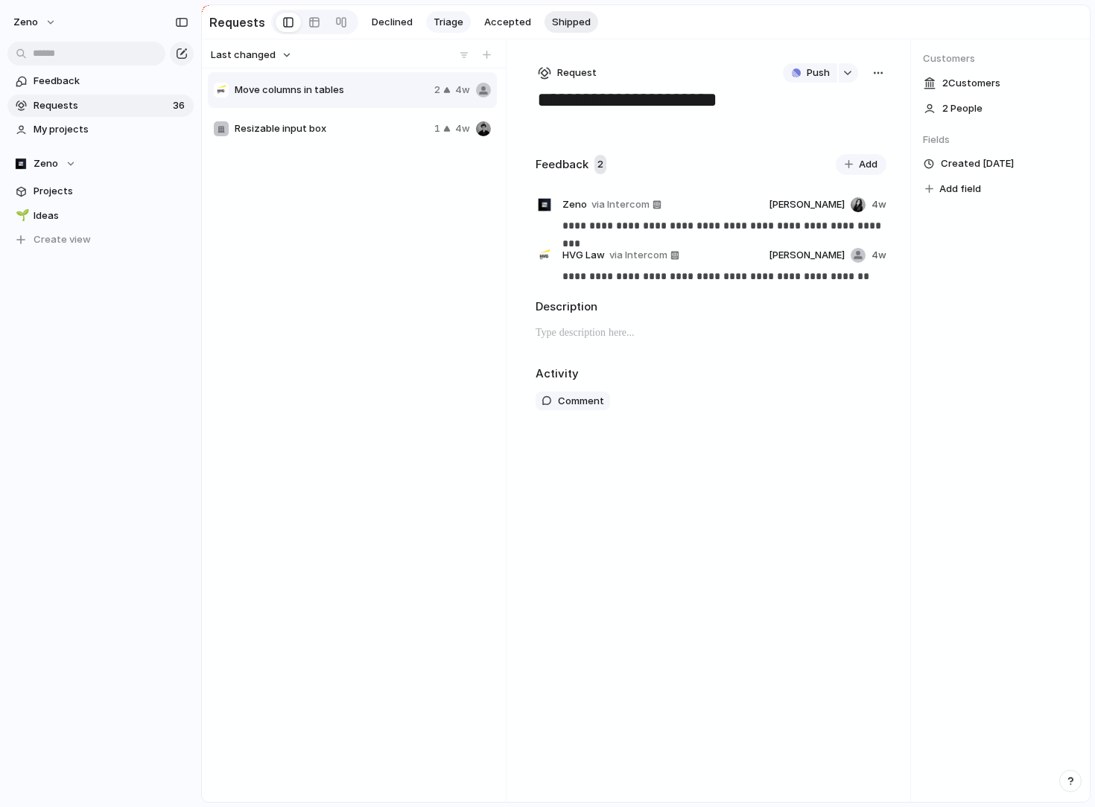
click at [439, 22] on span "Triage" at bounding box center [448, 22] width 30 height 15
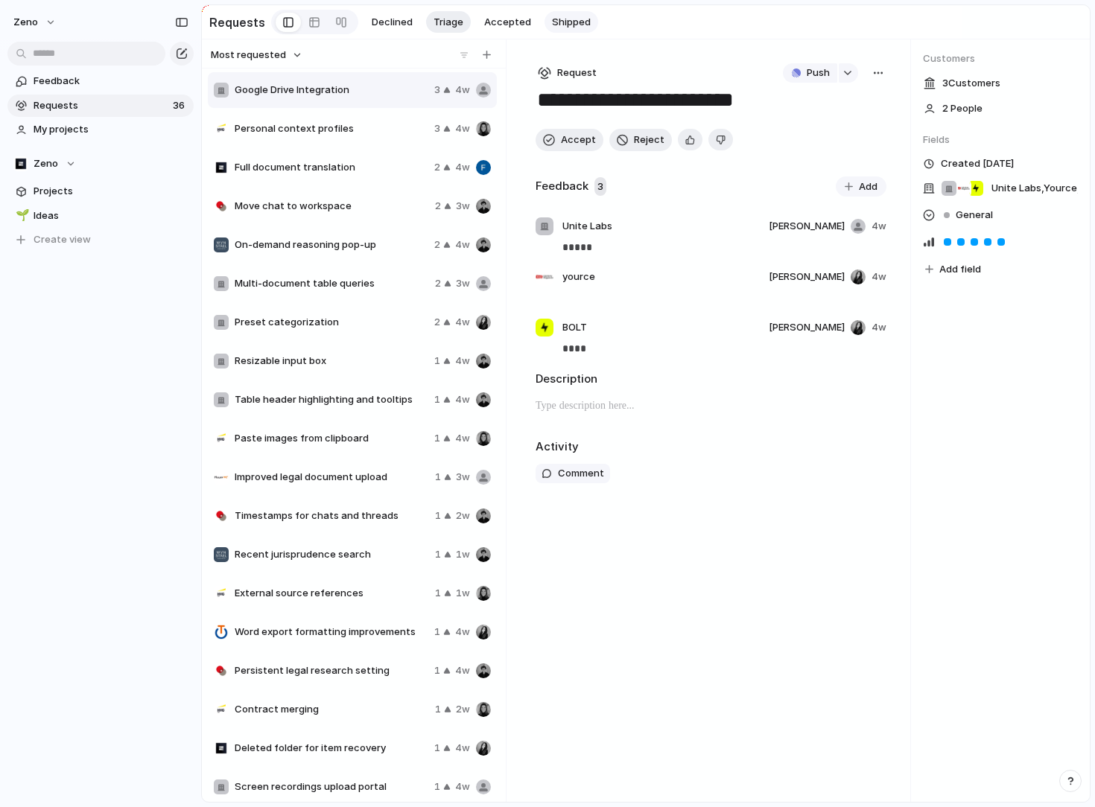
click at [552, 26] on span "Shipped" at bounding box center [571, 22] width 39 height 15
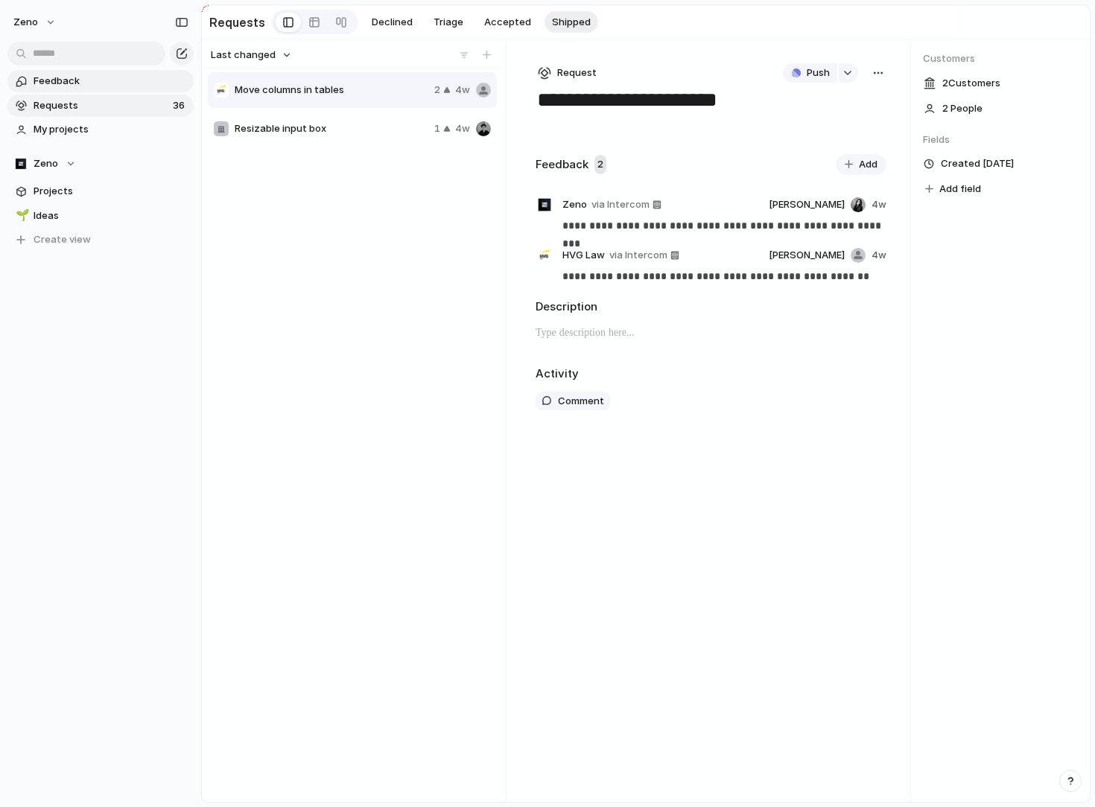
click at [98, 80] on span "Feedback" at bounding box center [111, 81] width 155 height 15
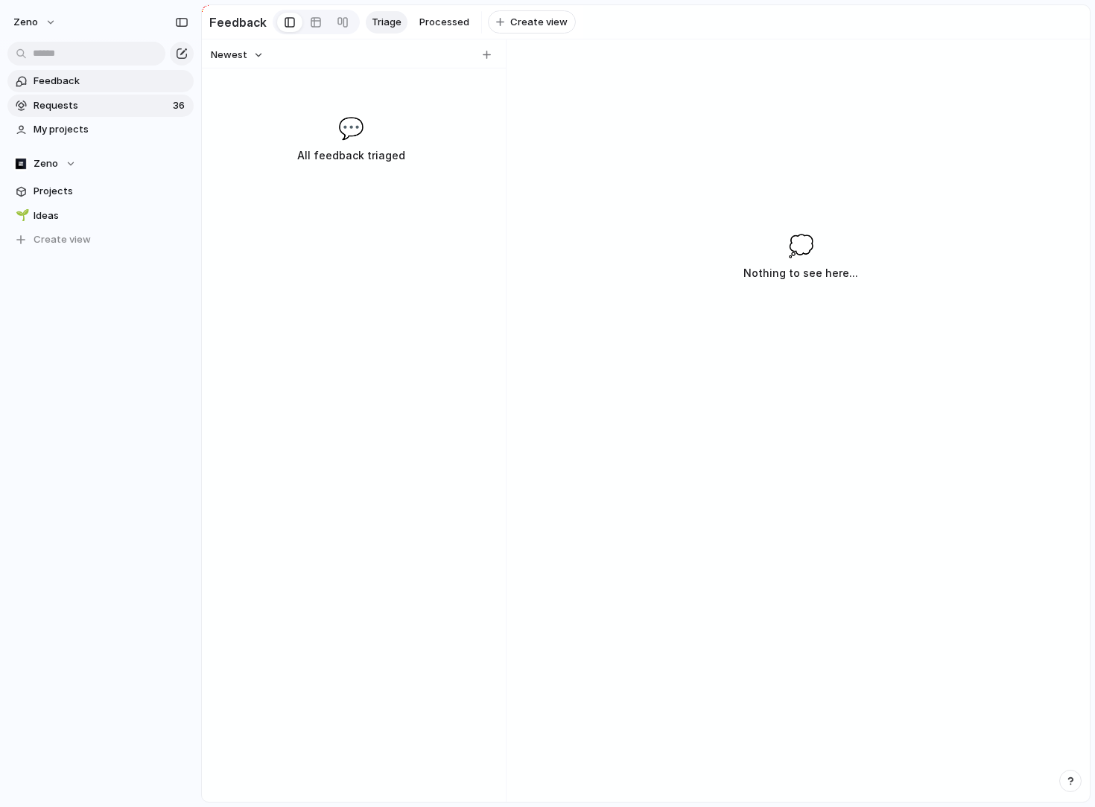
click at [97, 101] on span "Requests" at bounding box center [101, 105] width 135 height 15
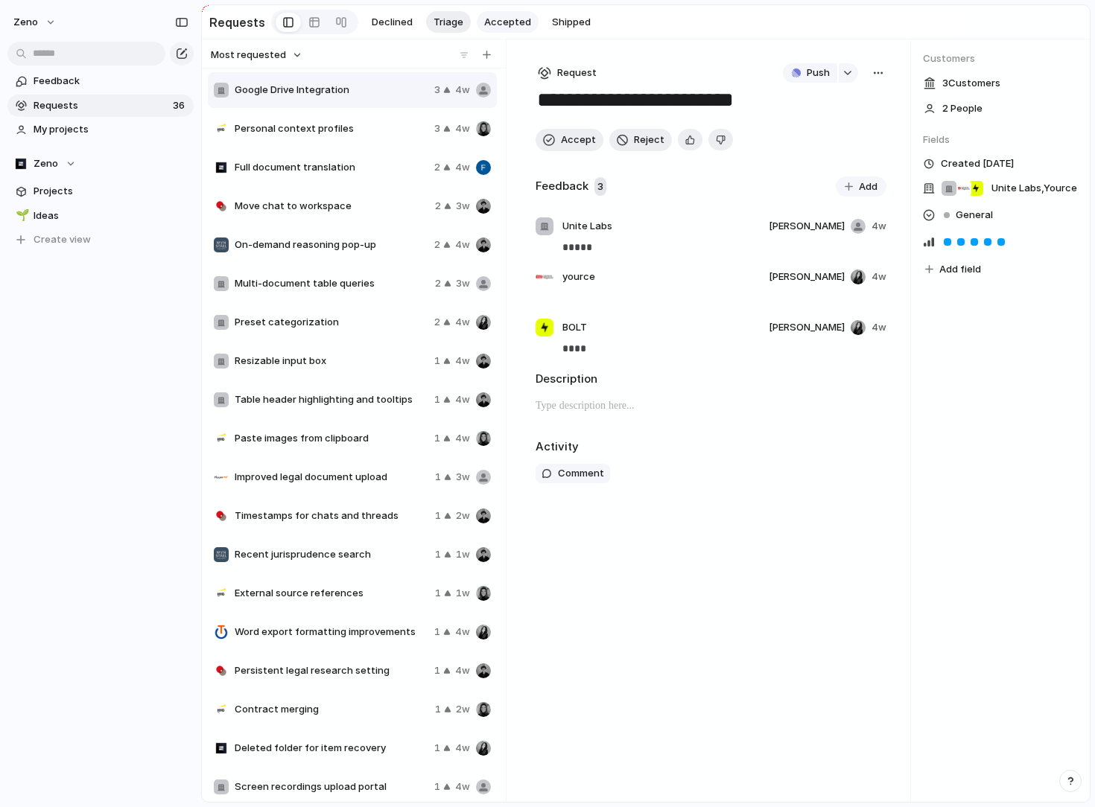
click at [506, 19] on span "Accepted" at bounding box center [507, 22] width 47 height 15
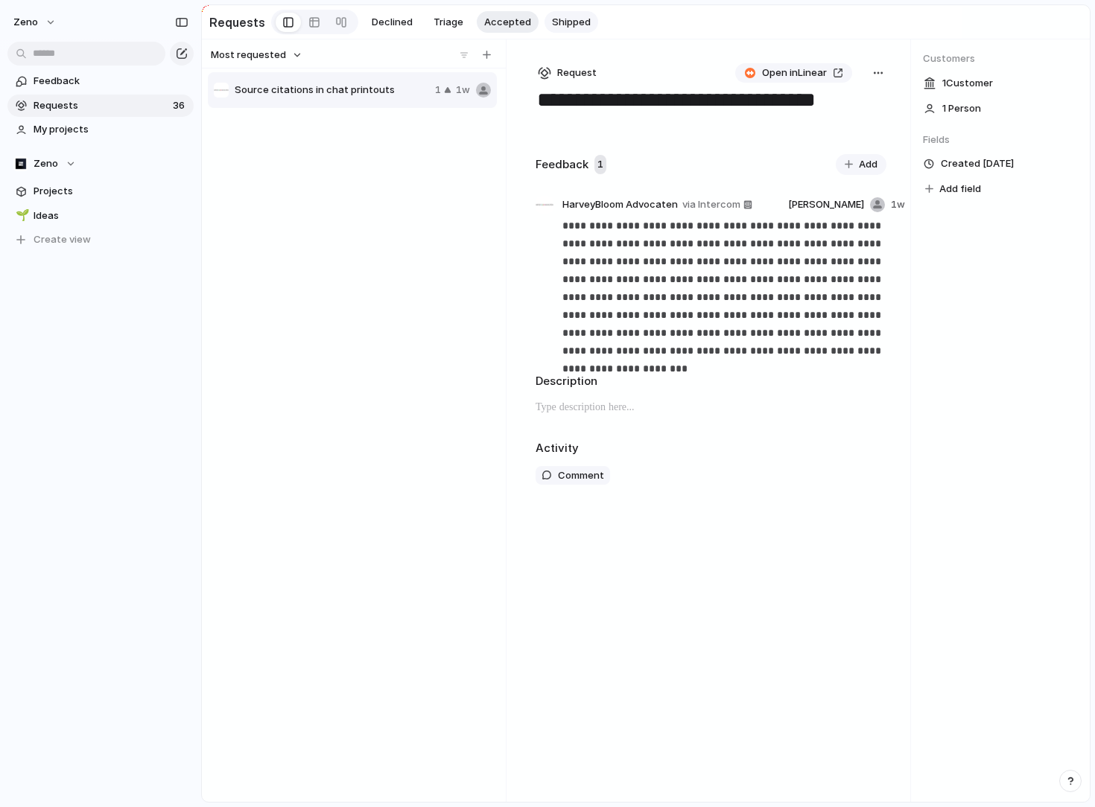
click at [579, 22] on span "Shipped" at bounding box center [571, 22] width 39 height 15
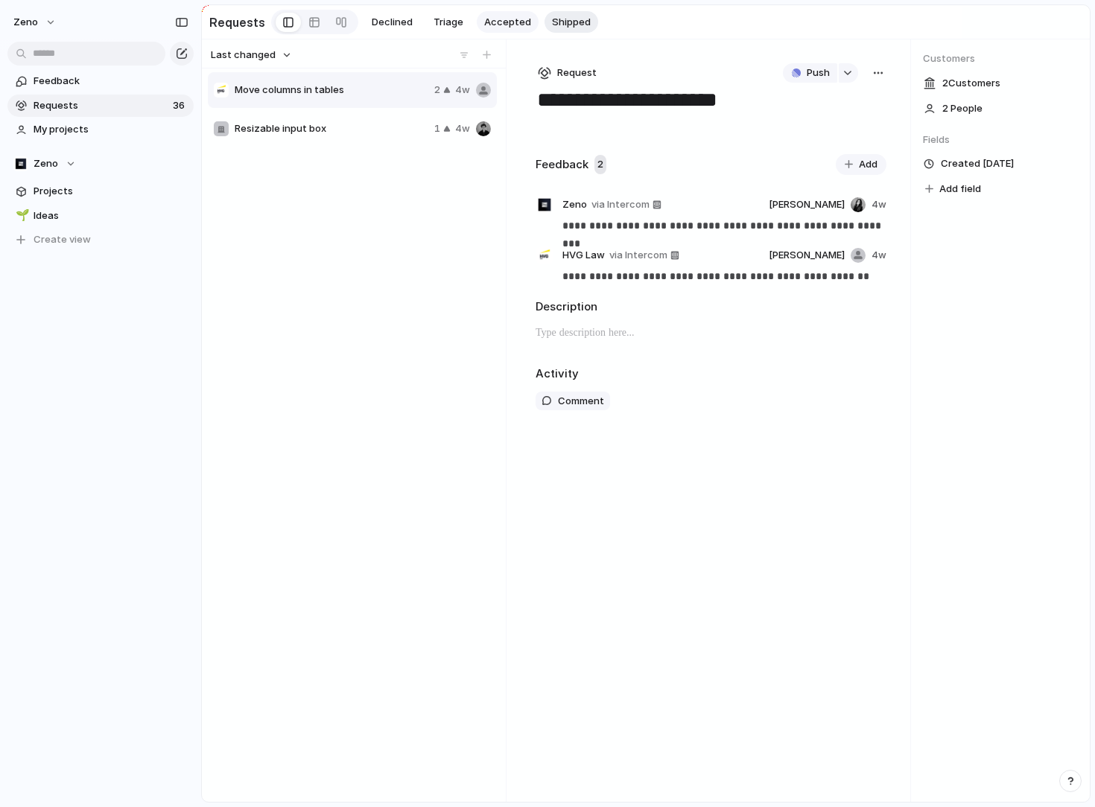
click at [505, 21] on span "Accepted" at bounding box center [507, 22] width 47 height 15
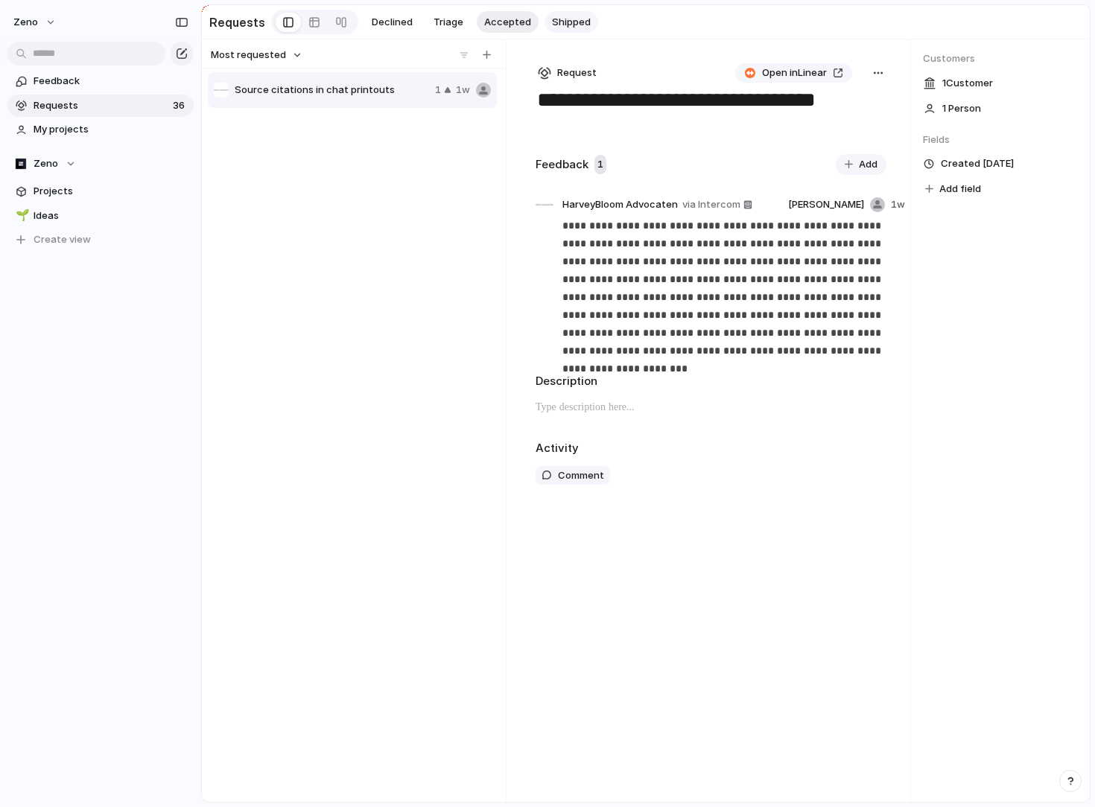
click at [554, 20] on span "Shipped" at bounding box center [571, 22] width 39 height 15
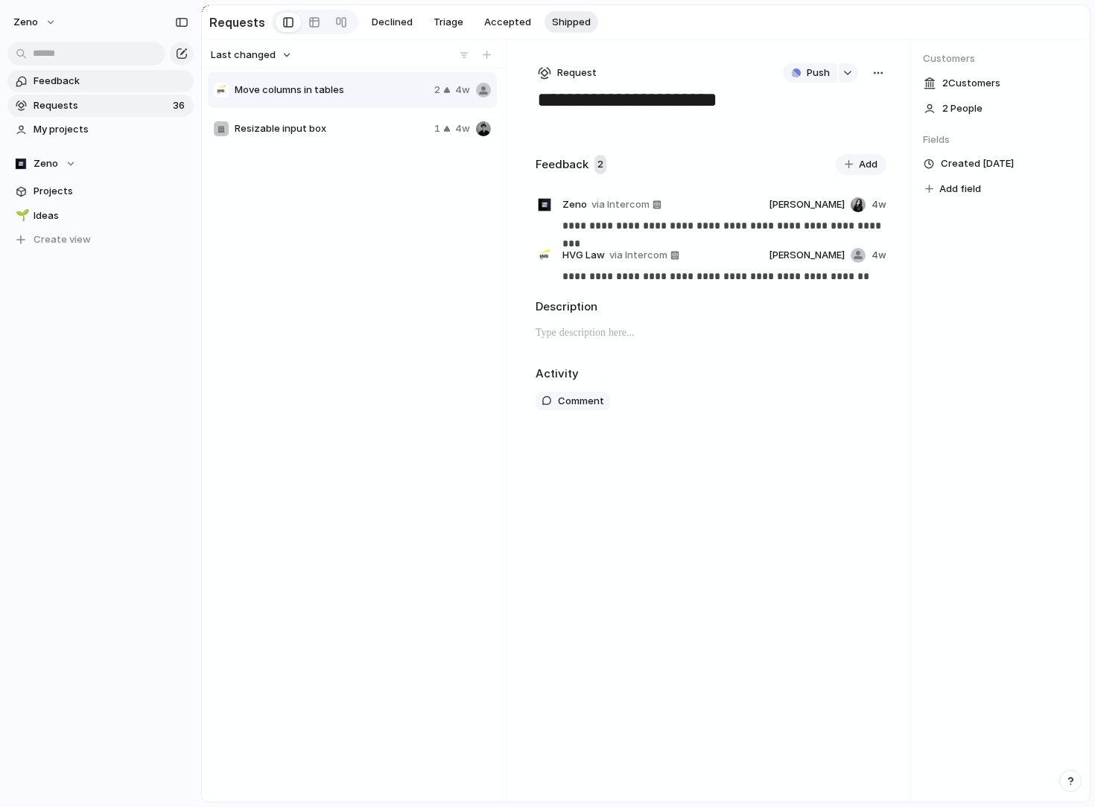
click at [89, 85] on span "Feedback" at bounding box center [111, 81] width 155 height 15
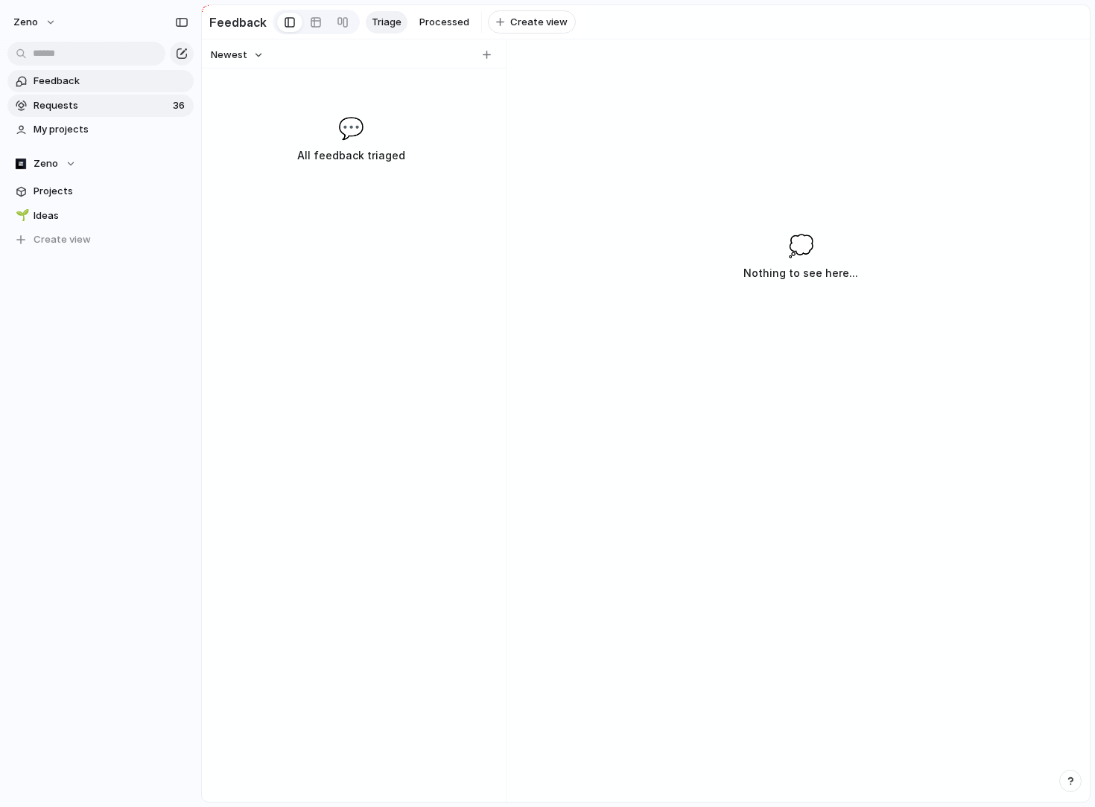
click at [88, 108] on span "Requests" at bounding box center [101, 105] width 135 height 15
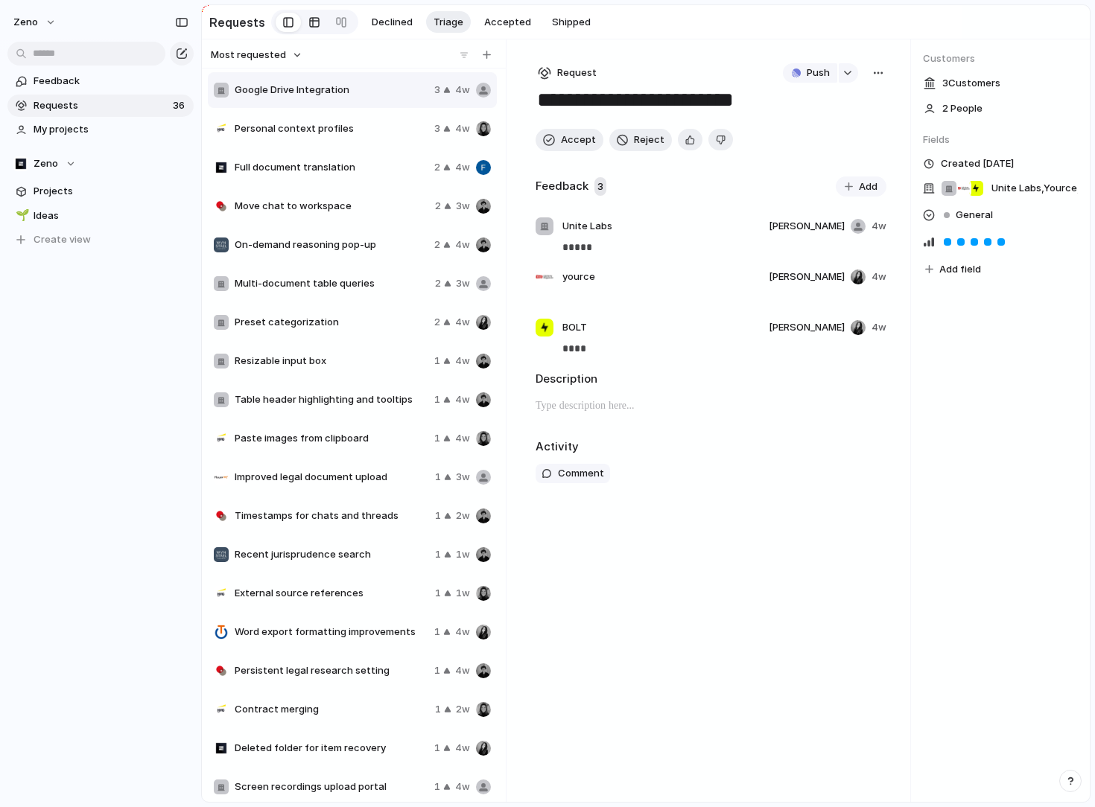
click at [308, 24] on div at bounding box center [314, 22] width 12 height 24
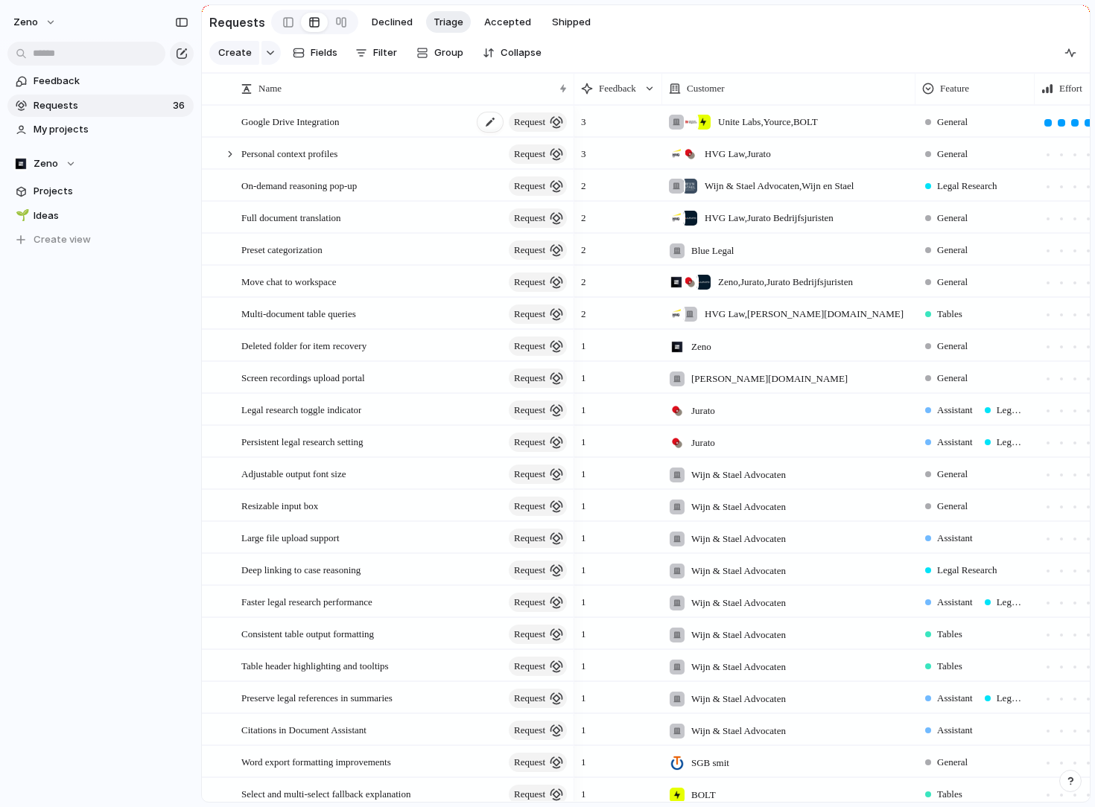
click at [292, 127] on span "Google Drive Integration" at bounding box center [290, 120] width 98 height 17
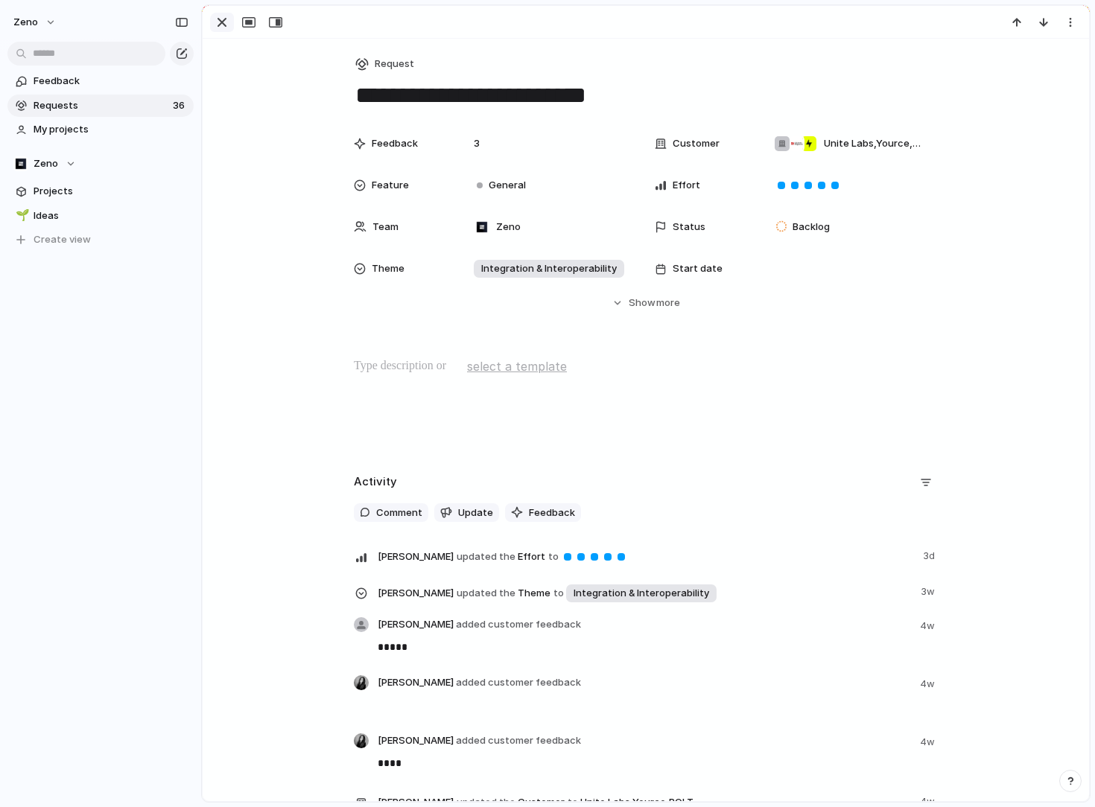
click at [220, 23] on div "button" at bounding box center [222, 22] width 18 height 18
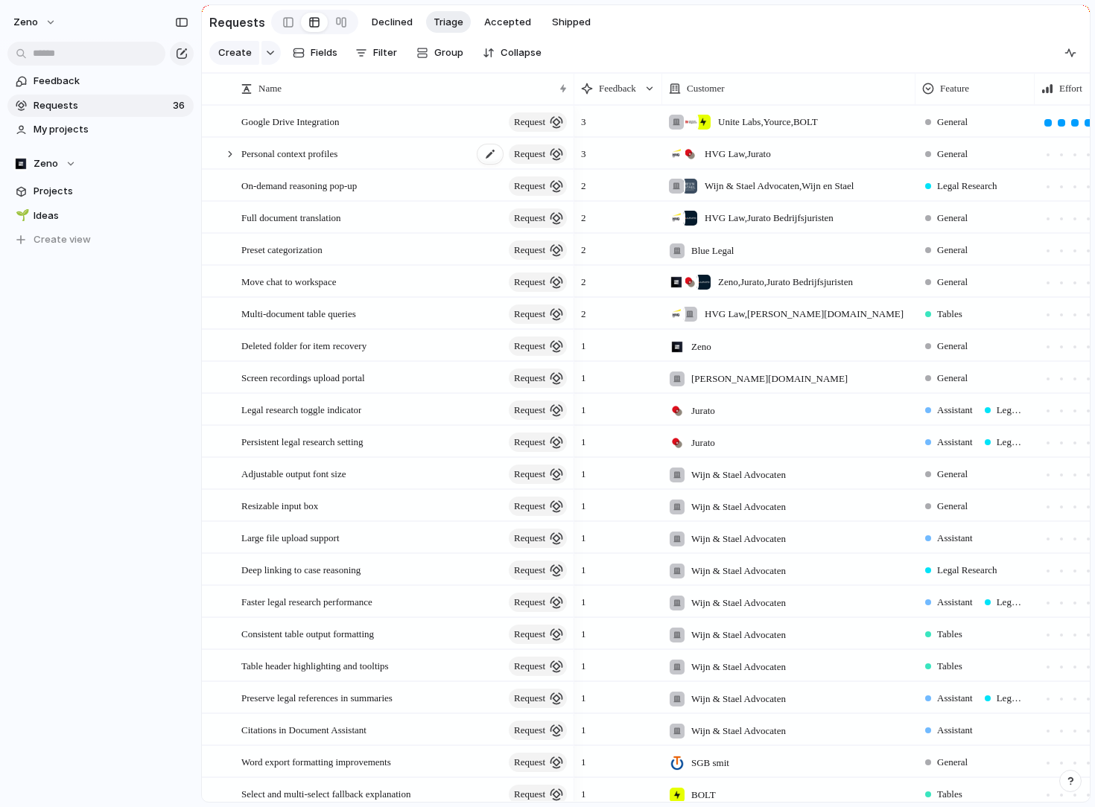
click at [332, 160] on span "Personal context profiles" at bounding box center [289, 152] width 96 height 17
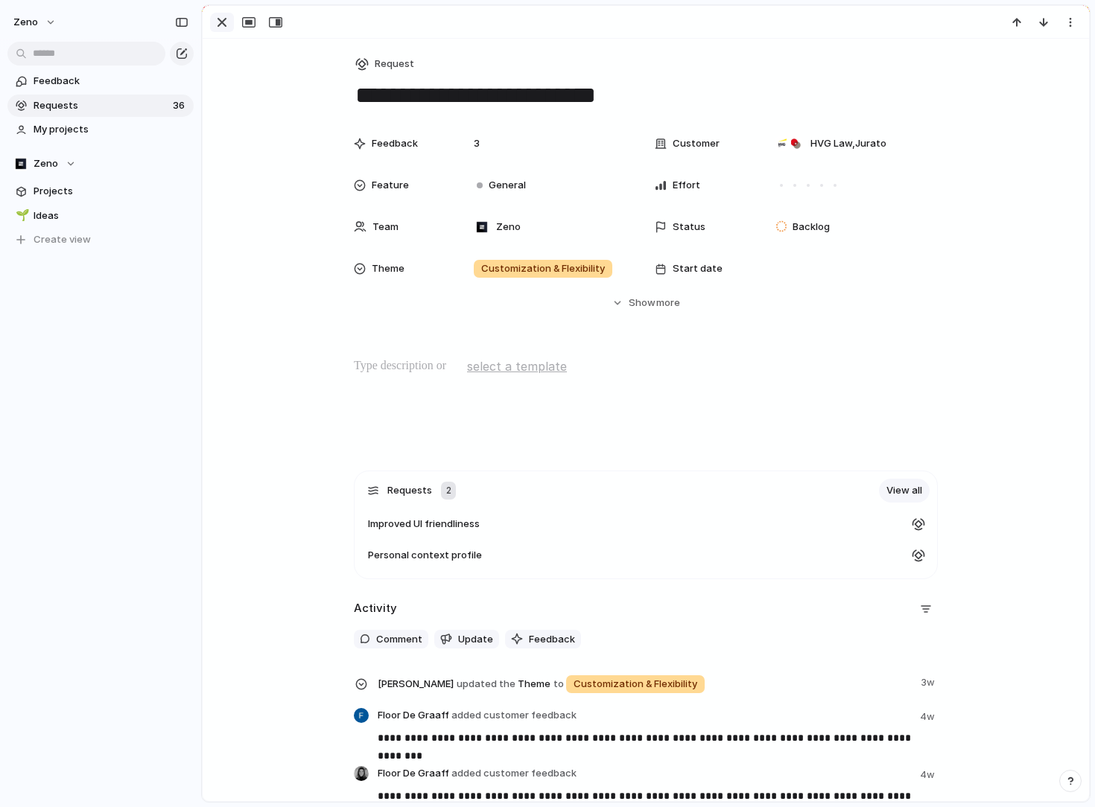
click at [220, 23] on div "button" at bounding box center [222, 22] width 18 height 18
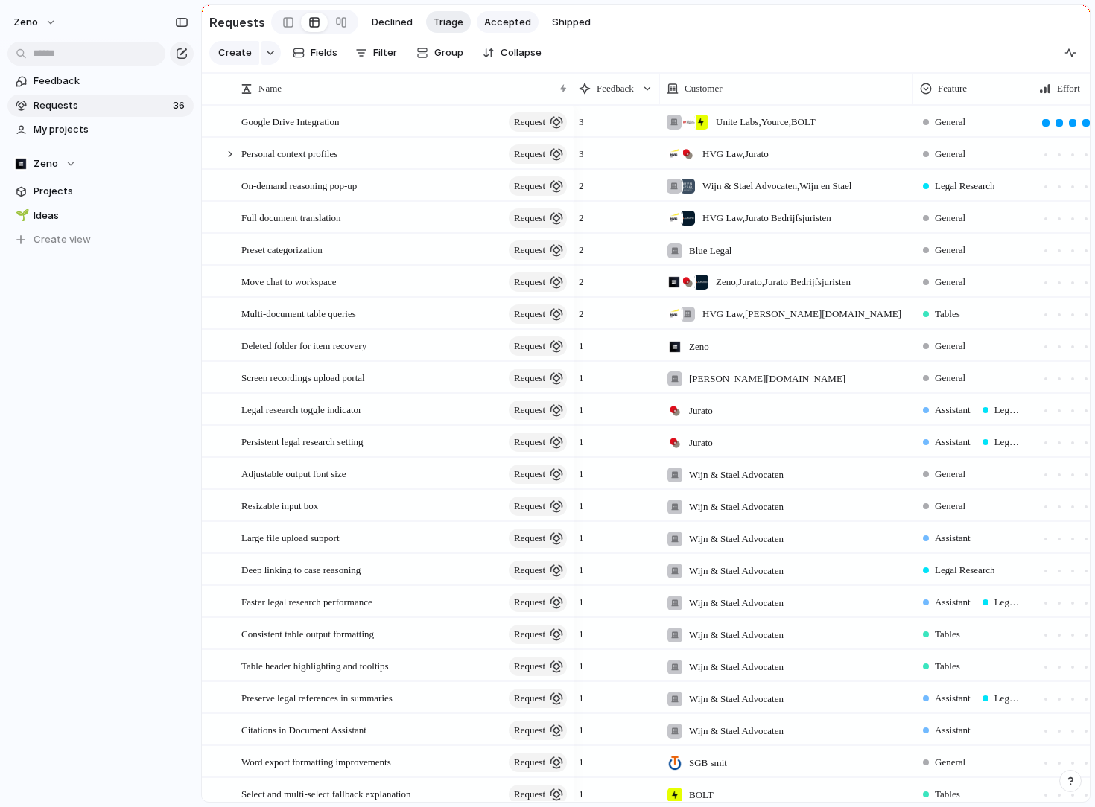
click at [496, 19] on span "Accepted" at bounding box center [507, 22] width 47 height 15
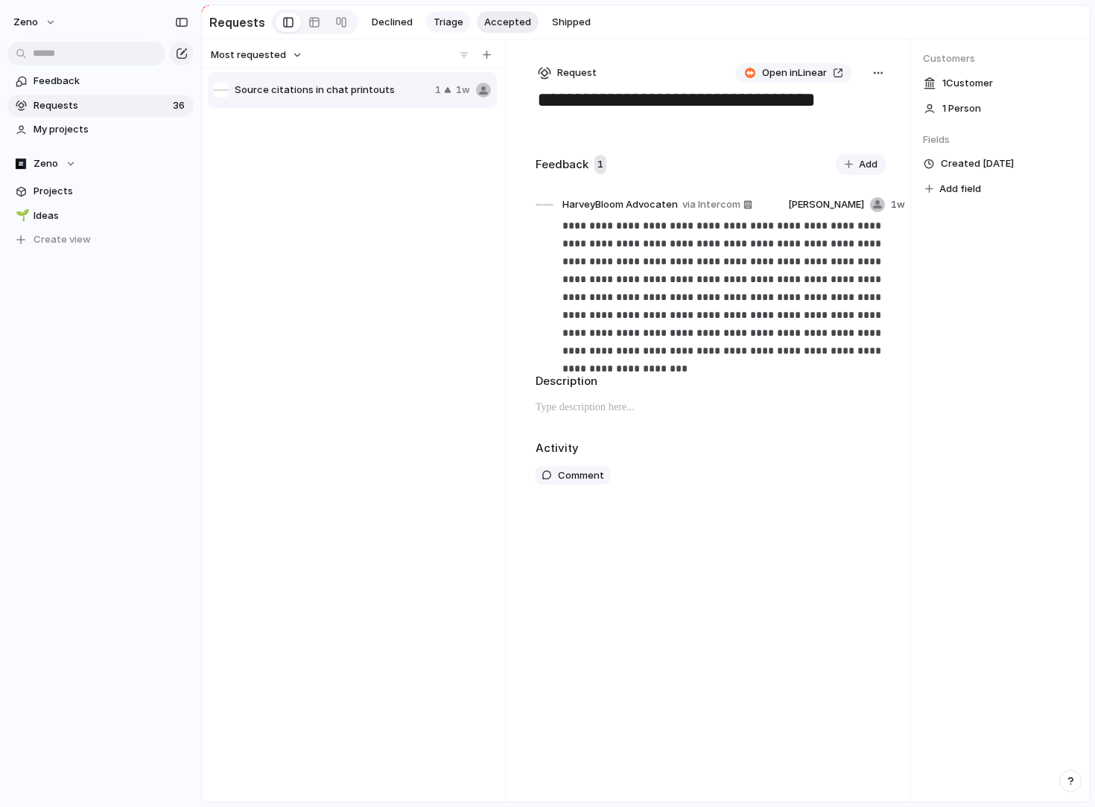
click at [439, 25] on span "Triage" at bounding box center [448, 22] width 30 height 15
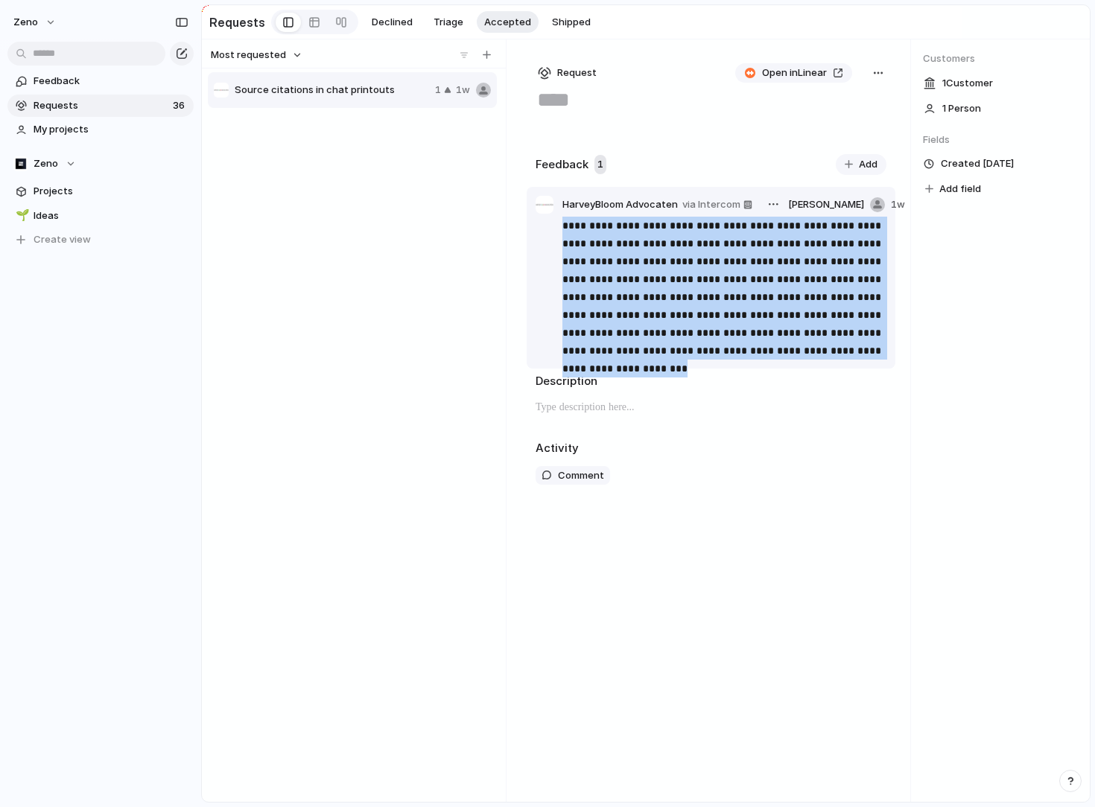
drag, startPoint x: 820, startPoint y: 348, endPoint x: 582, endPoint y: 195, distance: 283.0
click at [582, 195] on article "**********" at bounding box center [711, 278] width 369 height 182
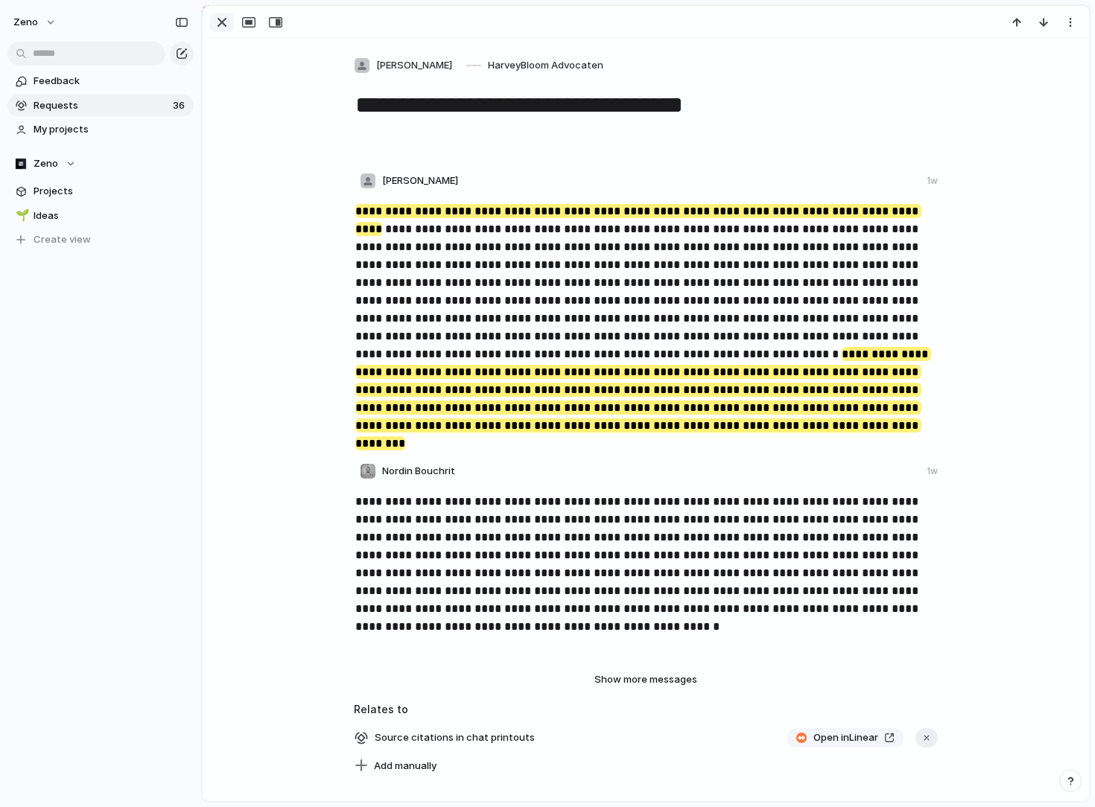
click at [215, 28] on div "button" at bounding box center [222, 22] width 18 height 18
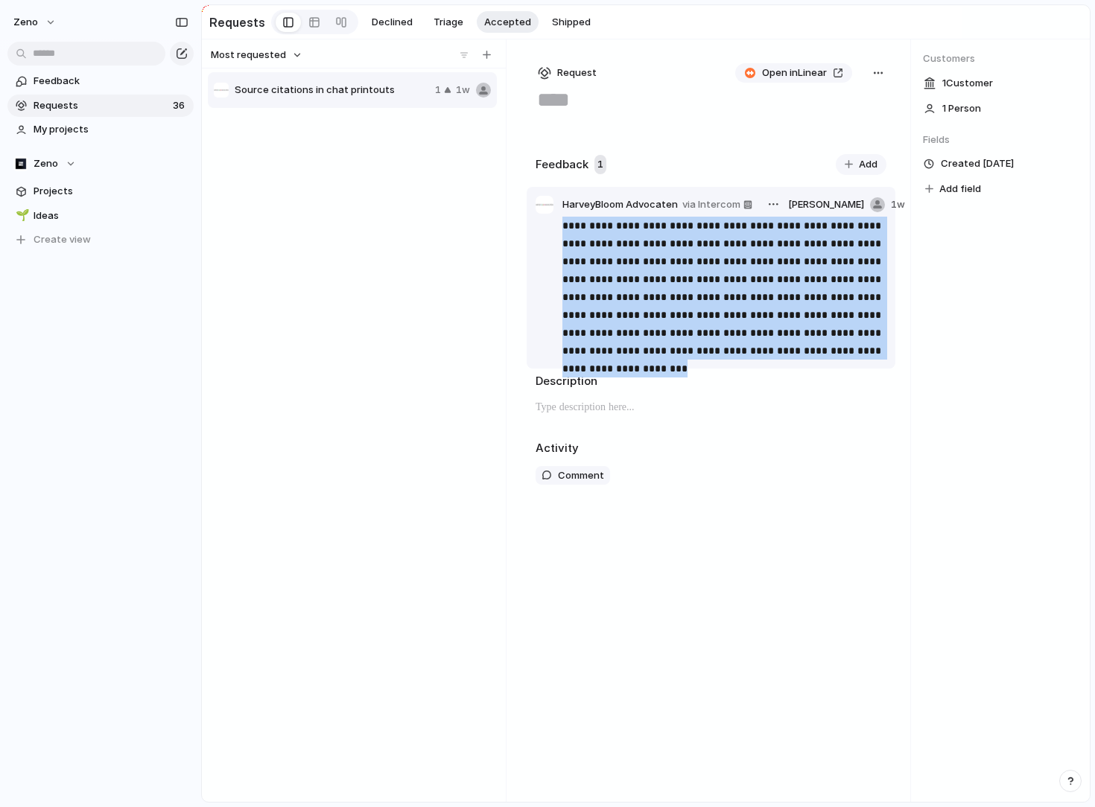
drag, startPoint x: 834, startPoint y: 351, endPoint x: 584, endPoint y: 214, distance: 285.3
click at [584, 214] on article "**********" at bounding box center [711, 278] width 369 height 182
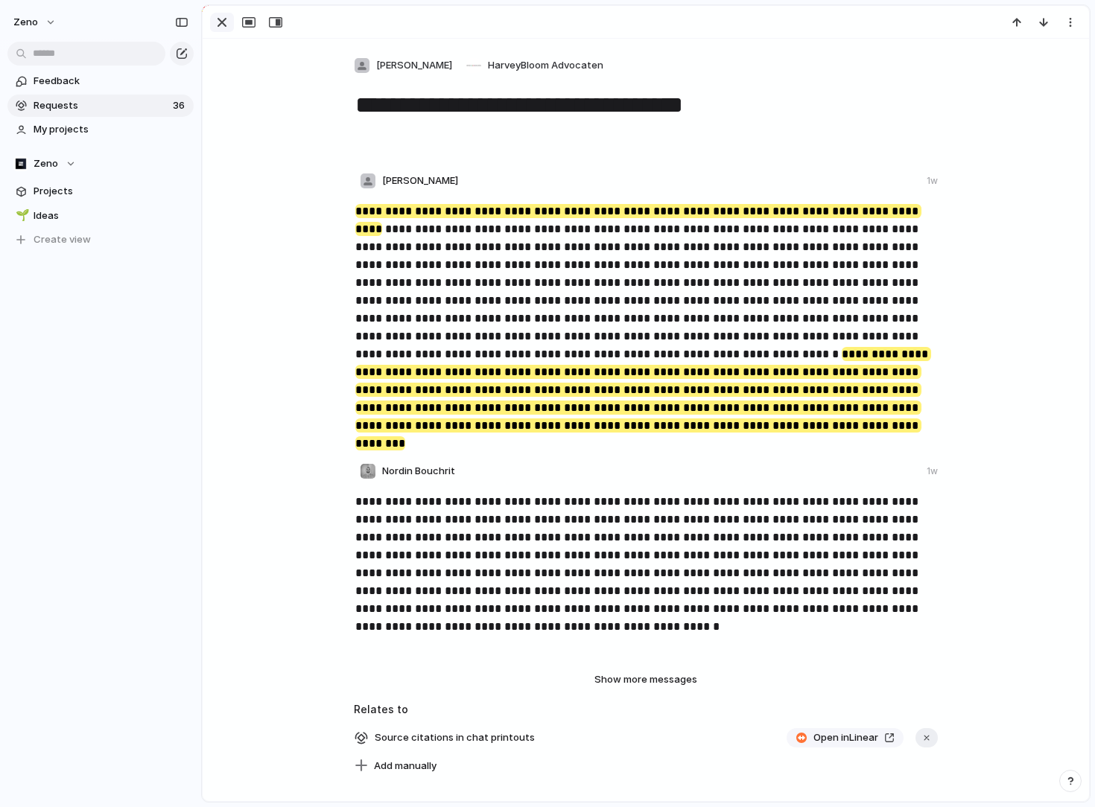
click at [221, 22] on div "button" at bounding box center [222, 22] width 18 height 18
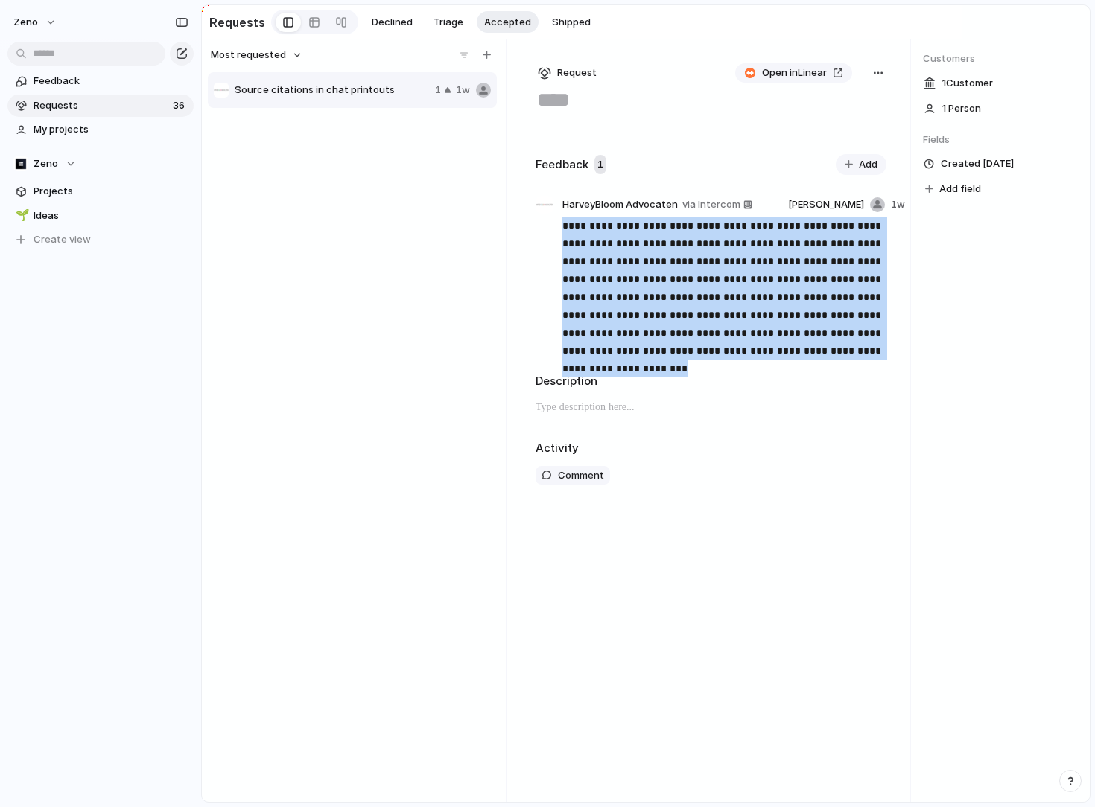
click at [402, 442] on div "Source citations in chat printouts 1 1w" at bounding box center [354, 435] width 292 height 728
click at [447, 328] on div "Source citations in chat printouts 1 1w" at bounding box center [354, 435] width 292 height 728
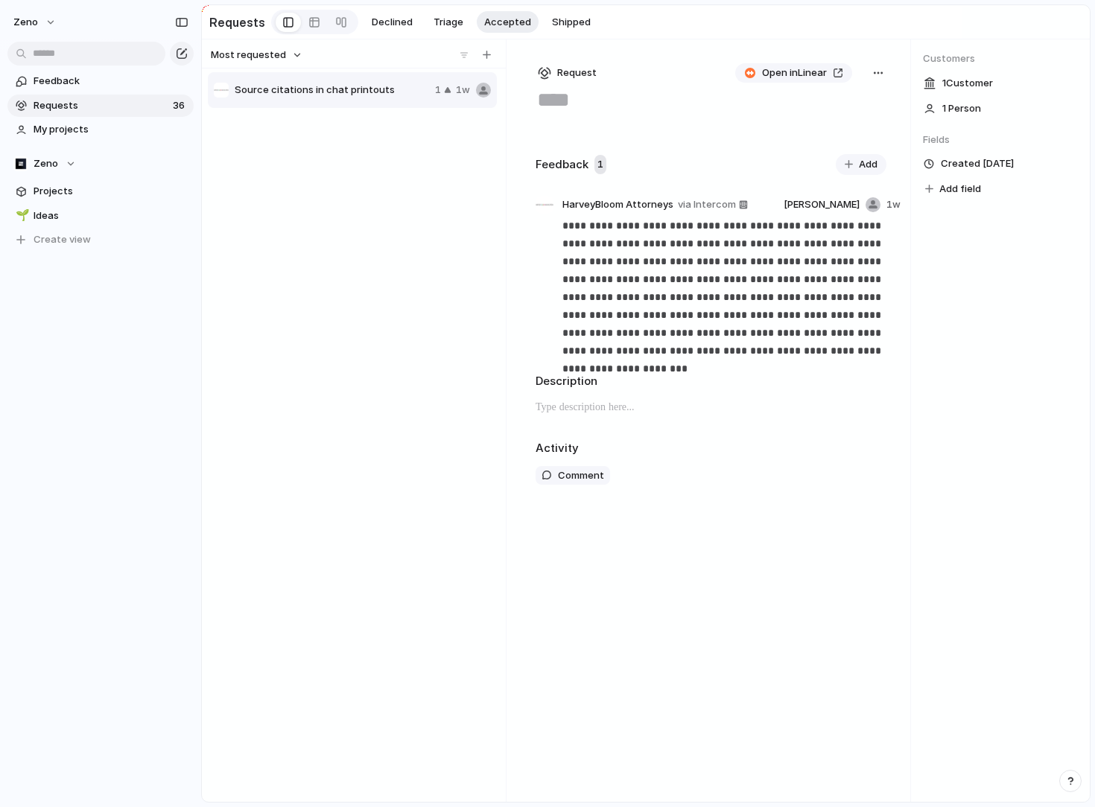
click at [598, 108] on textarea at bounding box center [710, 101] width 351 height 28
click at [384, 223] on div "Source citations in chat printouts 1 1w" at bounding box center [354, 435] width 292 height 728
click at [63, 70] on link "Feedback" at bounding box center [100, 81] width 186 height 22
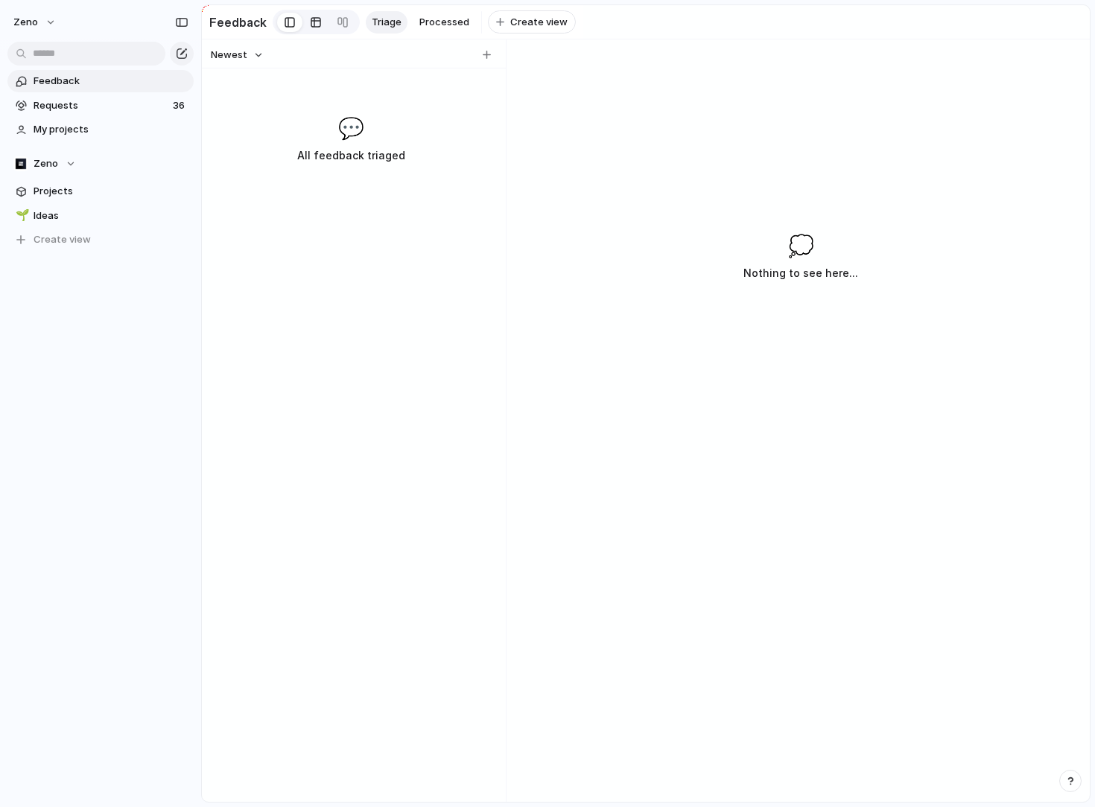
click at [310, 22] on div at bounding box center [316, 22] width 12 height 24
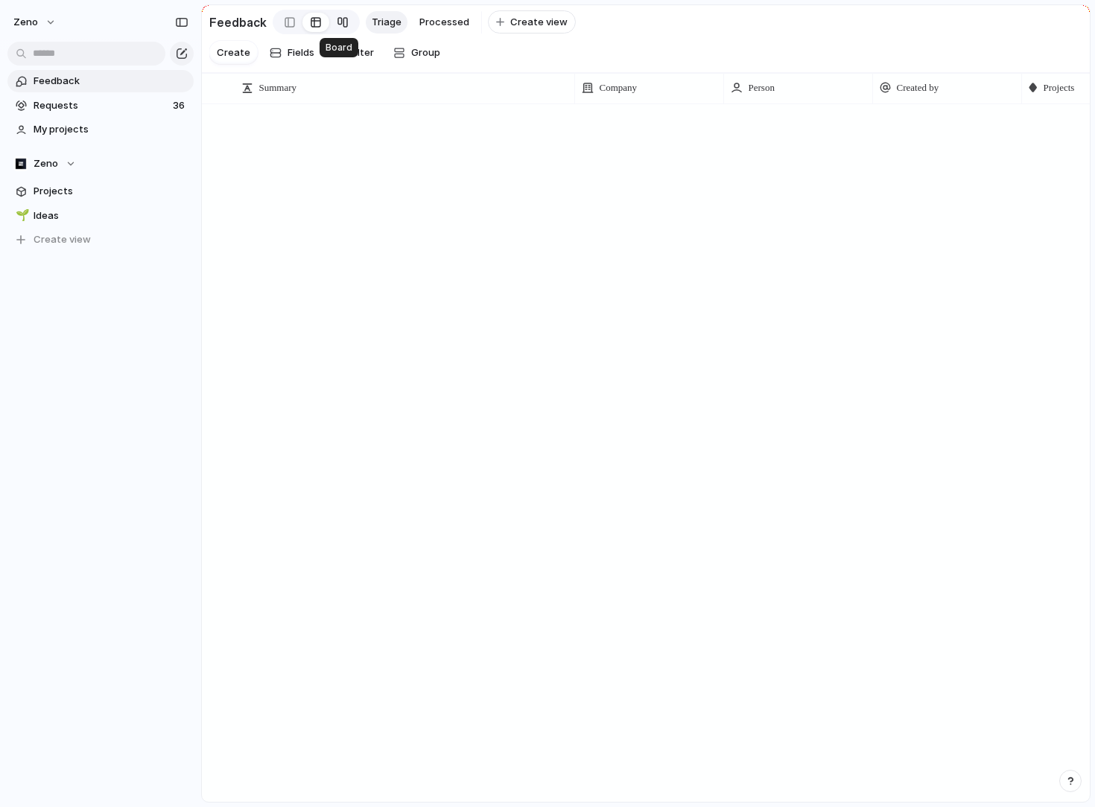
click at [338, 22] on div at bounding box center [343, 22] width 12 height 24
click at [112, 116] on link "Requests 36" at bounding box center [100, 106] width 186 height 22
